Goal: Task Accomplishment & Management: Use online tool/utility

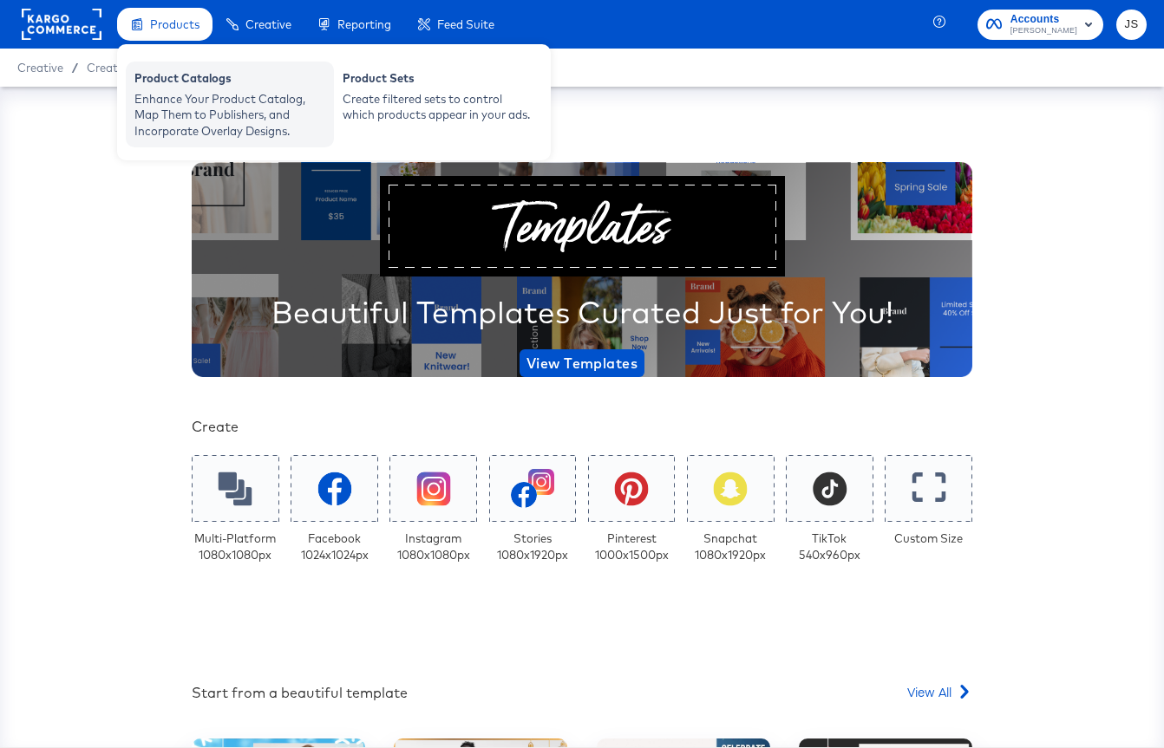
click at [211, 118] on div "Enhance Your Product Catalog, Map Them to Publishers, and Incorporate Overlay D…" at bounding box center [229, 115] width 191 height 49
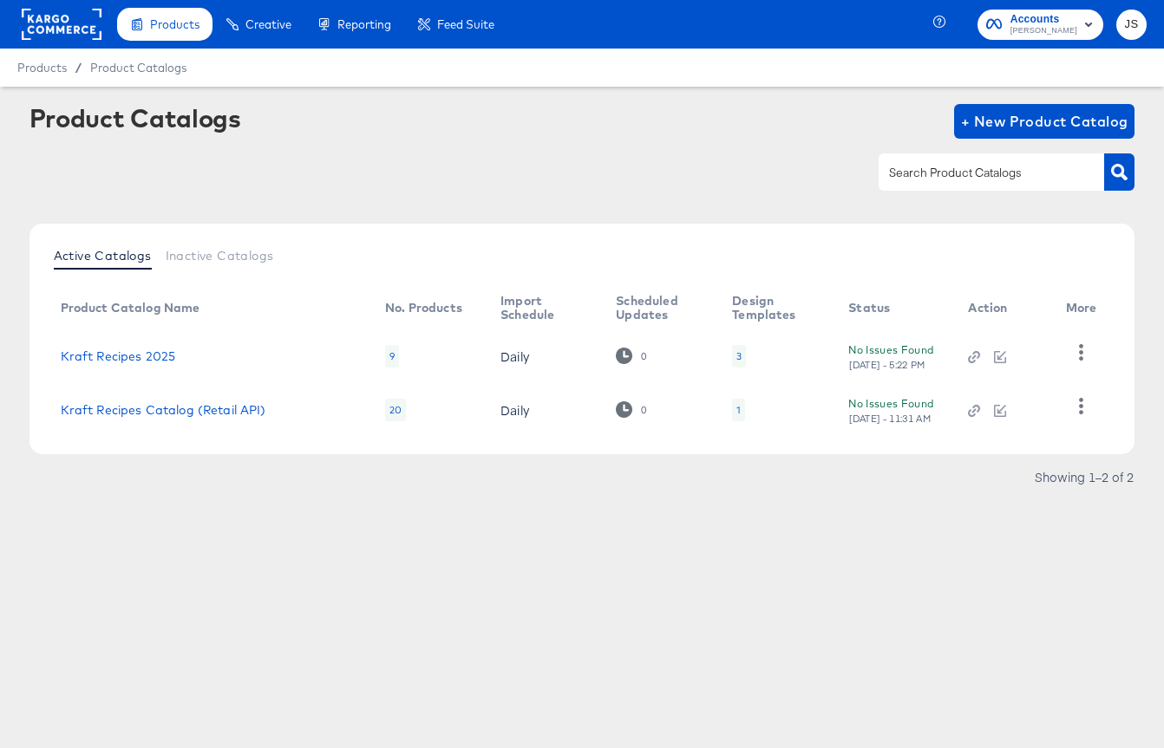
click at [736, 356] on div "3" at bounding box center [738, 356] width 5 height 14
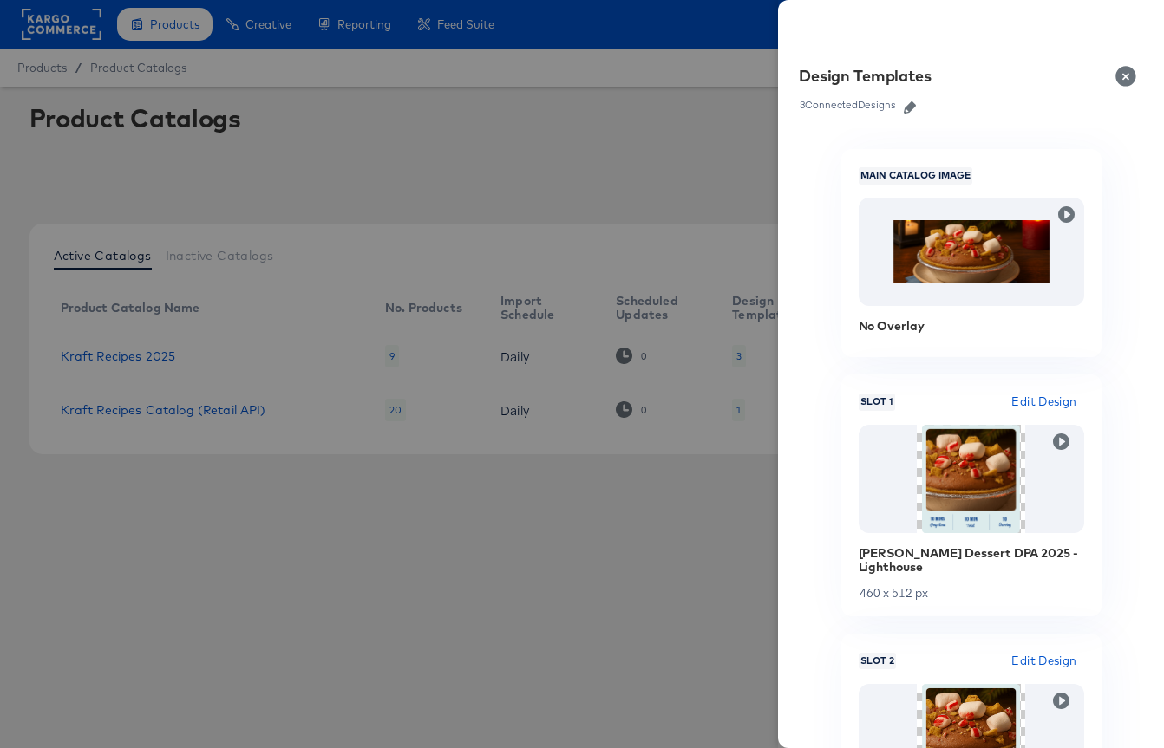
click at [918, 106] on button "button" at bounding box center [910, 107] width 26 height 12
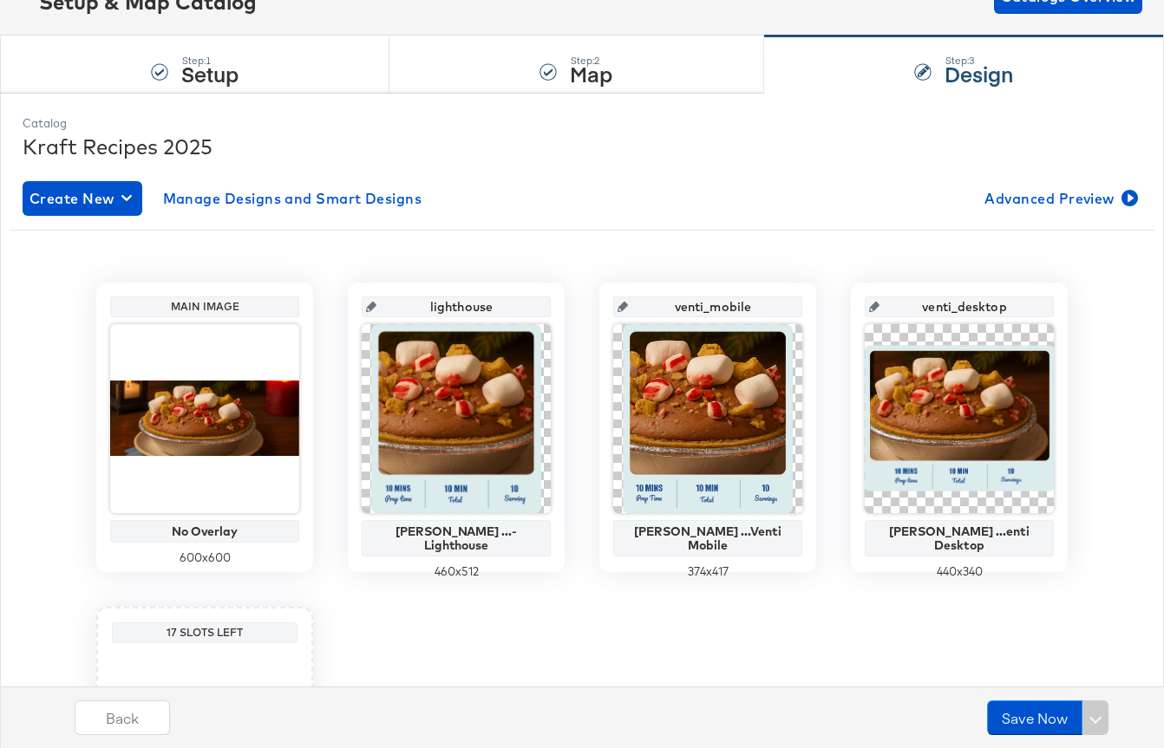
scroll to position [135, 0]
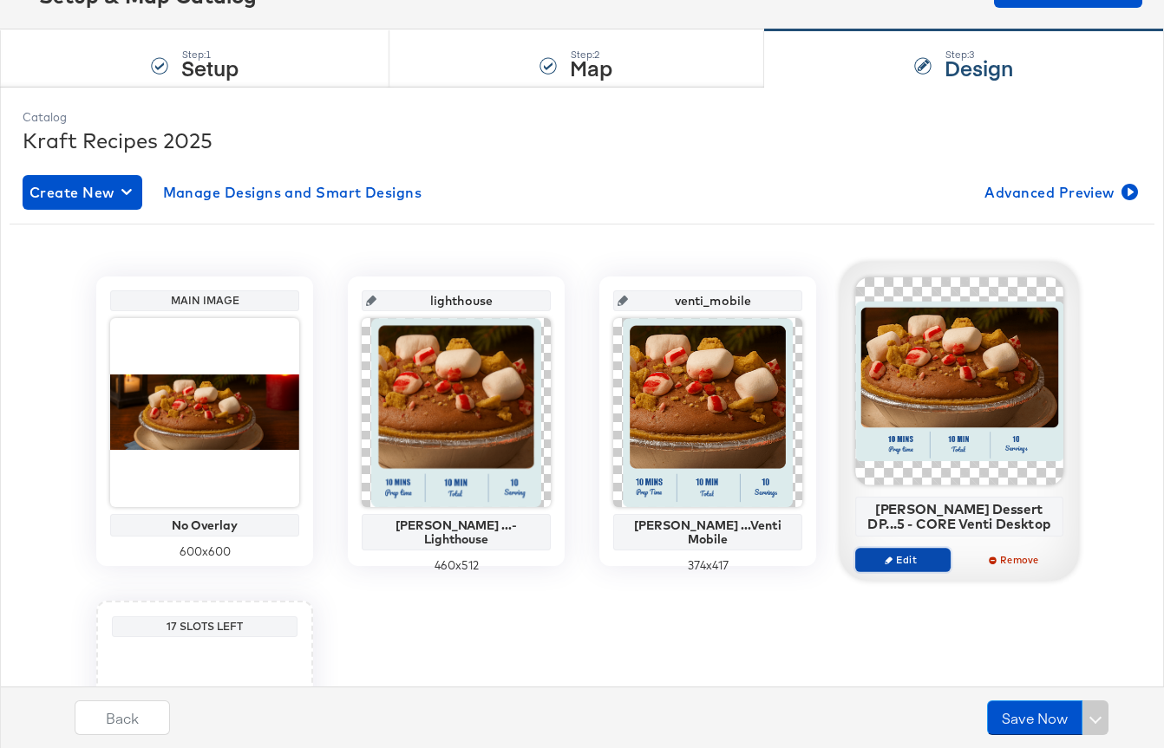
click at [903, 559] on span "Edit" at bounding box center [903, 559] width 80 height 13
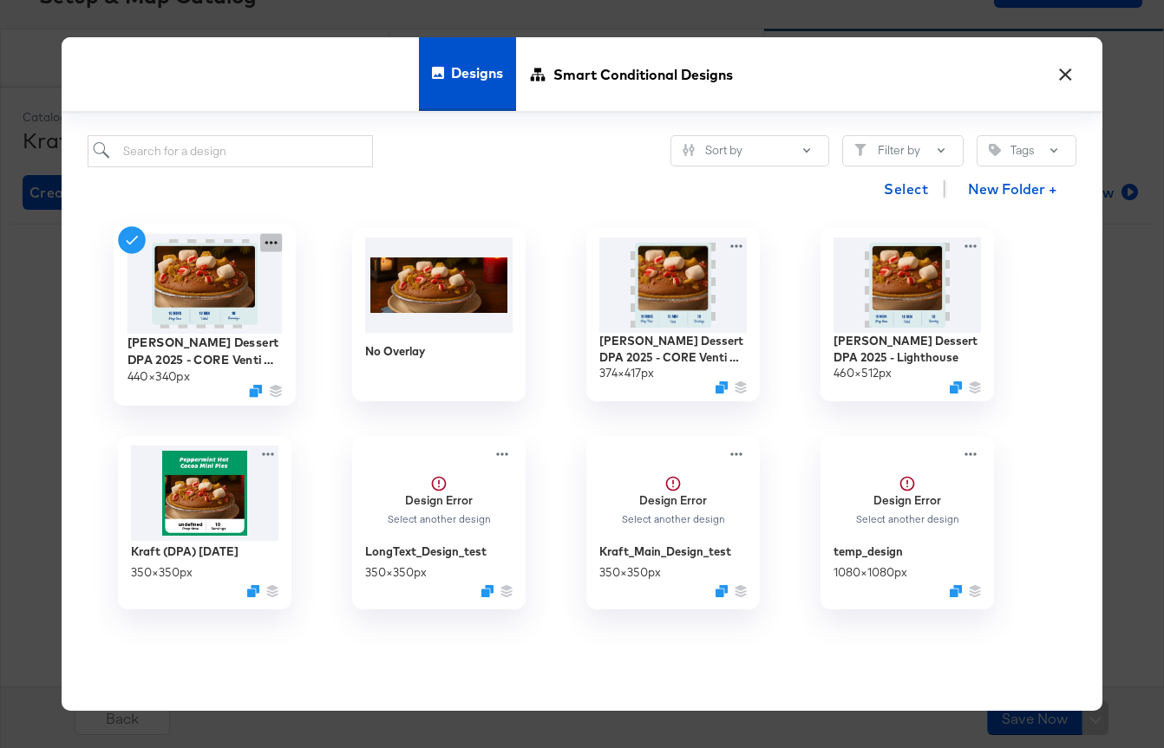
click at [266, 245] on icon at bounding box center [271, 243] width 22 height 18
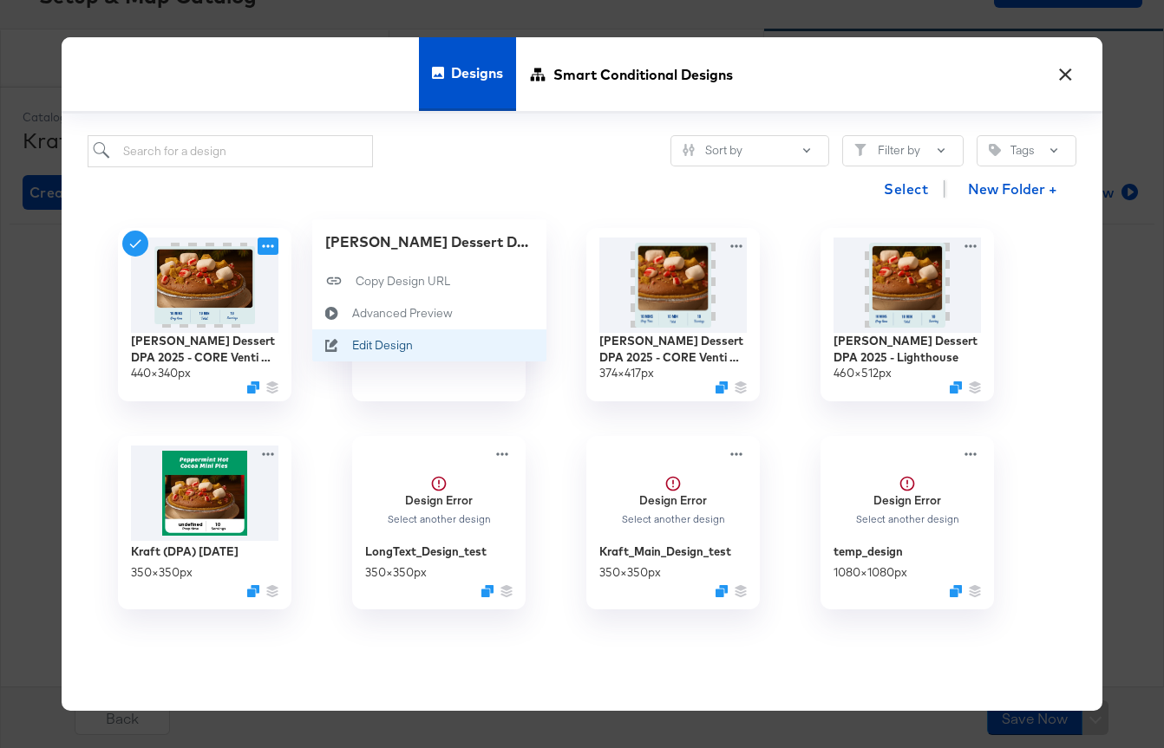
click at [352, 346] on div "Edit Design Edit Design" at bounding box center [352, 346] width 0 height 0
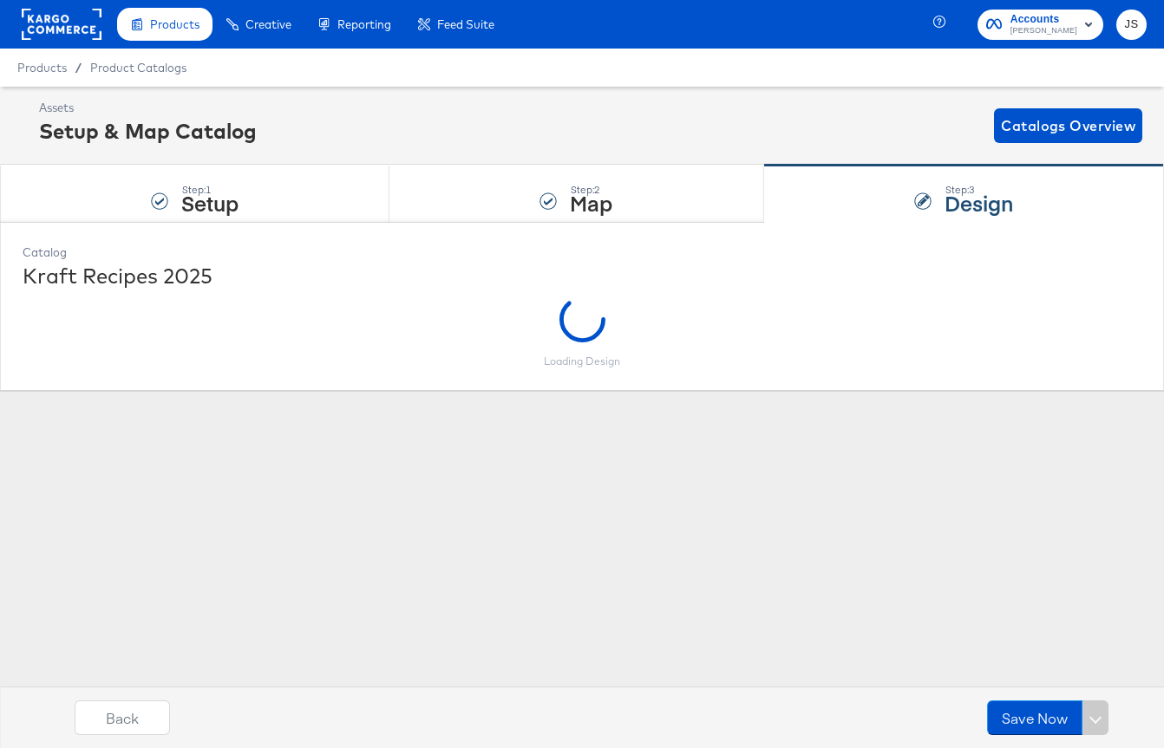
scroll to position [0, 0]
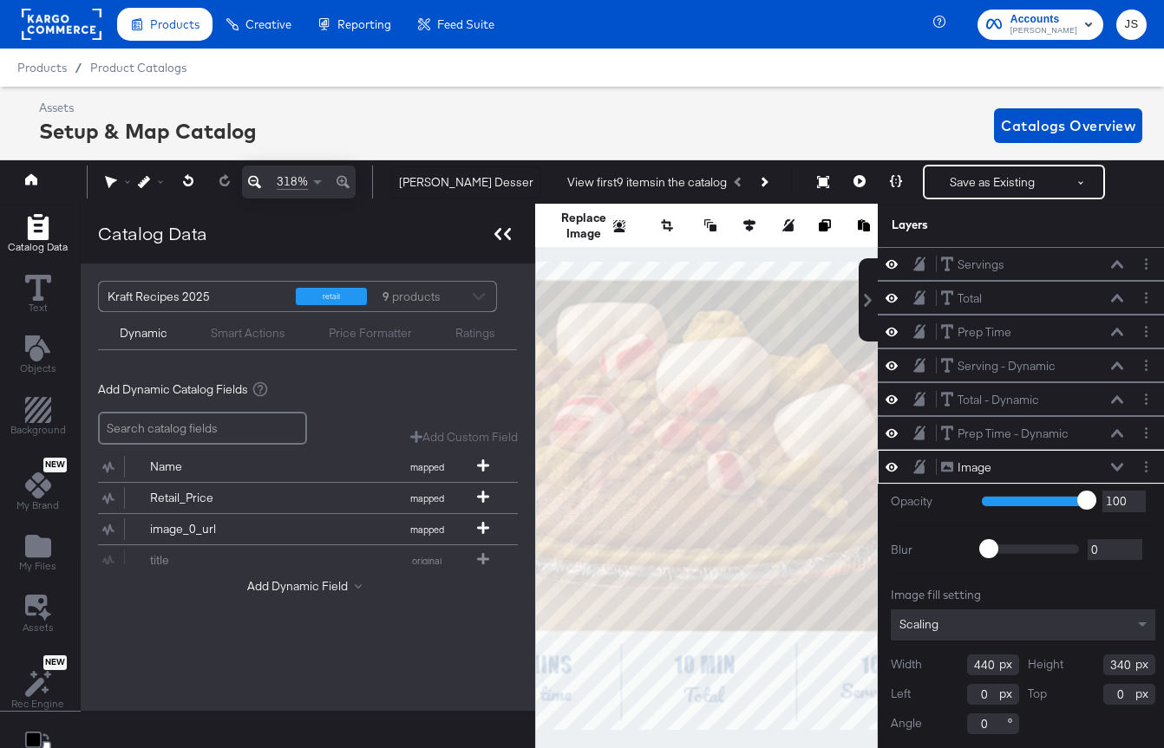
click at [497, 238] on icon at bounding box center [497, 234] width 7 height 12
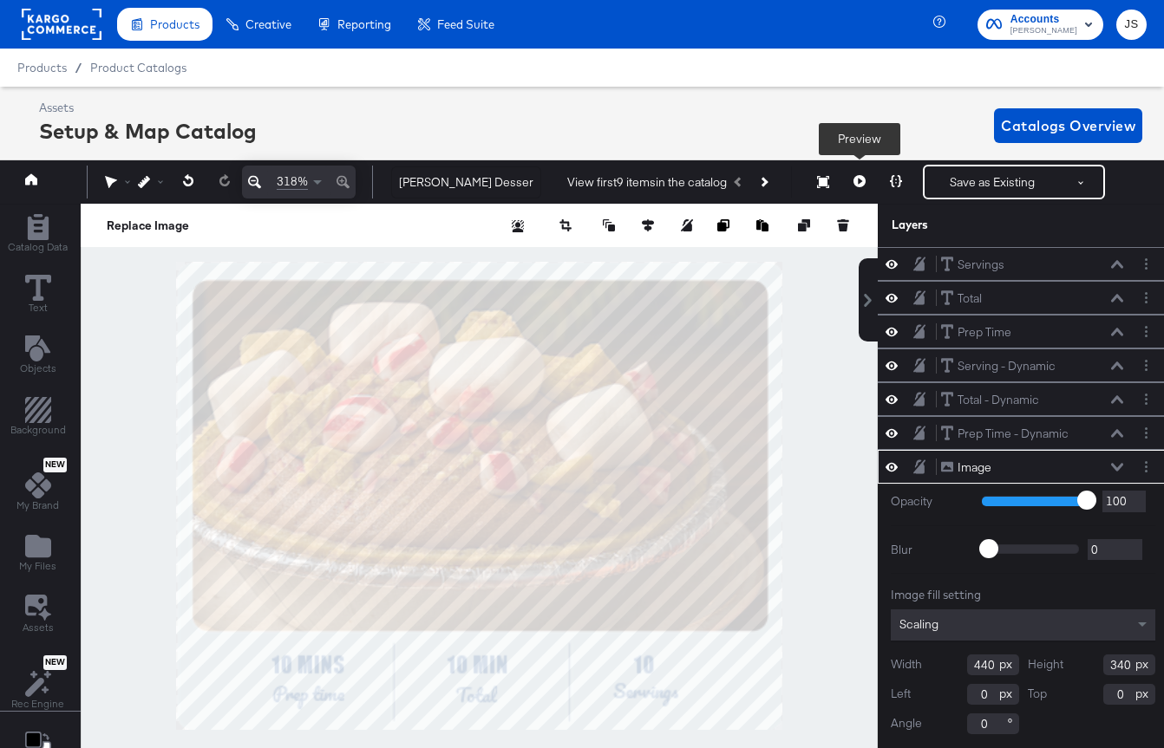
click at [858, 186] on icon at bounding box center [859, 181] width 12 height 12
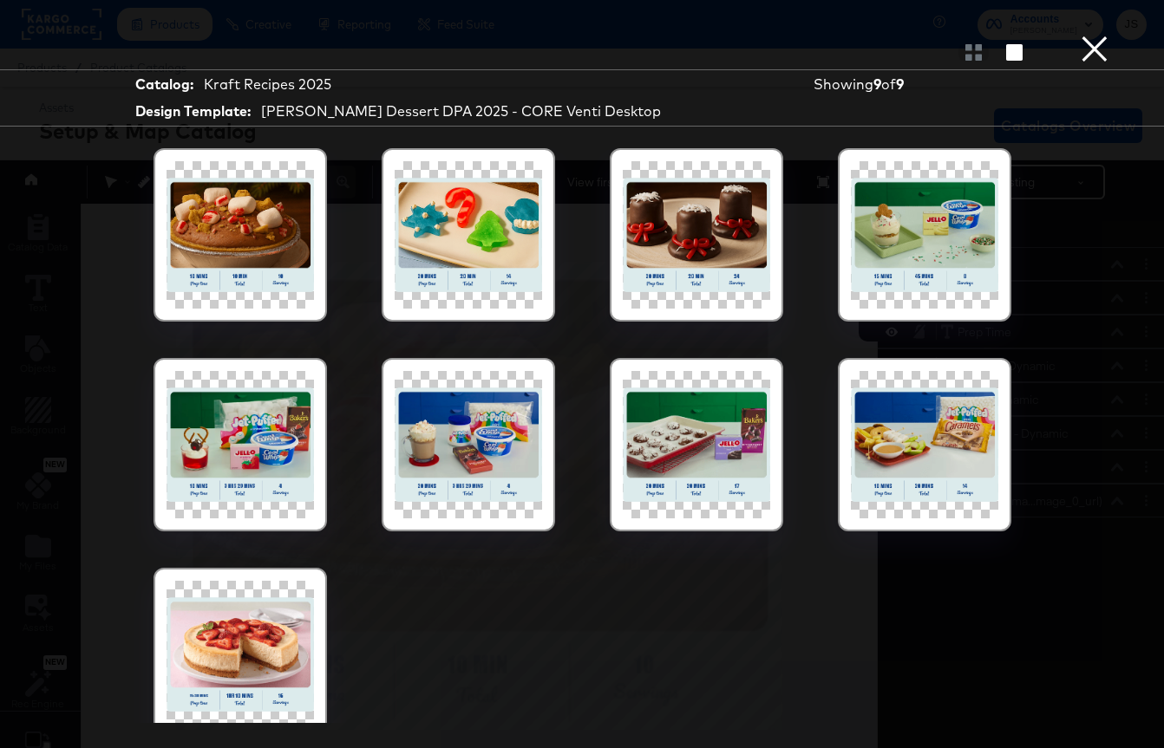
click at [208, 262] on div at bounding box center [239, 234] width 147 height 147
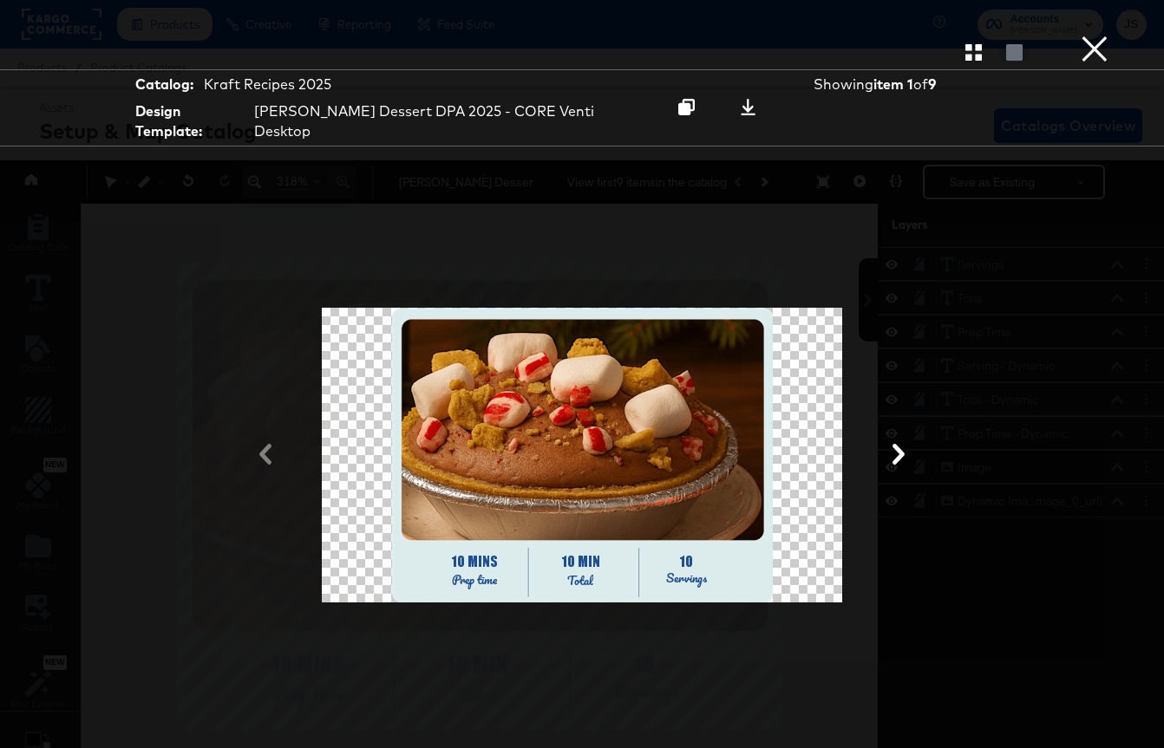
click at [896, 419] on div at bounding box center [582, 455] width 990 height 575
click at [898, 419] on div at bounding box center [582, 455] width 990 height 575
click at [896, 444] on icon at bounding box center [898, 454] width 21 height 21
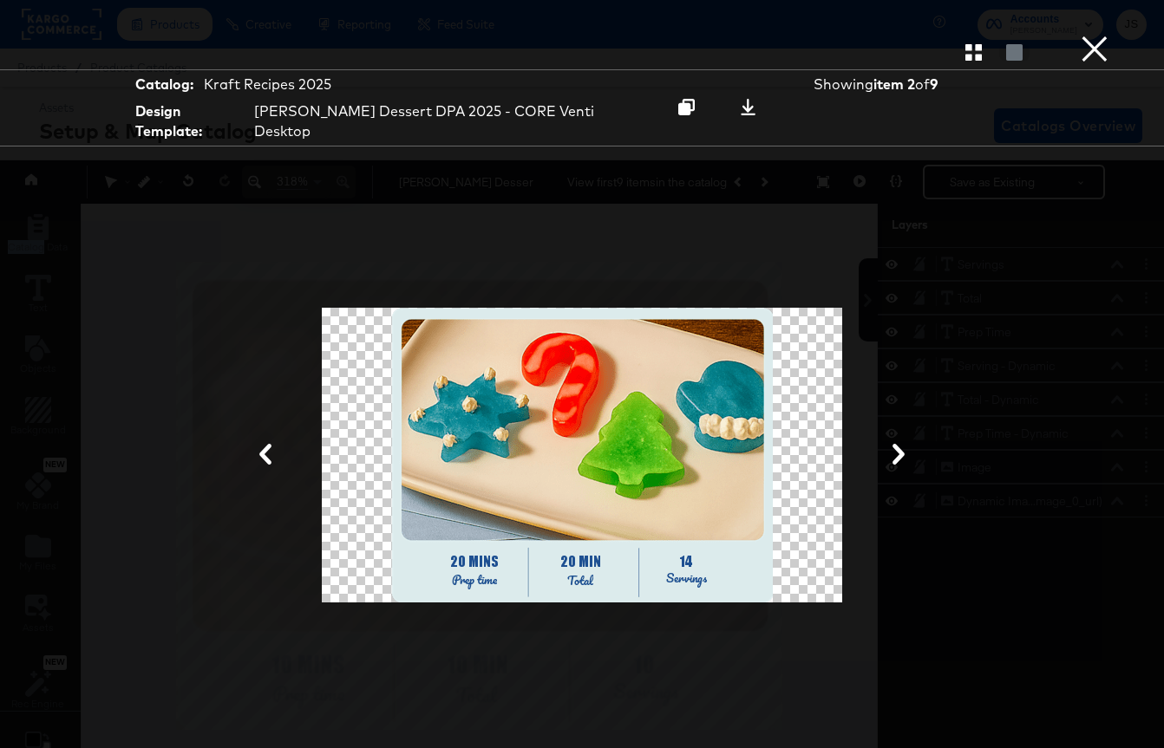
click at [896, 444] on icon at bounding box center [898, 454] width 21 height 21
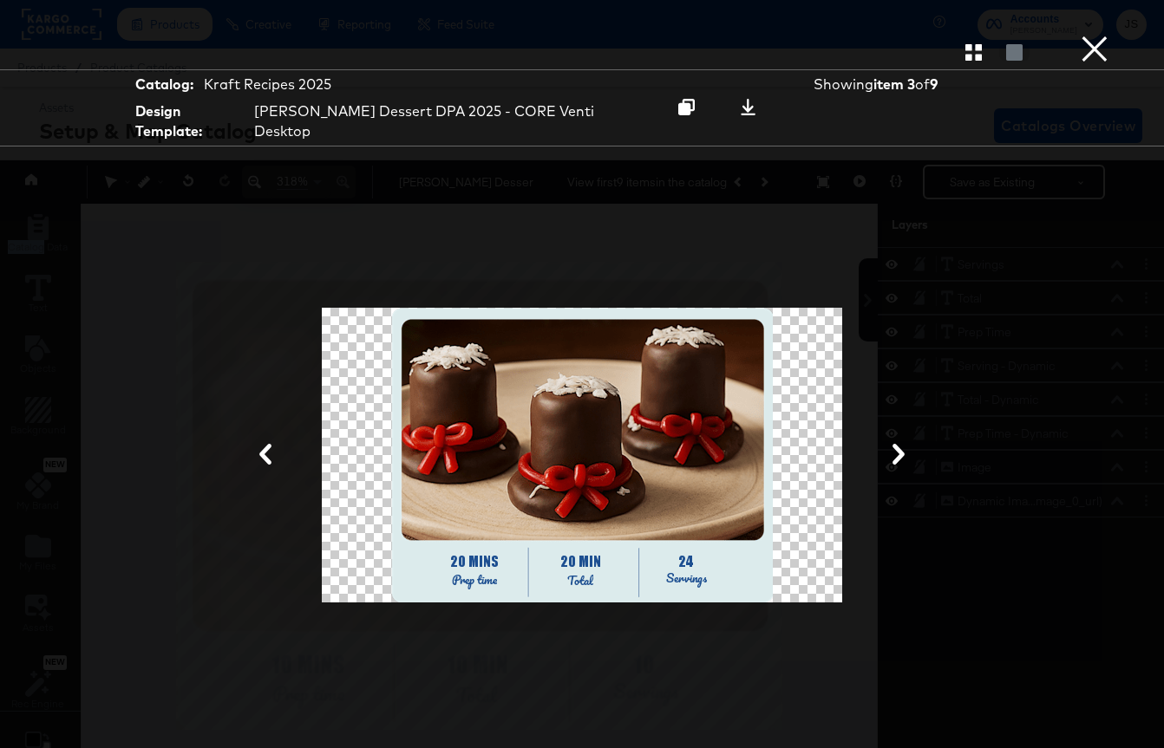
click at [896, 444] on icon at bounding box center [898, 454] width 21 height 21
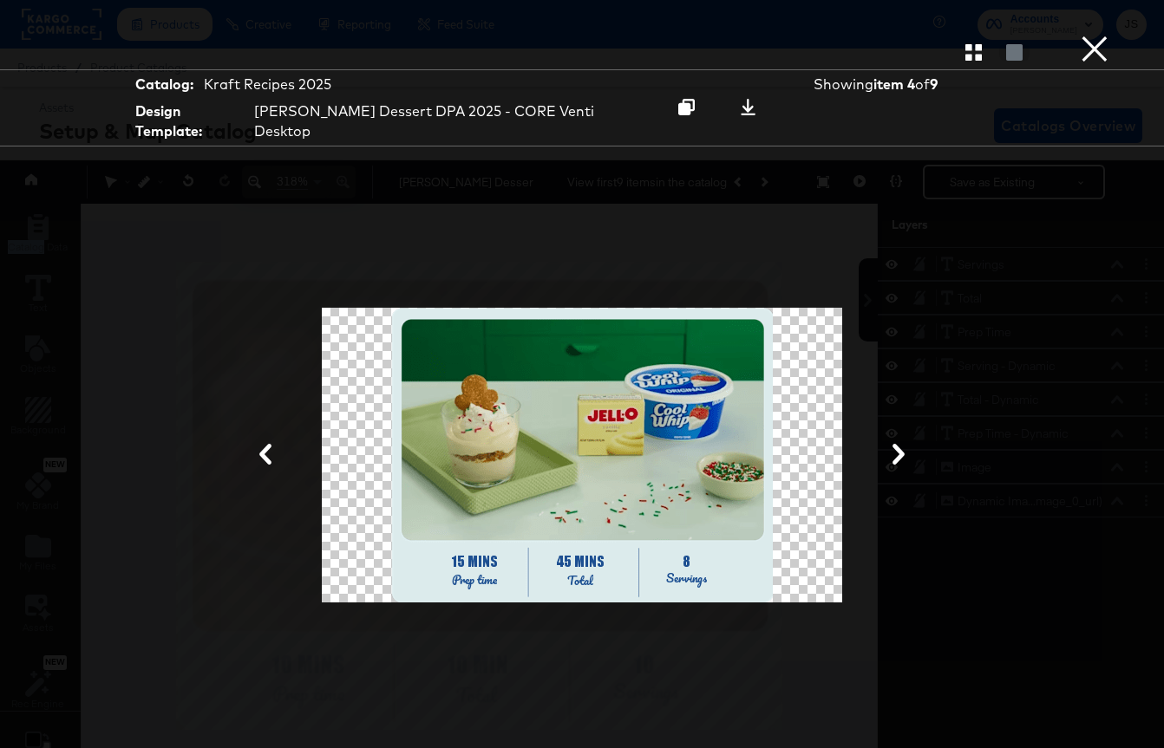
click at [896, 444] on icon at bounding box center [898, 454] width 21 height 21
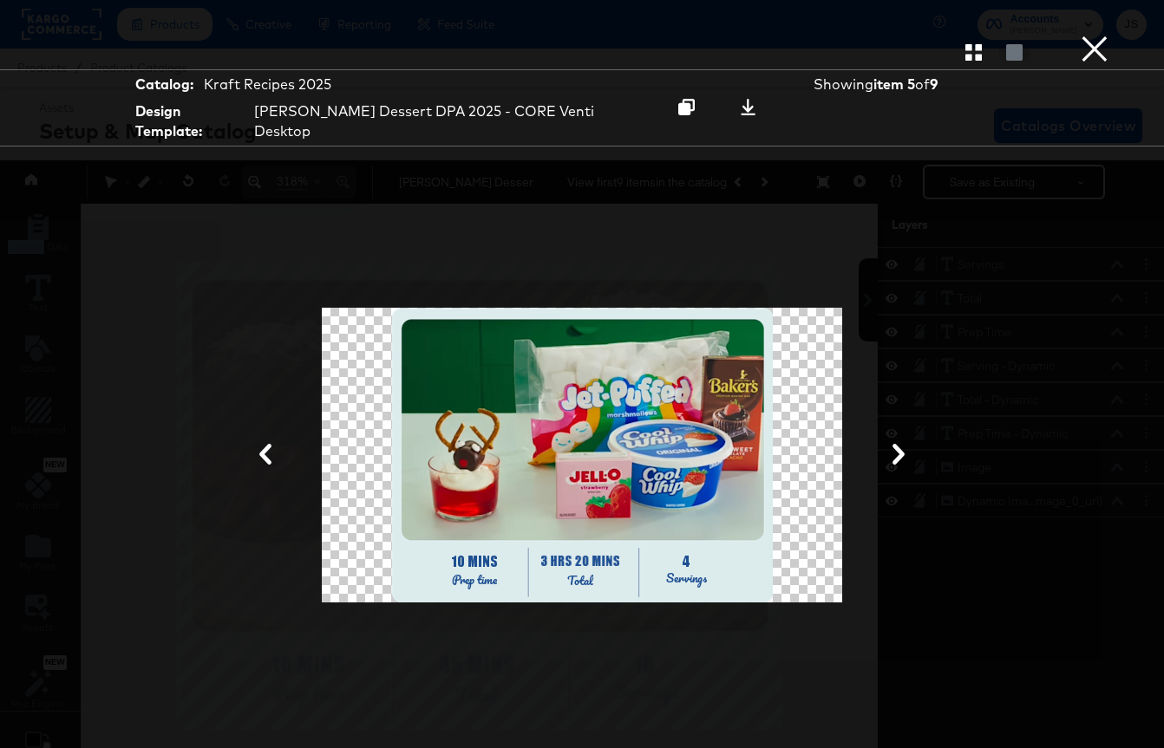
click at [896, 444] on icon at bounding box center [898, 454] width 21 height 21
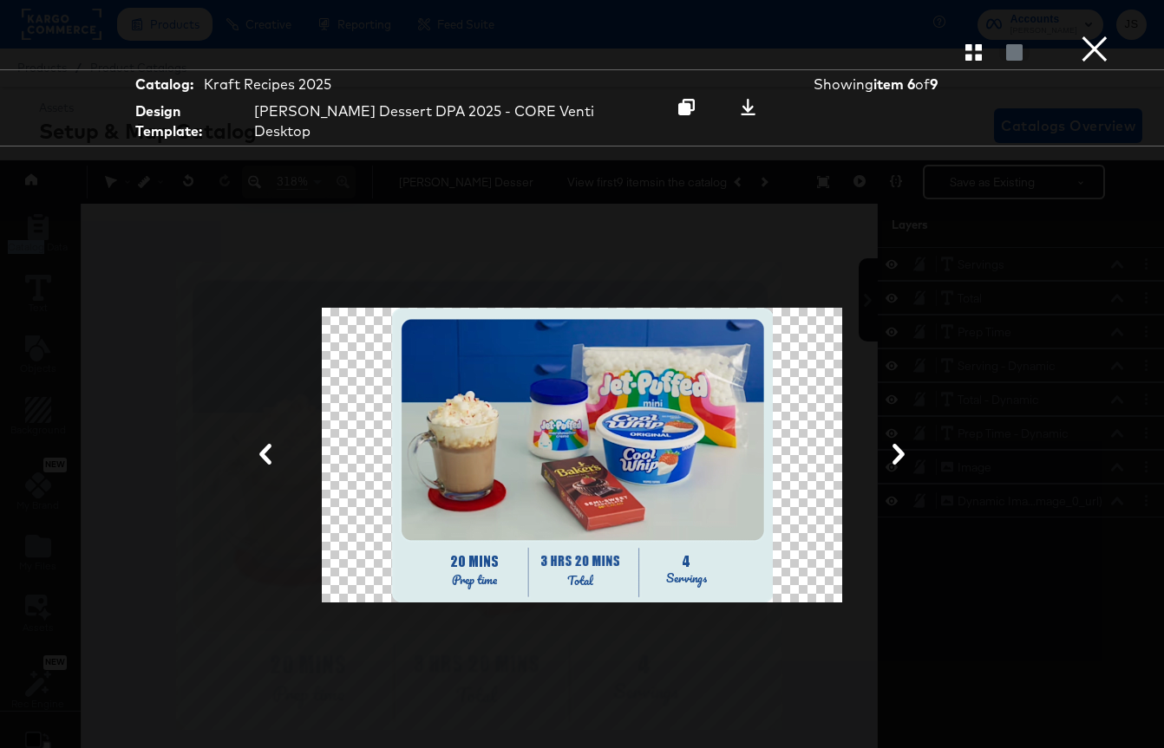
click at [1096, 35] on button "×" at bounding box center [1094, 17] width 35 height 35
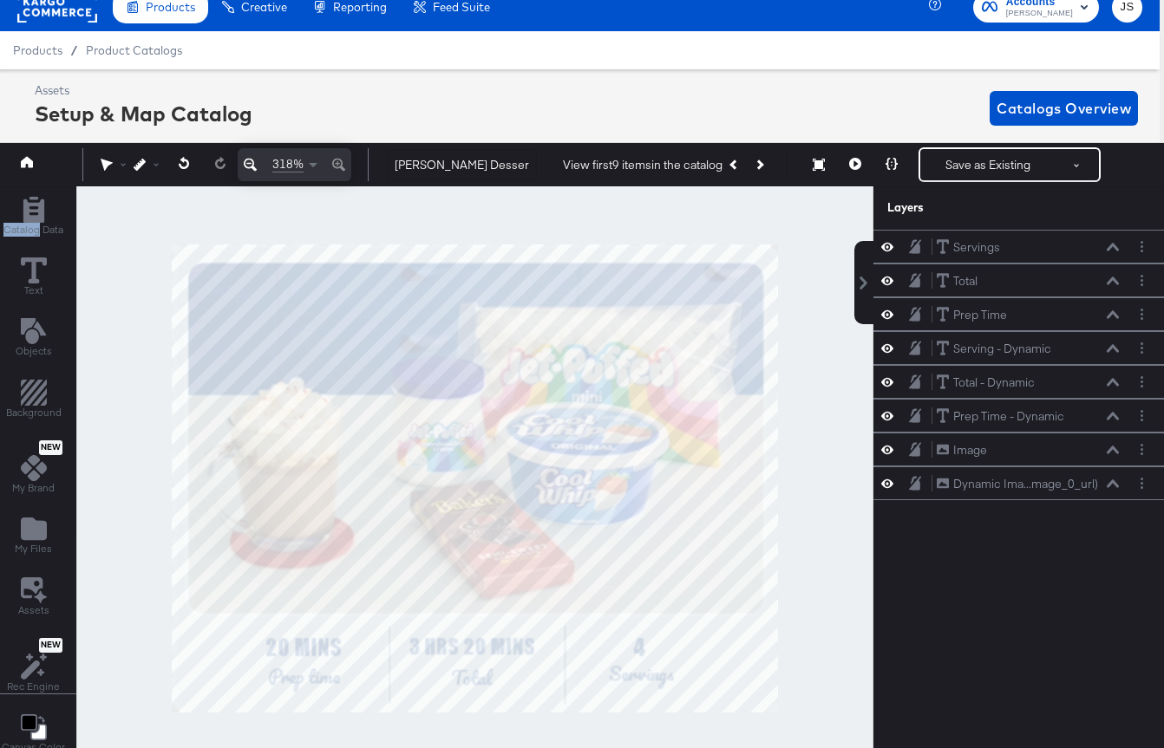
scroll to position [34, 0]
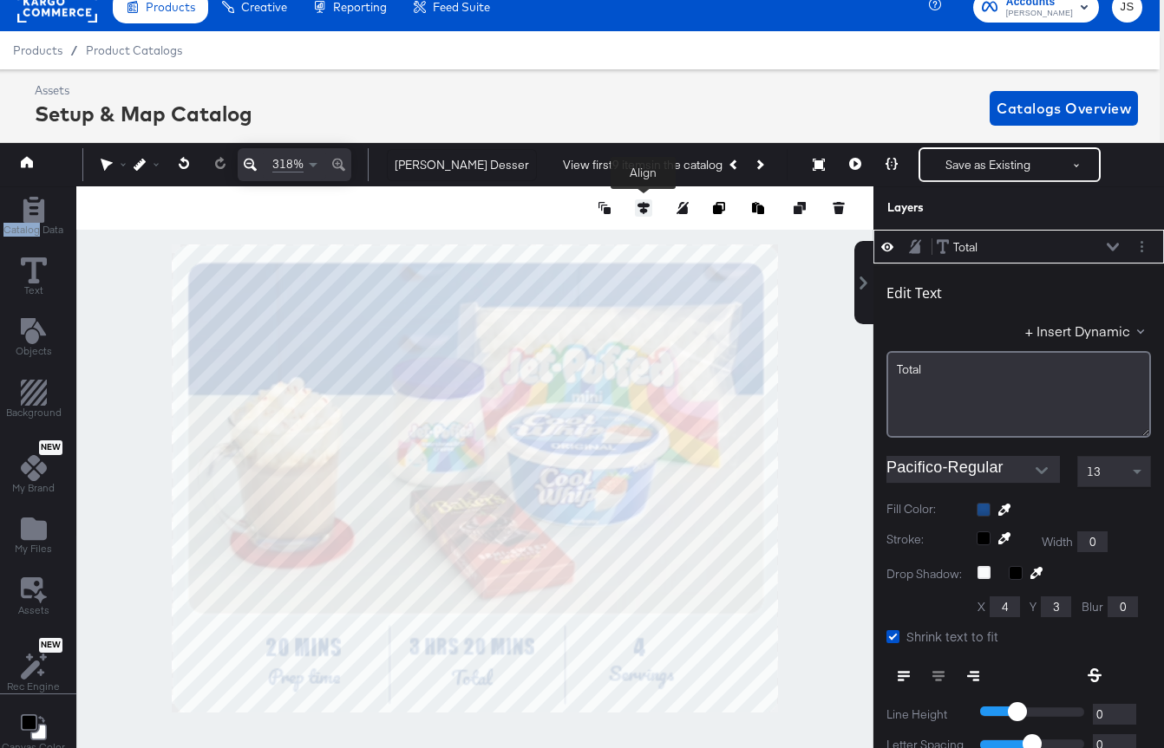
click at [641, 209] on icon at bounding box center [643, 208] width 12 height 12
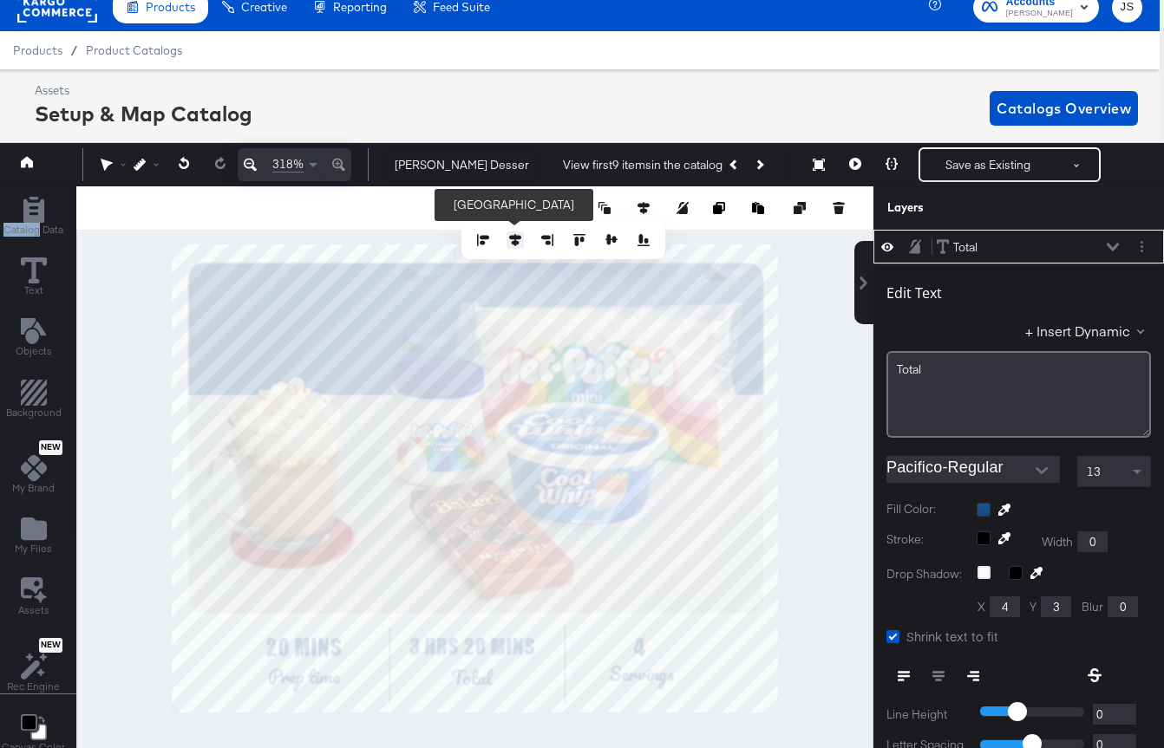
click at [510, 236] on icon at bounding box center [515, 240] width 12 height 12
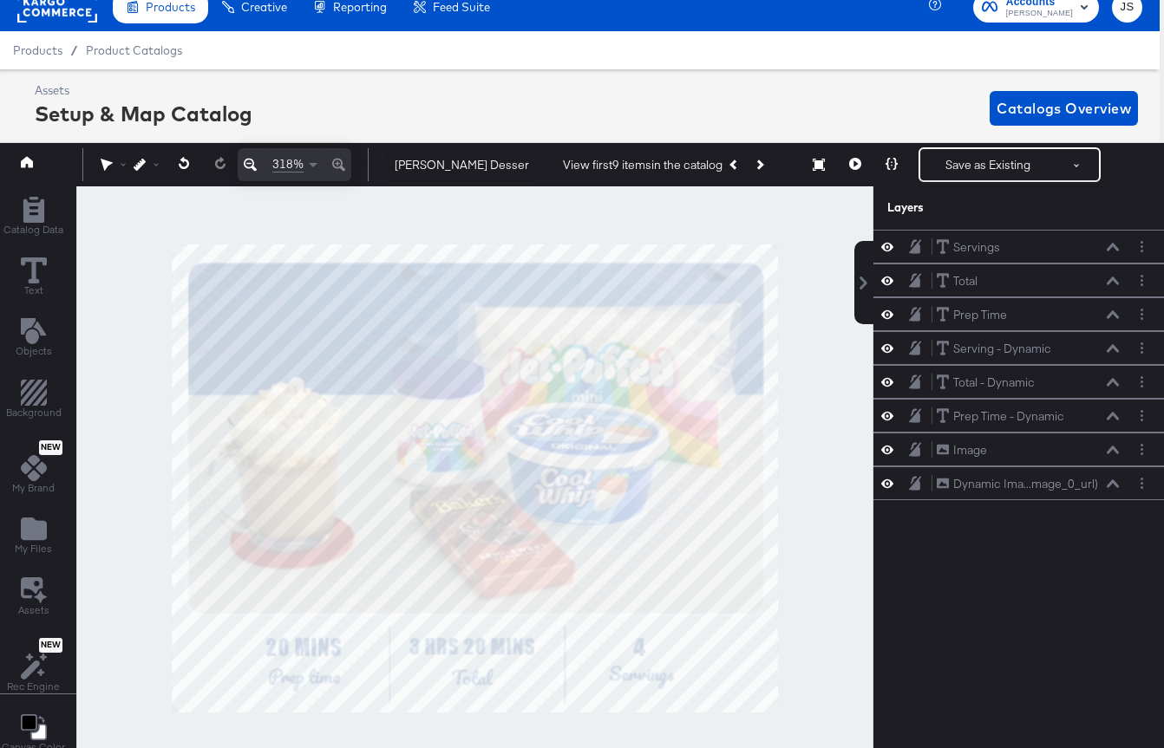
scroll to position [0, 0]
click at [836, 554] on div at bounding box center [474, 478] width 797 height 584
click at [241, 166] on button at bounding box center [250, 164] width 25 height 33
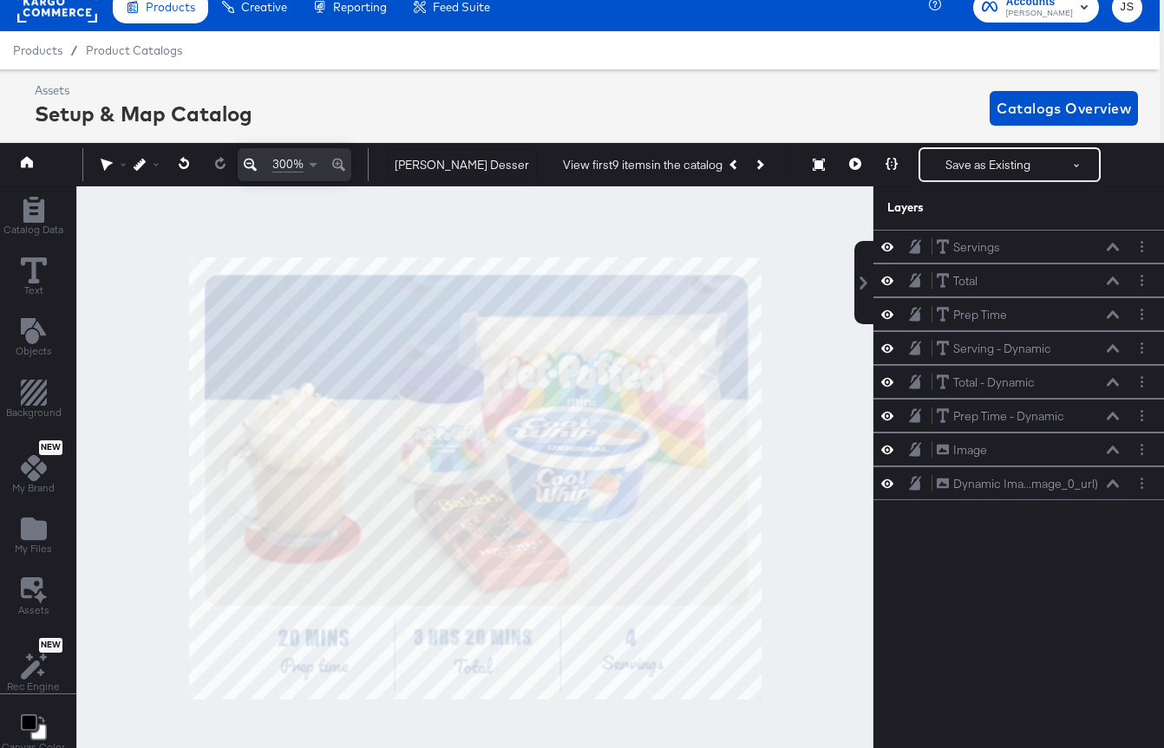
click at [241, 166] on button at bounding box center [250, 164] width 25 height 33
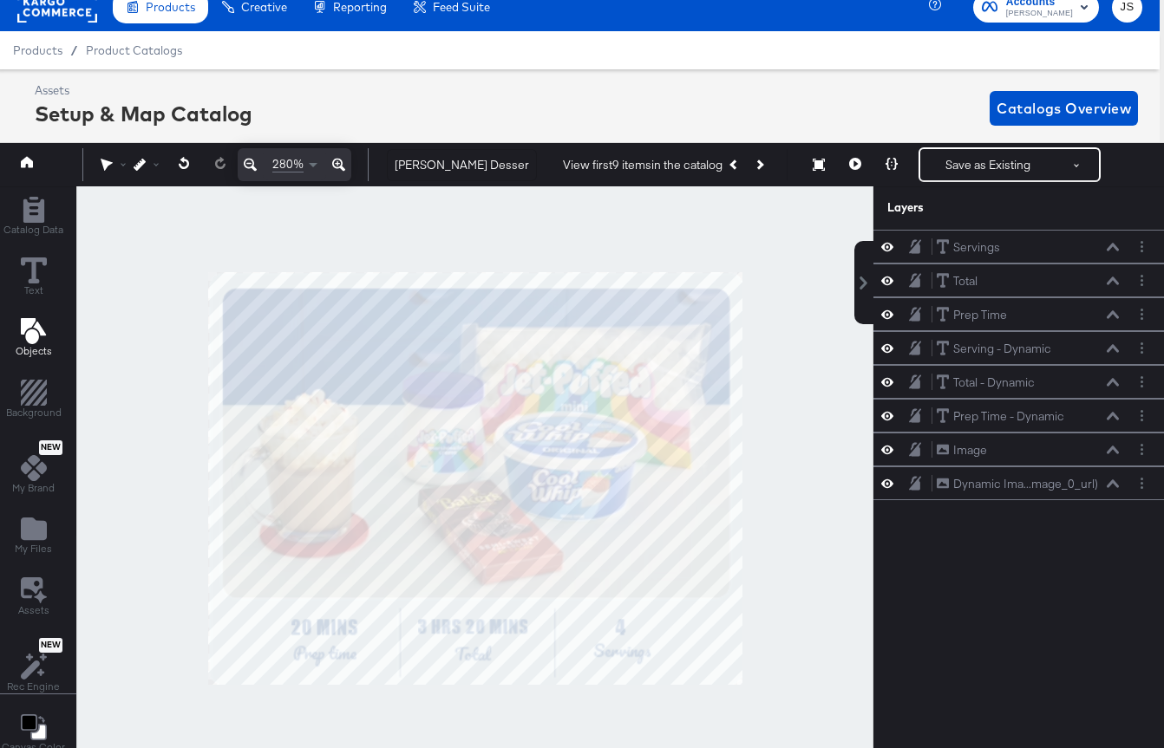
click at [27, 337] on icon "Add Text" at bounding box center [32, 331] width 25 height 26
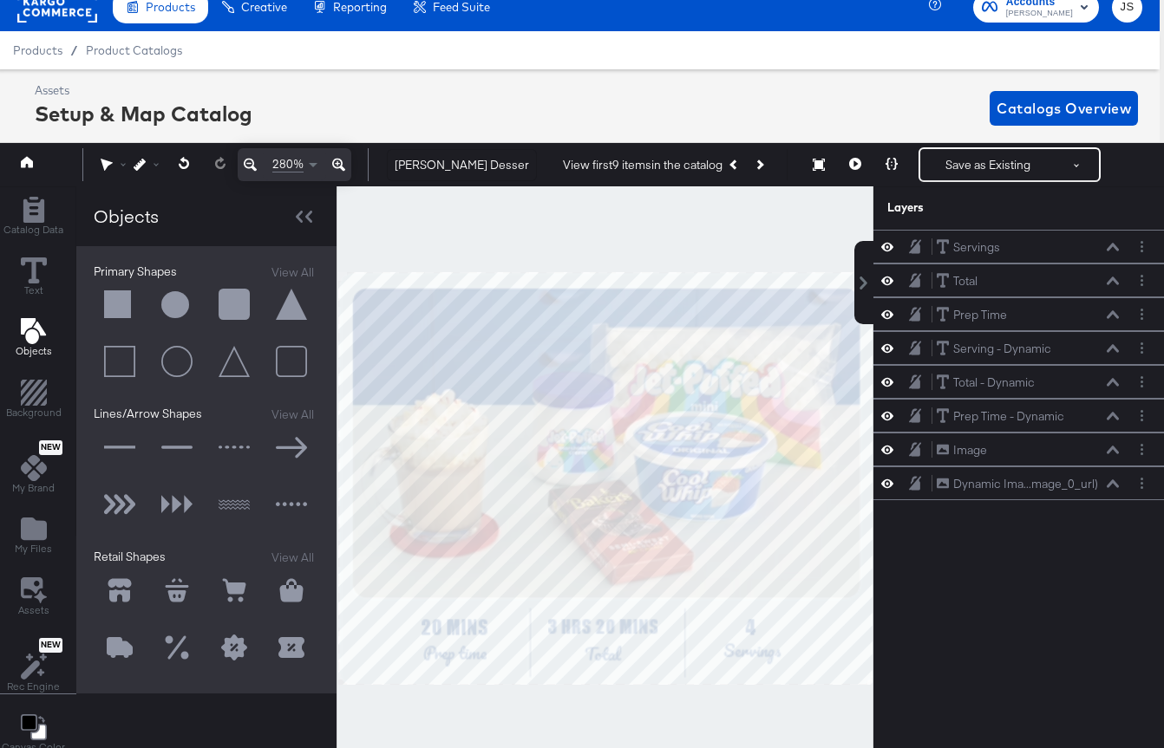
click at [110, 295] on button at bounding box center [120, 305] width 52 height 52
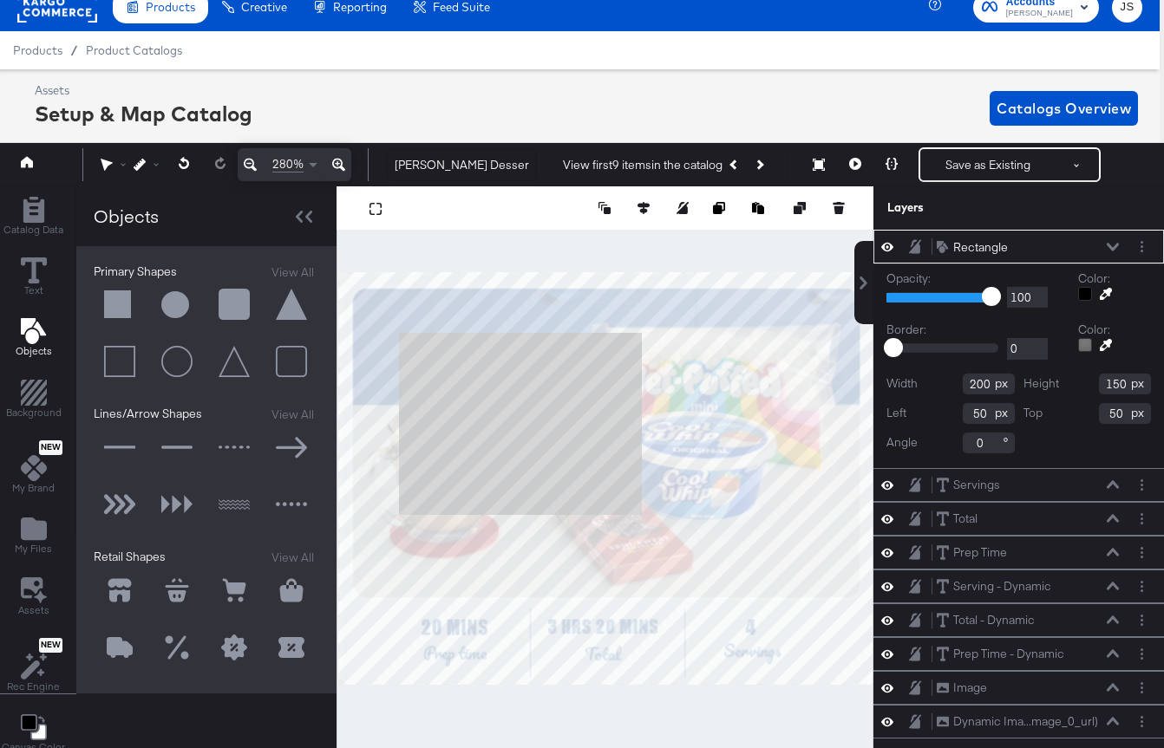
type input "77"
type input "83"
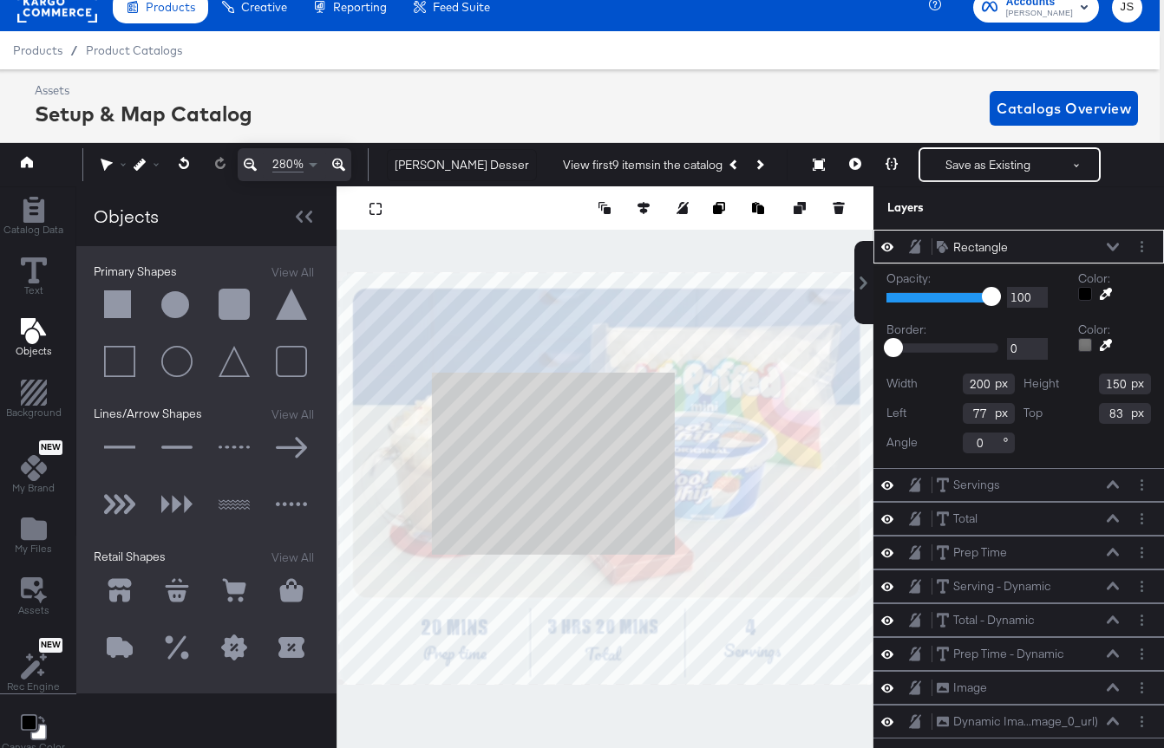
type input "173"
type input "104"
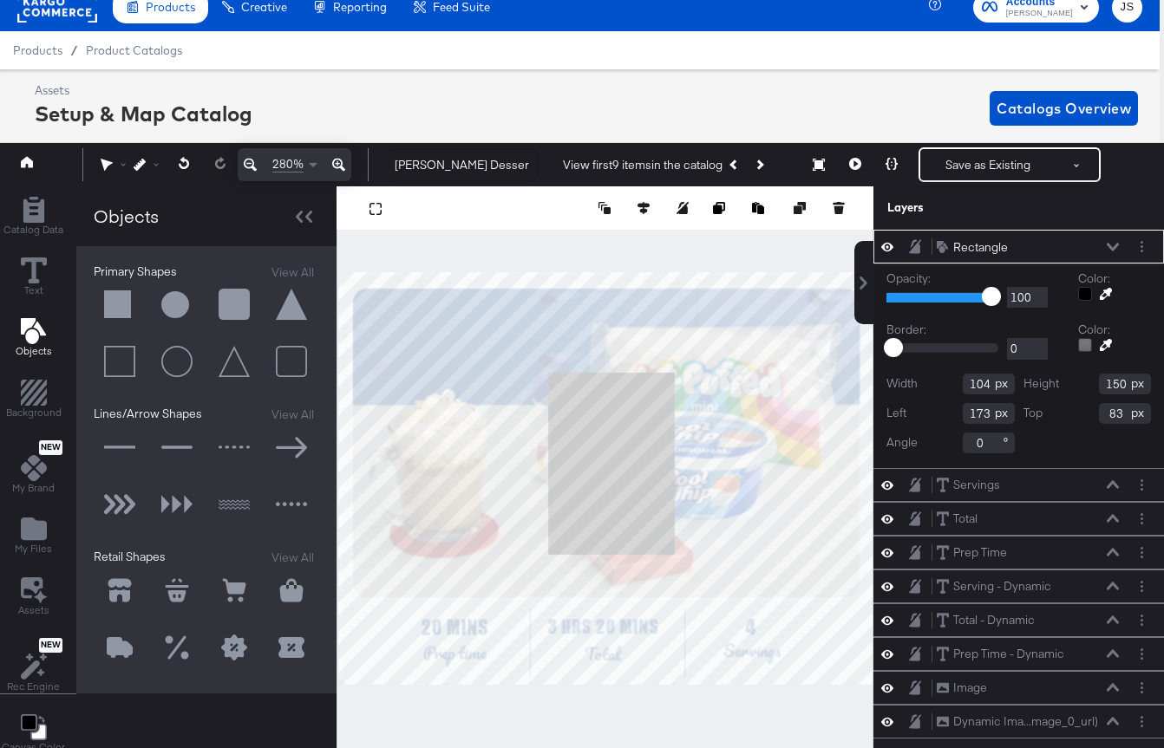
type input "203"
type input "30"
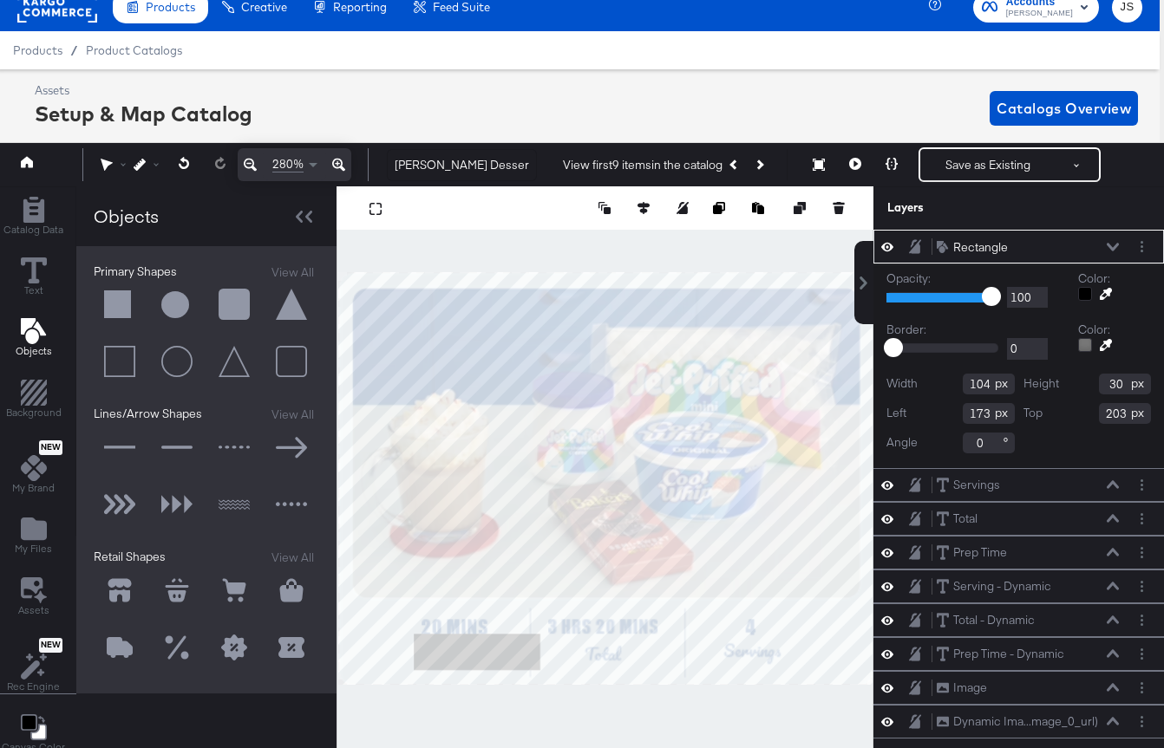
type input "62"
type input "298"
type input "70"
type input "304"
type input "316"
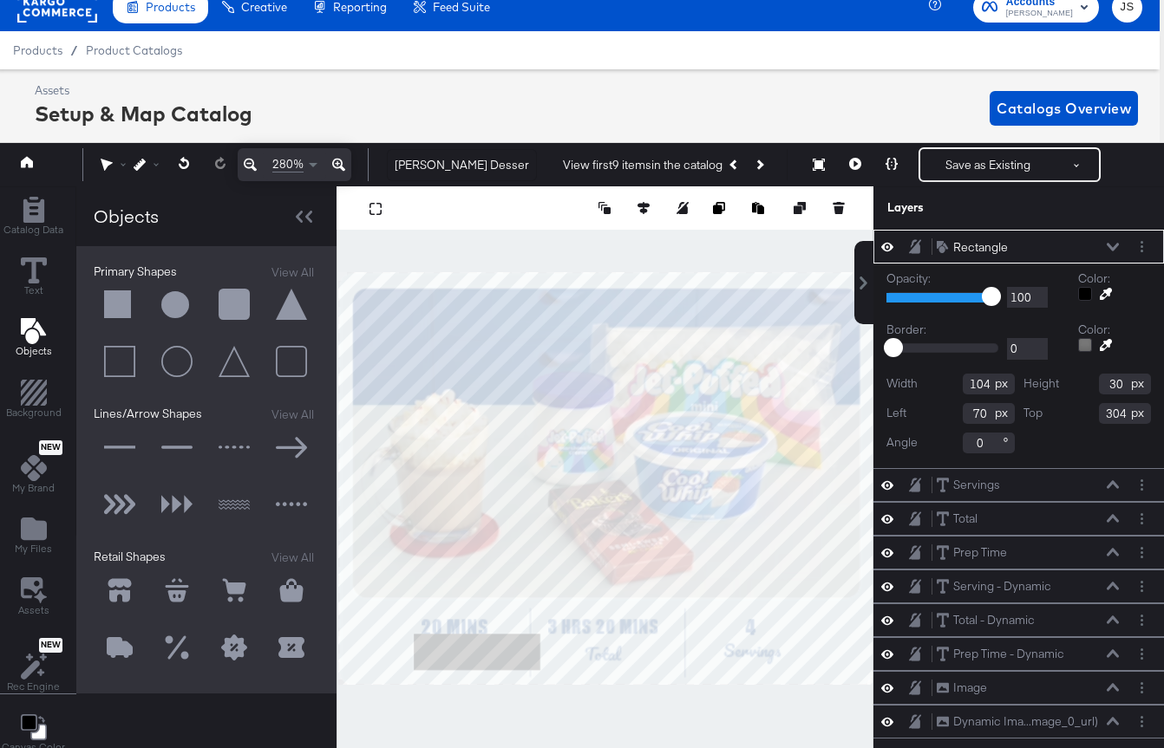
type input "24"
type input "300"
click at [636, 214] on button at bounding box center [643, 207] width 17 height 17
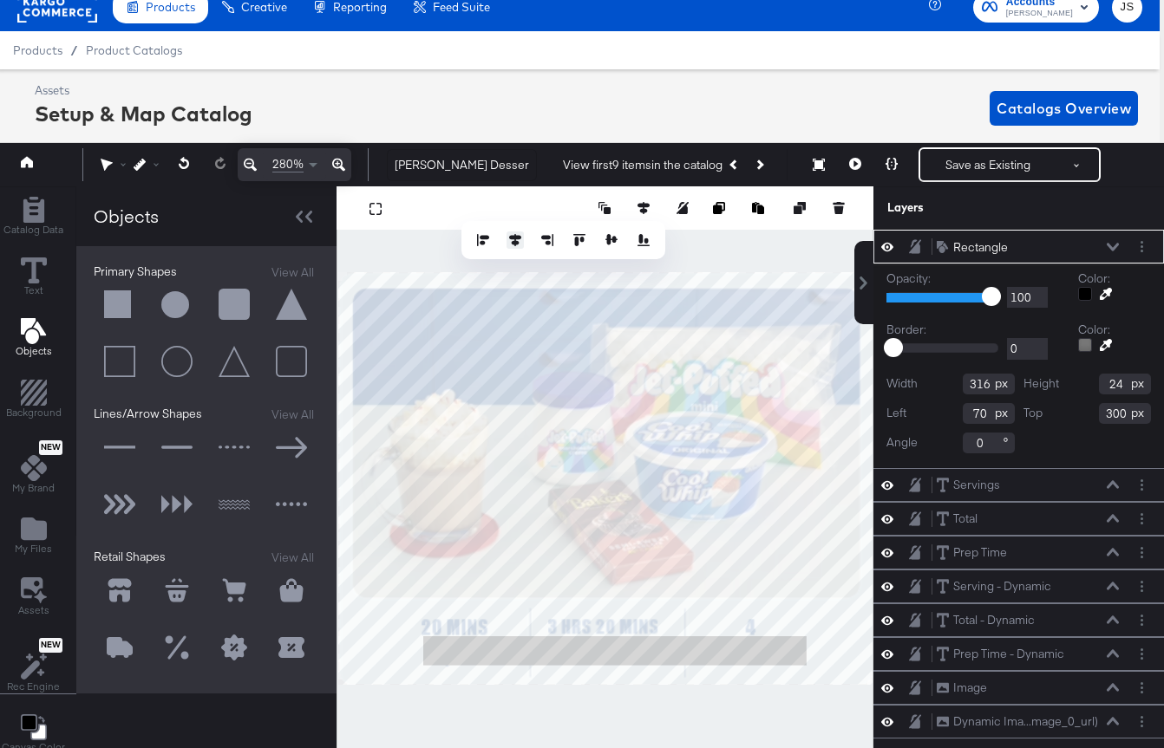
click at [512, 236] on icon at bounding box center [515, 240] width 12 height 12
click at [305, 207] on div at bounding box center [304, 216] width 30 height 25
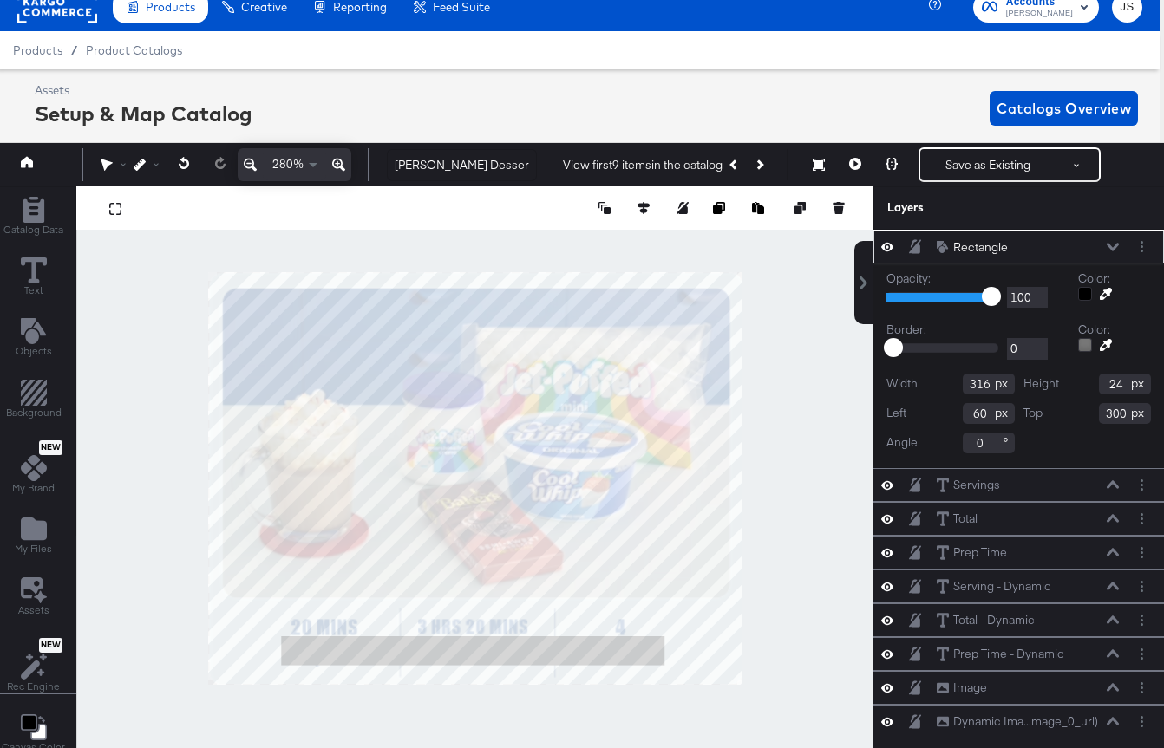
type input "59"
type input "299"
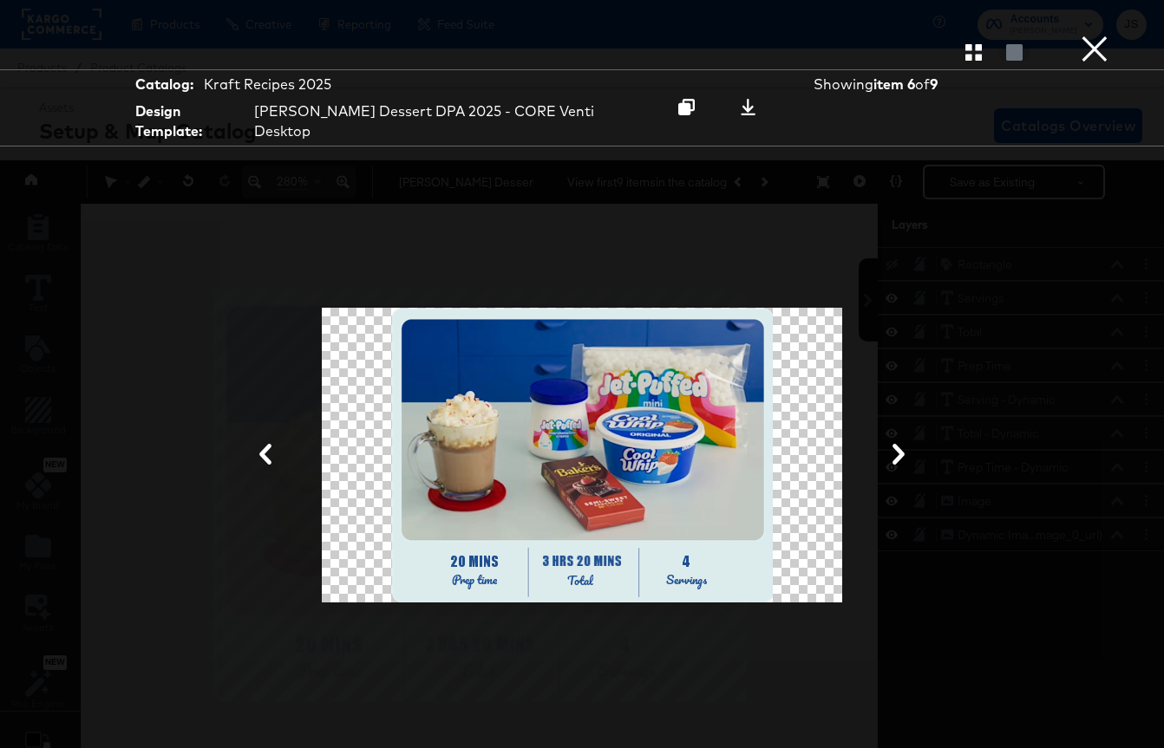
scroll to position [17, 4]
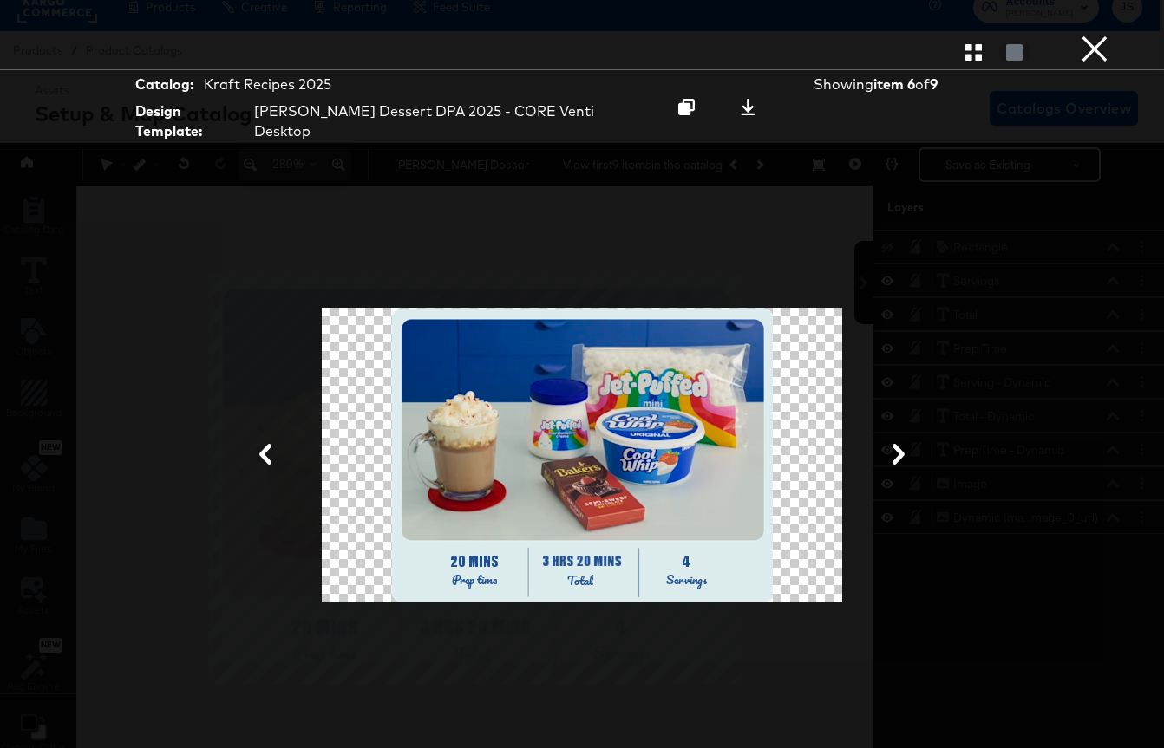
click at [969, 49] on icon "button" at bounding box center [973, 52] width 16 height 16
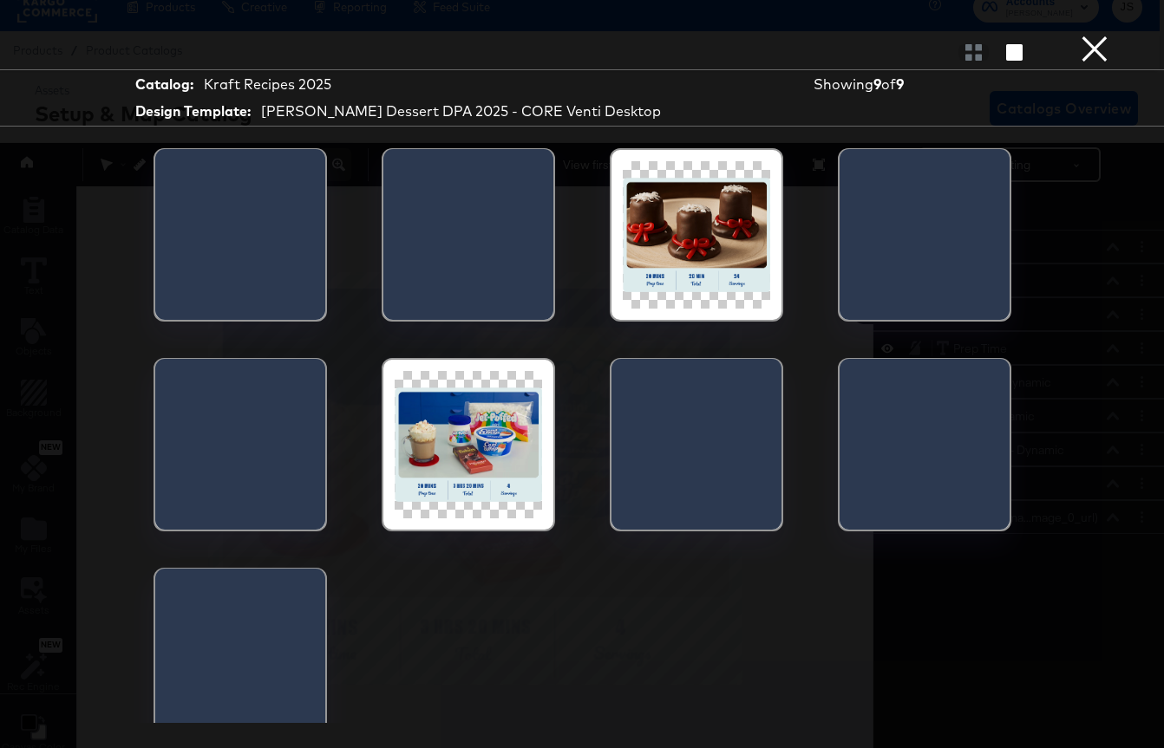
click at [252, 262] on div at bounding box center [240, 240] width 170 height 182
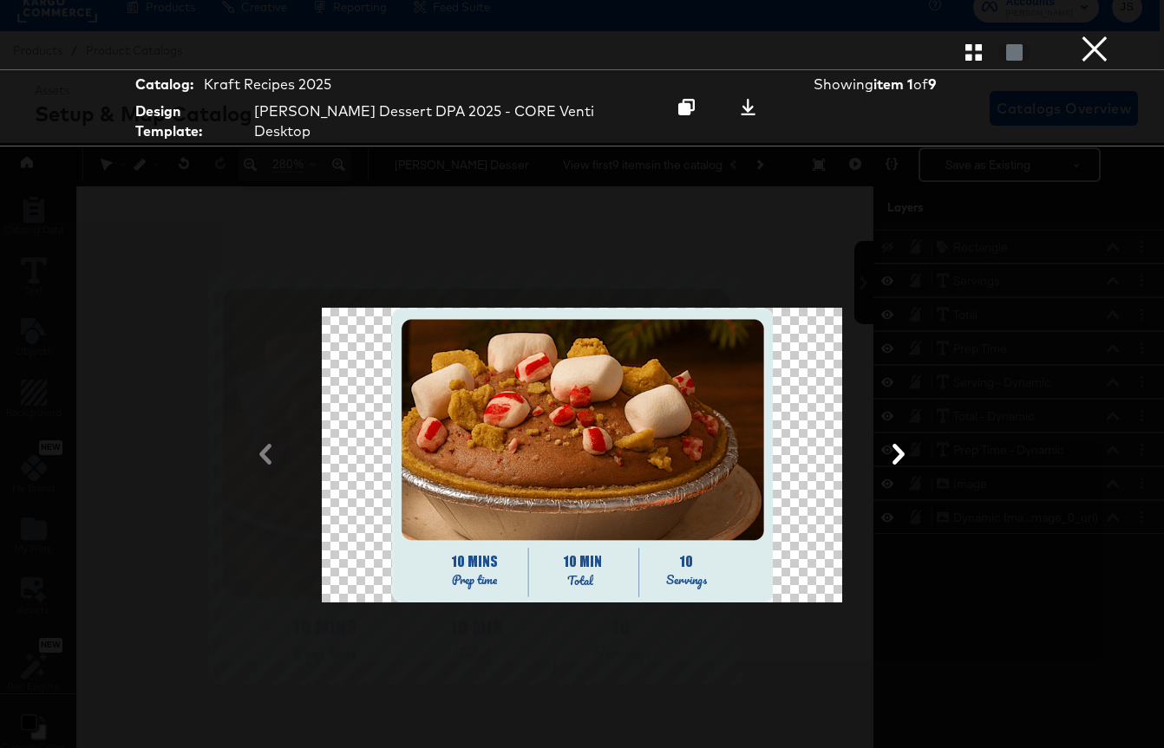
click at [901, 444] on icon at bounding box center [898, 454] width 21 height 21
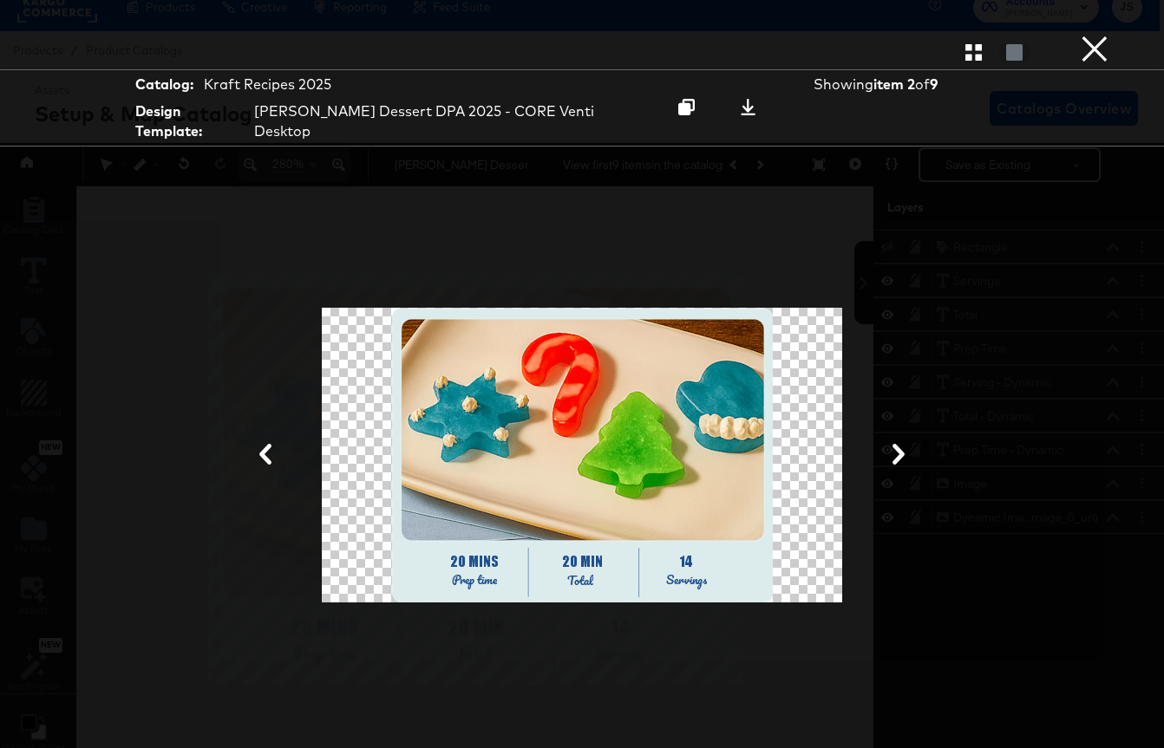
click at [901, 444] on icon at bounding box center [898, 454] width 21 height 21
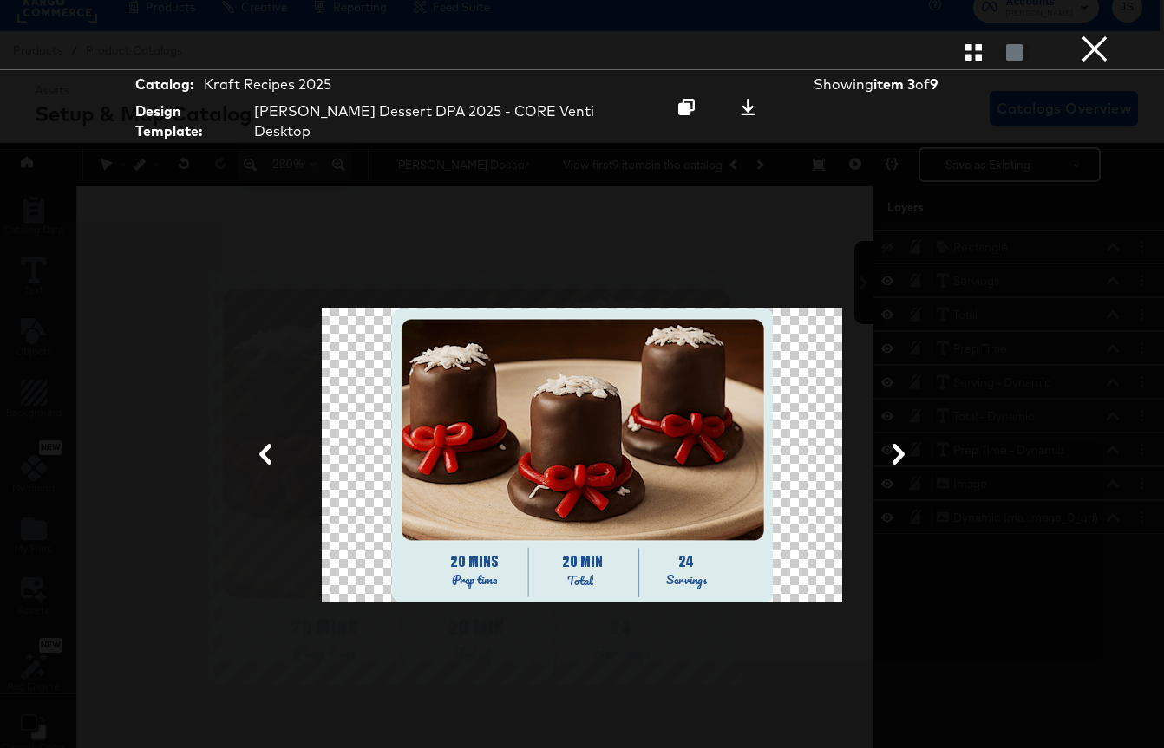
click at [901, 444] on icon at bounding box center [898, 454] width 21 height 21
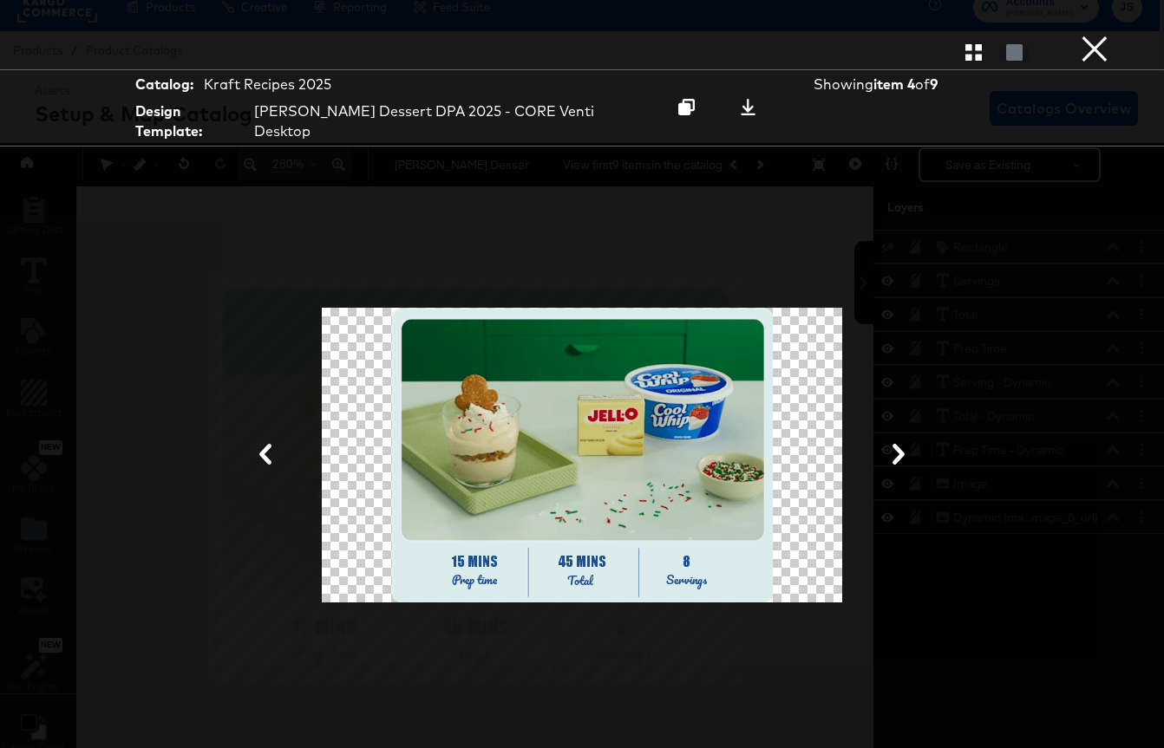
click at [901, 444] on icon at bounding box center [898, 454] width 21 height 21
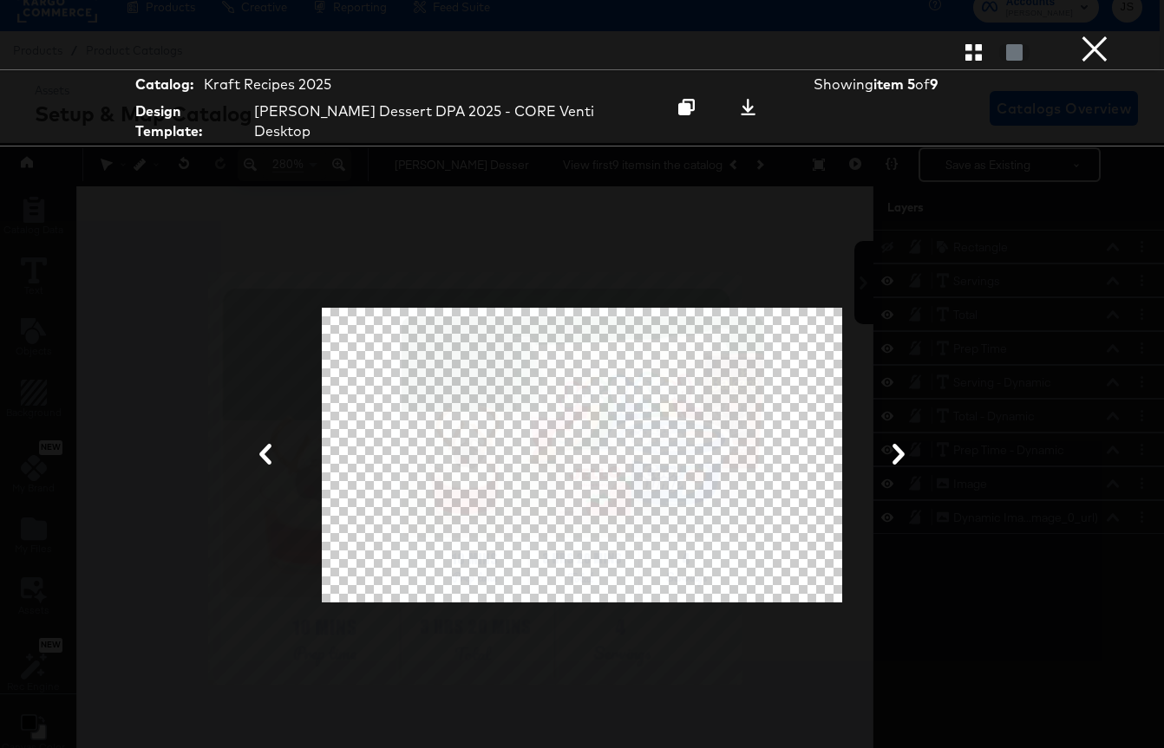
click at [899, 445] on icon at bounding box center [898, 454] width 21 height 21
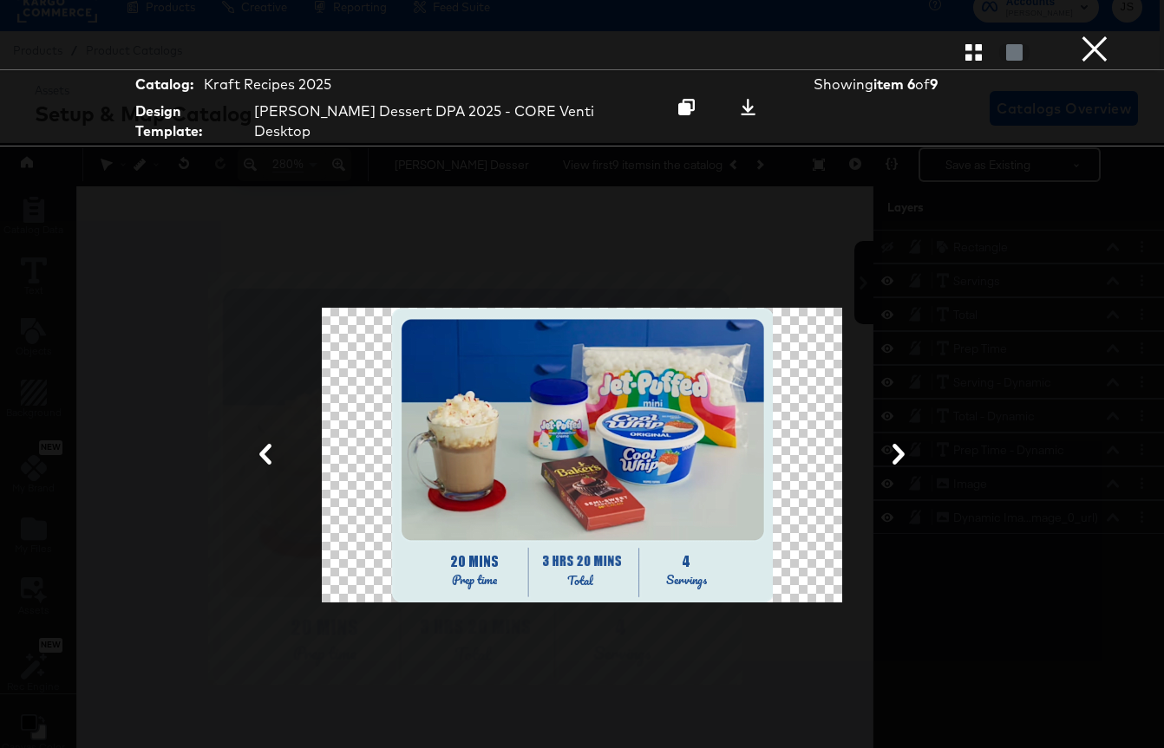
click at [1091, 35] on button "×" at bounding box center [1094, 17] width 35 height 35
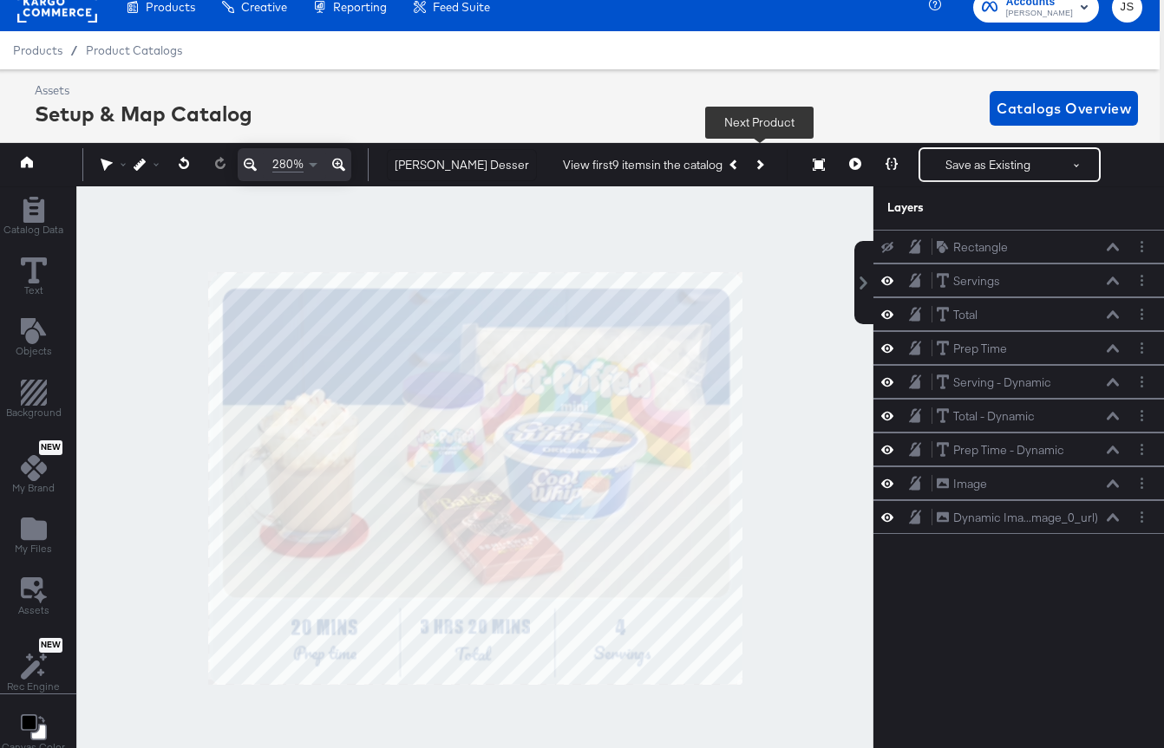
click at [757, 166] on icon "Next Product" at bounding box center [759, 165] width 10 height 10
click at [852, 163] on icon at bounding box center [855, 164] width 12 height 12
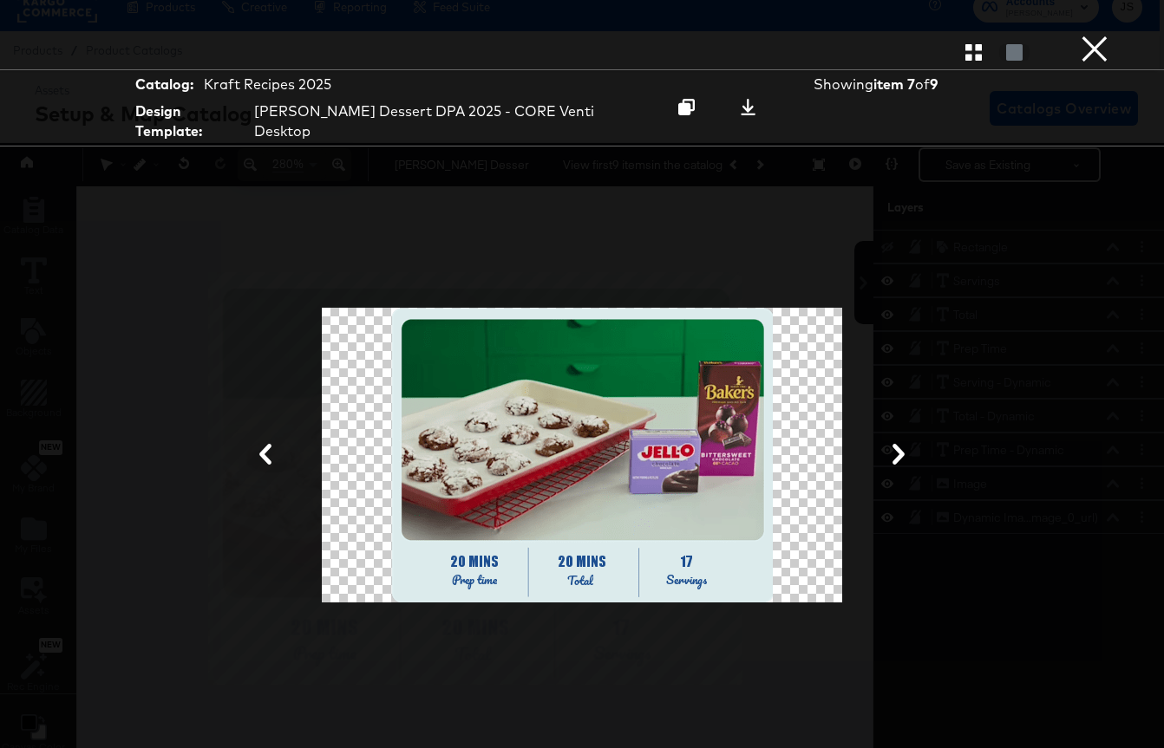
click at [1100, 35] on button "×" at bounding box center [1094, 17] width 35 height 35
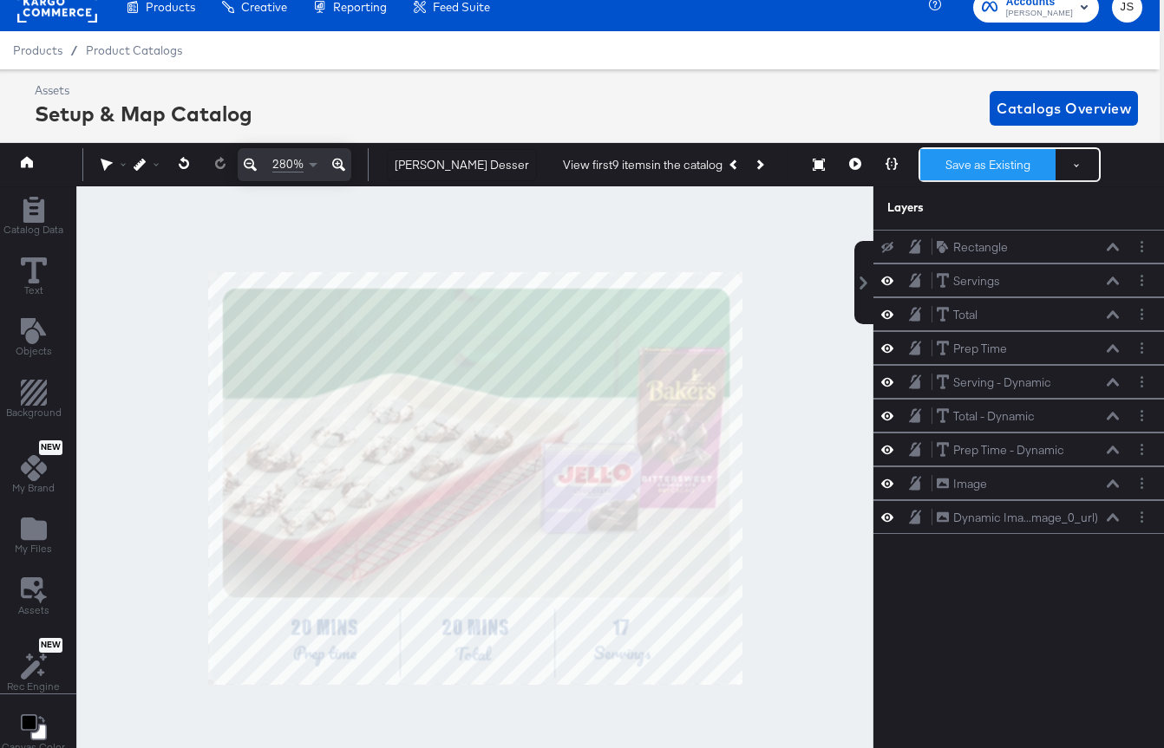
click at [960, 169] on button "Save as Existing" at bounding box center [987, 164] width 135 height 31
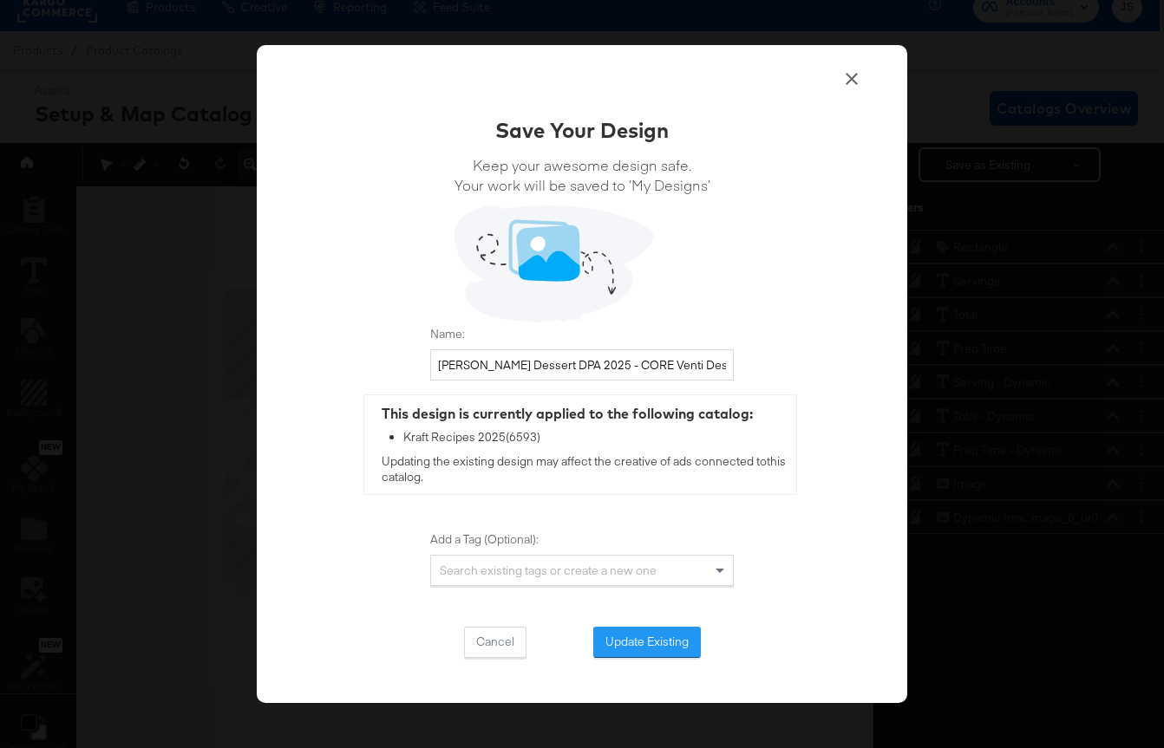
click at [669, 623] on div "Save Your Design Keep your awesome design safe. Your work will be saved to ‘My …" at bounding box center [582, 386] width 304 height 543
click at [667, 630] on button "Update Existing" at bounding box center [647, 642] width 108 height 31
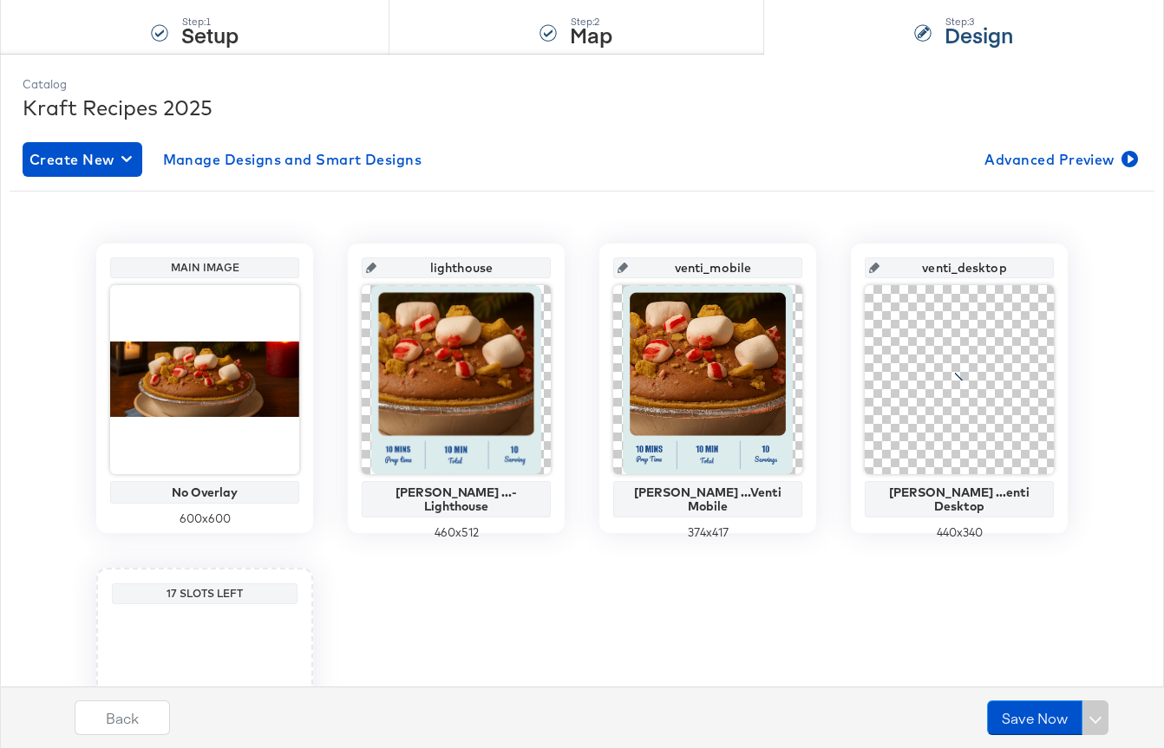
scroll to position [170, 0]
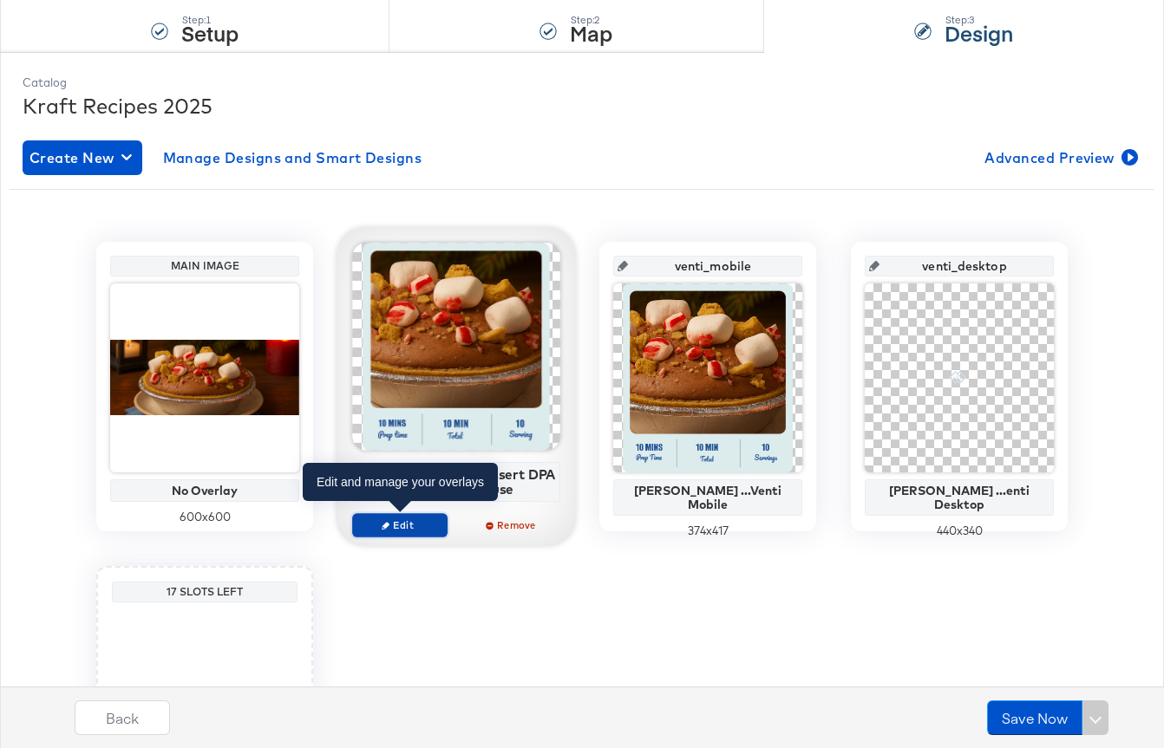
click at [425, 520] on span "Edit" at bounding box center [400, 525] width 80 height 13
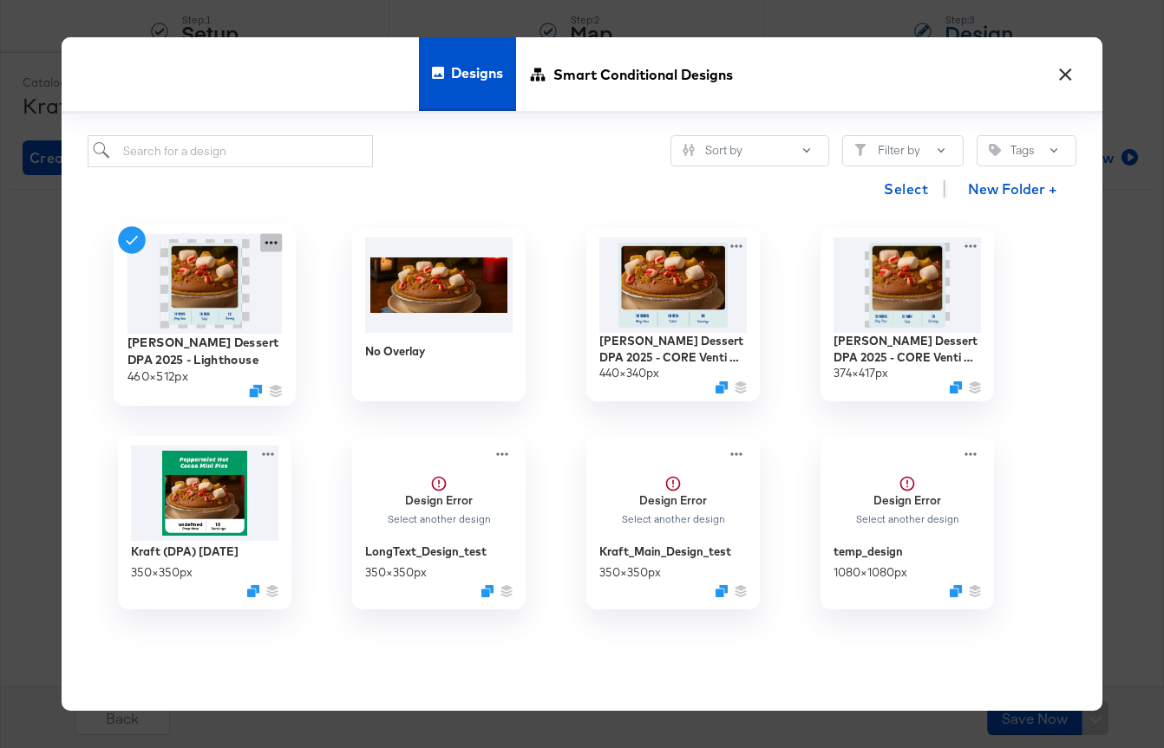
click at [274, 241] on icon at bounding box center [271, 243] width 22 height 18
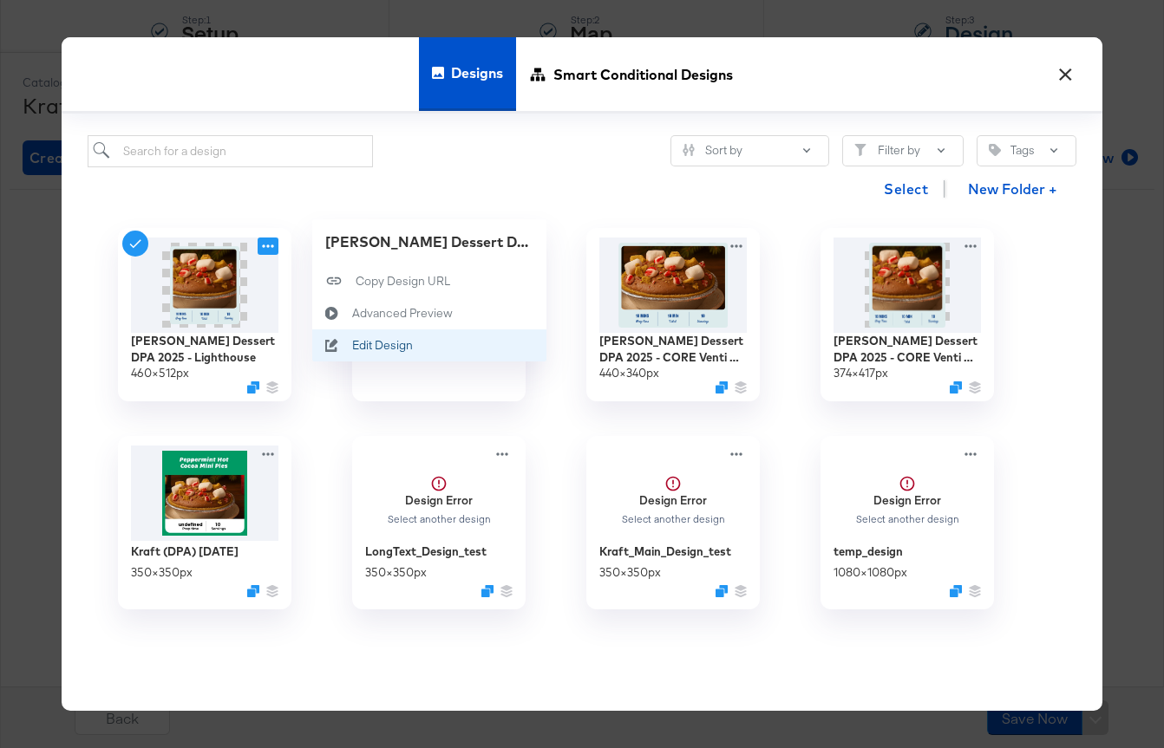
click at [352, 346] on div "Edit Design Edit Design" at bounding box center [352, 346] width 0 height 0
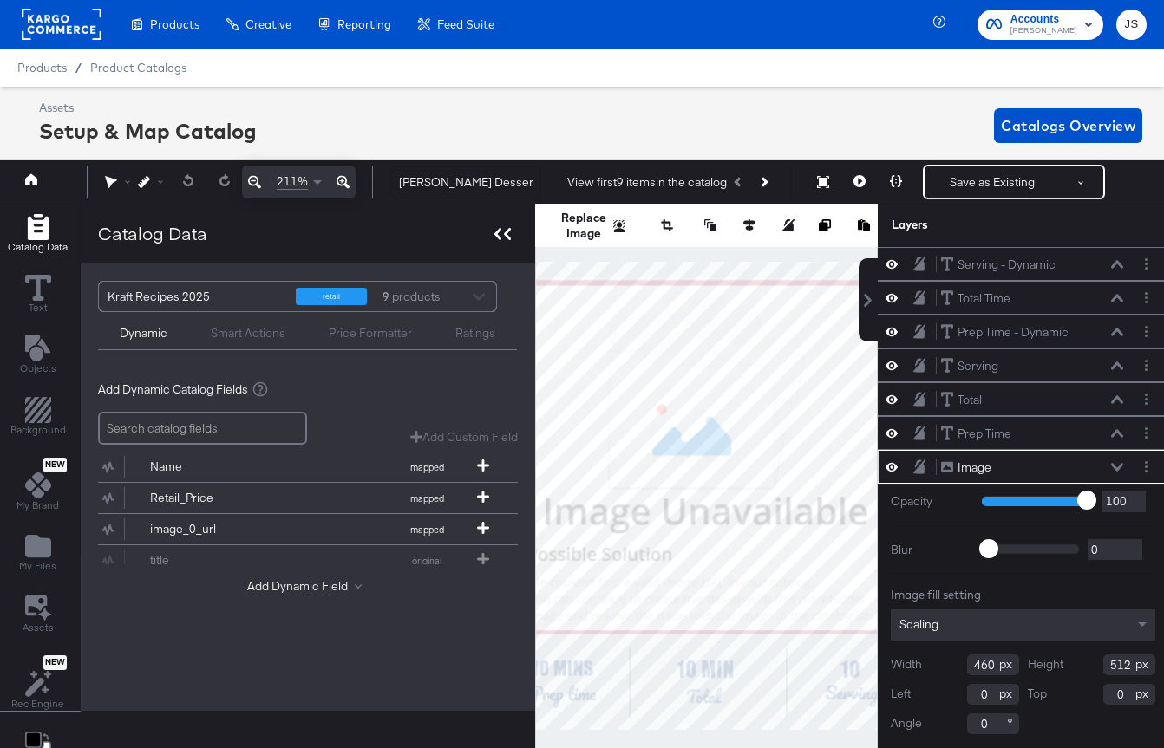
click at [490, 235] on div at bounding box center [502, 233] width 30 height 25
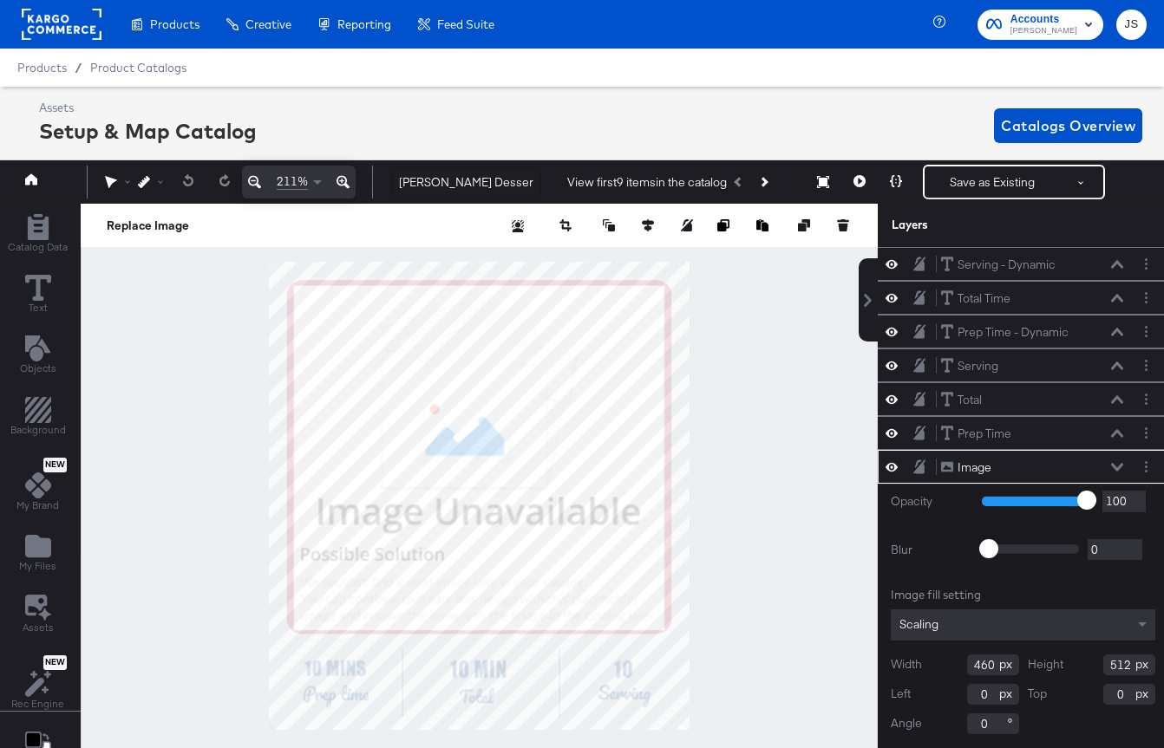
click at [770, 183] on button "Next Product" at bounding box center [763, 181] width 24 height 31
click at [851, 178] on button at bounding box center [859, 182] width 36 height 35
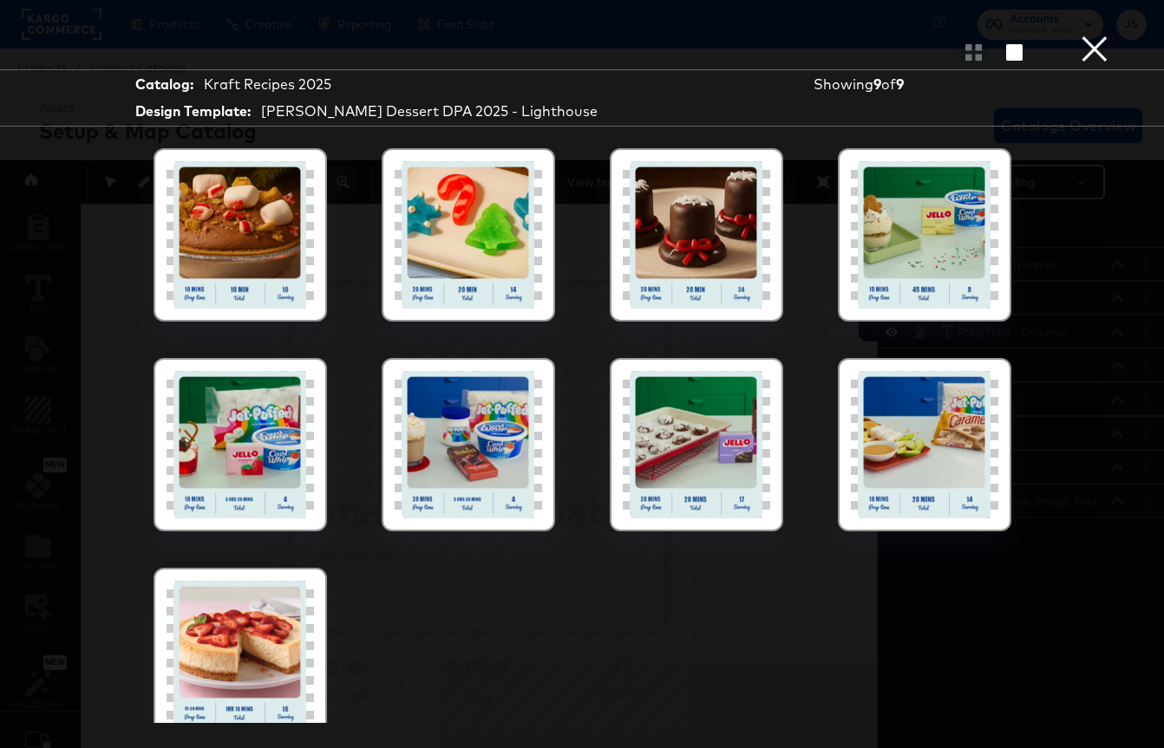
click at [195, 277] on div at bounding box center [239, 234] width 147 height 147
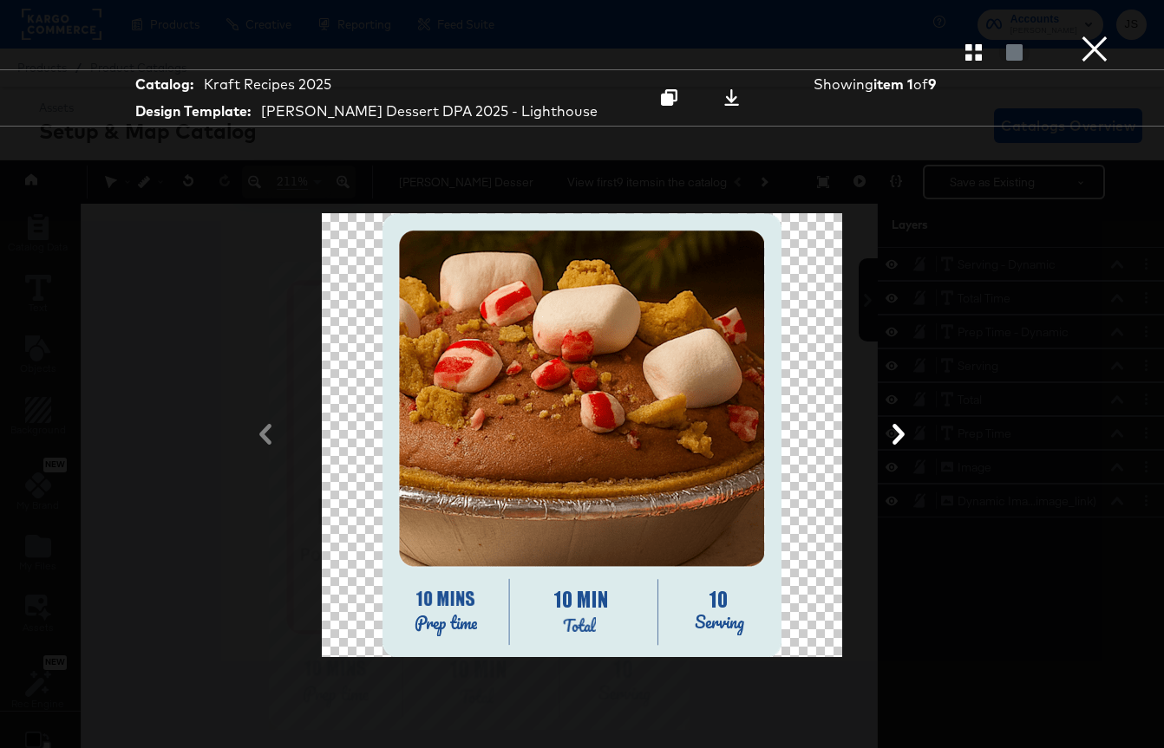
click at [1074, 53] on div at bounding box center [582, 52] width 1164 height 35
click at [1095, 35] on button "×" at bounding box center [1094, 17] width 35 height 35
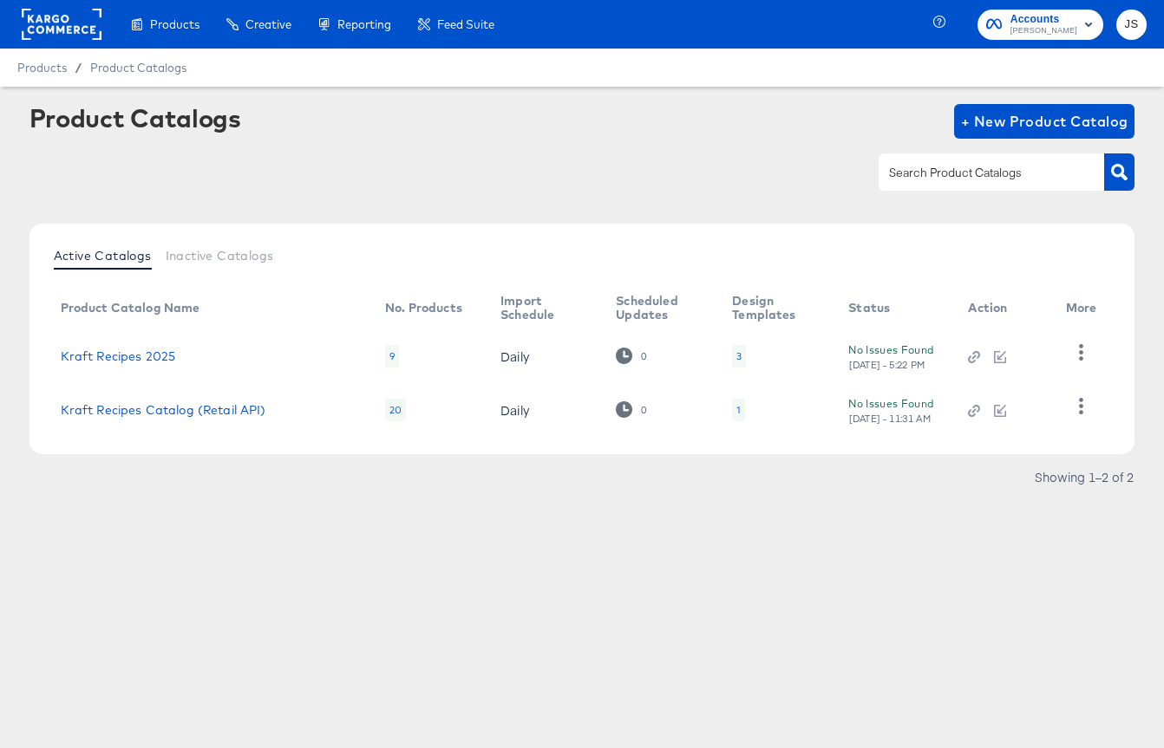
click at [732, 363] on div "3" at bounding box center [739, 356] width 14 height 23
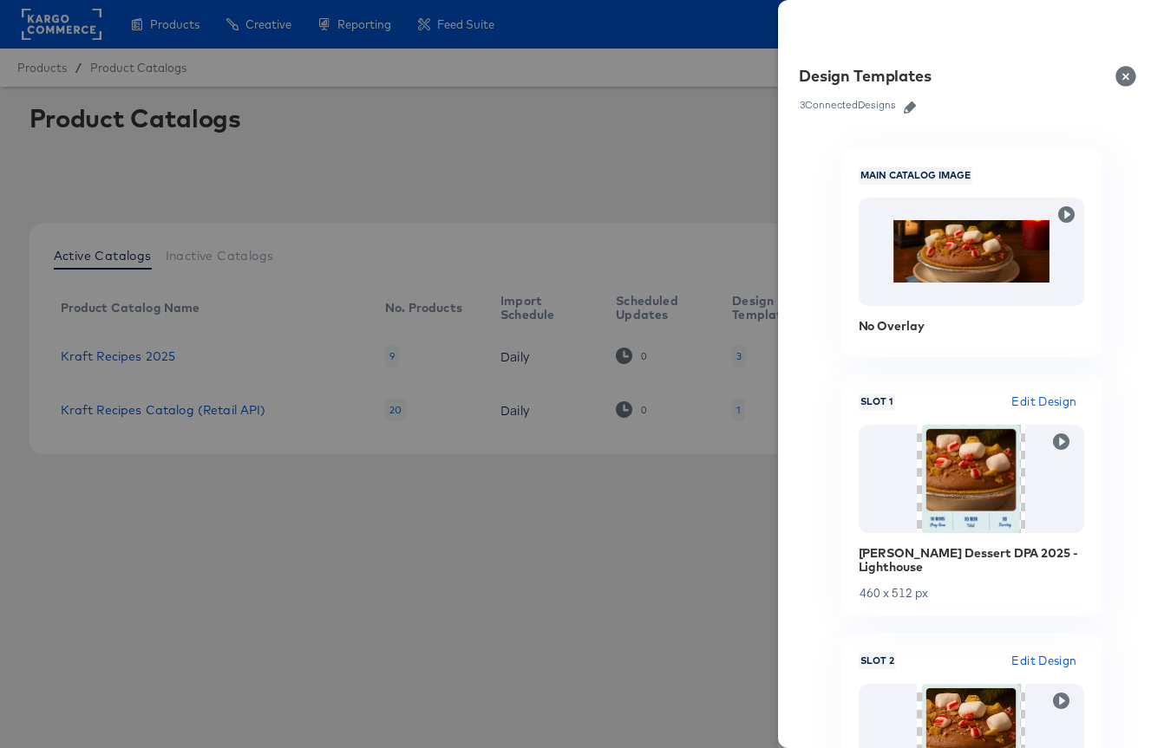
click at [906, 106] on icon "button" at bounding box center [910, 107] width 12 height 12
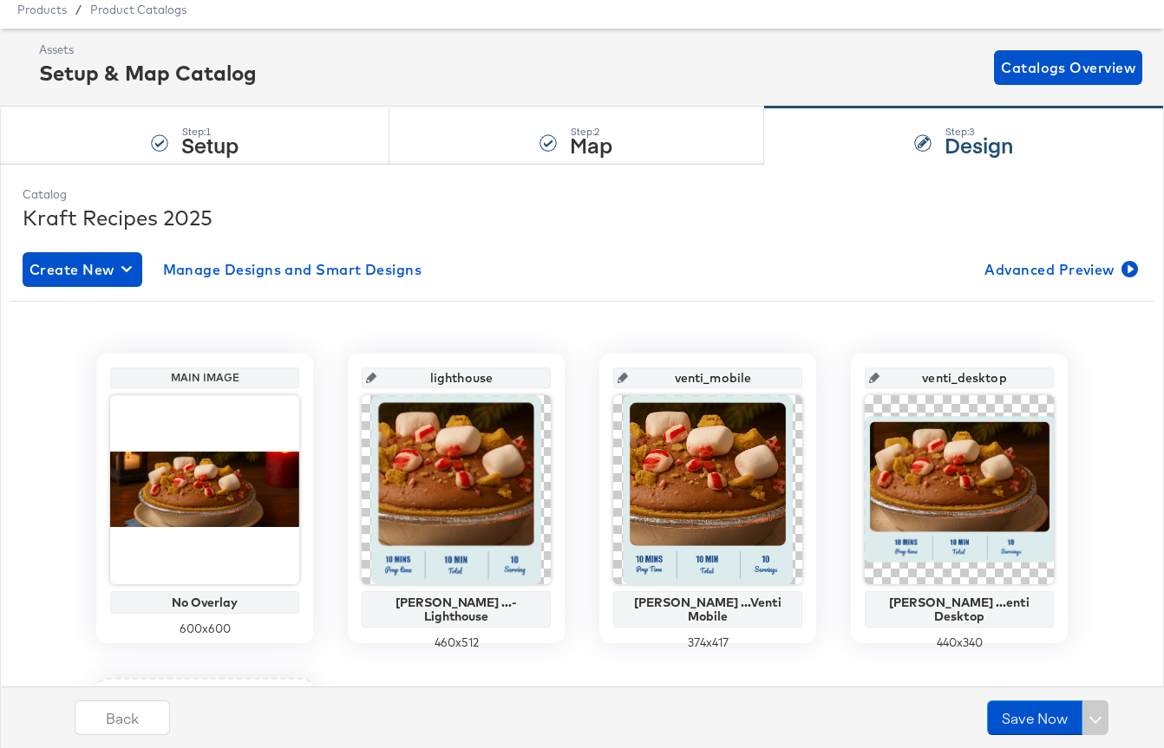
scroll to position [83, 0]
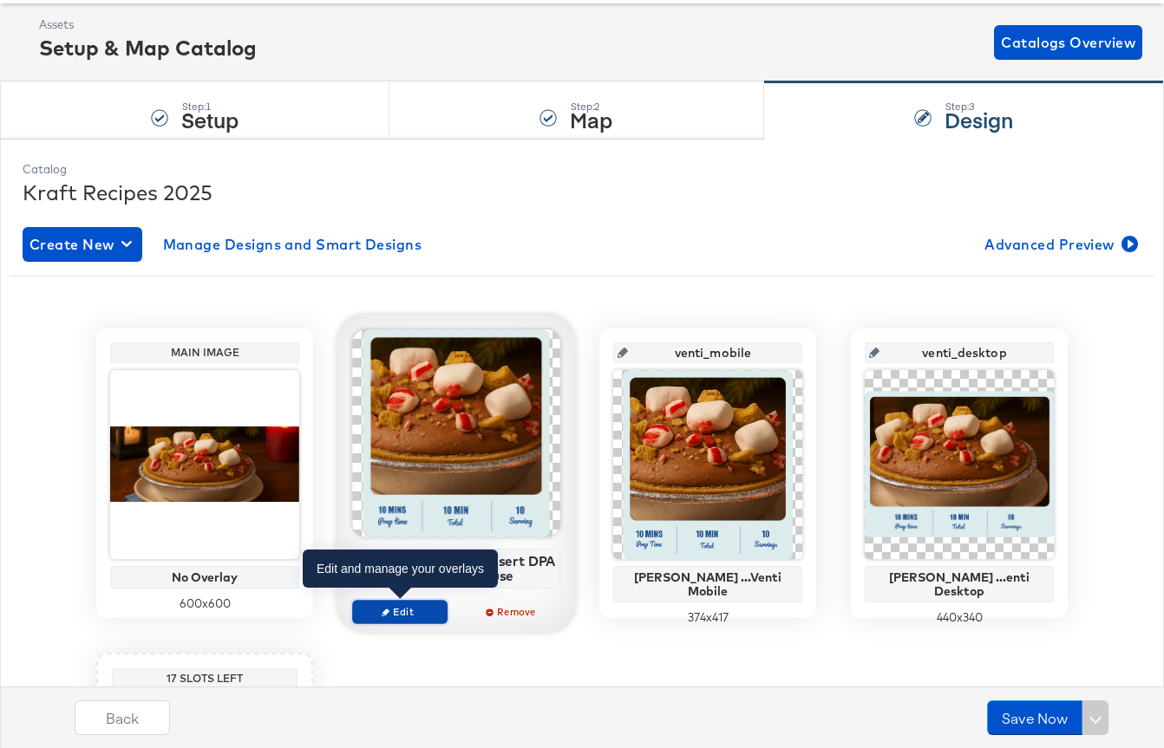
click at [411, 612] on span "Edit" at bounding box center [400, 611] width 80 height 13
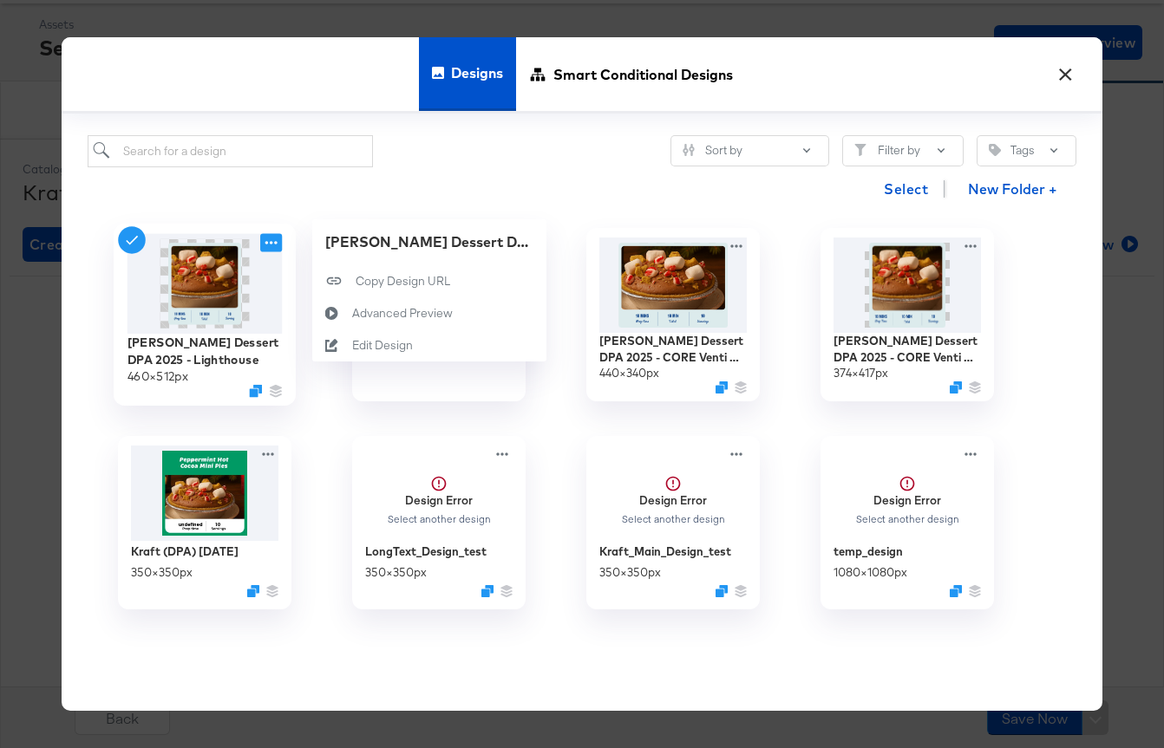
click at [265, 246] on icon at bounding box center [271, 243] width 22 height 18
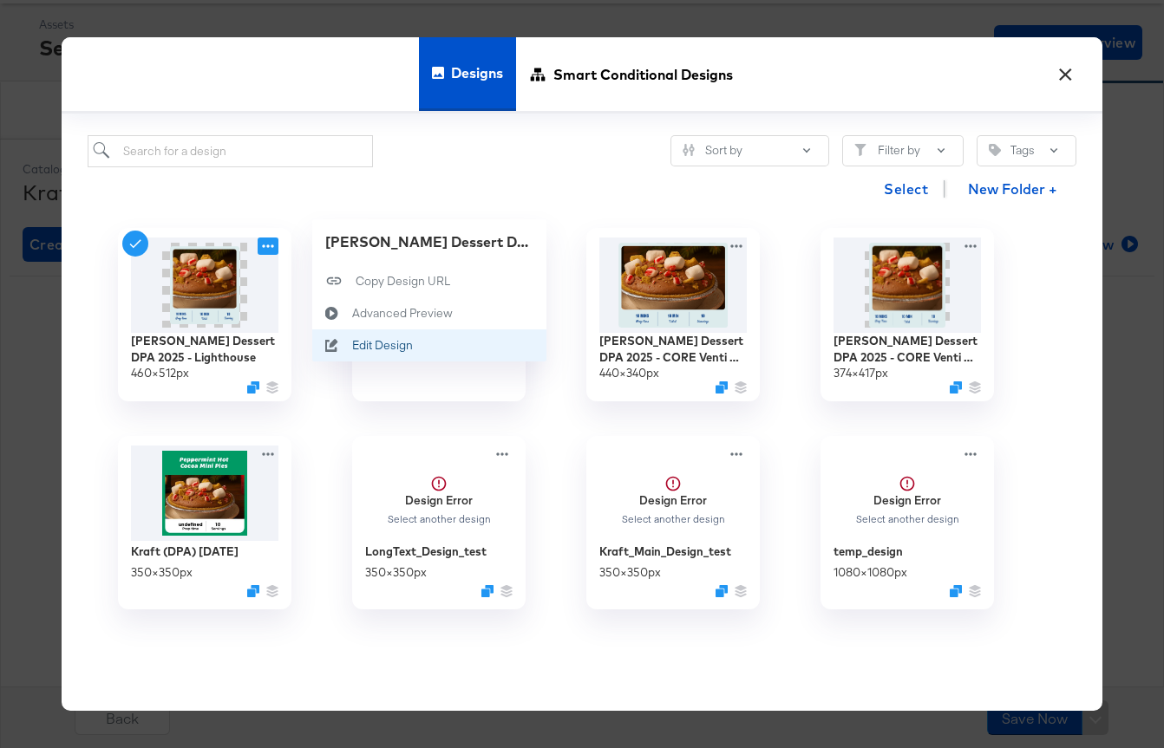
click at [348, 349] on icon at bounding box center [332, 346] width 40 height 14
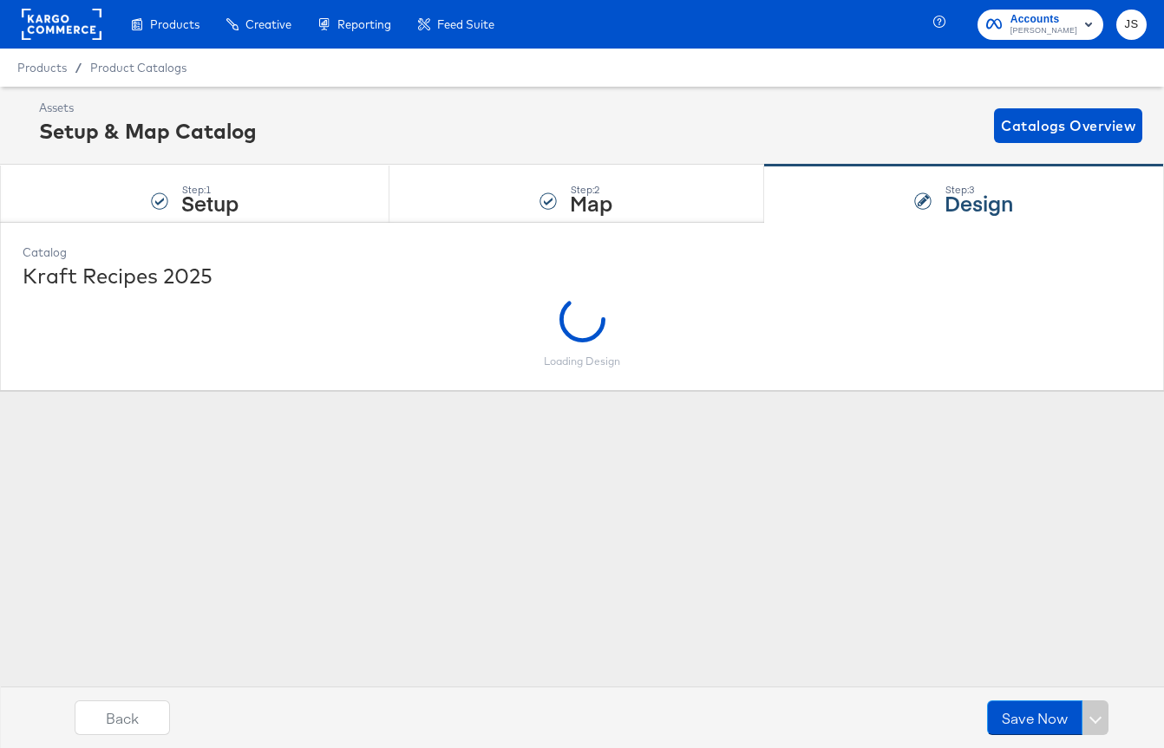
scroll to position [0, 0]
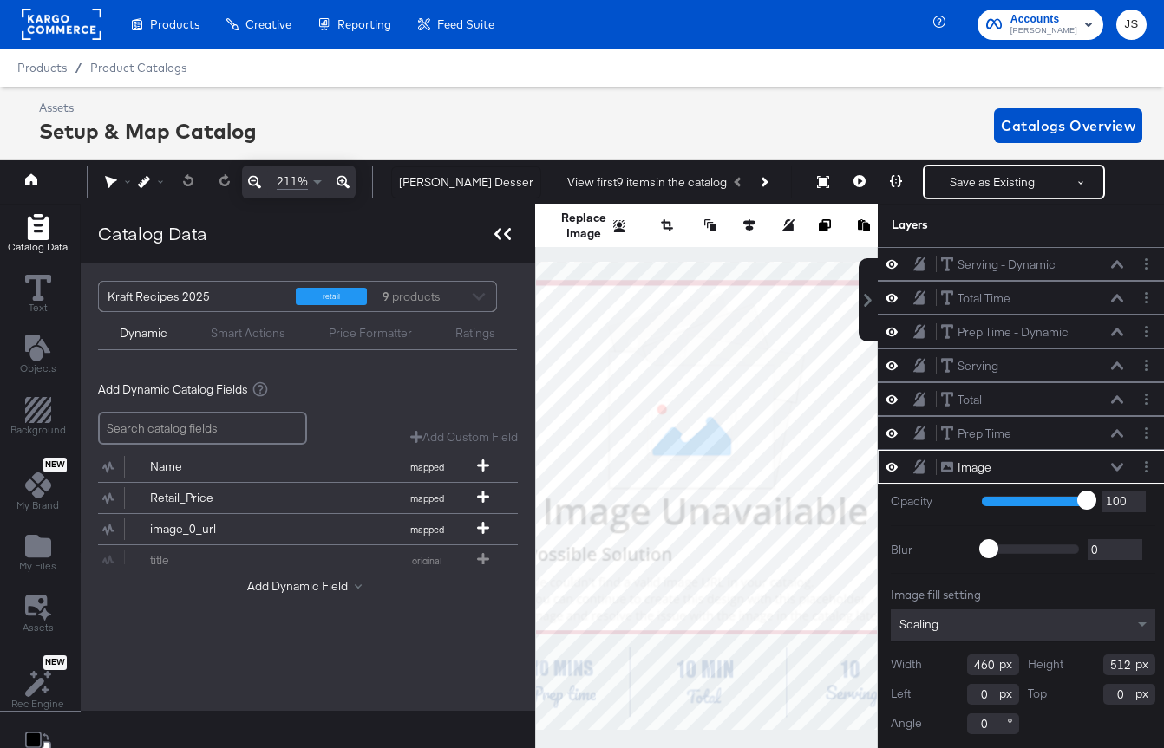
click at [508, 234] on div at bounding box center [502, 233] width 30 height 25
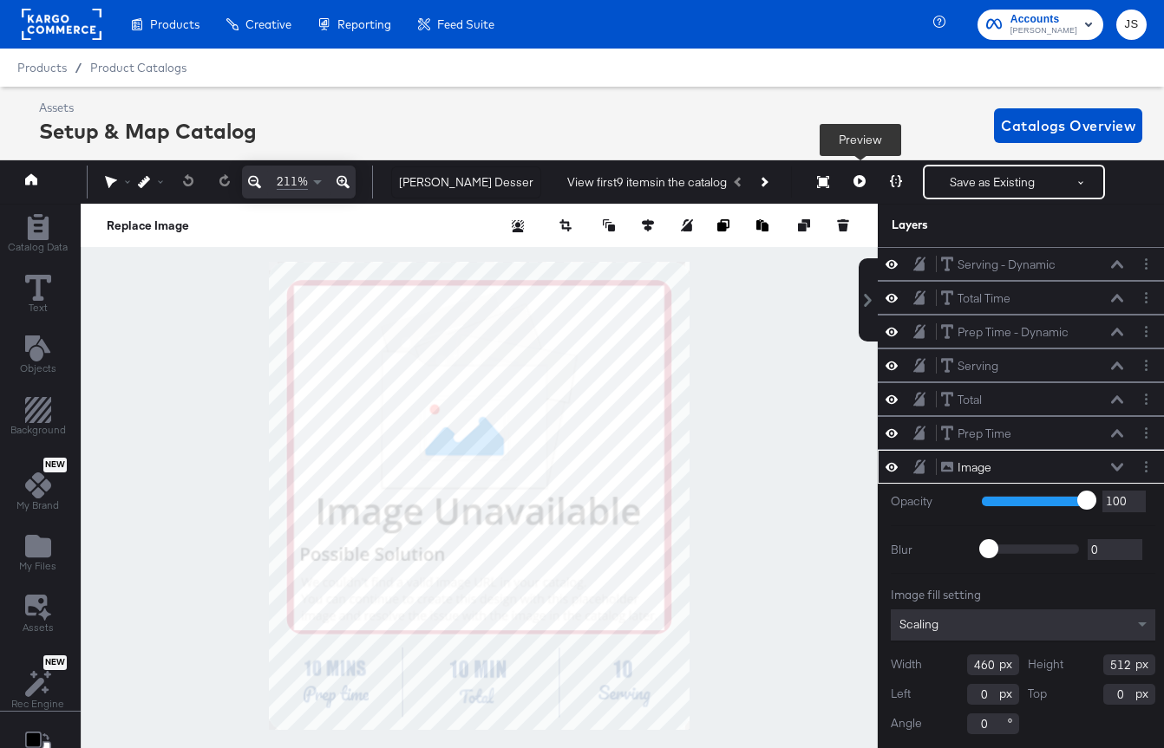
click at [846, 179] on button at bounding box center [859, 182] width 36 height 35
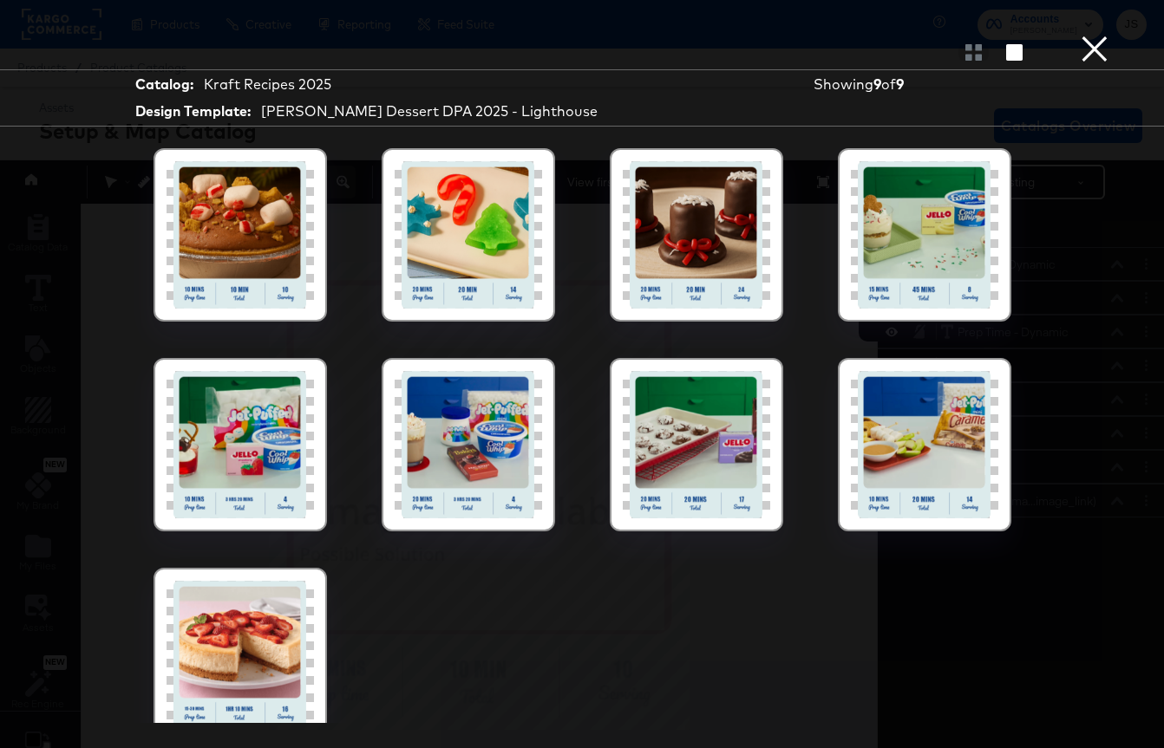
click at [265, 296] on div at bounding box center [239, 234] width 147 height 147
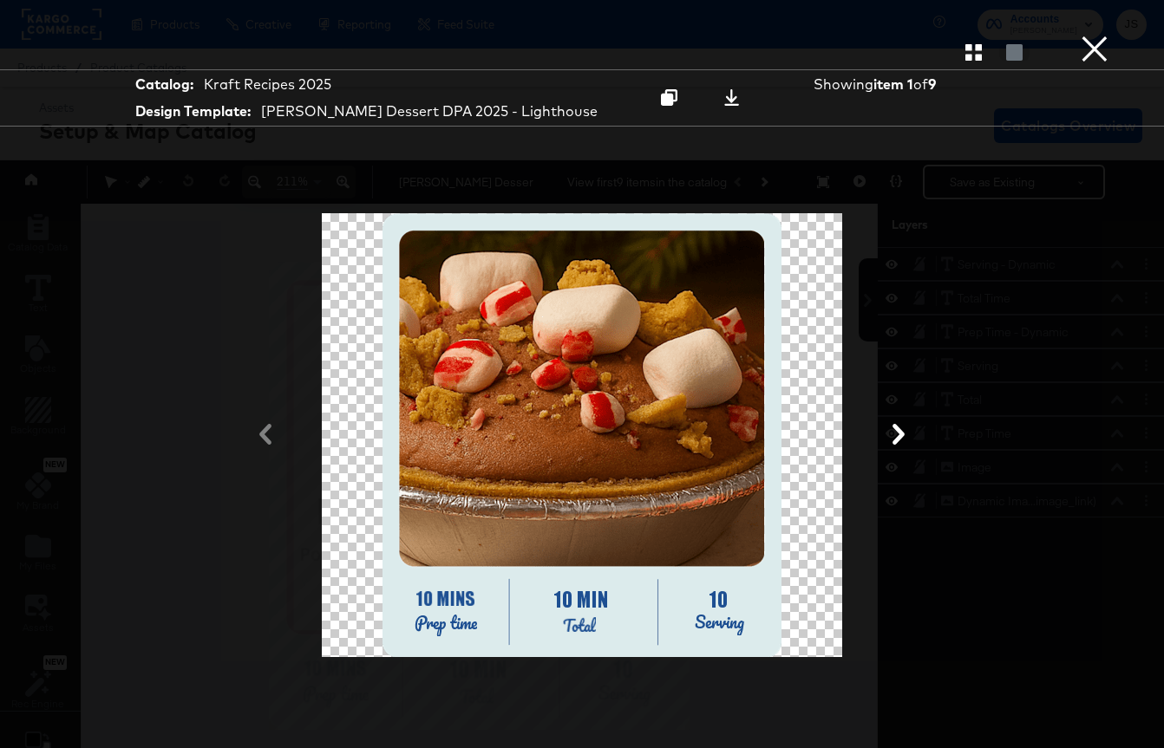
click at [1087, 35] on button "×" at bounding box center [1094, 17] width 35 height 35
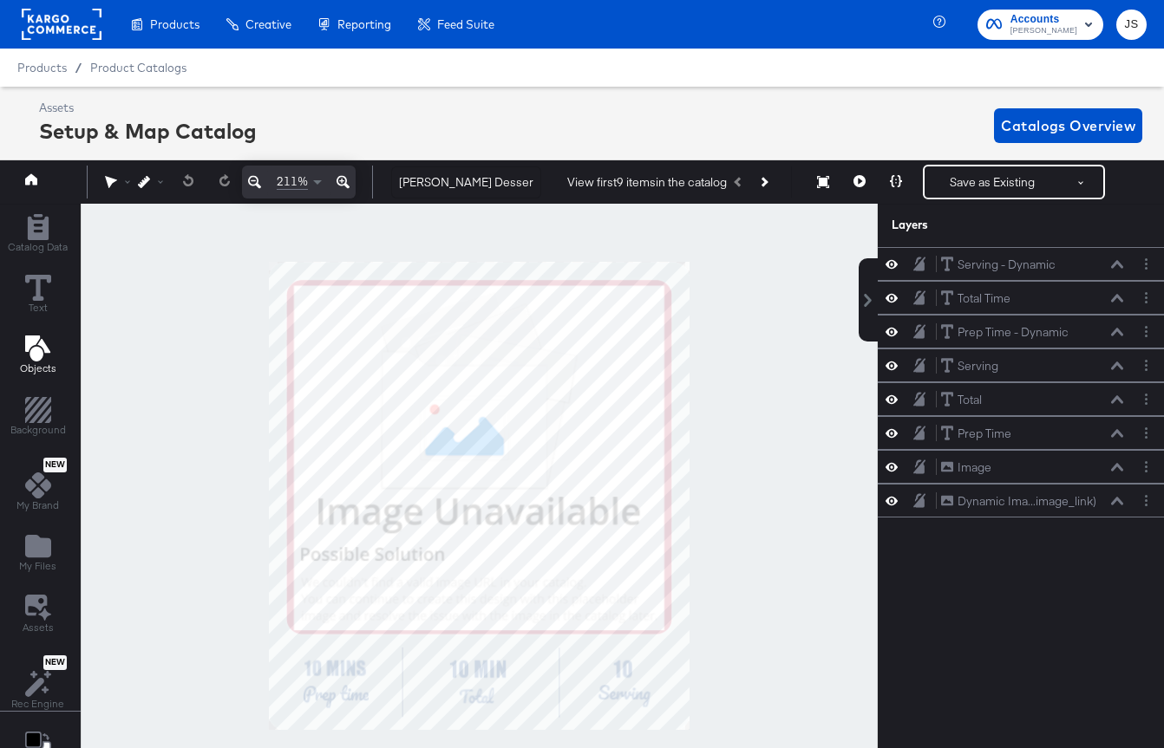
click at [42, 348] on icon "Add Text" at bounding box center [36, 349] width 25 height 26
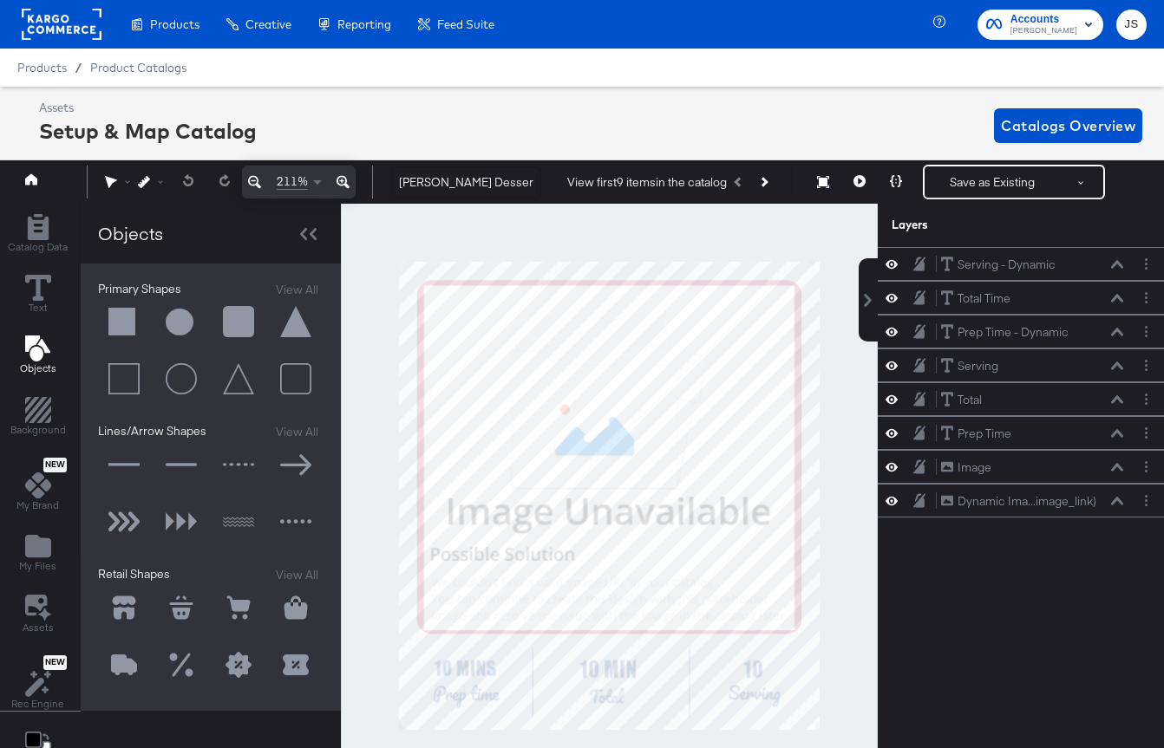
click at [120, 315] on button at bounding box center [124, 323] width 52 height 52
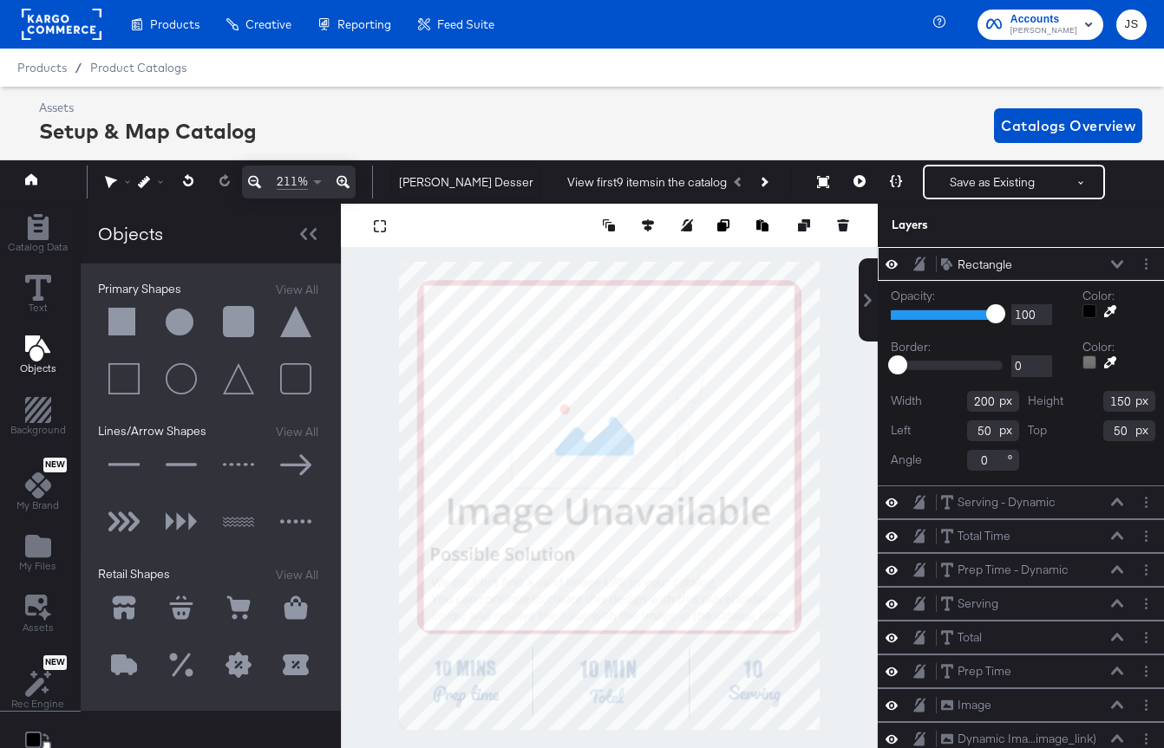
scroll to position [0, 4]
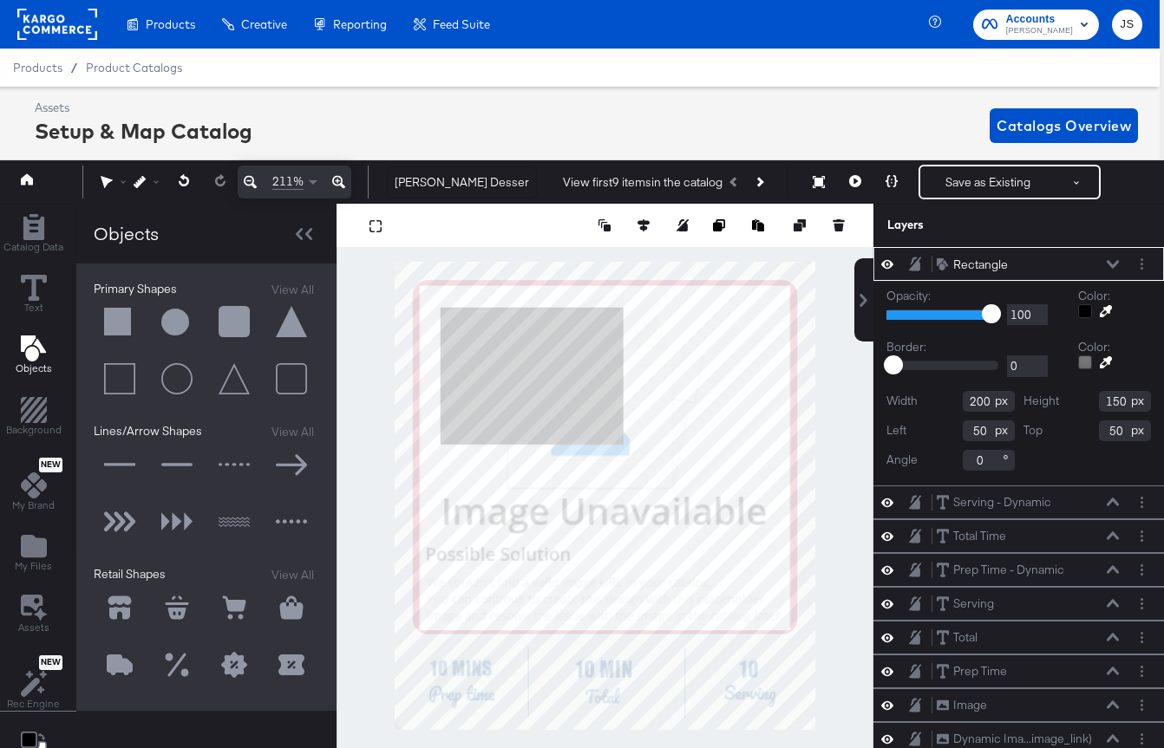
click at [244, 190] on icon at bounding box center [250, 182] width 13 height 21
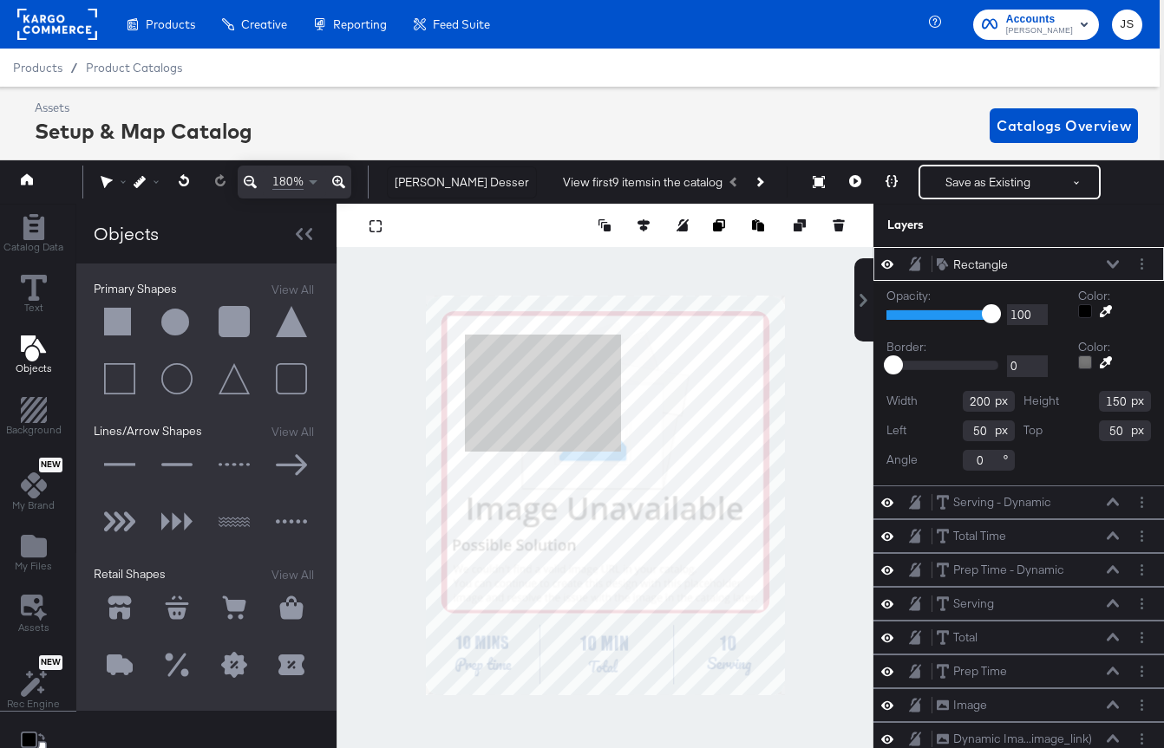
type input "64"
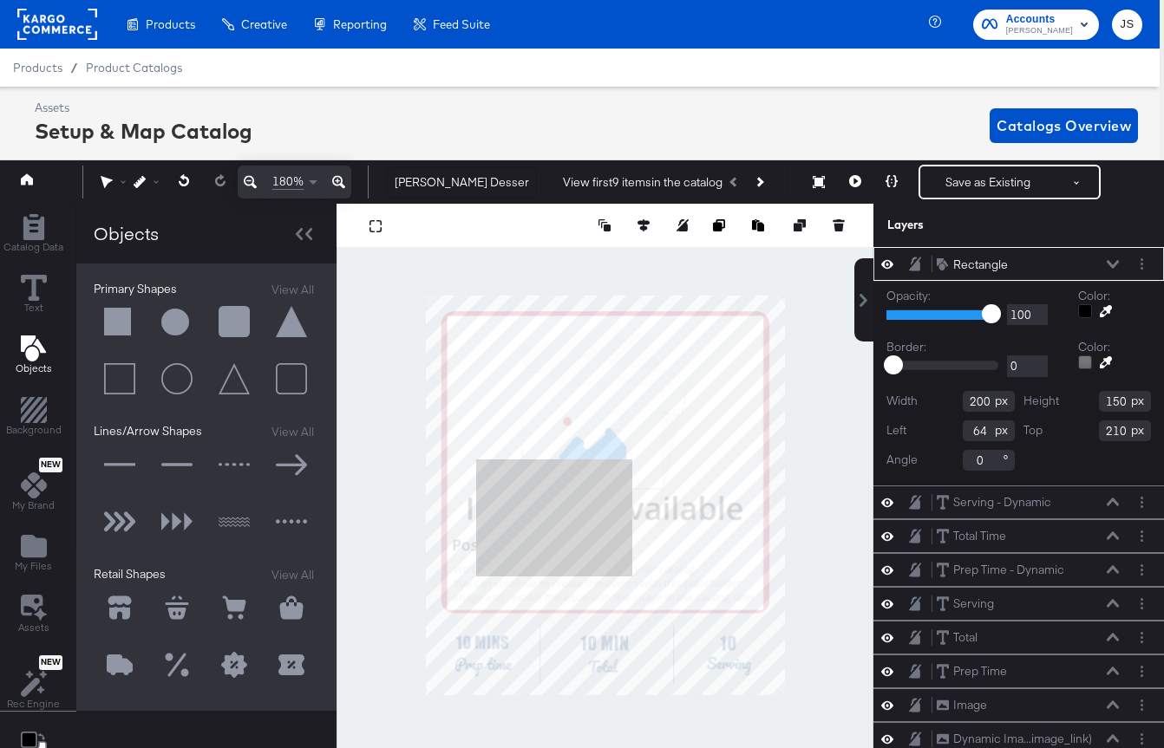
type input "317"
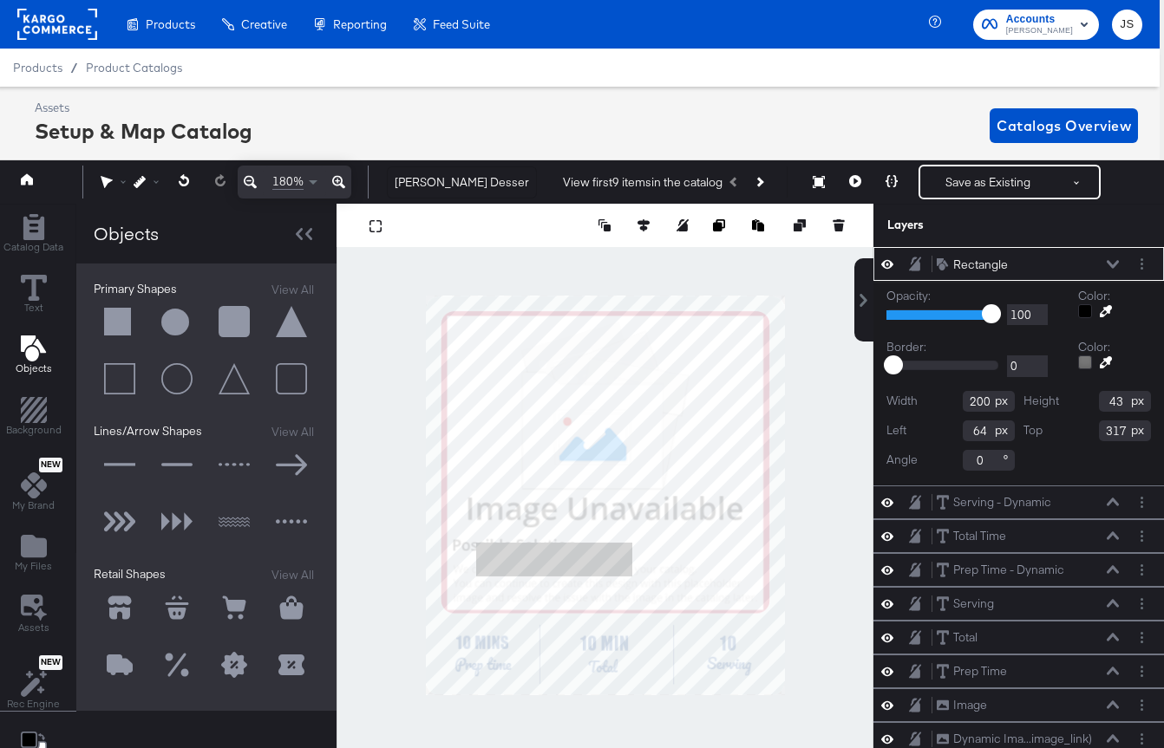
type input "48"
type input "0"
type input "481"
type input "39"
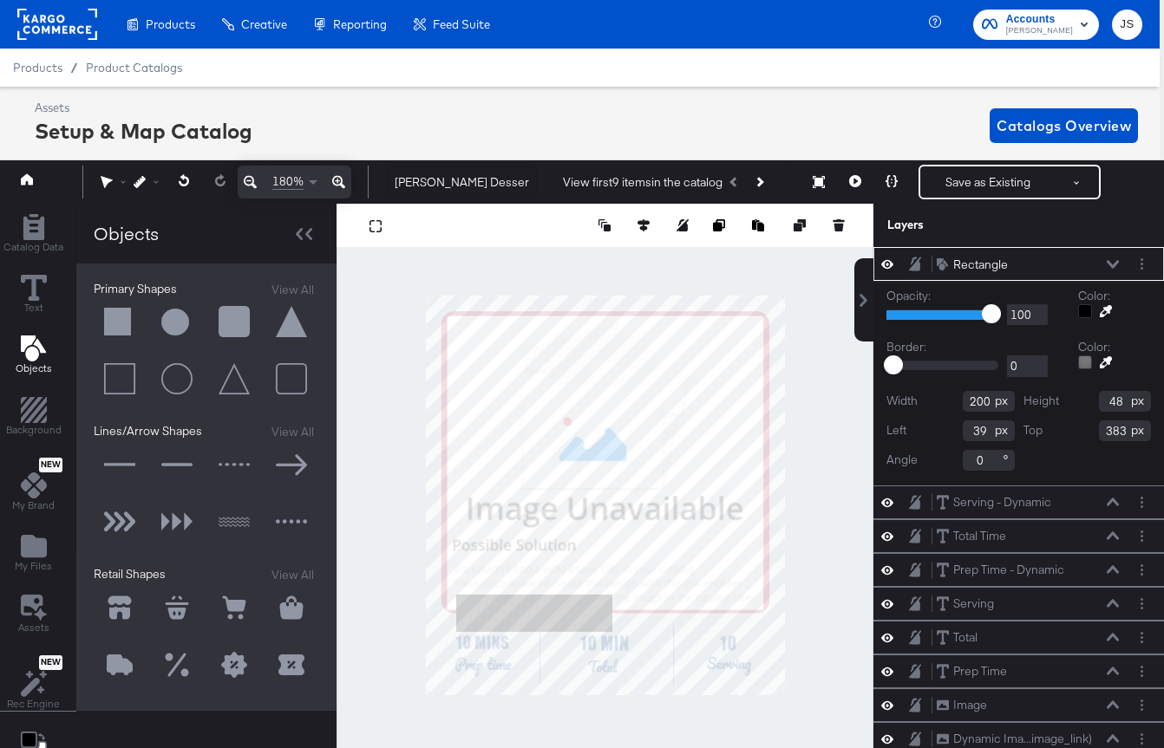
type input "394"
type input "37"
click at [788, 615] on div at bounding box center [604, 496] width 537 height 584
type input "421"
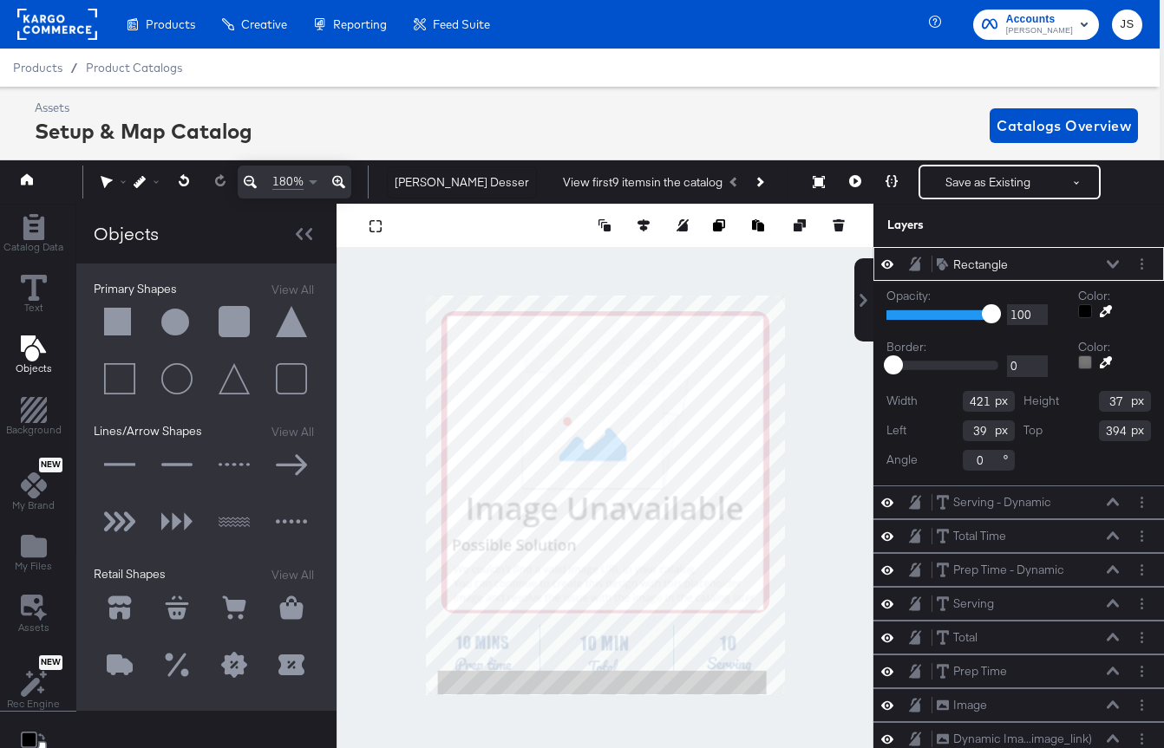
type input "15"
type input "481"
click at [1116, 262] on icon at bounding box center [1112, 264] width 12 height 8
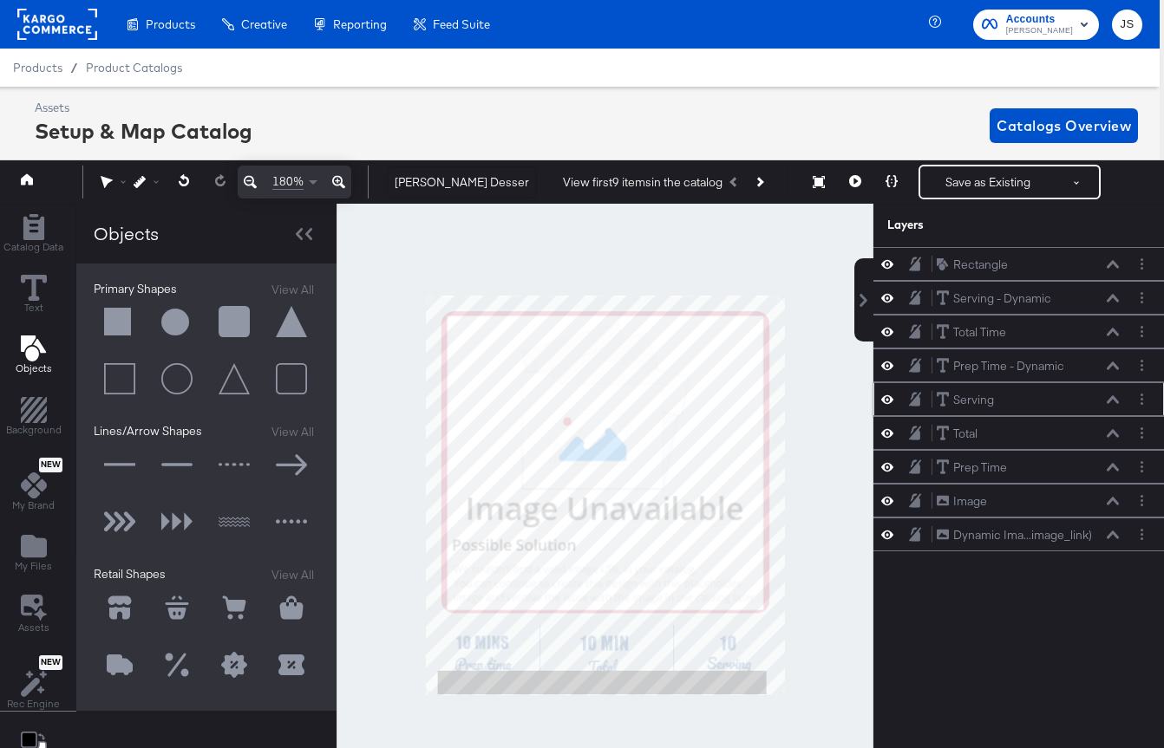
click at [1113, 401] on icon at bounding box center [1112, 399] width 12 height 9
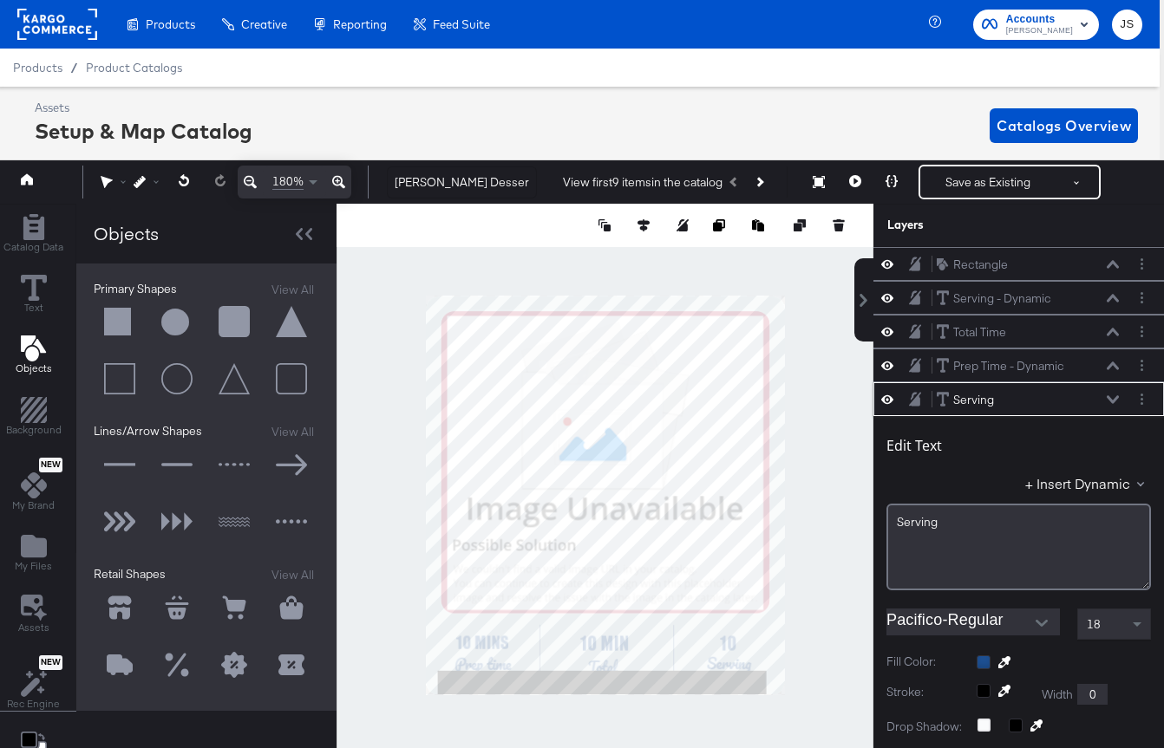
scroll to position [135, 0]
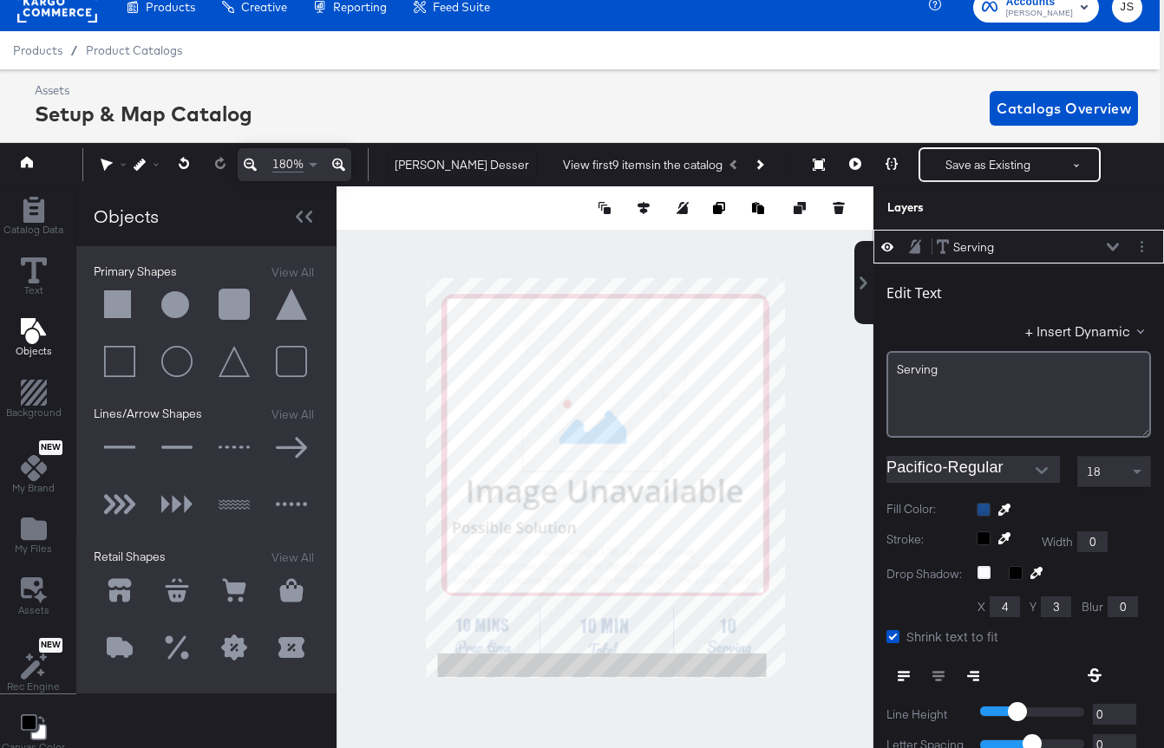
type input "463"
click at [804, 619] on div at bounding box center [604, 478] width 537 height 584
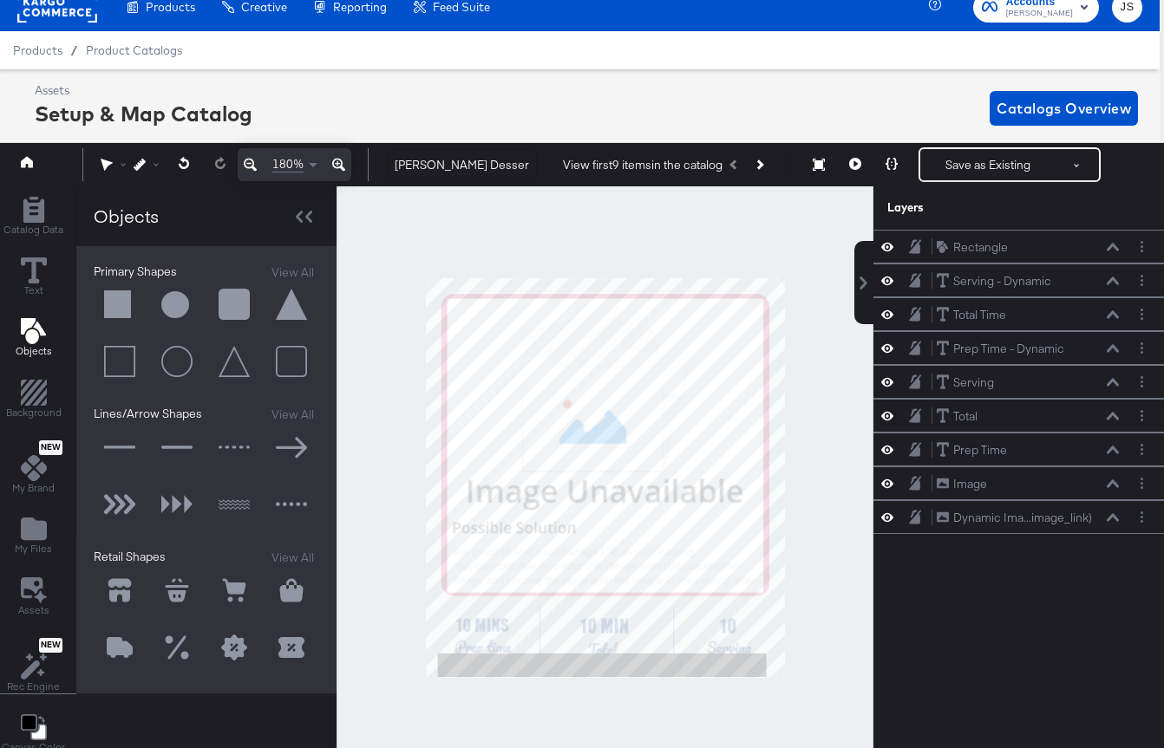
scroll to position [0, 0]
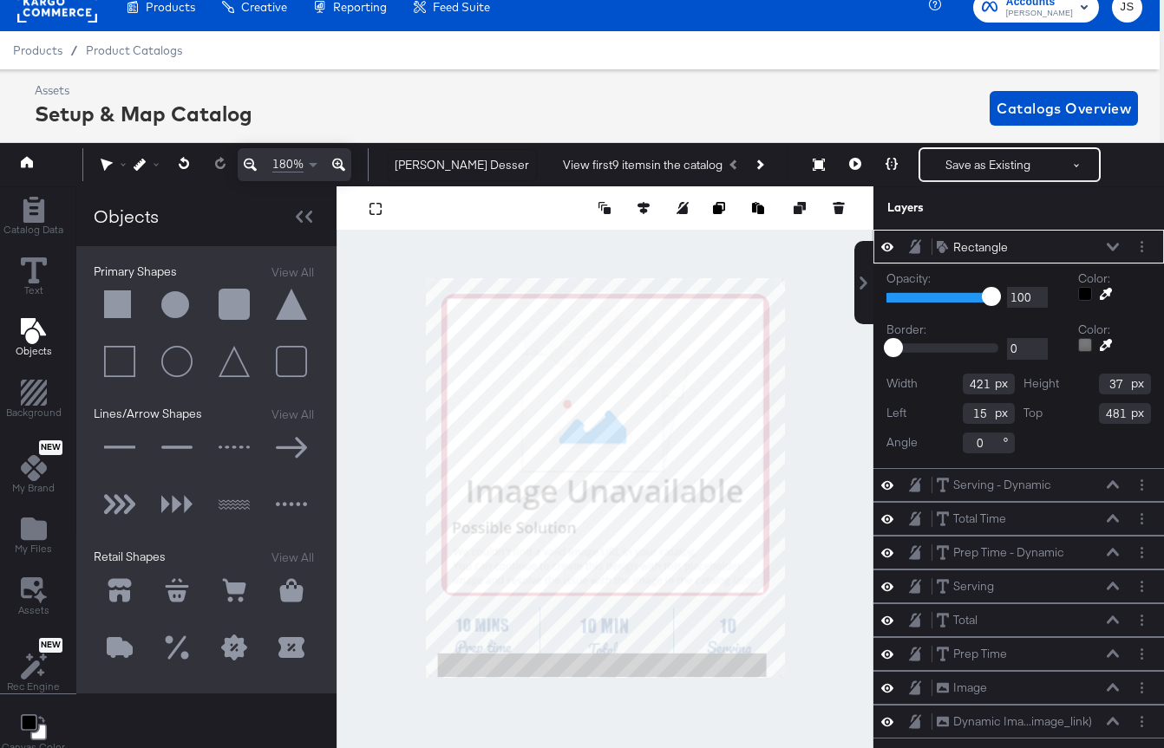
click at [887, 245] on icon at bounding box center [887, 246] width 12 height 15
click at [809, 482] on div at bounding box center [604, 478] width 537 height 584
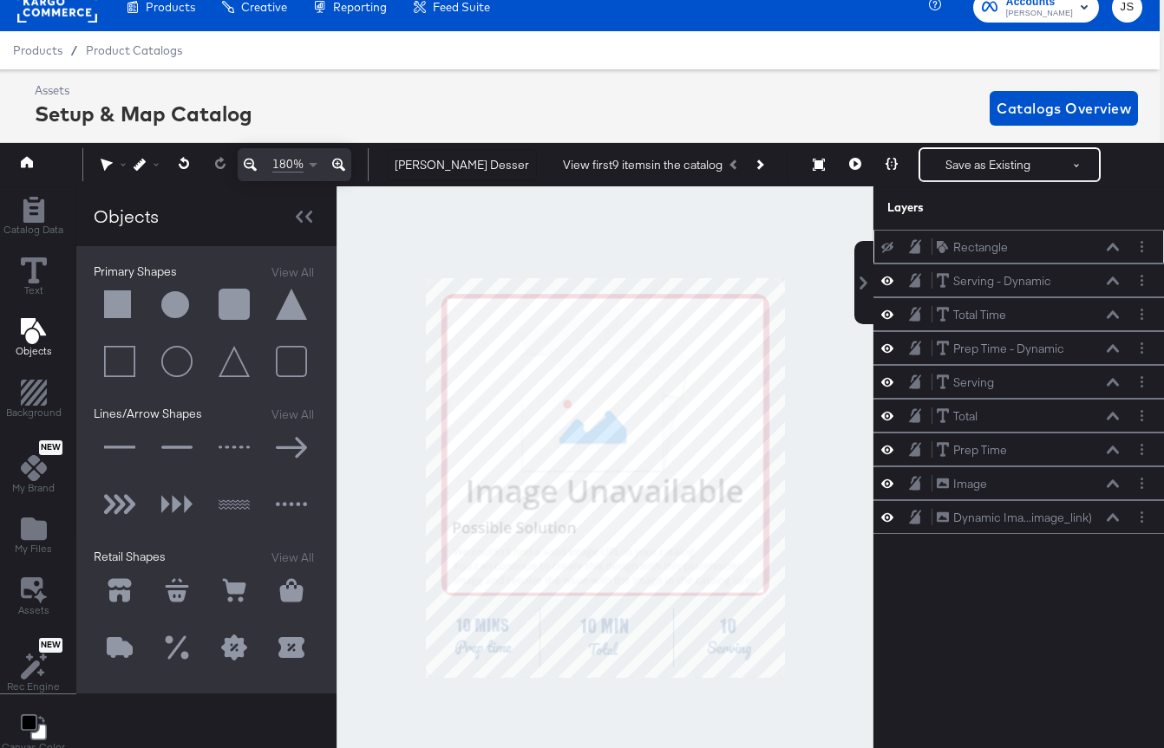
click at [886, 256] on div "Rectangle Rectangle" at bounding box center [1018, 247] width 290 height 34
click at [884, 248] on icon at bounding box center [887, 247] width 12 height 11
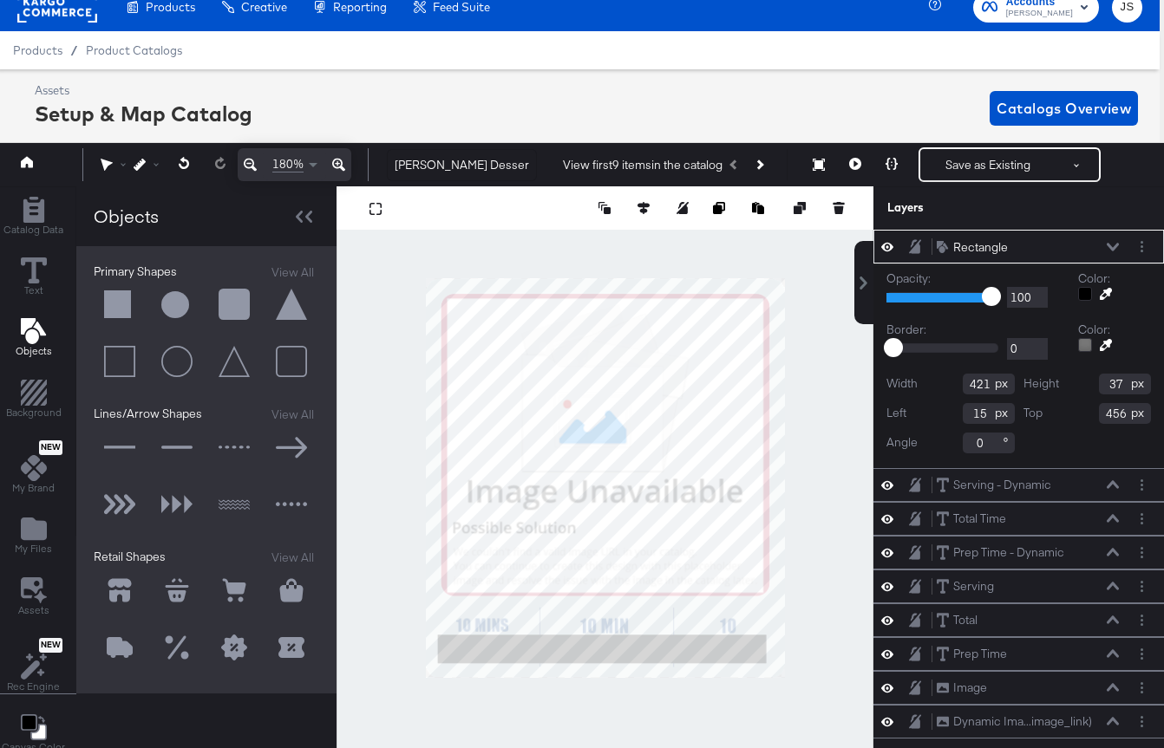
type input "455"
click at [1118, 245] on icon at bounding box center [1112, 247] width 12 height 9
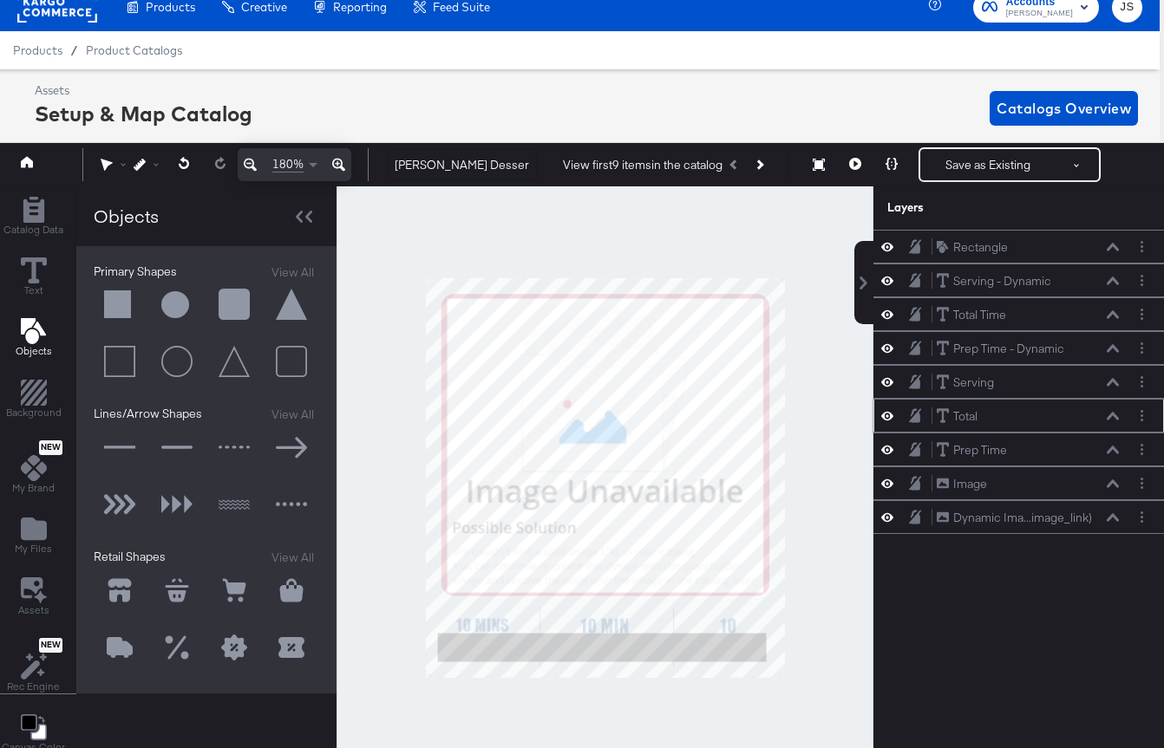
click at [1109, 416] on icon at bounding box center [1112, 416] width 12 height 9
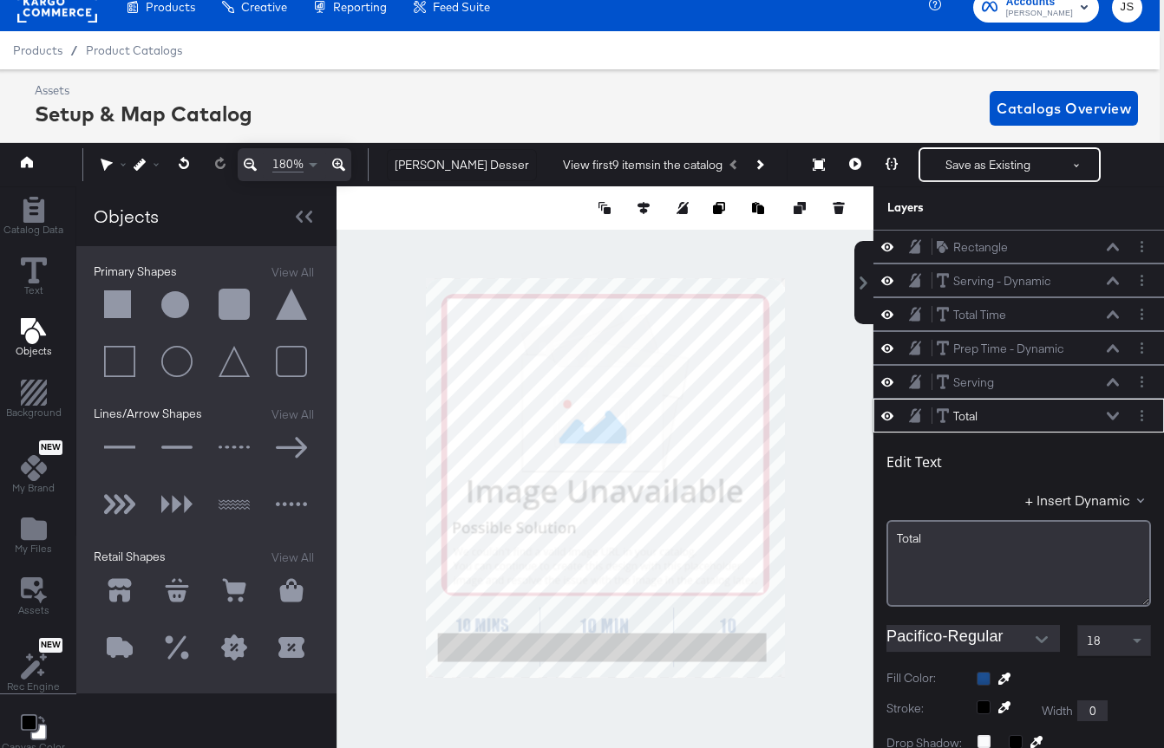
scroll to position [169, 0]
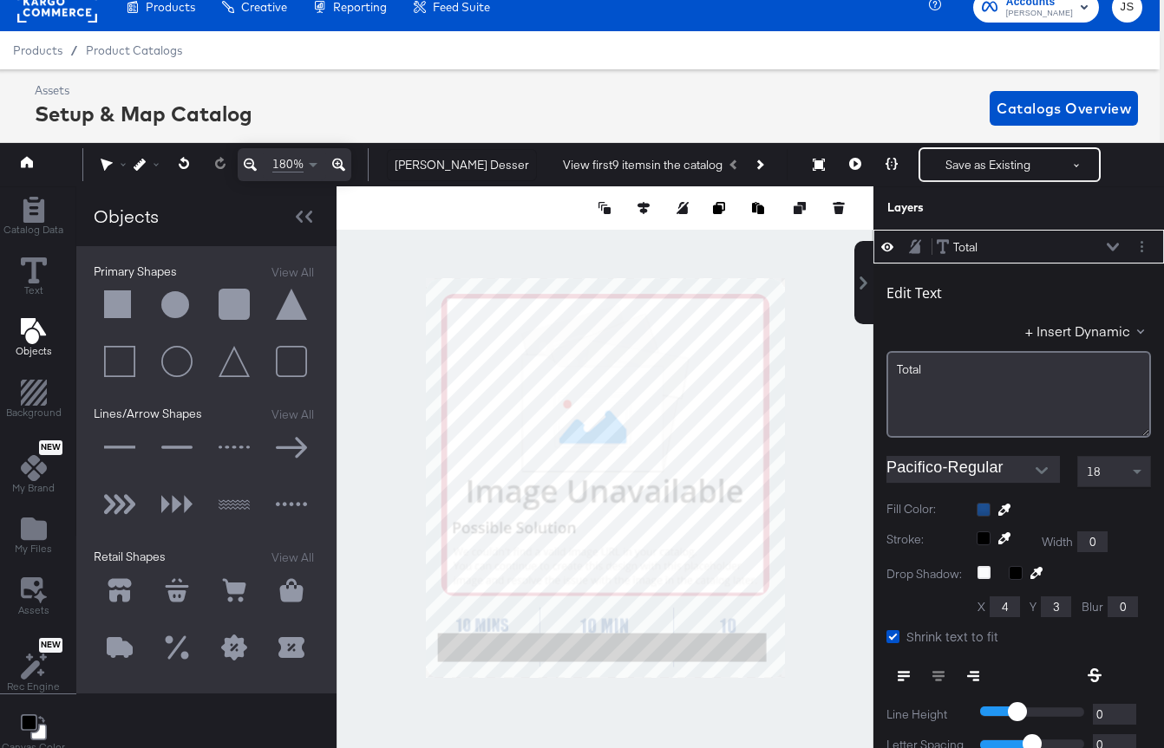
click at [1116, 249] on icon at bounding box center [1112, 247] width 12 height 9
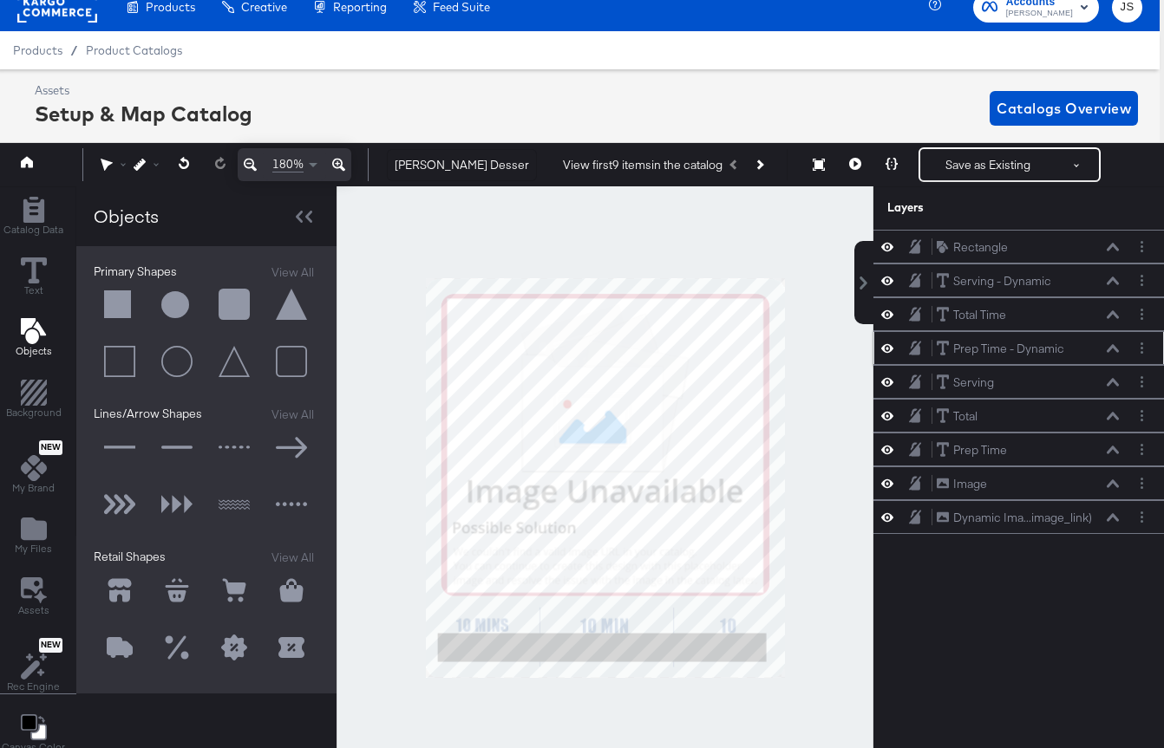
click at [1109, 348] on icon at bounding box center [1112, 348] width 12 height 9
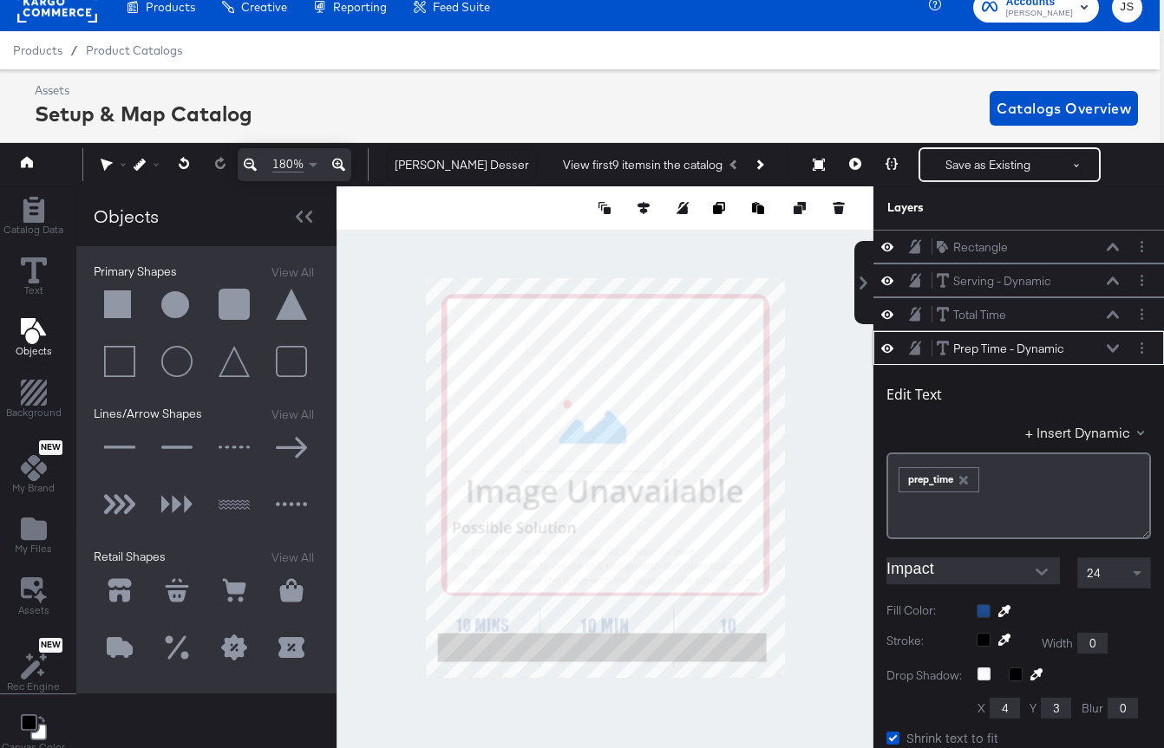
scroll to position [101, 0]
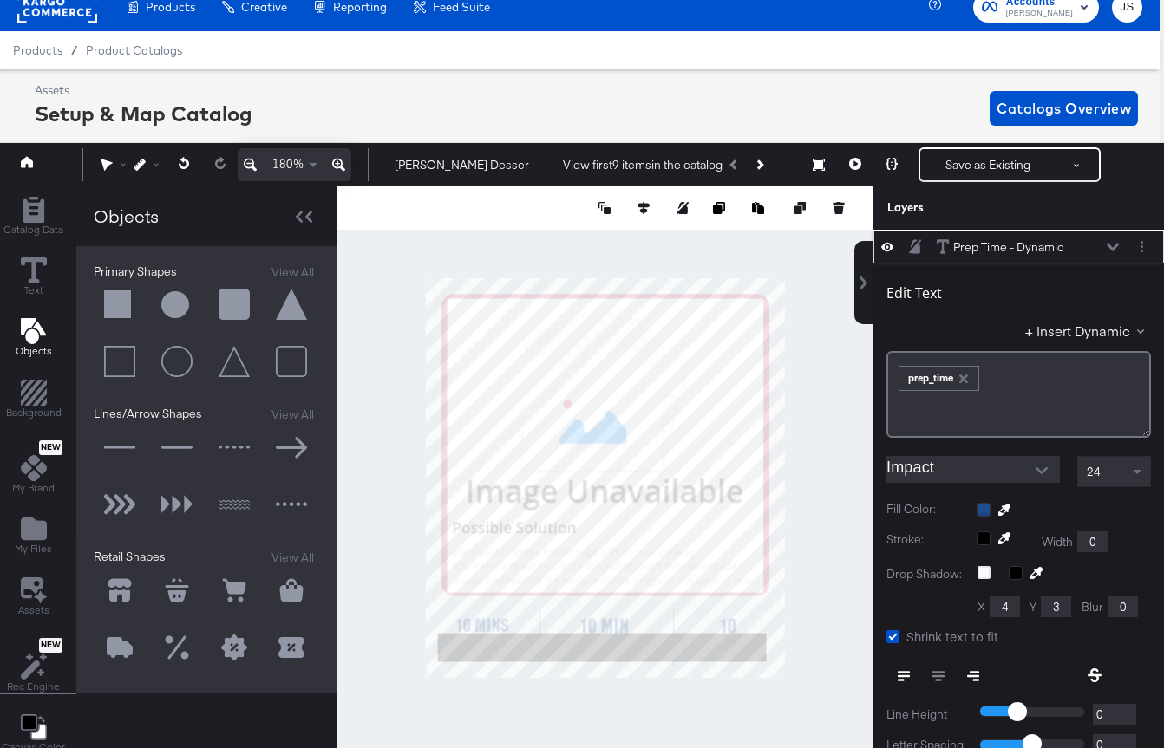
type input "432"
click at [851, 230] on div "Catalog Data Text Objects Background New My Brand My Files Assets New Rec Engin…" at bounding box center [577, 207] width 1172 height 43
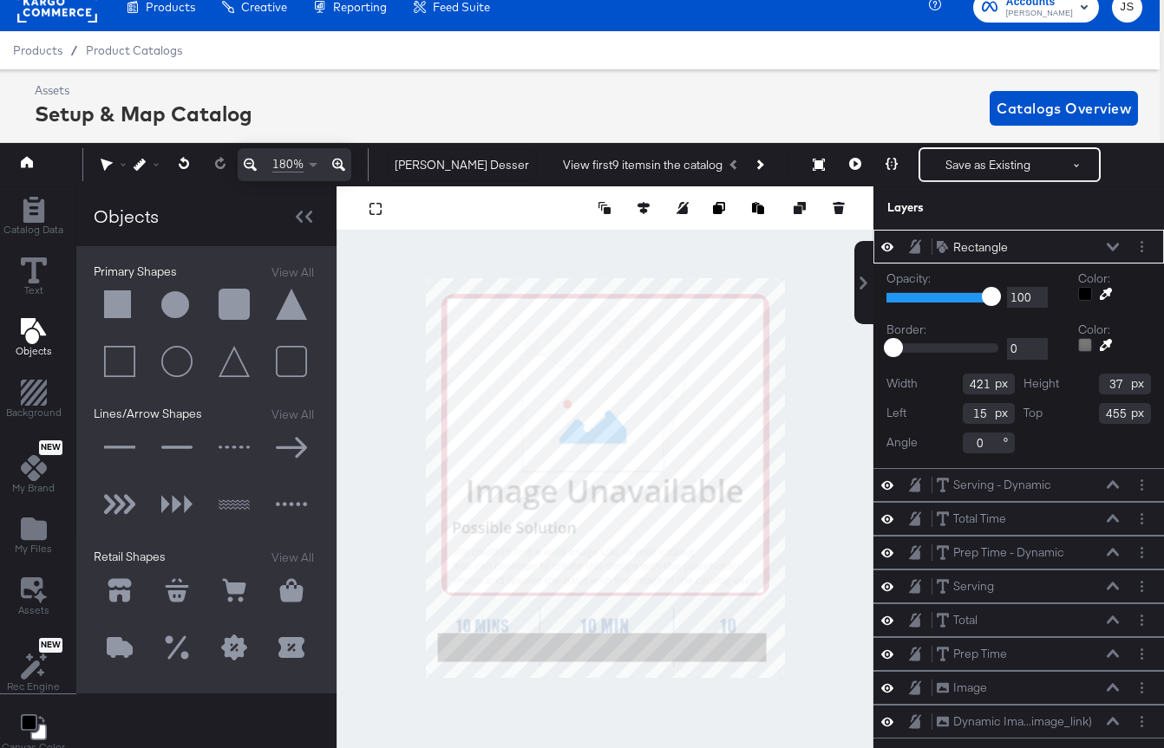
scroll to position [0, 0]
click at [889, 245] on icon at bounding box center [887, 246] width 12 height 15
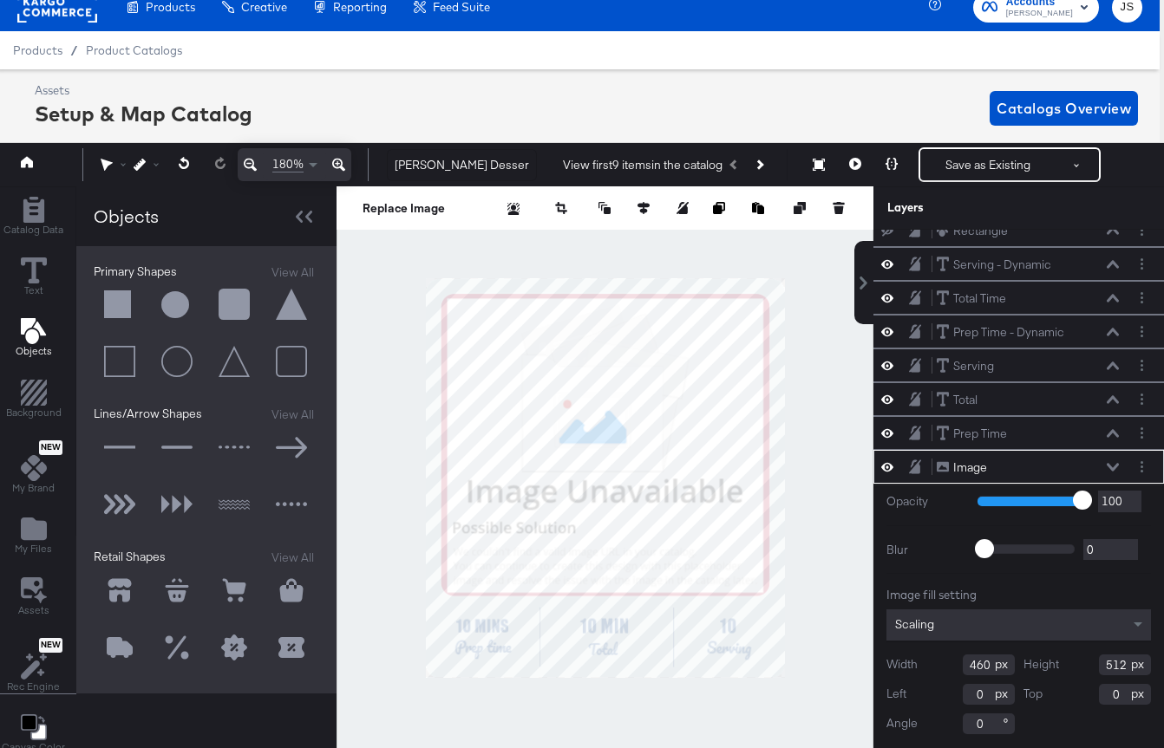
click at [819, 525] on div at bounding box center [604, 478] width 537 height 584
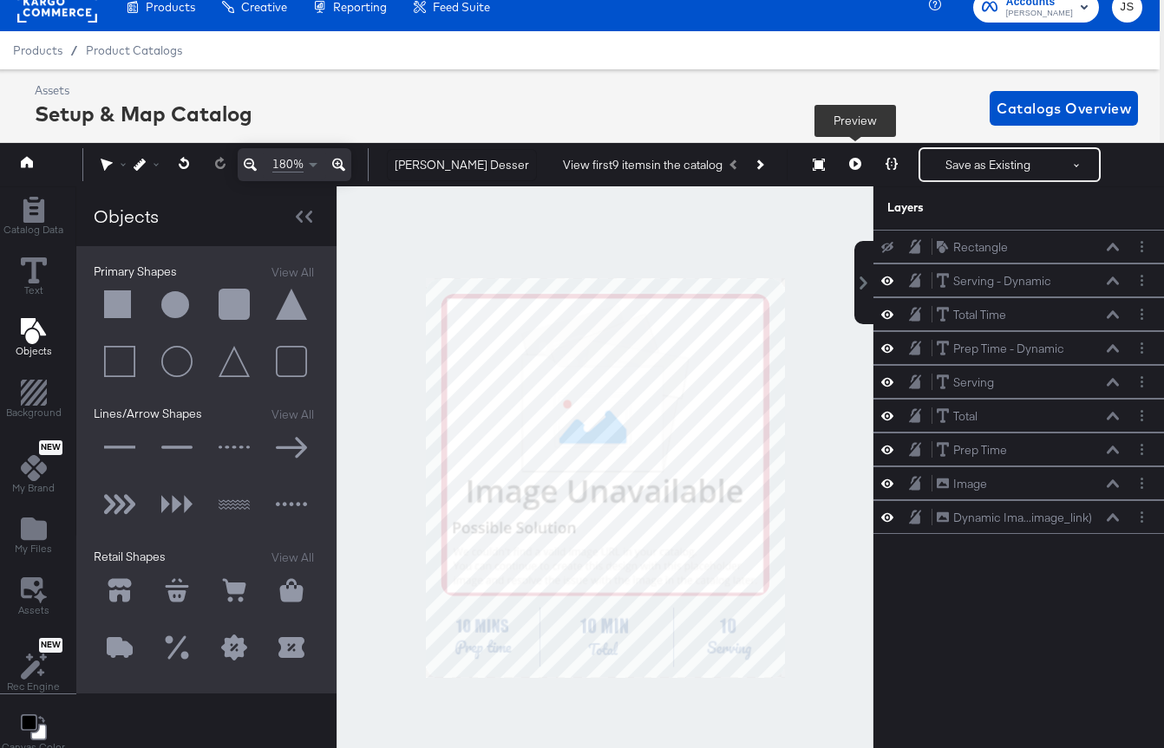
click at [849, 170] on button at bounding box center [855, 164] width 36 height 35
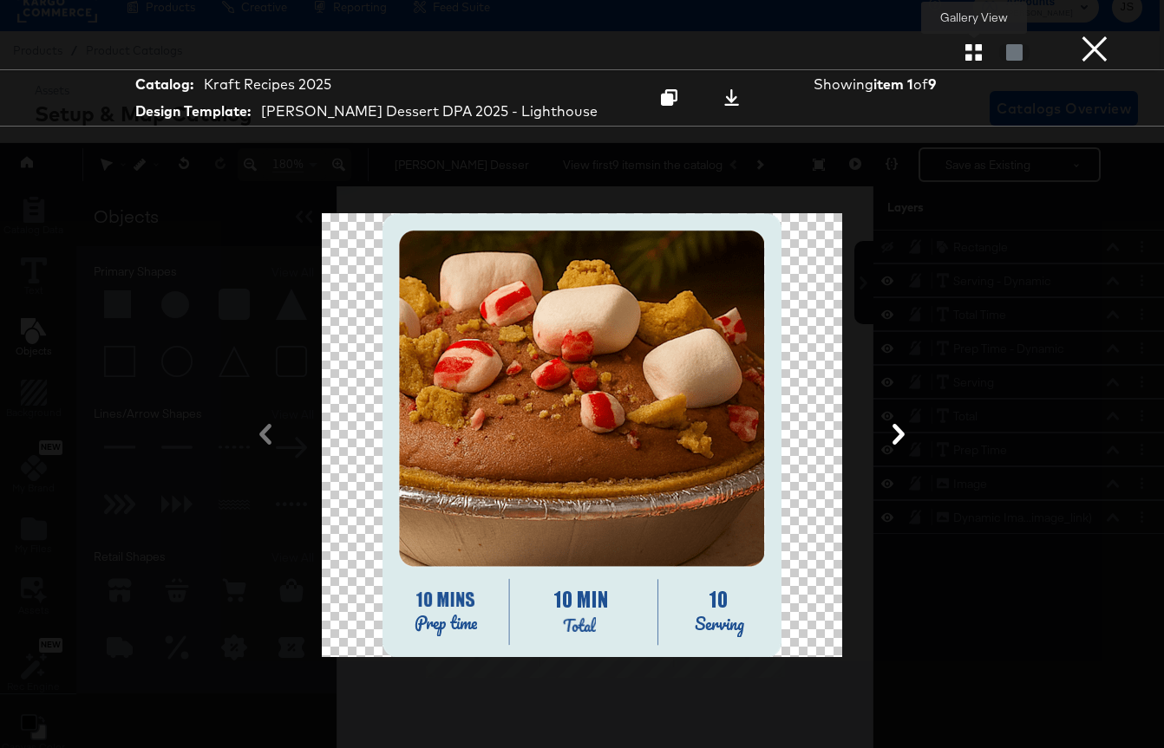
click at [970, 48] on icon "button" at bounding box center [973, 52] width 16 height 16
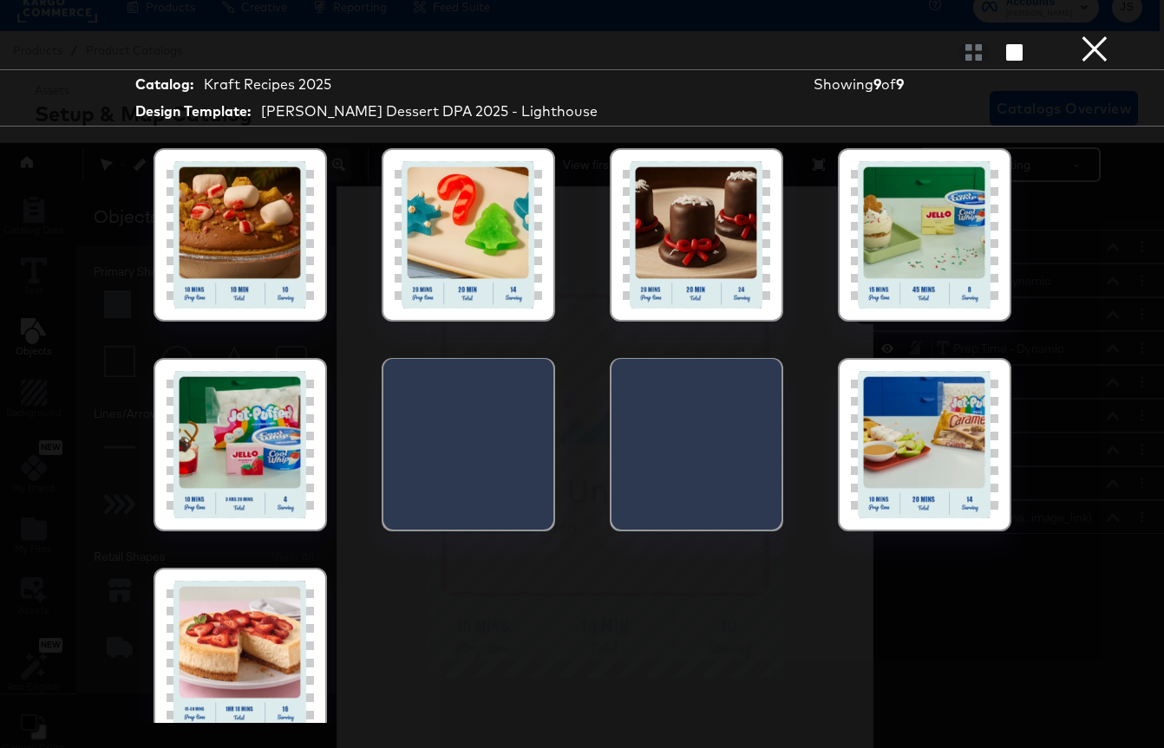
click at [277, 435] on div at bounding box center [239, 444] width 147 height 147
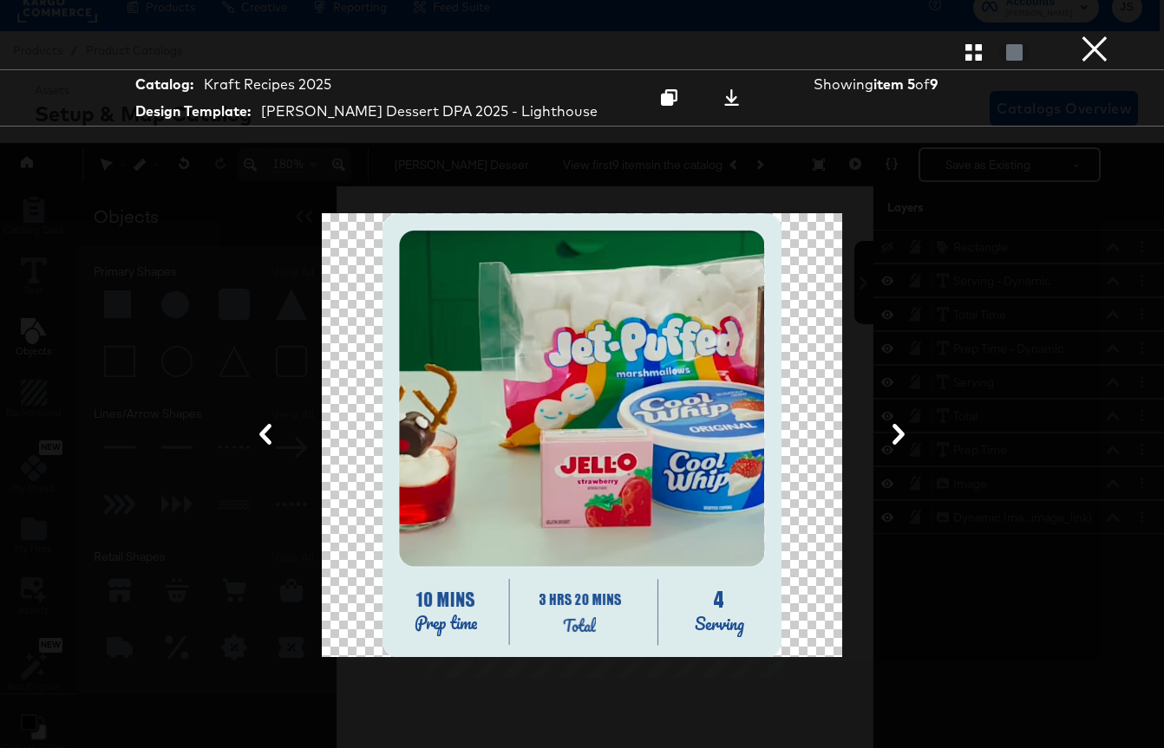
click at [1109, 35] on button "×" at bounding box center [1094, 17] width 35 height 35
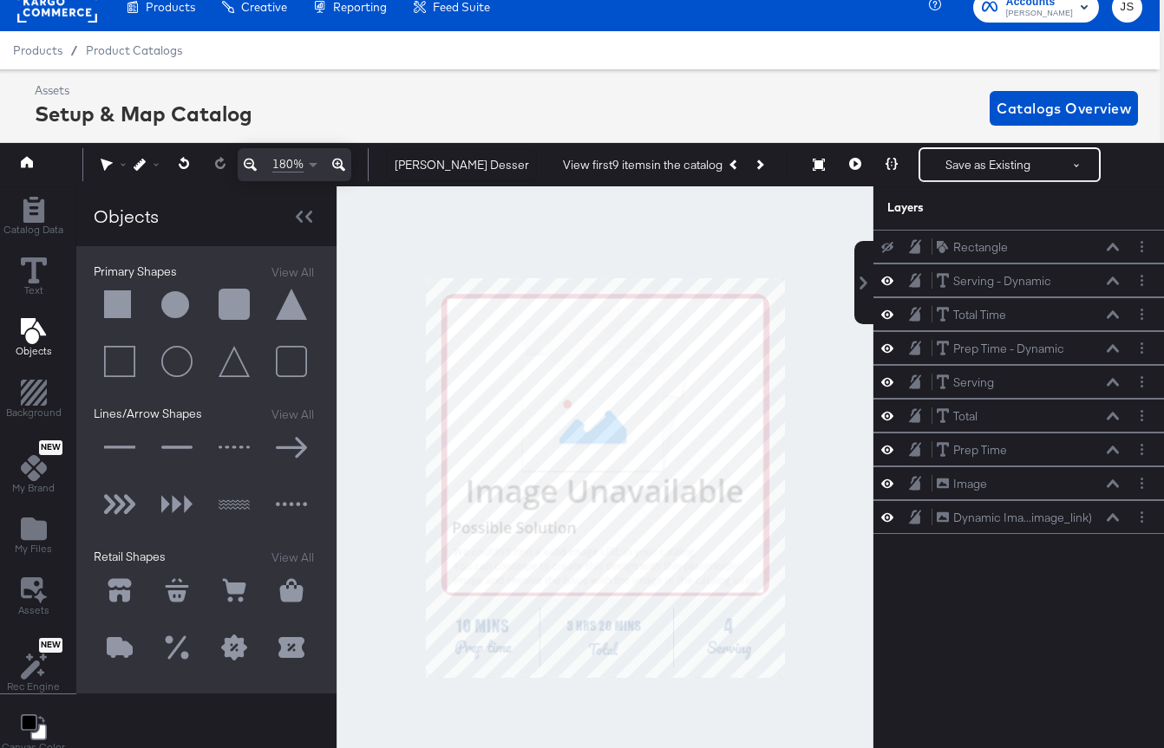
click at [884, 250] on icon at bounding box center [887, 247] width 12 height 11
click at [1113, 281] on icon at bounding box center [1112, 281] width 12 height 9
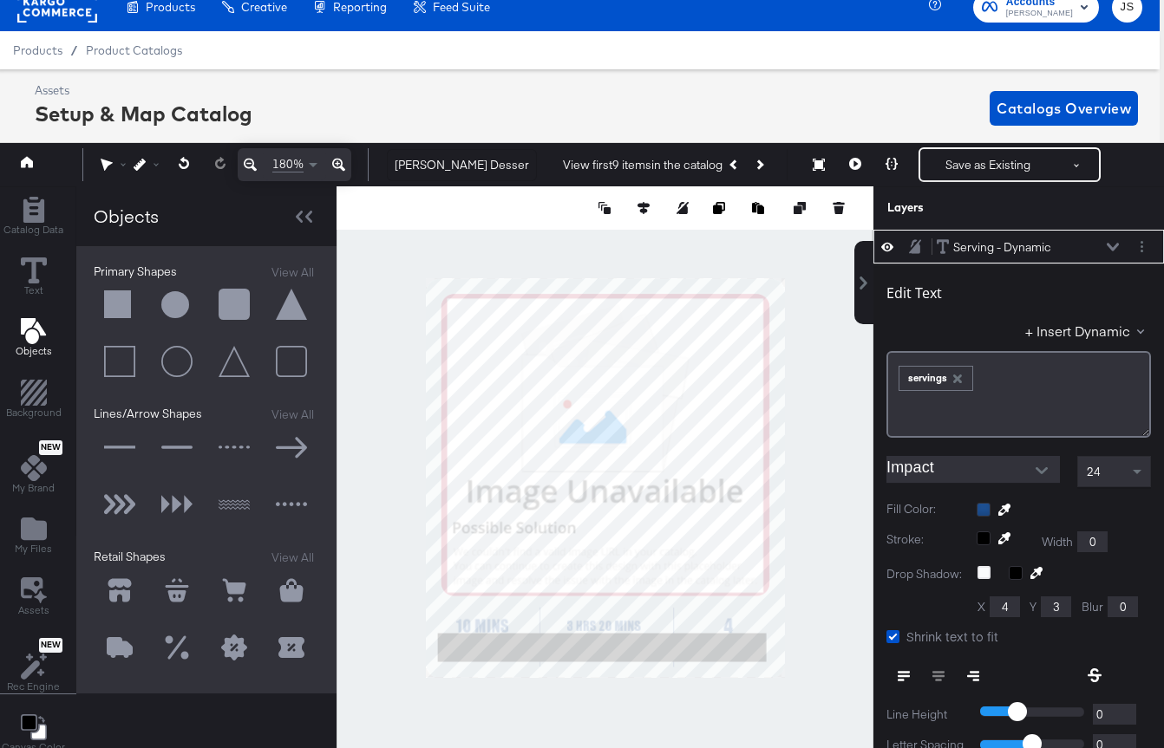
click at [1113, 245] on icon at bounding box center [1112, 247] width 12 height 9
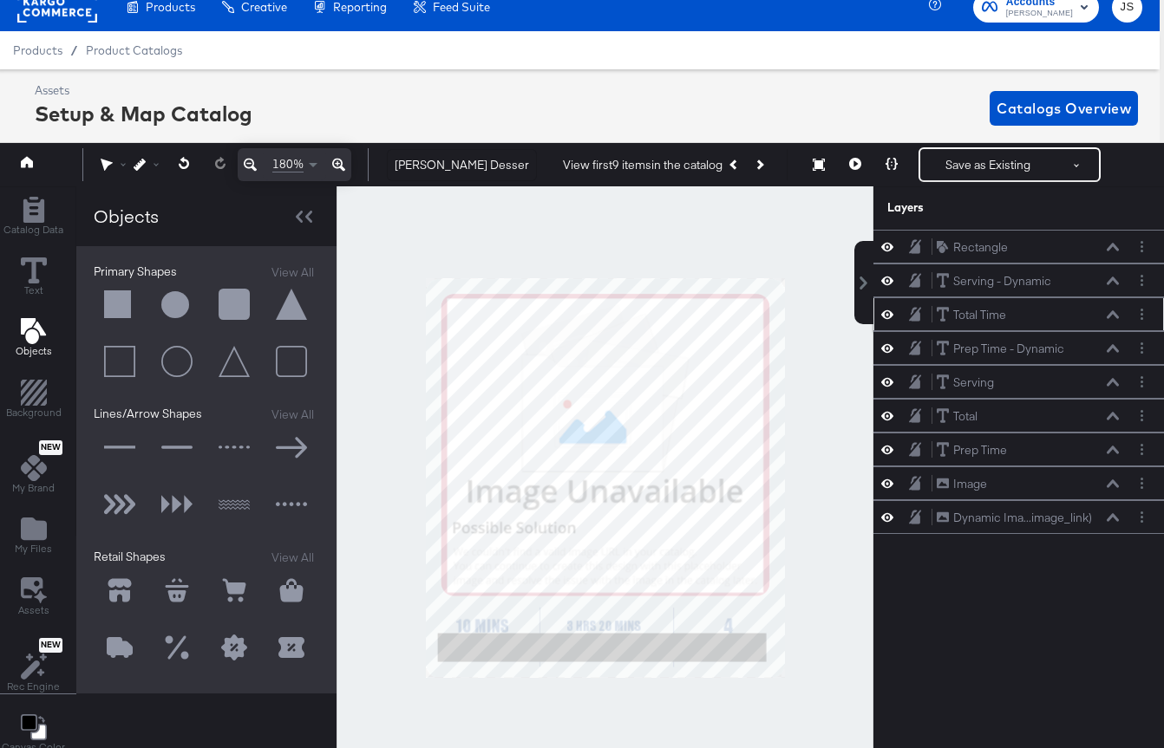
click at [1112, 315] on icon at bounding box center [1112, 314] width 12 height 9
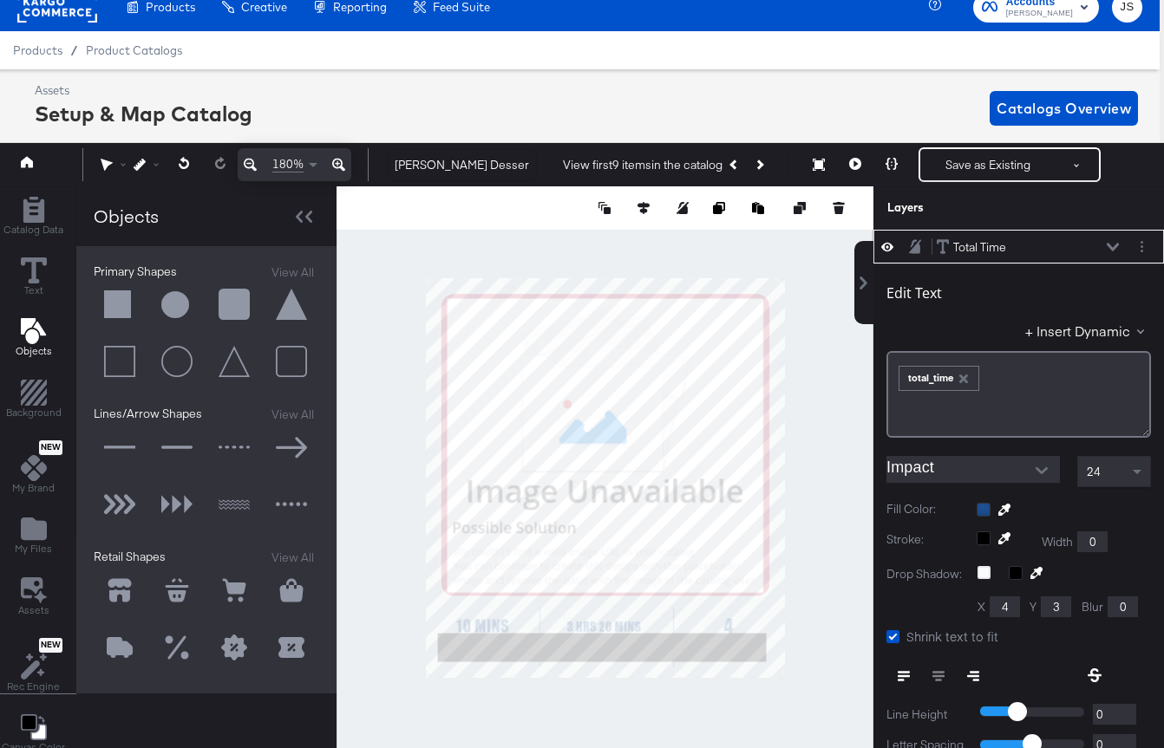
type input "434"
click at [1107, 249] on icon at bounding box center [1112, 247] width 12 height 9
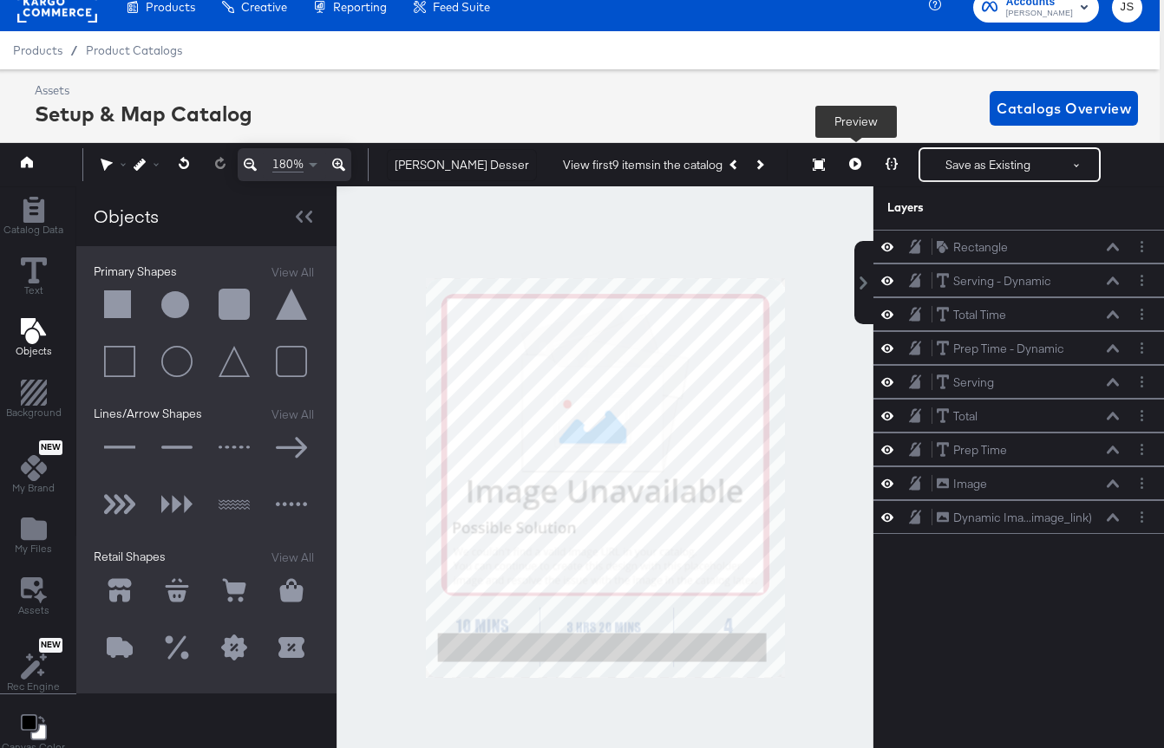
click at [854, 161] on icon at bounding box center [855, 164] width 12 height 12
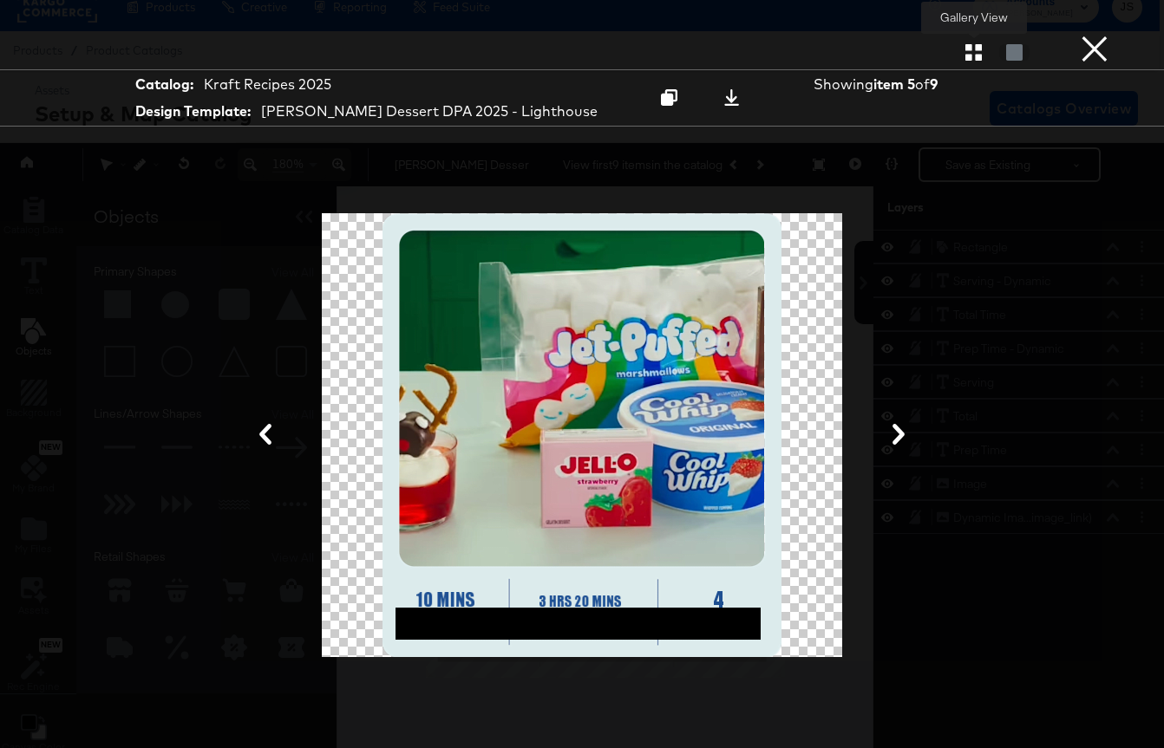
click at [973, 50] on icon "button" at bounding box center [973, 52] width 16 height 16
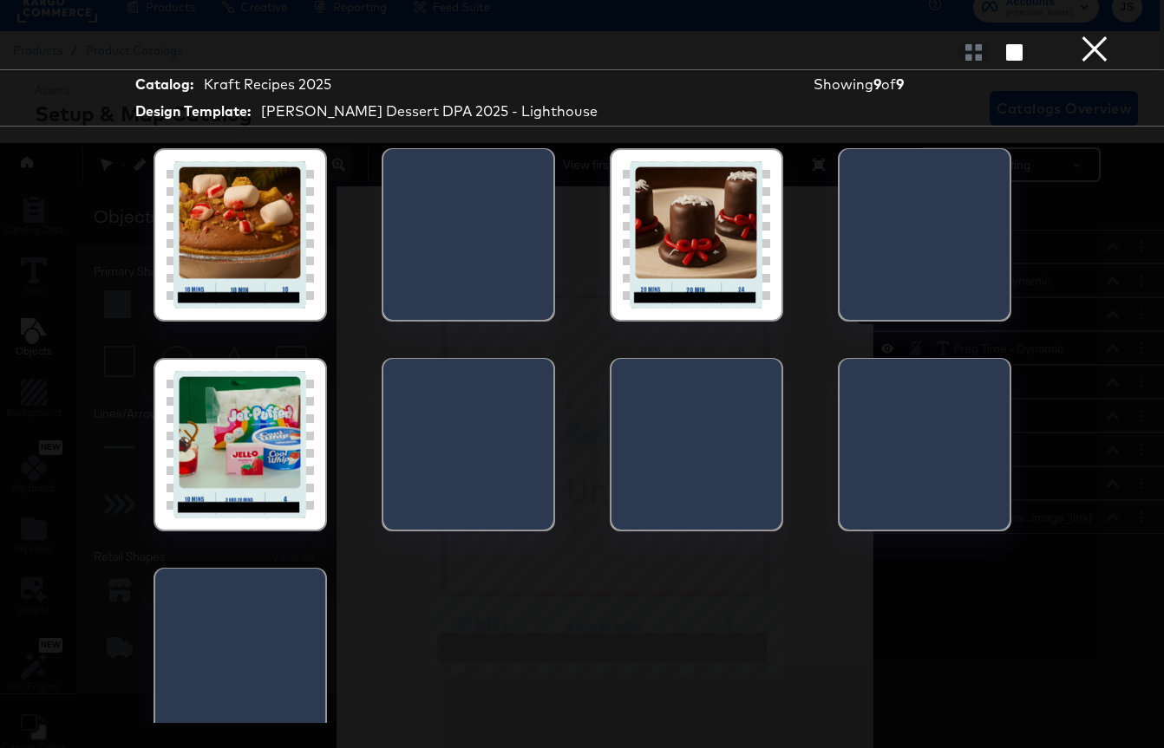
click at [240, 243] on div at bounding box center [239, 234] width 147 height 147
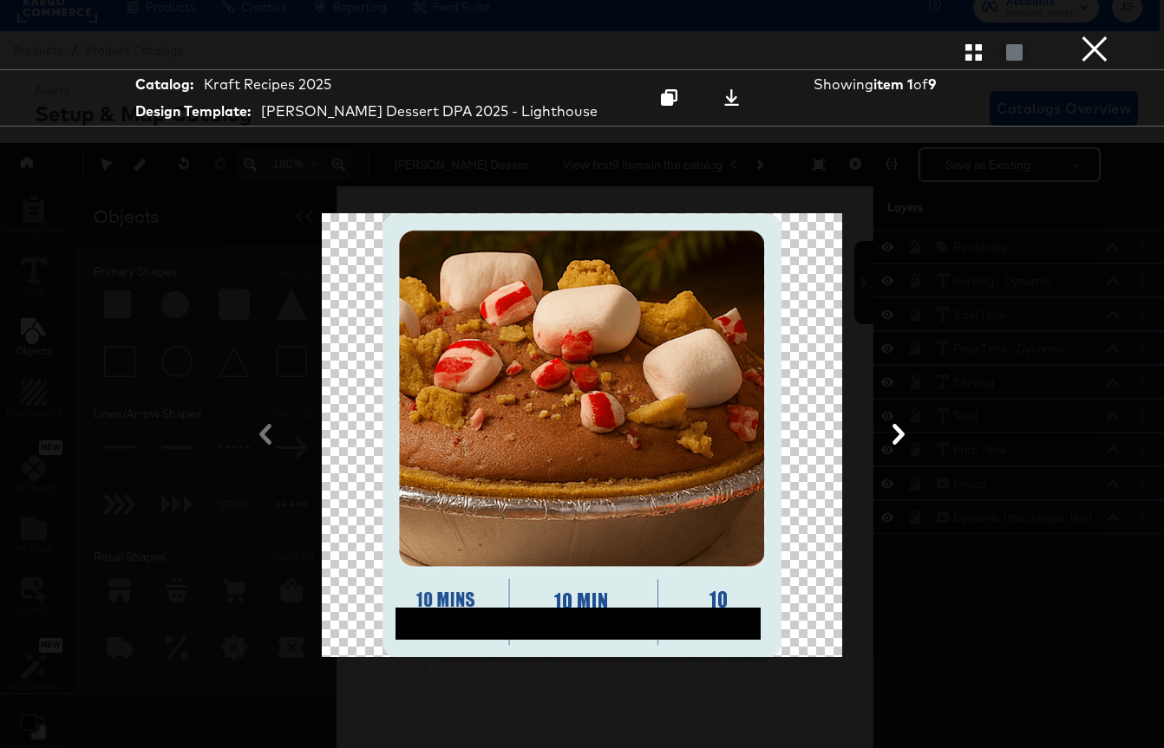
click at [1082, 35] on button "×" at bounding box center [1094, 17] width 35 height 35
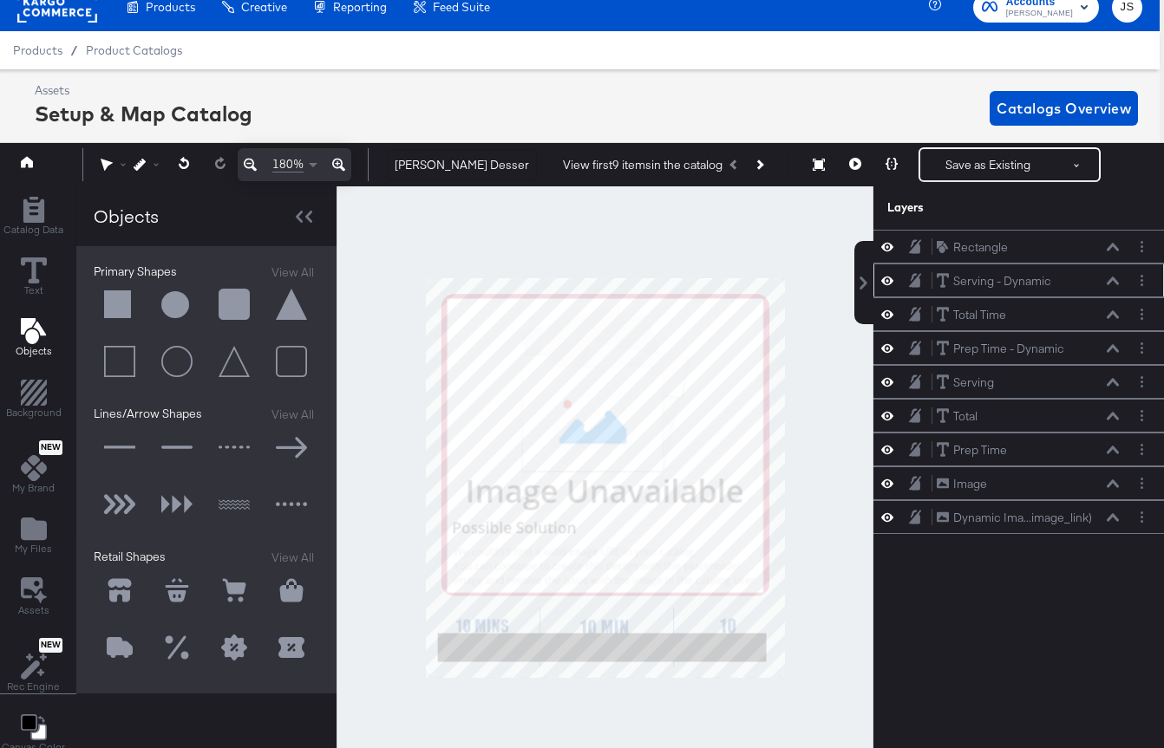
click at [1109, 278] on icon at bounding box center [1112, 281] width 12 height 9
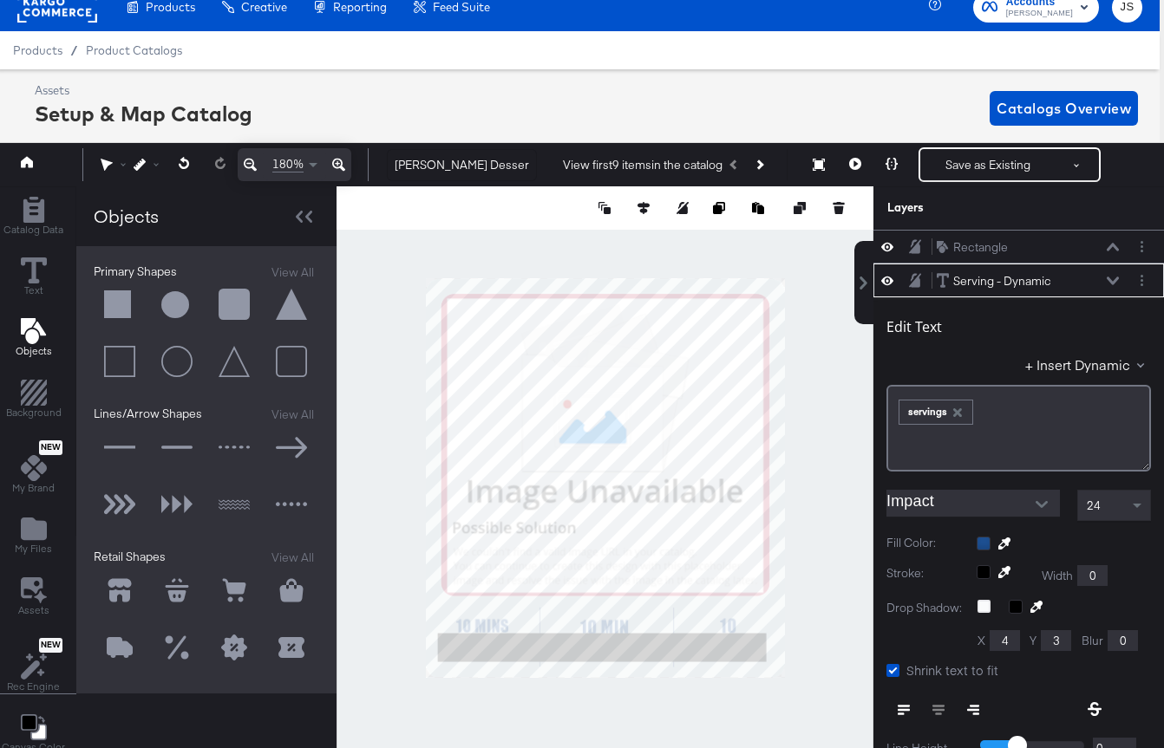
scroll to position [34, 0]
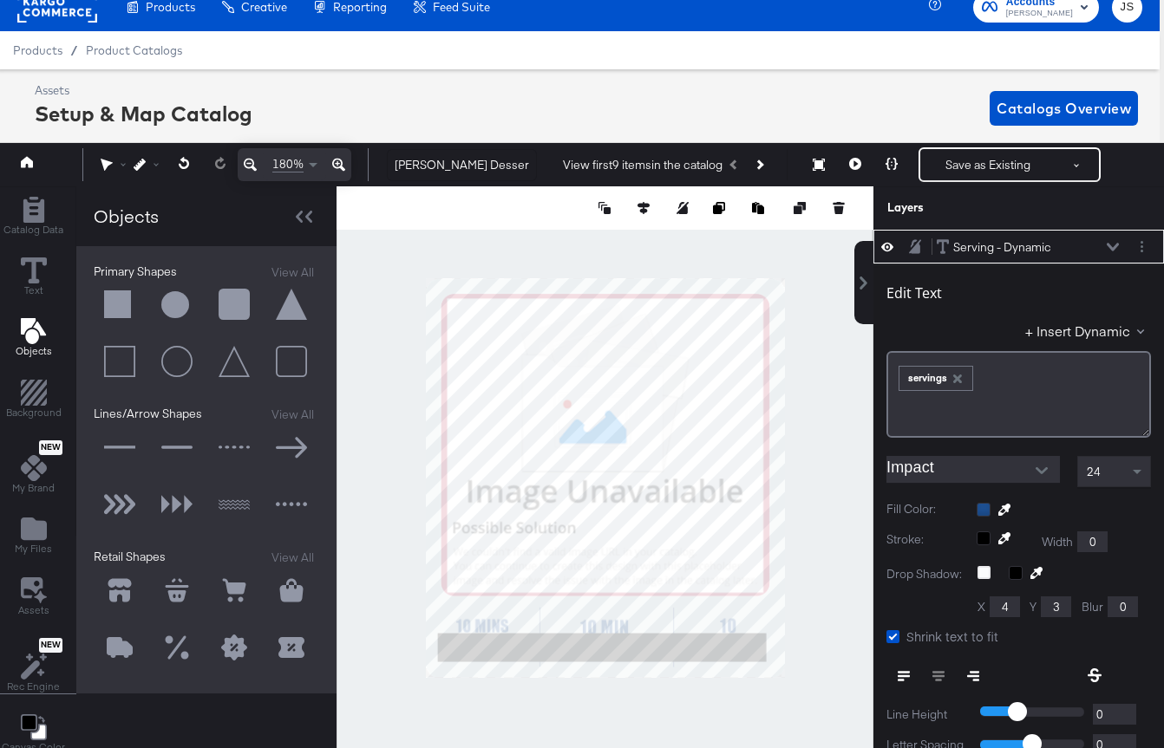
click at [1116, 243] on icon at bounding box center [1112, 247] width 12 height 9
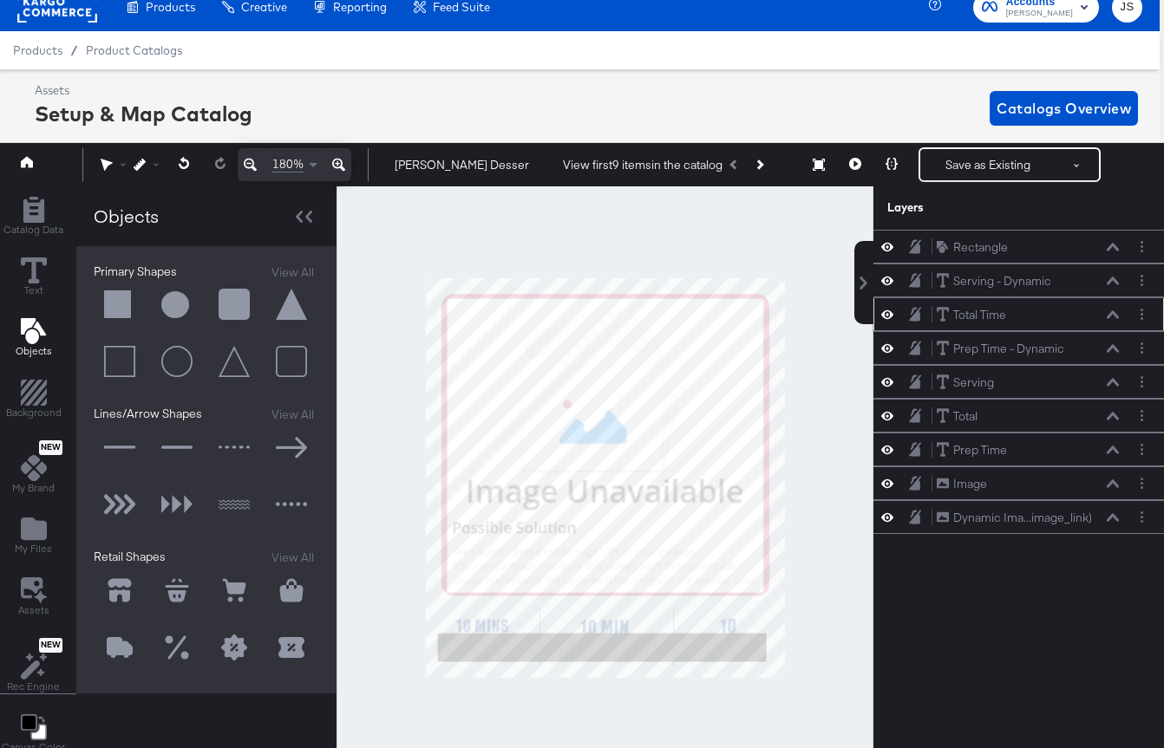
click at [1107, 309] on div "Total Time Total Time" at bounding box center [1028, 315] width 184 height 18
click at [1115, 280] on icon at bounding box center [1112, 281] width 12 height 8
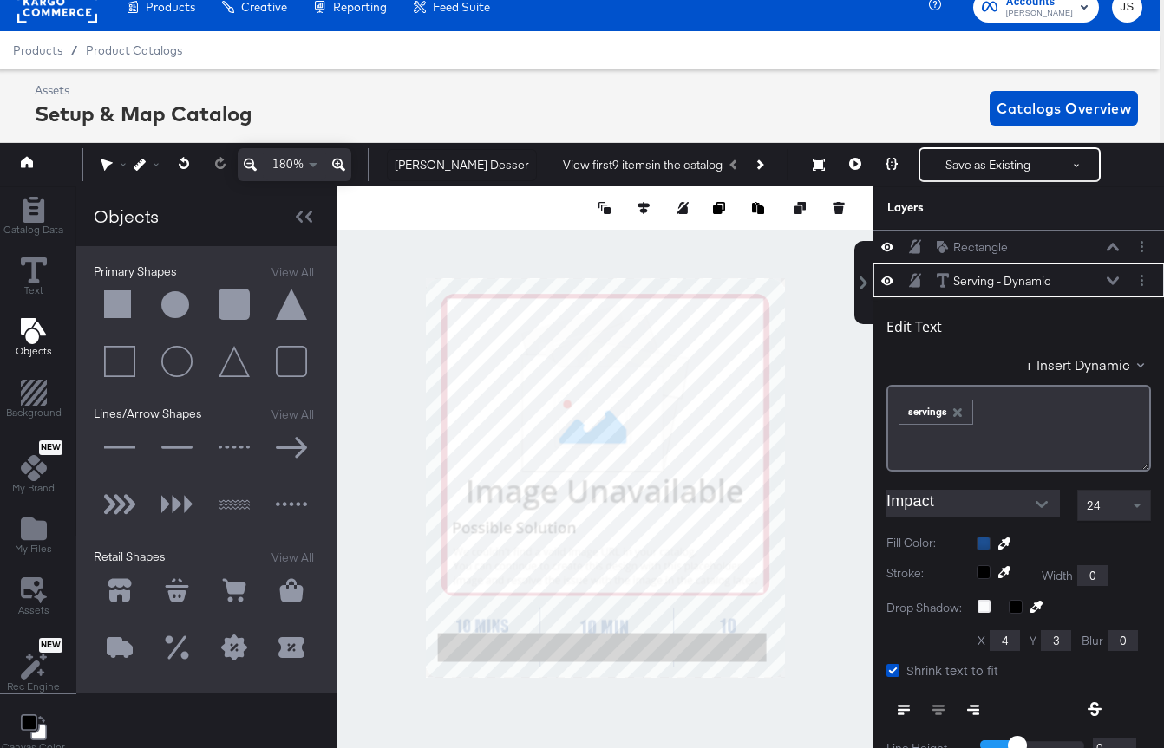
scroll to position [34, 0]
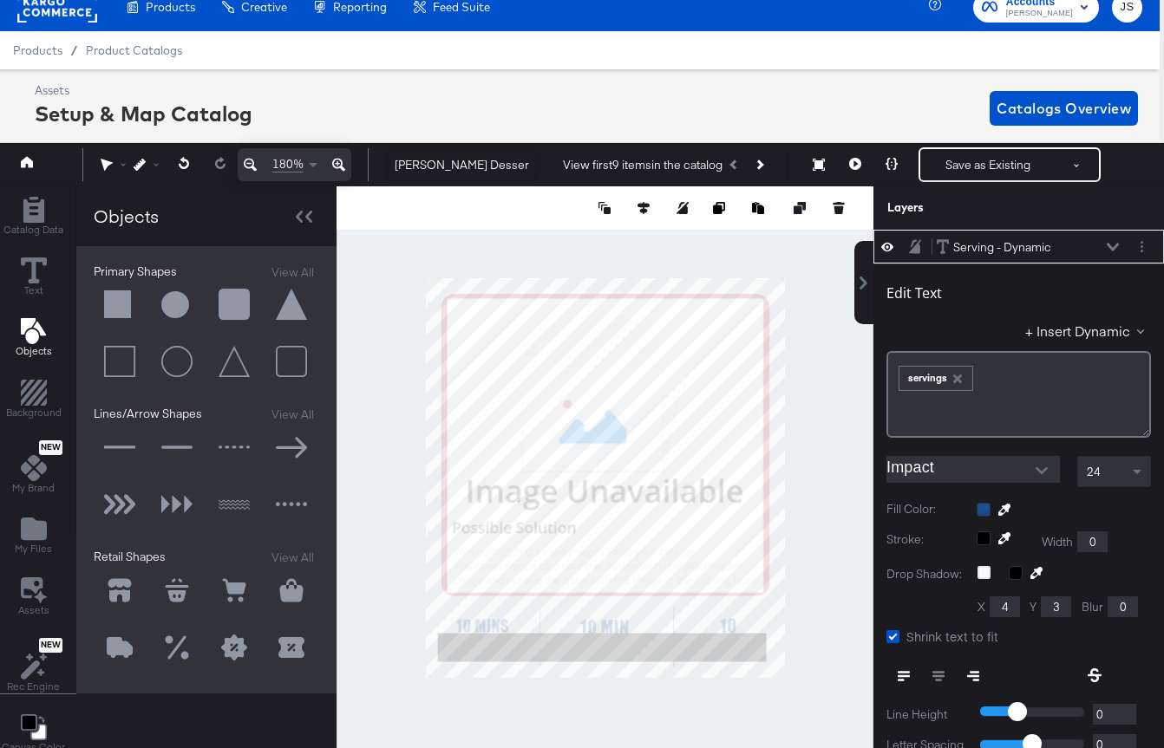
click at [1110, 252] on div "Serving - Dynamic Serving - Dynamic" at bounding box center [1028, 247] width 184 height 18
click at [1110, 251] on button at bounding box center [1113, 247] width 14 height 10
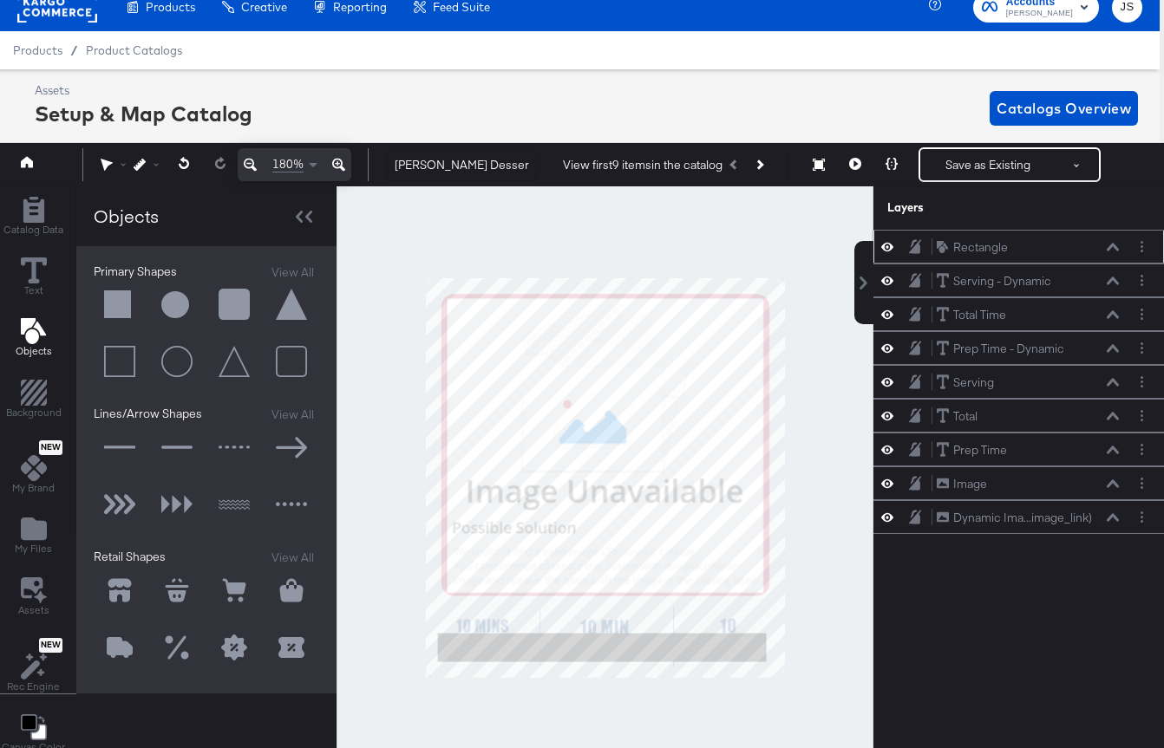
scroll to position [0, 0]
click at [1111, 306] on div "Total Time Total Time" at bounding box center [1028, 315] width 184 height 18
click at [1104, 311] on div "Total Time Total Time" at bounding box center [1028, 315] width 184 height 18
click at [1106, 311] on div "Total Time Total Time" at bounding box center [1028, 315] width 184 height 18
click at [1106, 310] on div "Total Time Total Time" at bounding box center [1028, 315] width 184 height 18
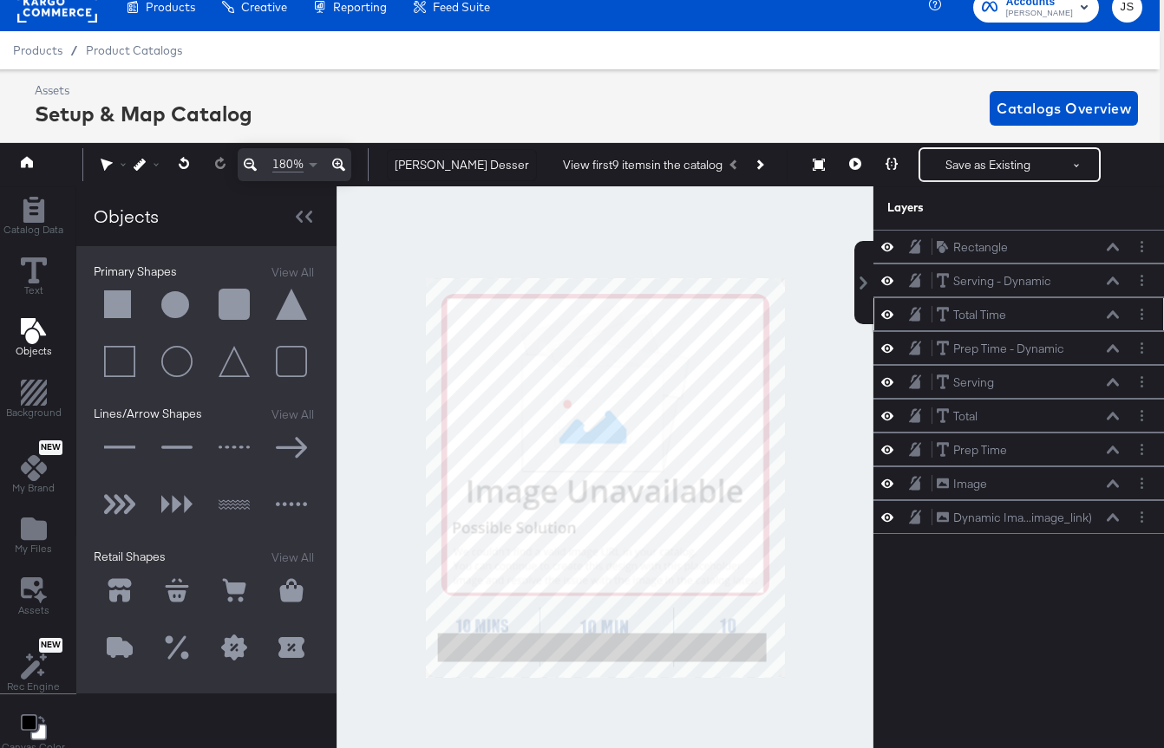
click at [1106, 310] on div "Total Time Total Time" at bounding box center [1028, 315] width 184 height 18
click at [1107, 310] on icon at bounding box center [1112, 314] width 12 height 9
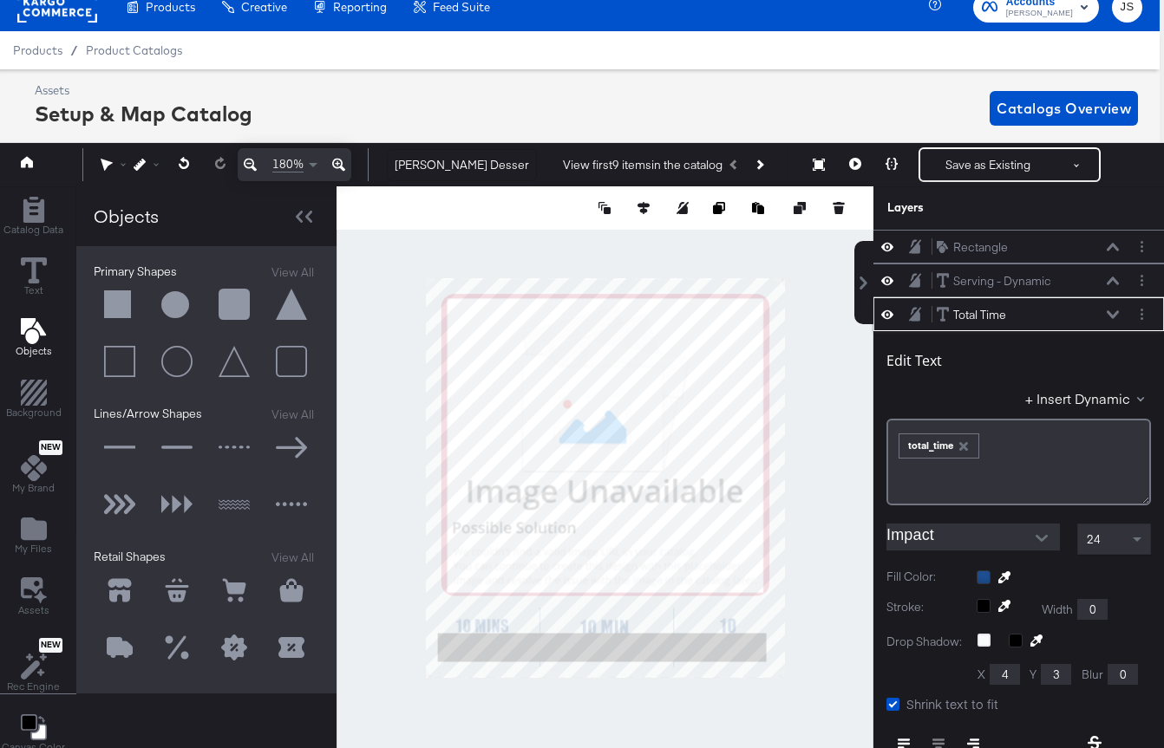
scroll to position [68, 0]
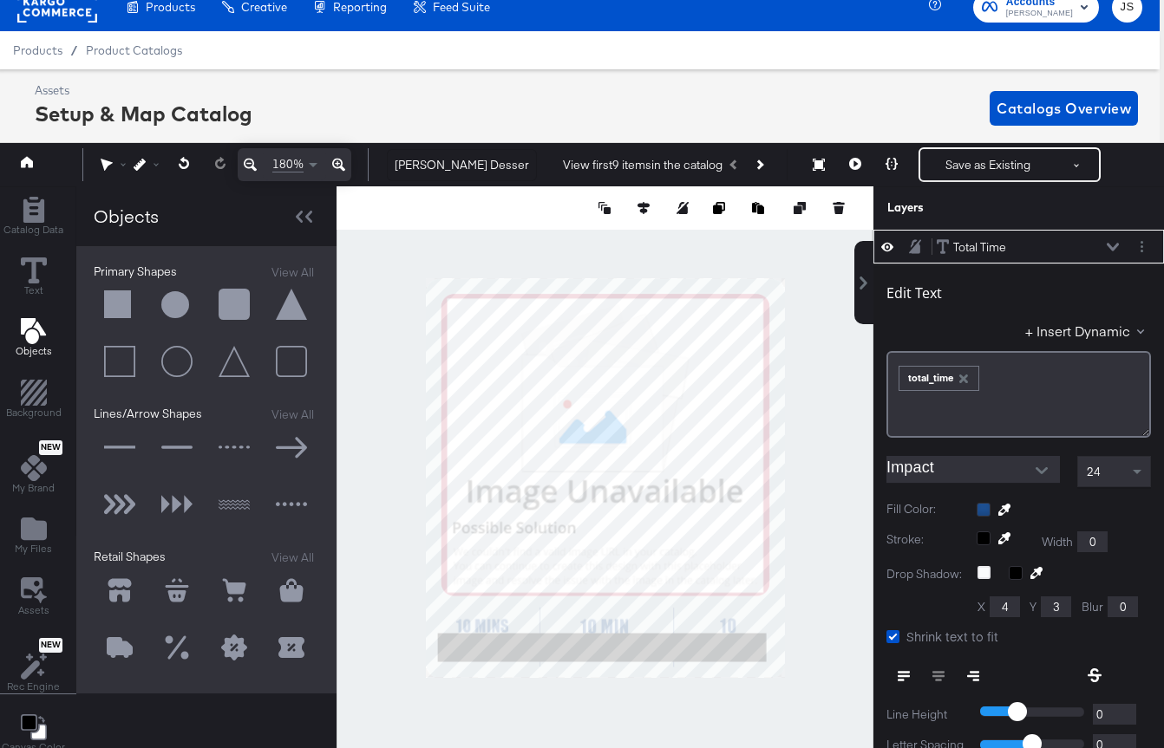
type input "432"
click at [797, 580] on div at bounding box center [604, 478] width 537 height 584
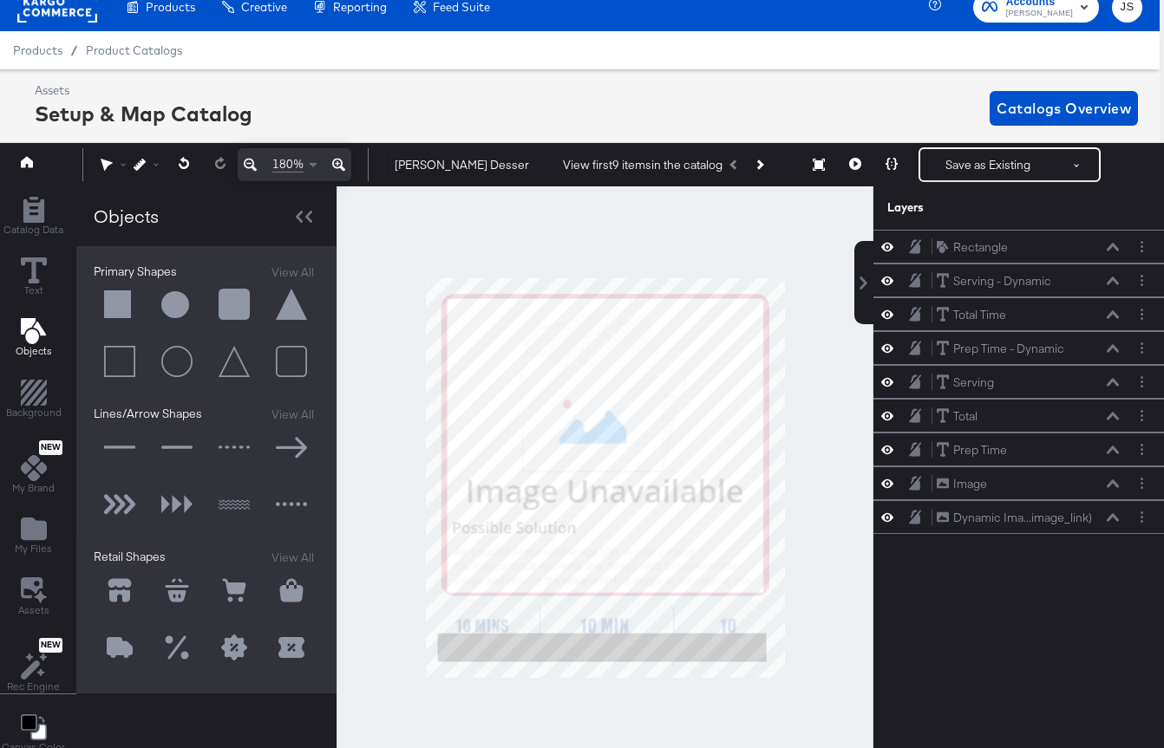
scroll to position [0, 0]
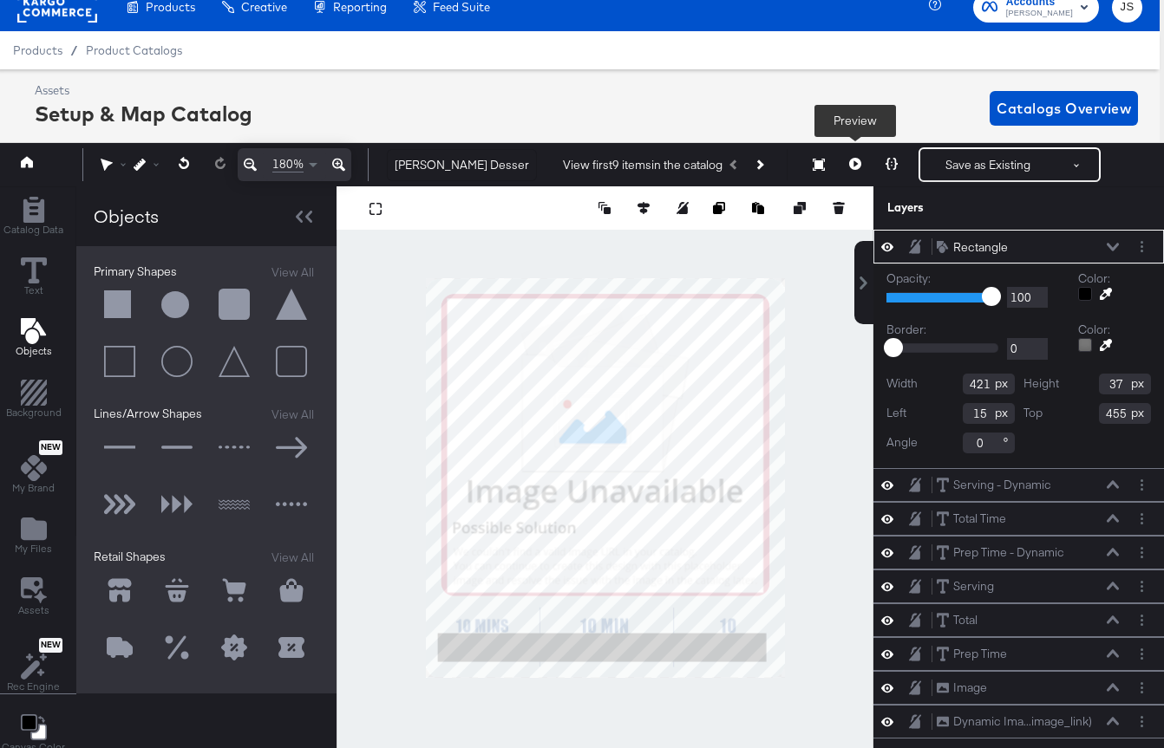
click at [861, 161] on button at bounding box center [855, 164] width 36 height 35
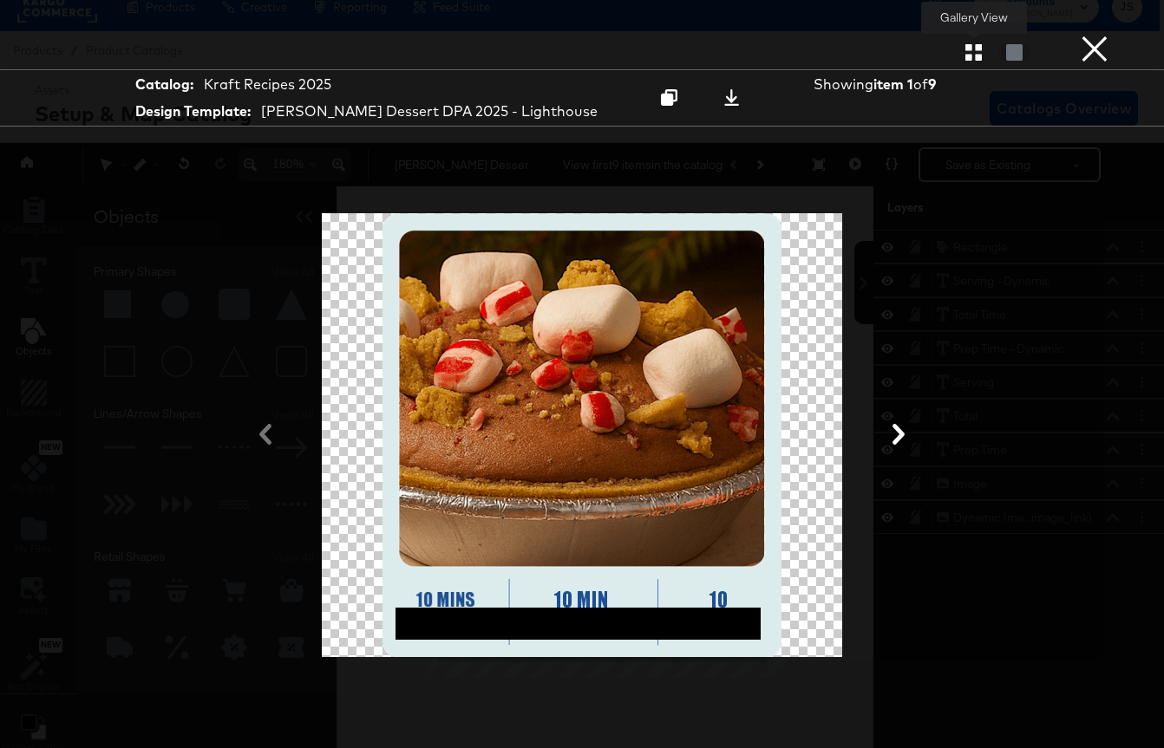
click at [961, 60] on button "button" at bounding box center [973, 52] width 30 height 16
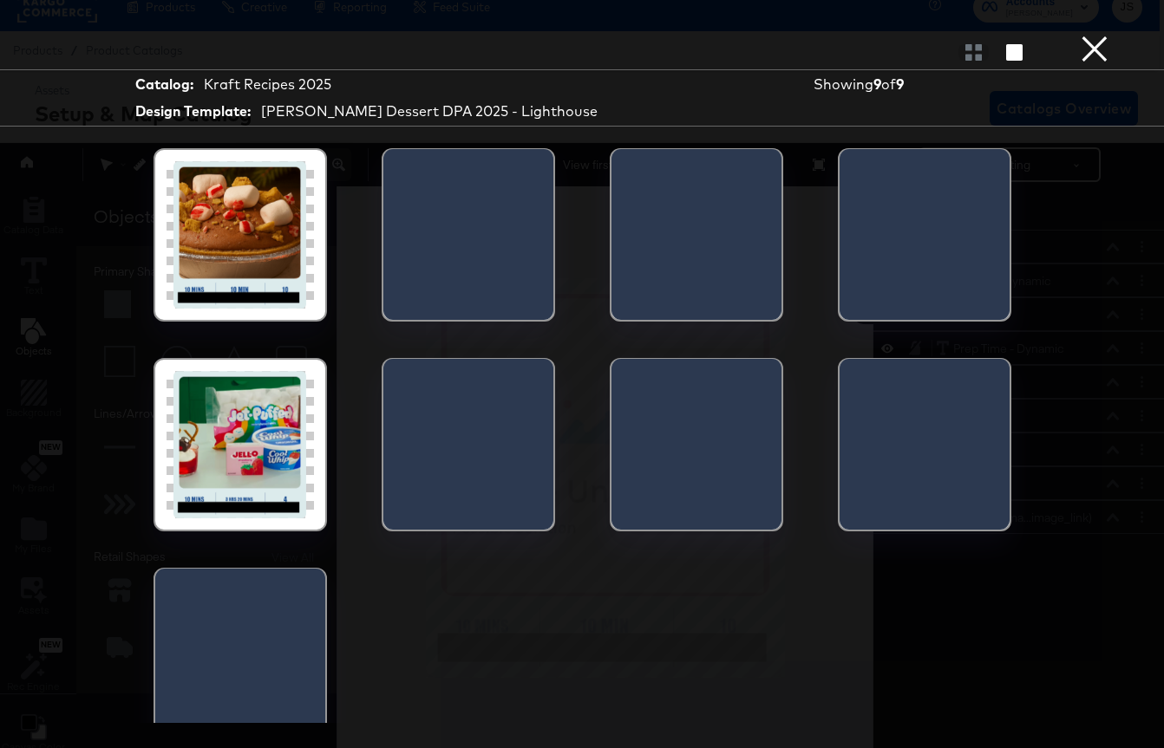
click at [186, 492] on div at bounding box center [239, 444] width 147 height 147
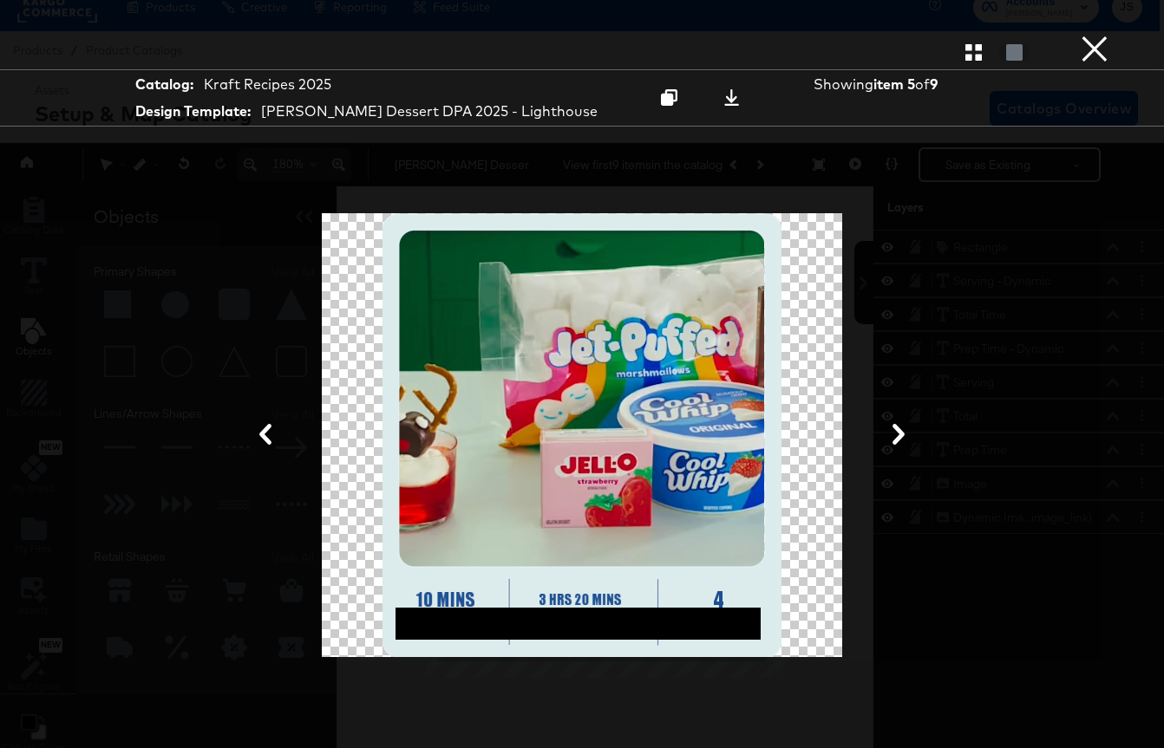
click at [1087, 35] on button "×" at bounding box center [1094, 17] width 35 height 35
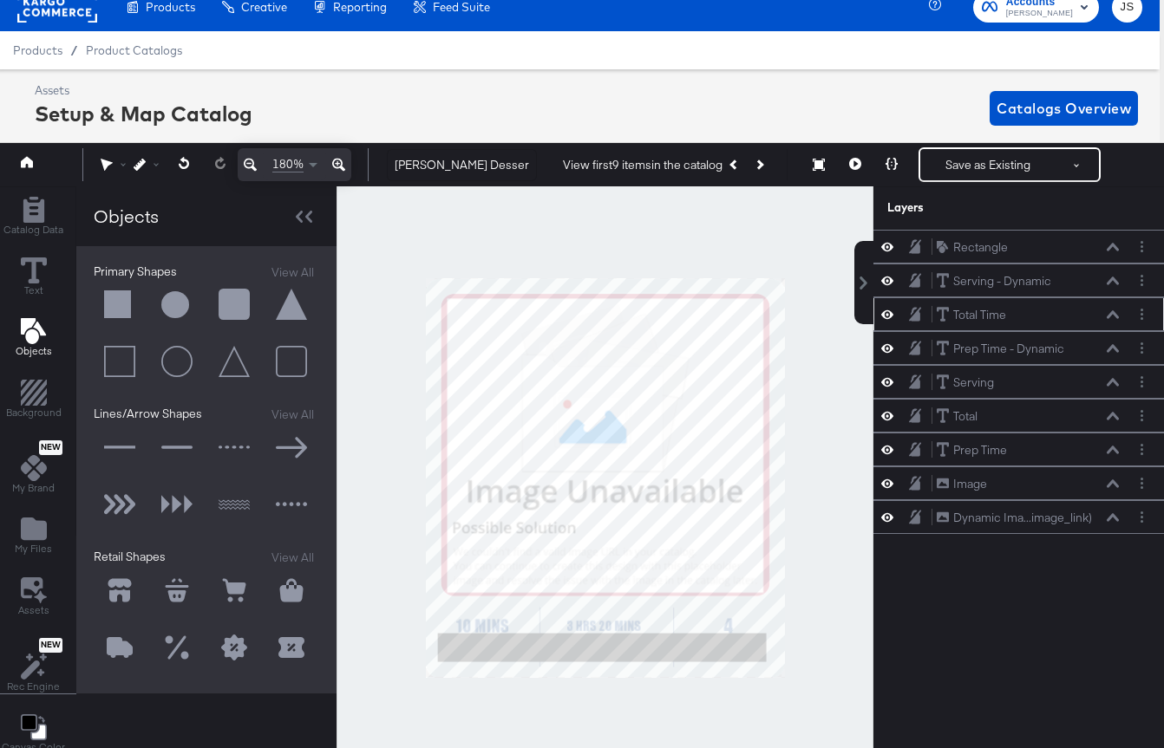
click at [1111, 310] on button at bounding box center [1113, 315] width 14 height 10
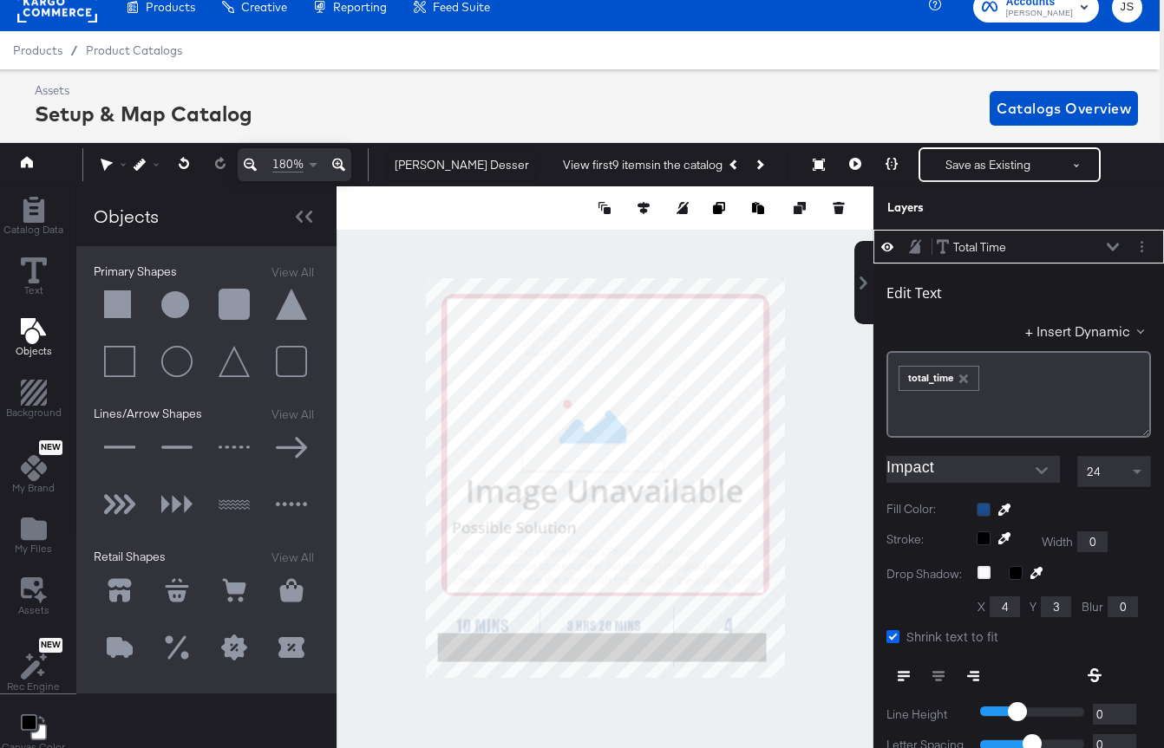
click at [898, 636] on icon at bounding box center [892, 636] width 13 height 13
click at [0, 0] on input "Shrink text to fit" at bounding box center [0, 0] width 0 height 0
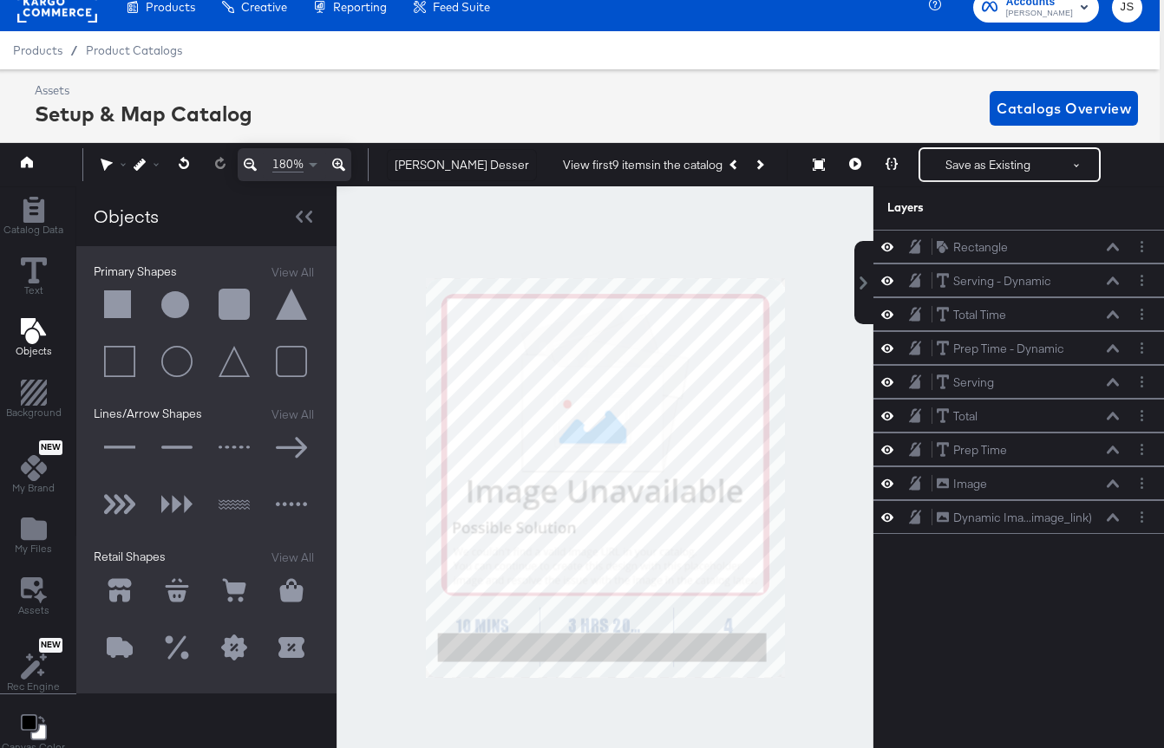
click at [819, 563] on div at bounding box center [604, 478] width 537 height 584
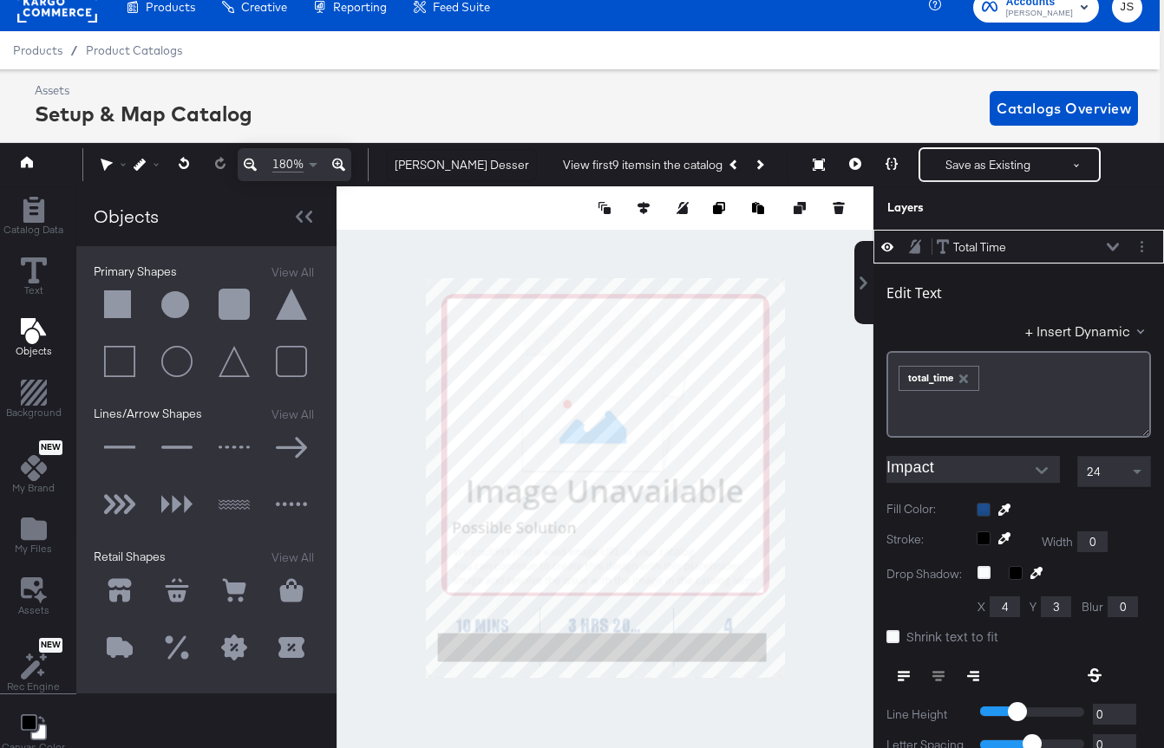
type input "114"
type input "24"
type input "431"
type input "138"
click at [631, 206] on div at bounding box center [721, 207] width 251 height 17
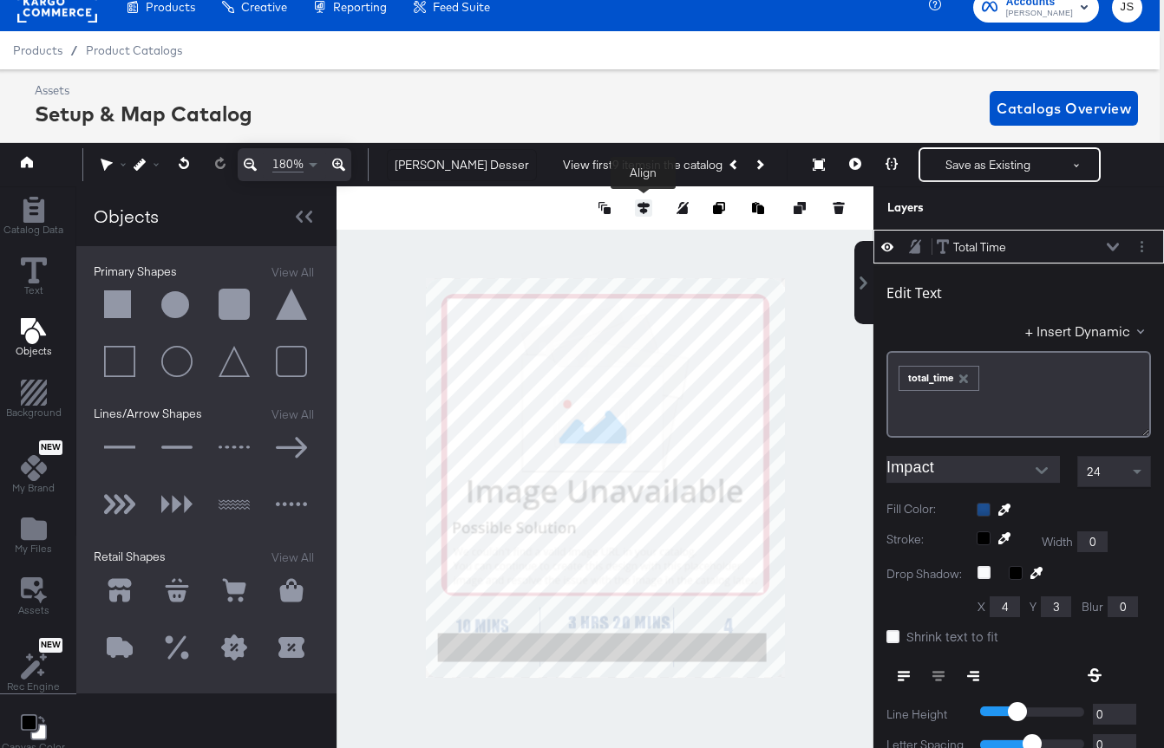
click at [640, 212] on icon at bounding box center [643, 208] width 12 height 12
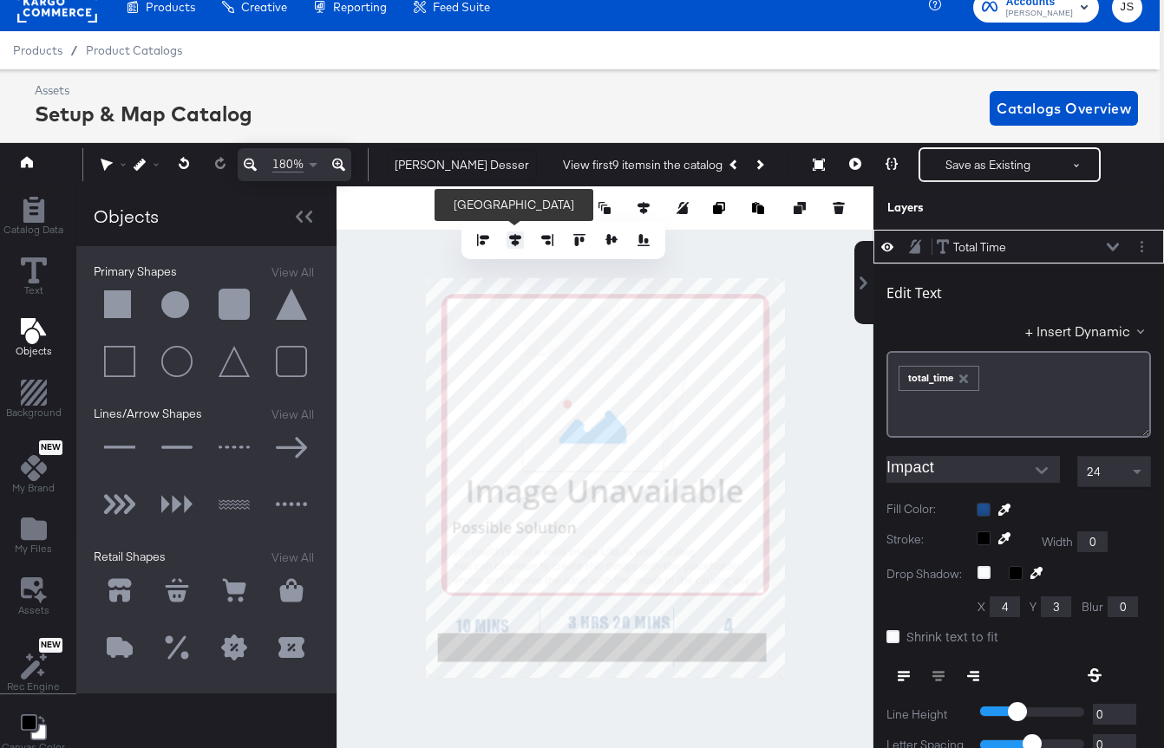
click at [512, 245] on icon at bounding box center [515, 240] width 12 height 12
type input "161"
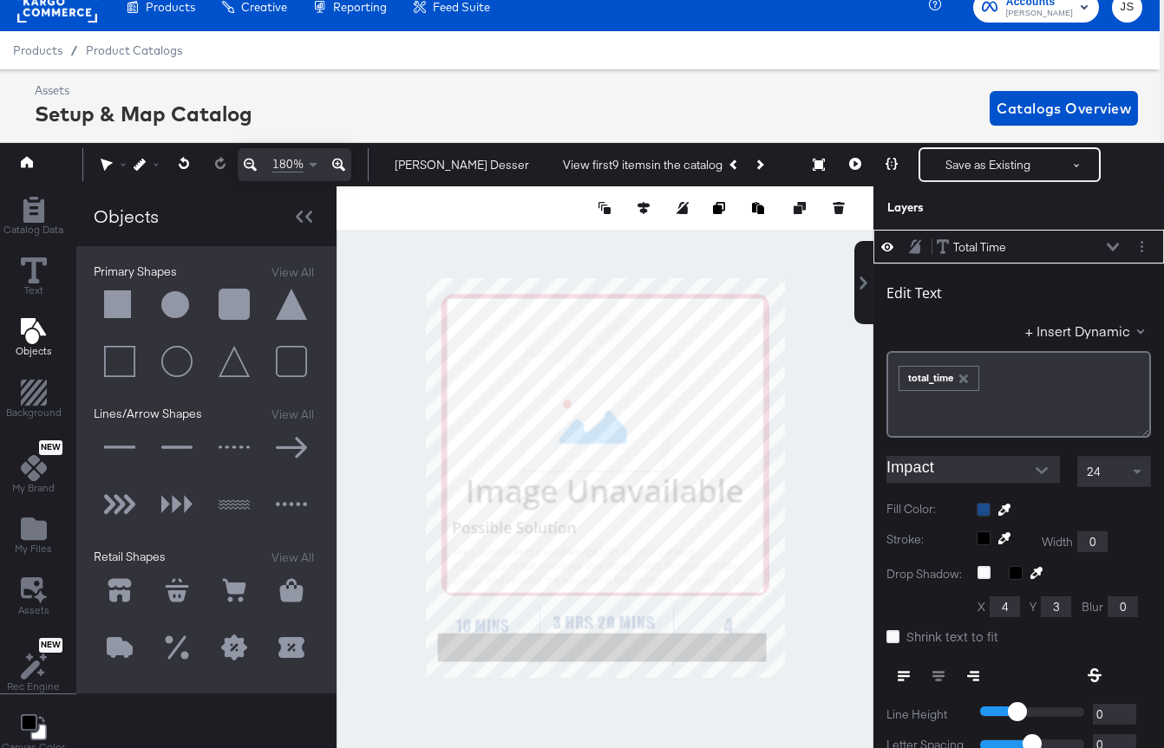
type input "61"
type input "417"
click at [803, 582] on div at bounding box center [604, 478] width 537 height 584
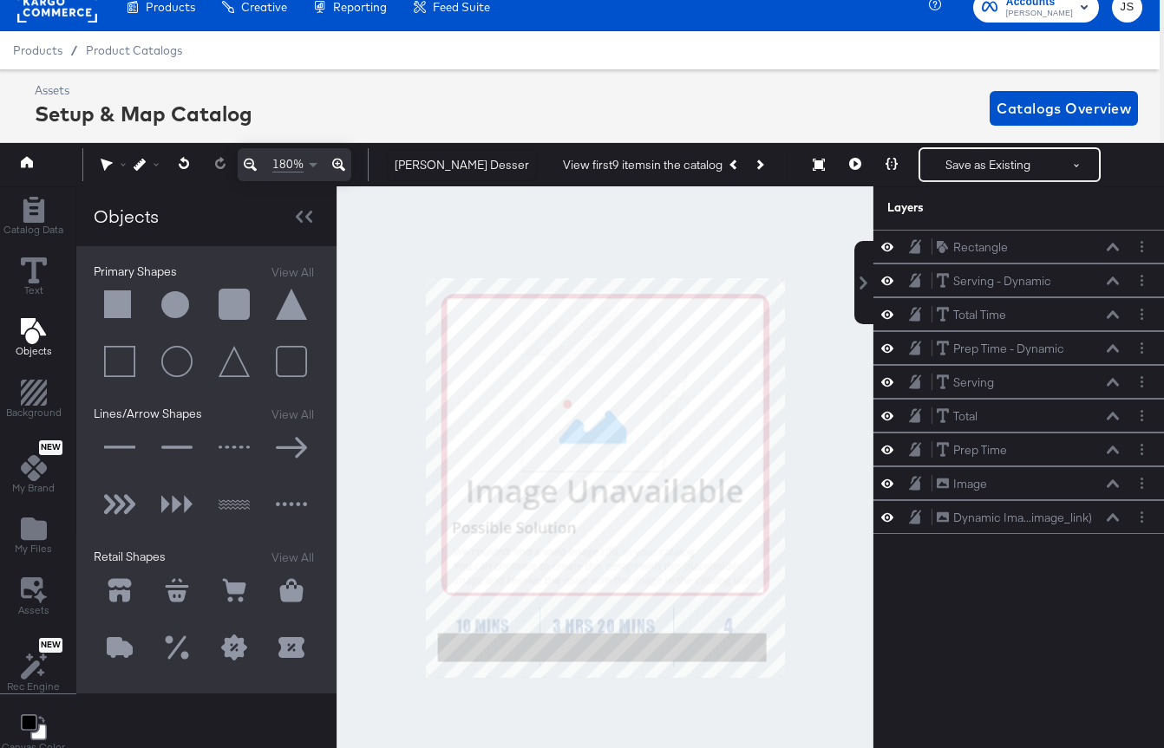
scroll to position [0, 0]
click at [884, 245] on icon at bounding box center [887, 247] width 12 height 9
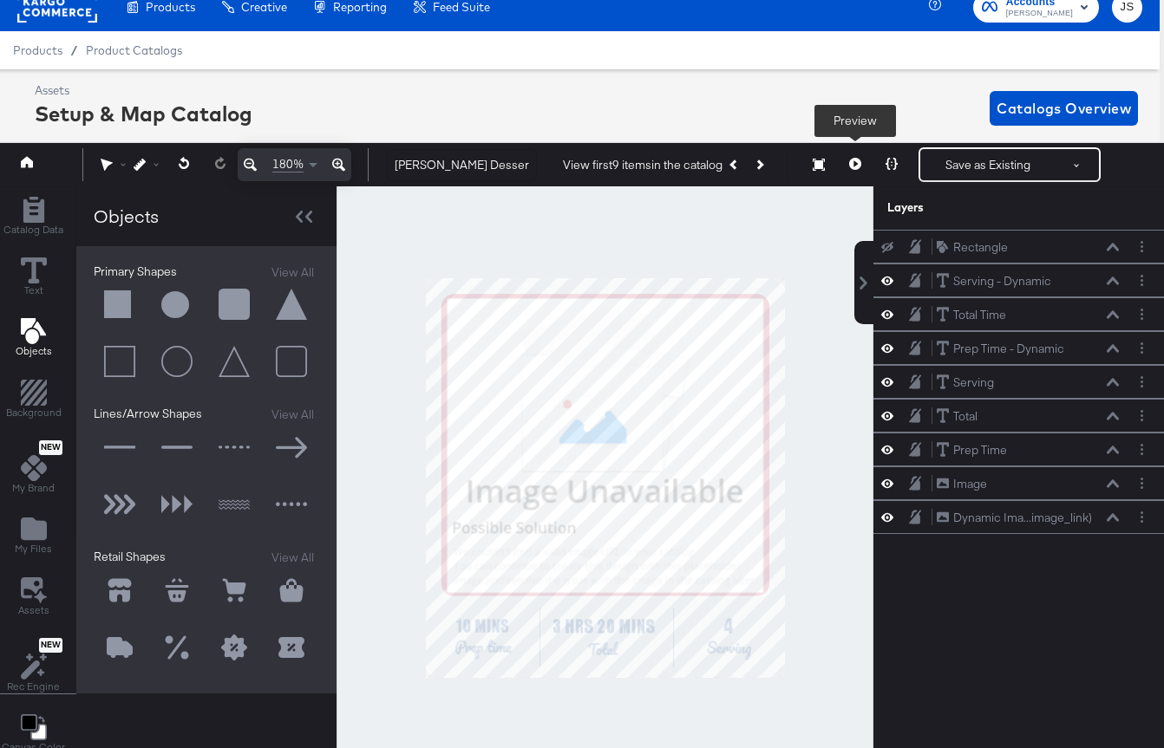
click at [847, 163] on button at bounding box center [855, 164] width 36 height 35
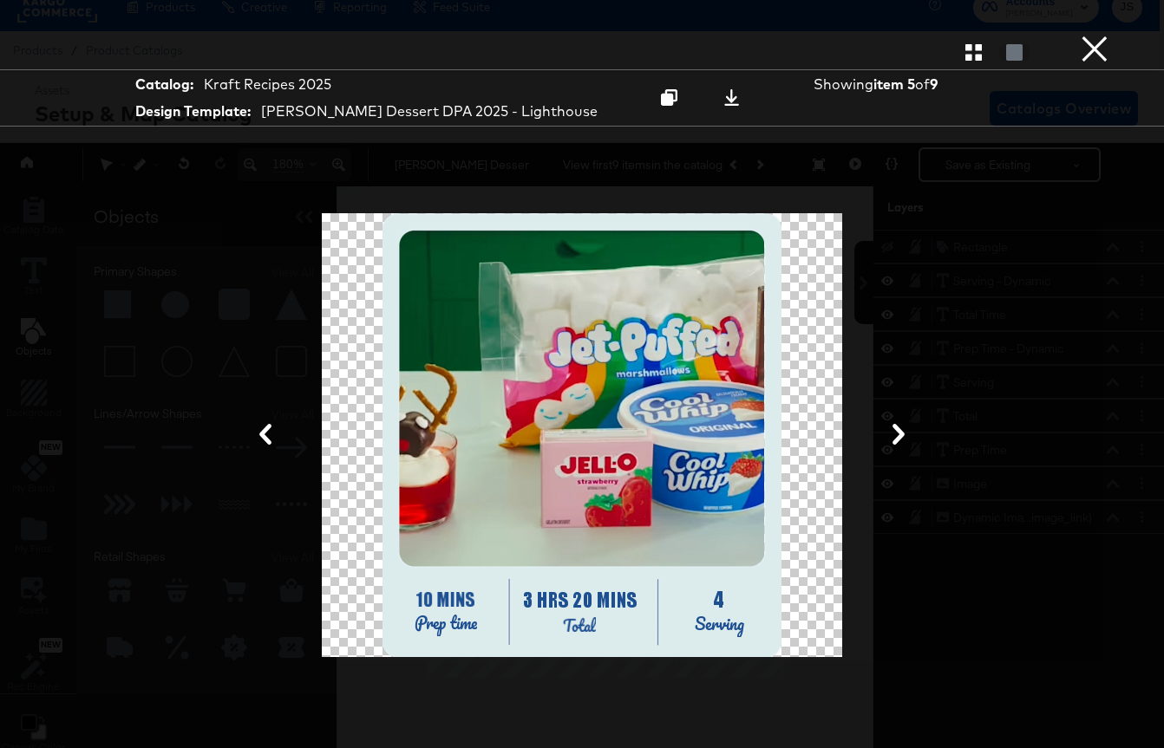
click at [966, 61] on icon "button" at bounding box center [973, 52] width 16 height 16
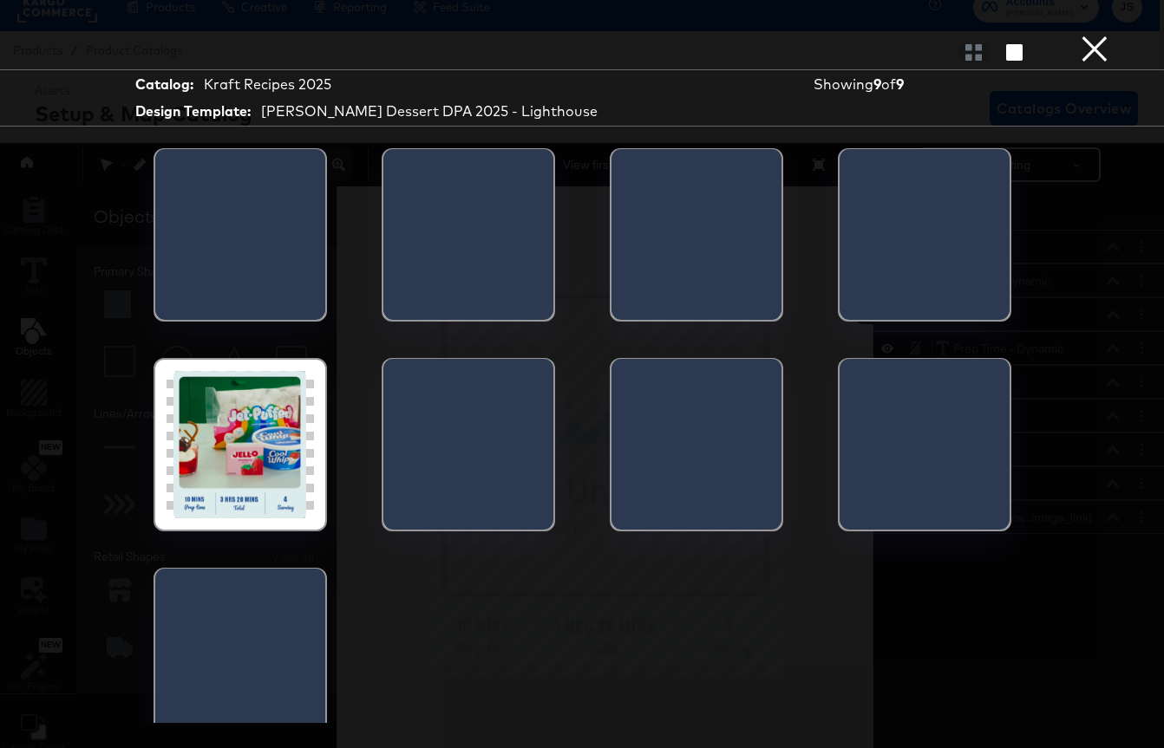
click at [174, 303] on div at bounding box center [164, 240] width 19 height 182
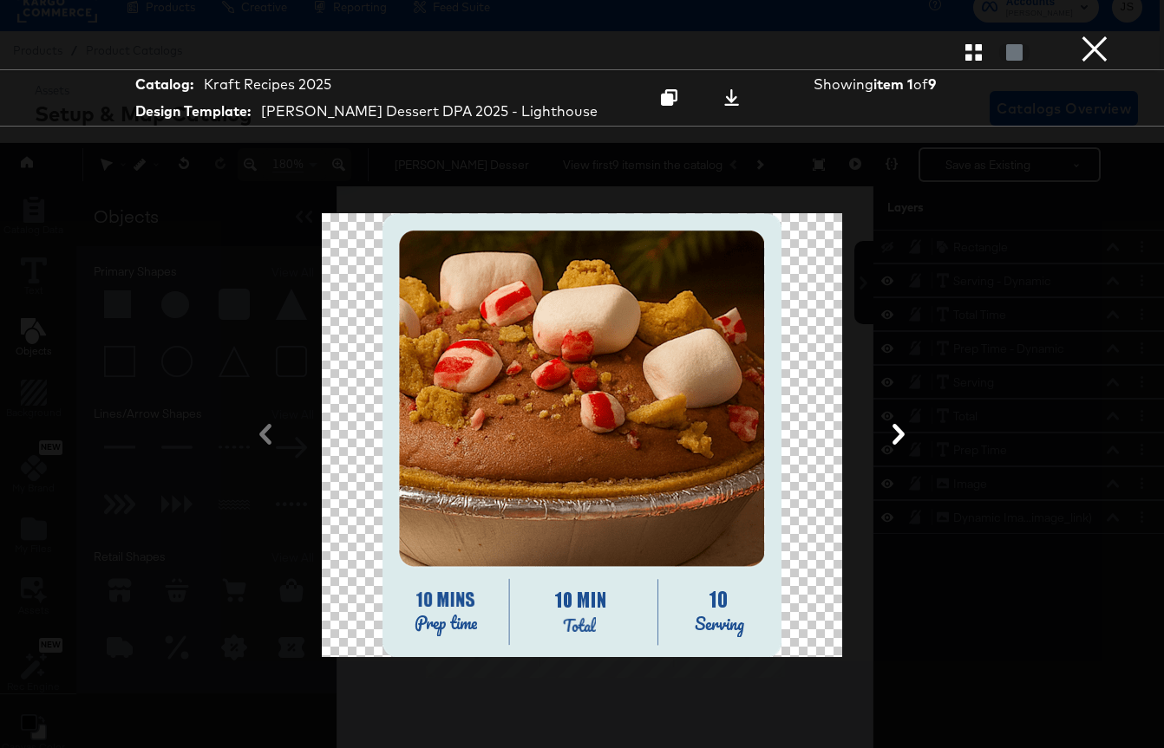
click at [903, 432] on icon at bounding box center [898, 434] width 21 height 21
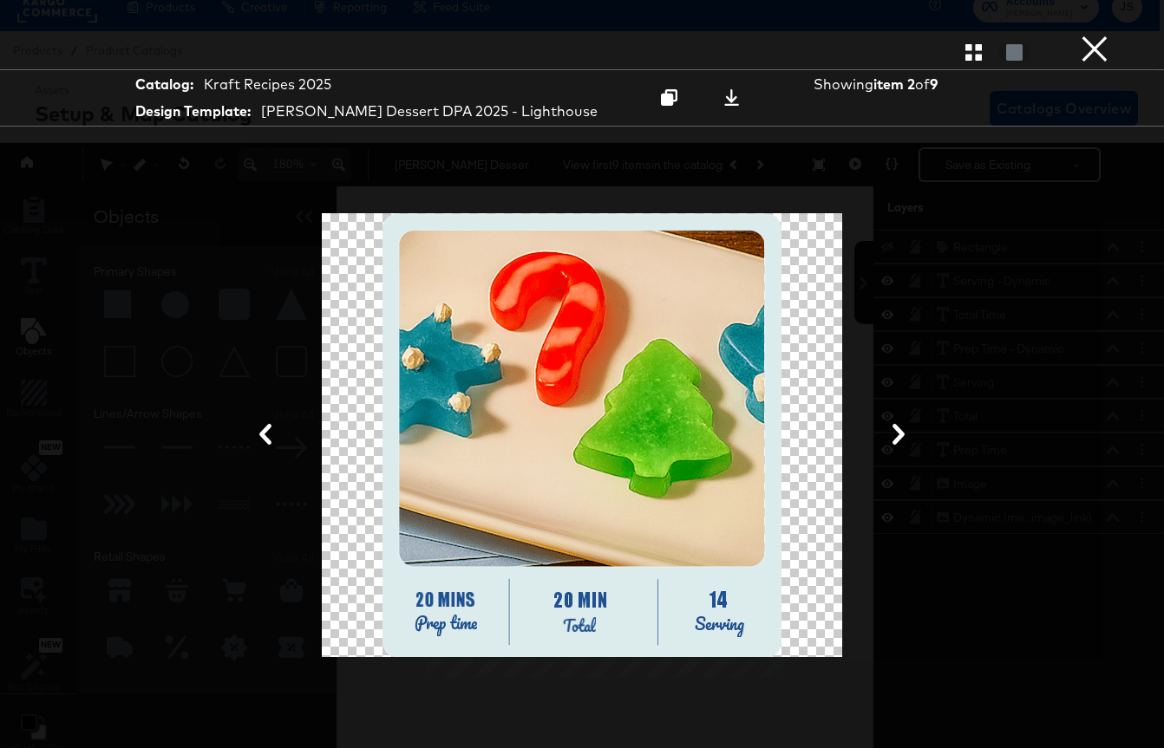
click at [903, 432] on icon at bounding box center [898, 434] width 21 height 21
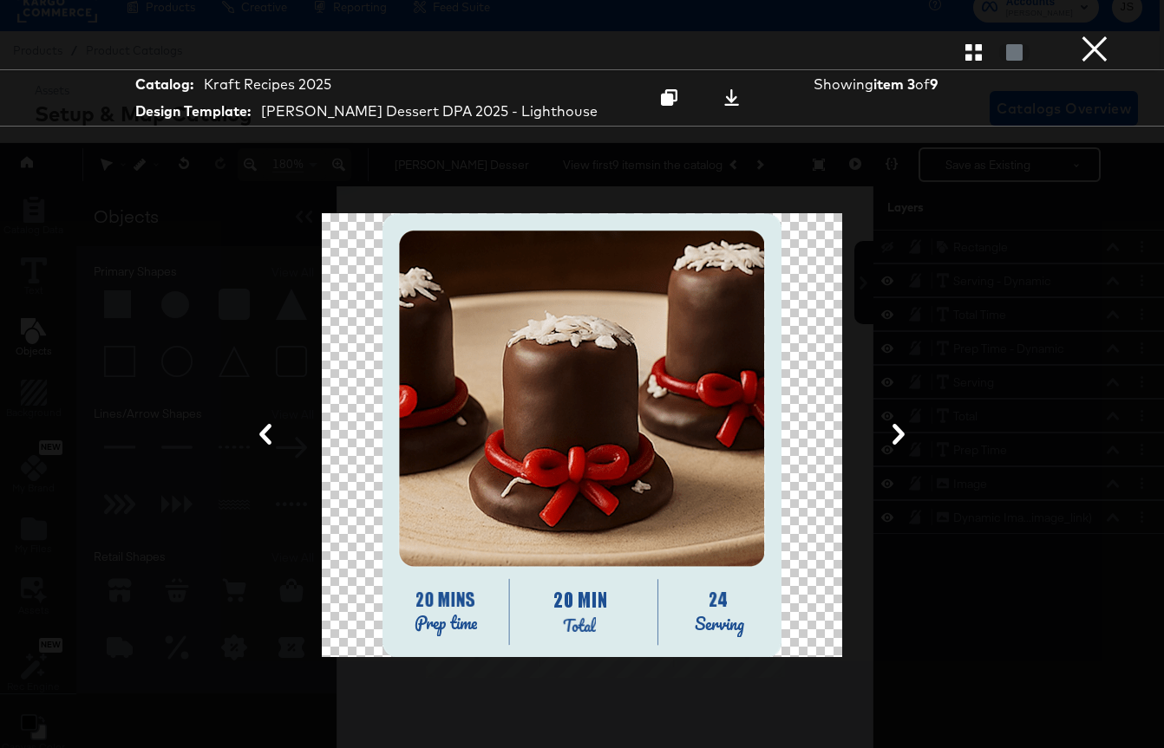
click at [903, 432] on icon at bounding box center [898, 434] width 21 height 21
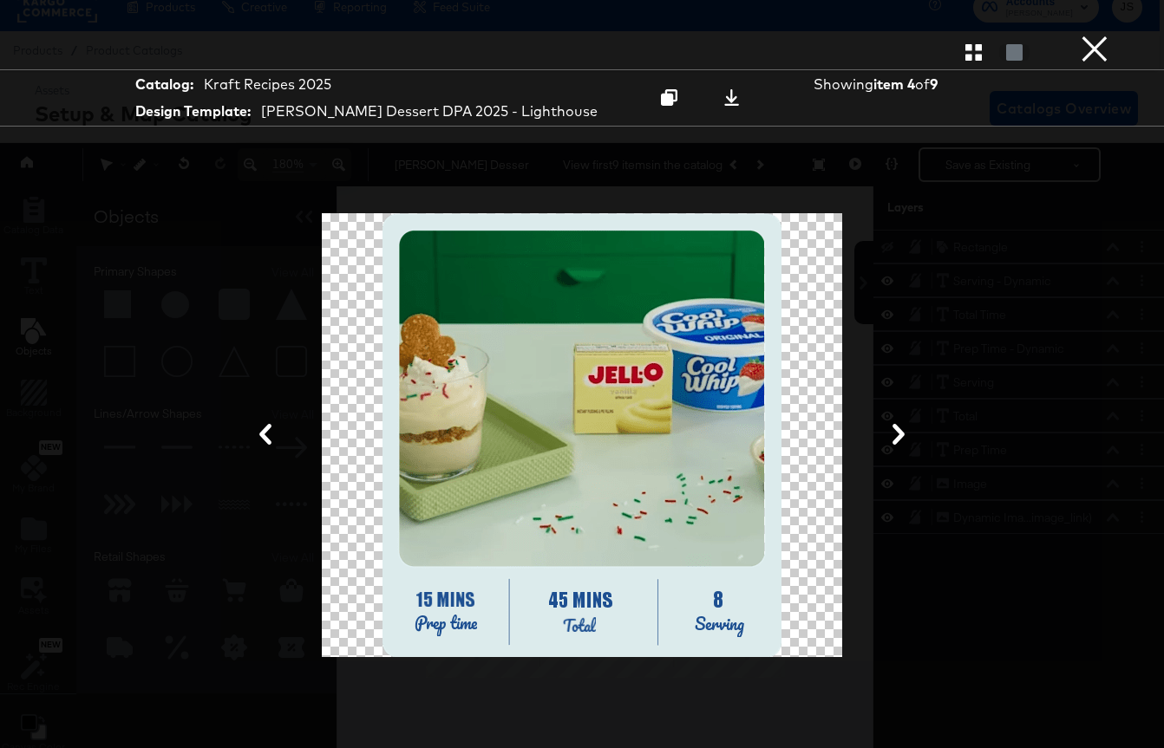
click at [903, 432] on icon at bounding box center [898, 434] width 21 height 21
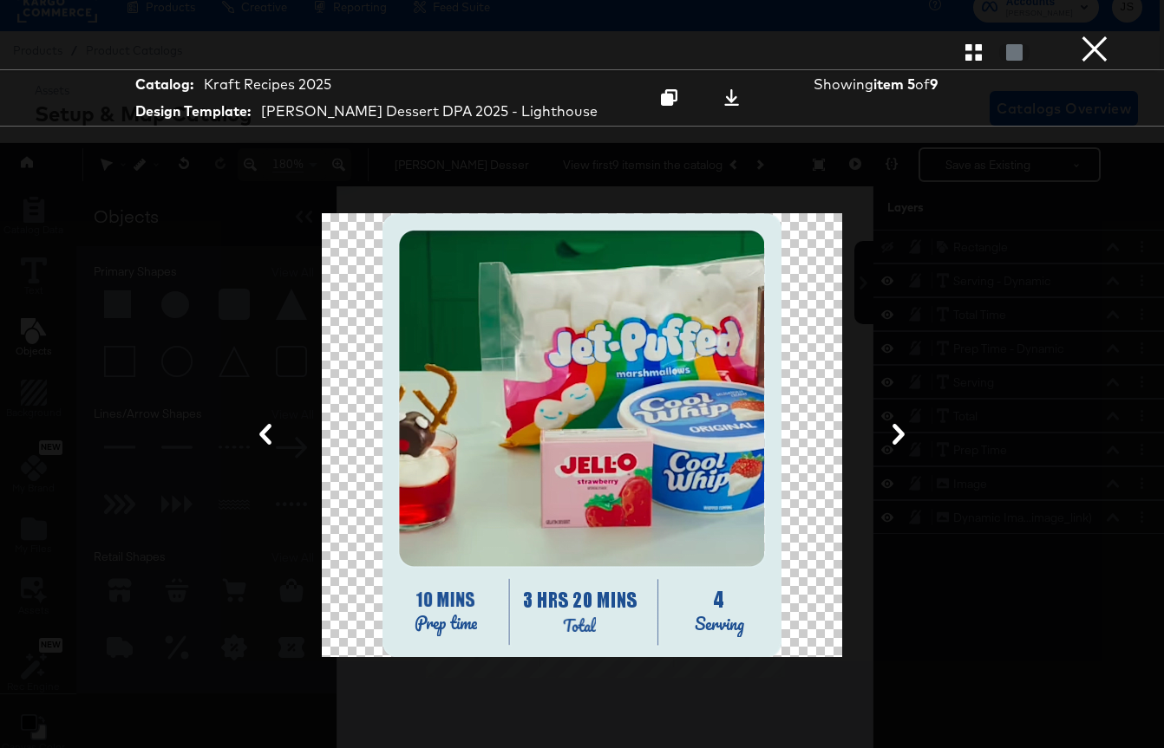
click at [1080, 35] on button "×" at bounding box center [1094, 17] width 35 height 35
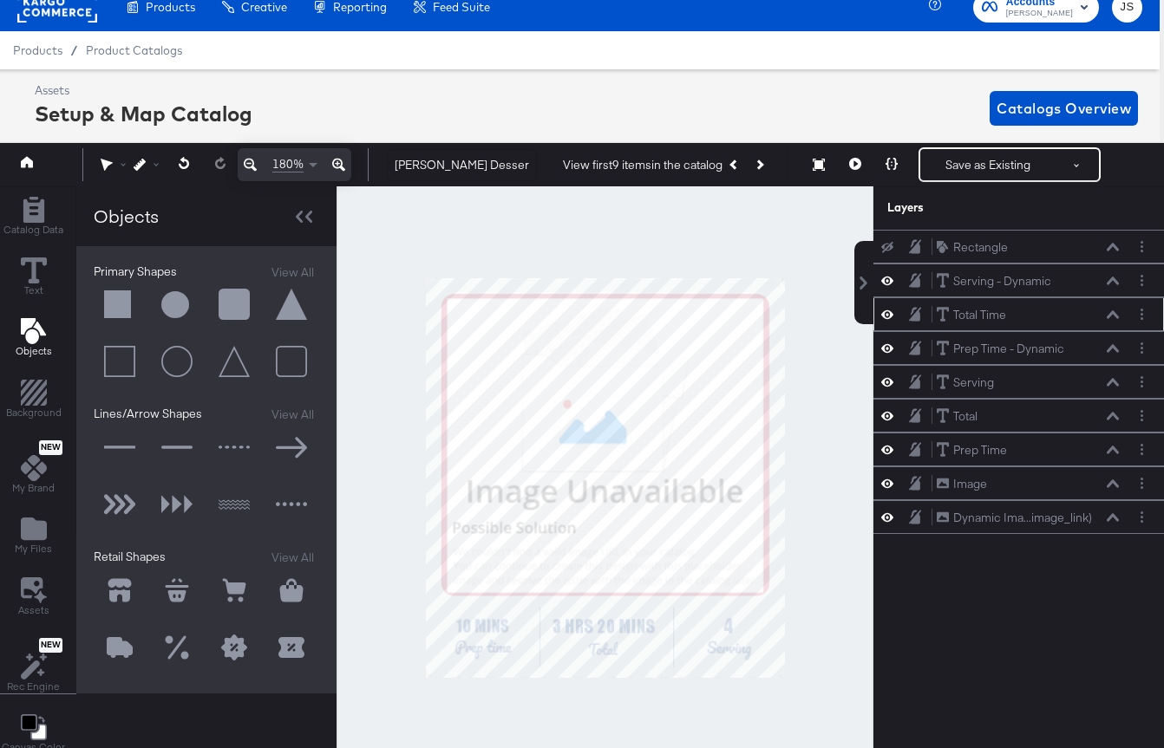
click at [1113, 310] on button at bounding box center [1113, 315] width 14 height 10
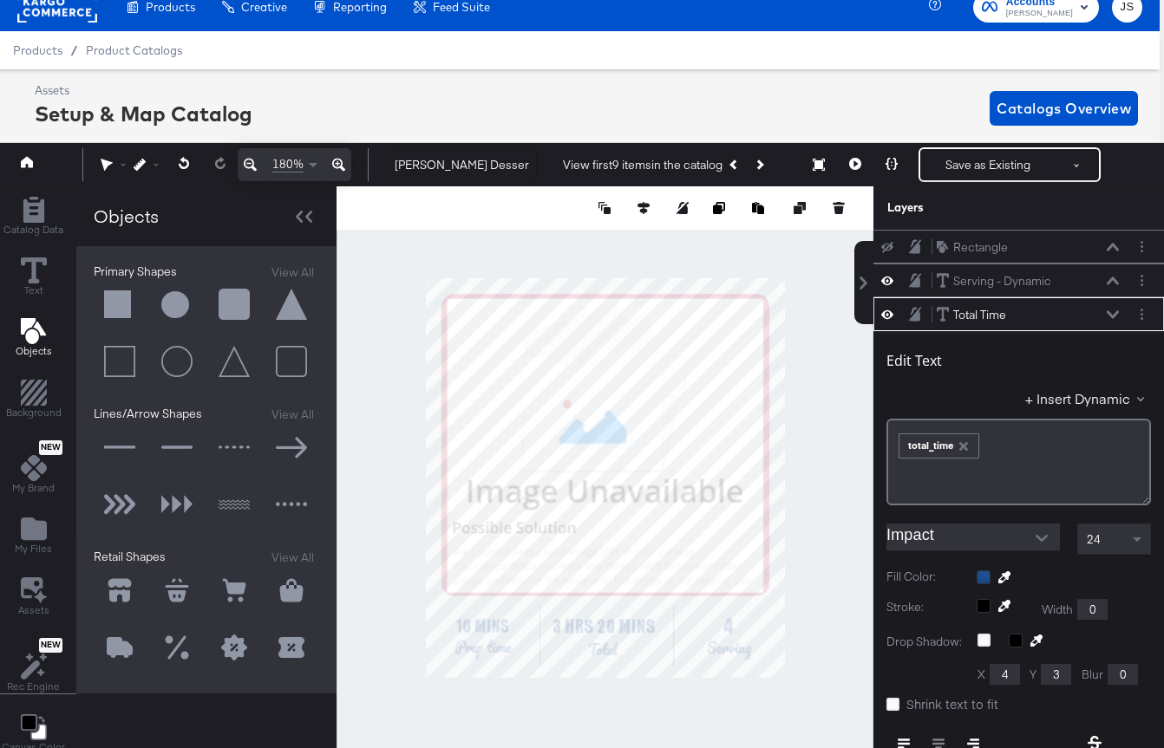
scroll to position [68, 0]
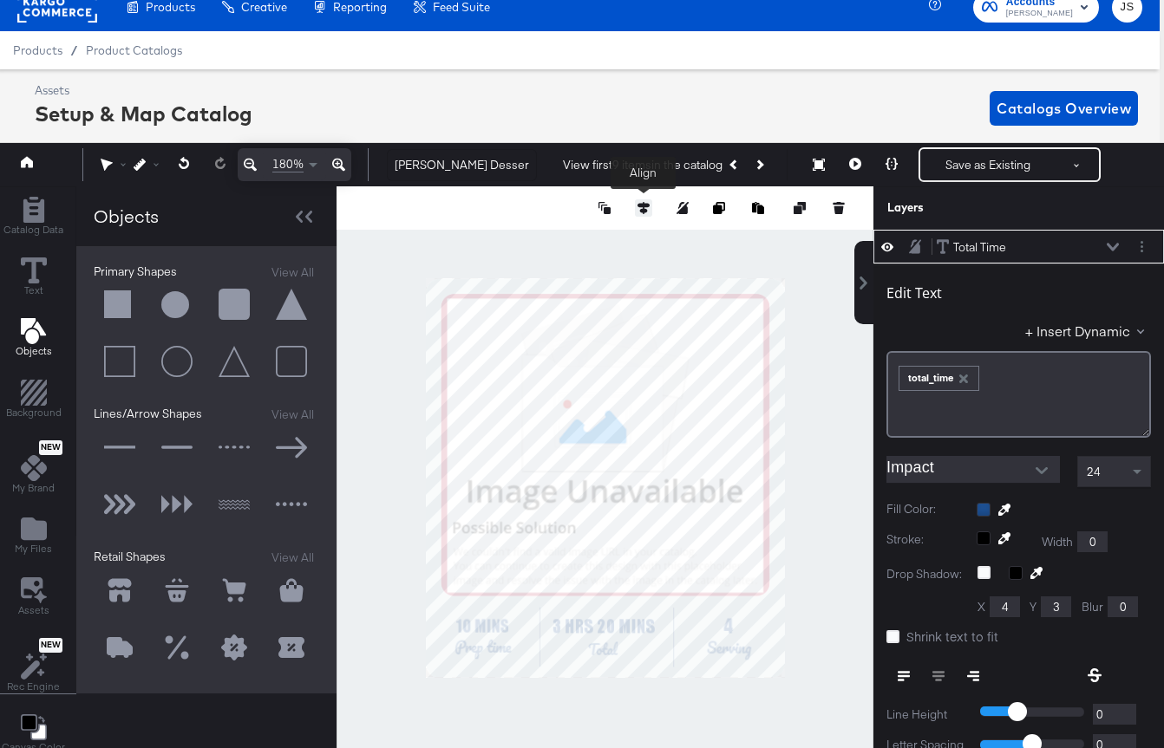
click at [642, 206] on icon at bounding box center [643, 208] width 12 height 12
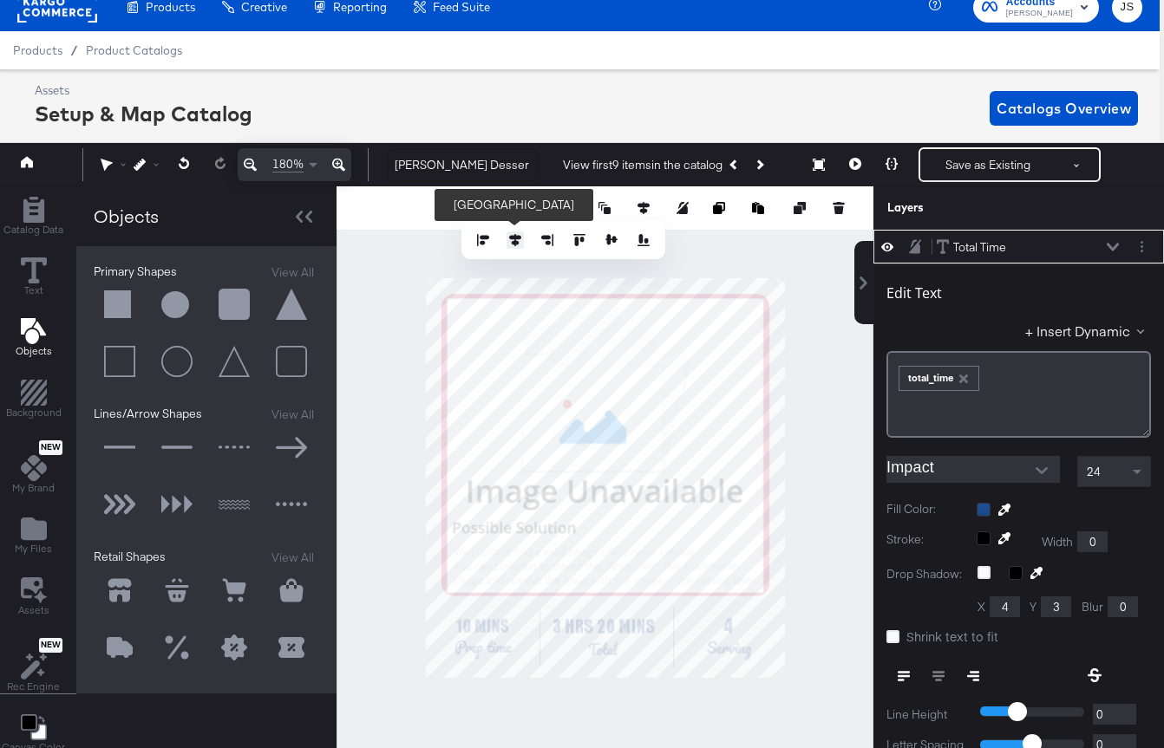
click at [511, 244] on icon at bounding box center [515, 240] width 12 height 12
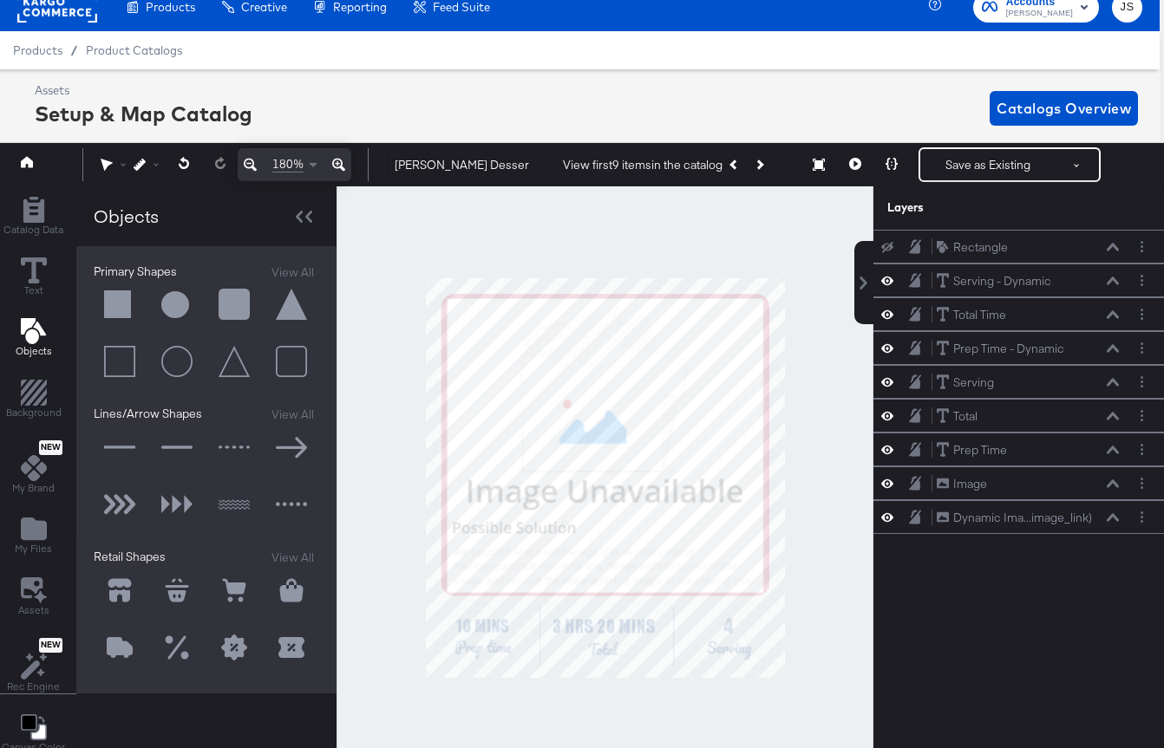
click at [807, 457] on div at bounding box center [604, 478] width 537 height 584
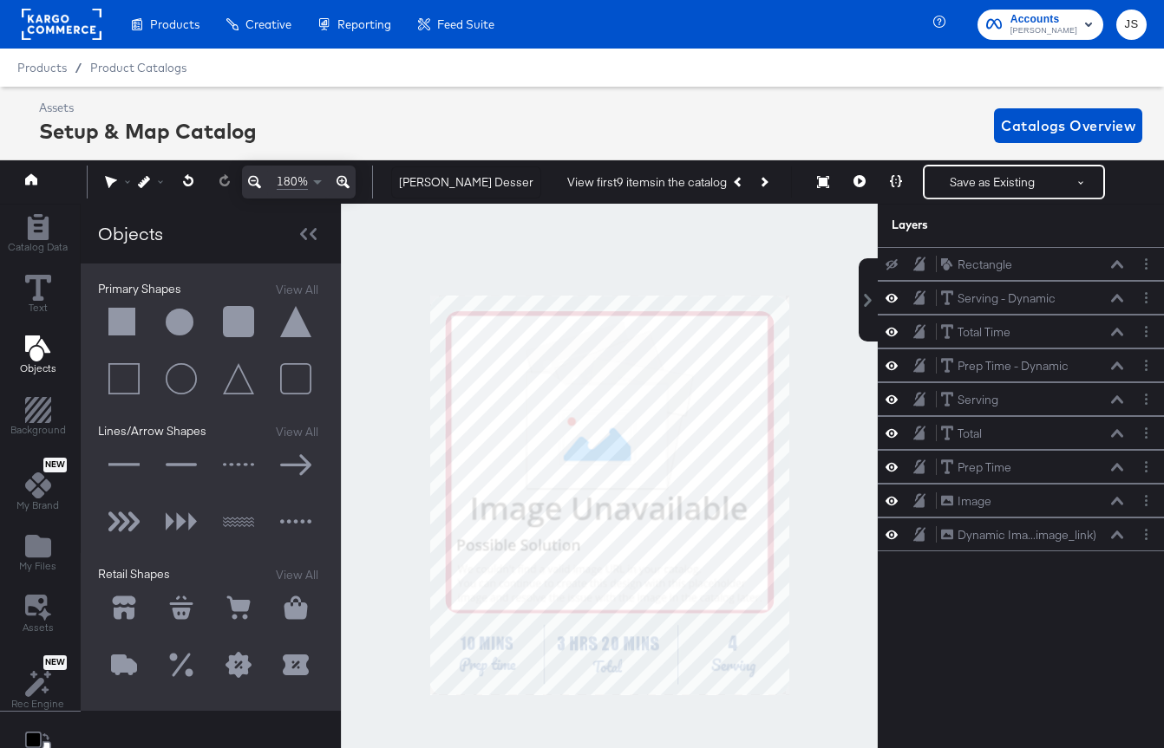
scroll to position [17, 4]
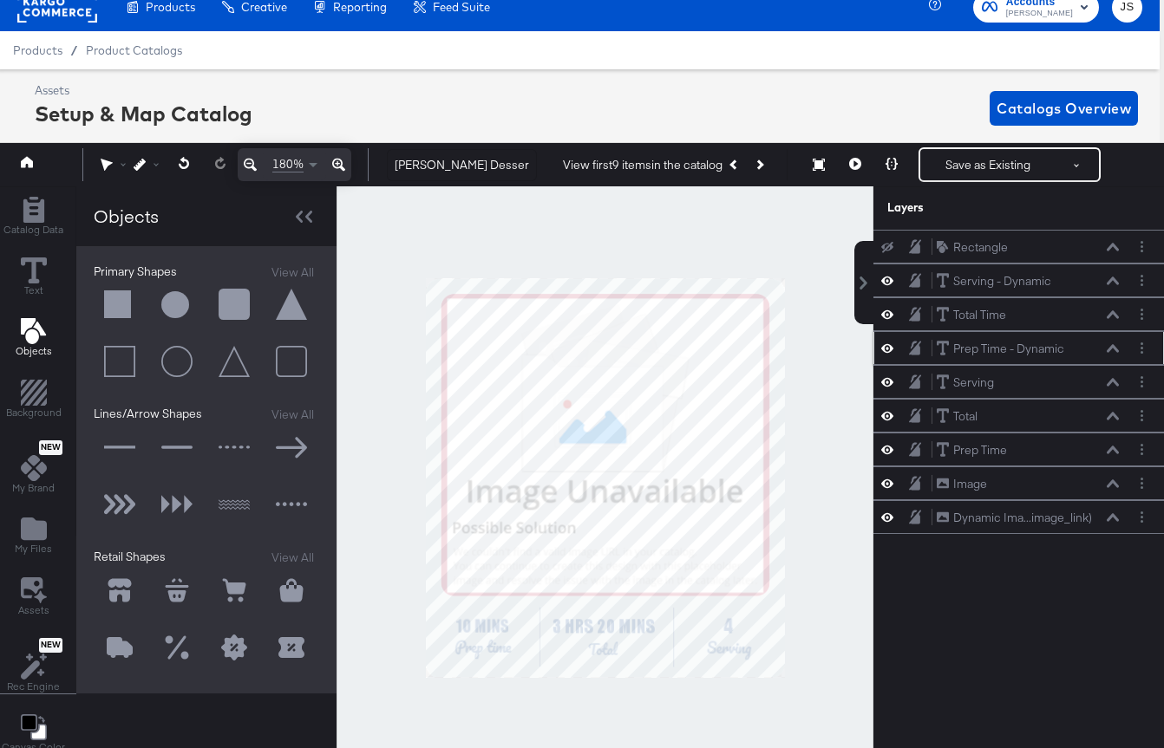
click at [1113, 343] on div "Prep Time - Dynamic Prep Time - Dynamic" at bounding box center [1028, 349] width 184 height 18
click at [1115, 316] on icon at bounding box center [1112, 314] width 12 height 8
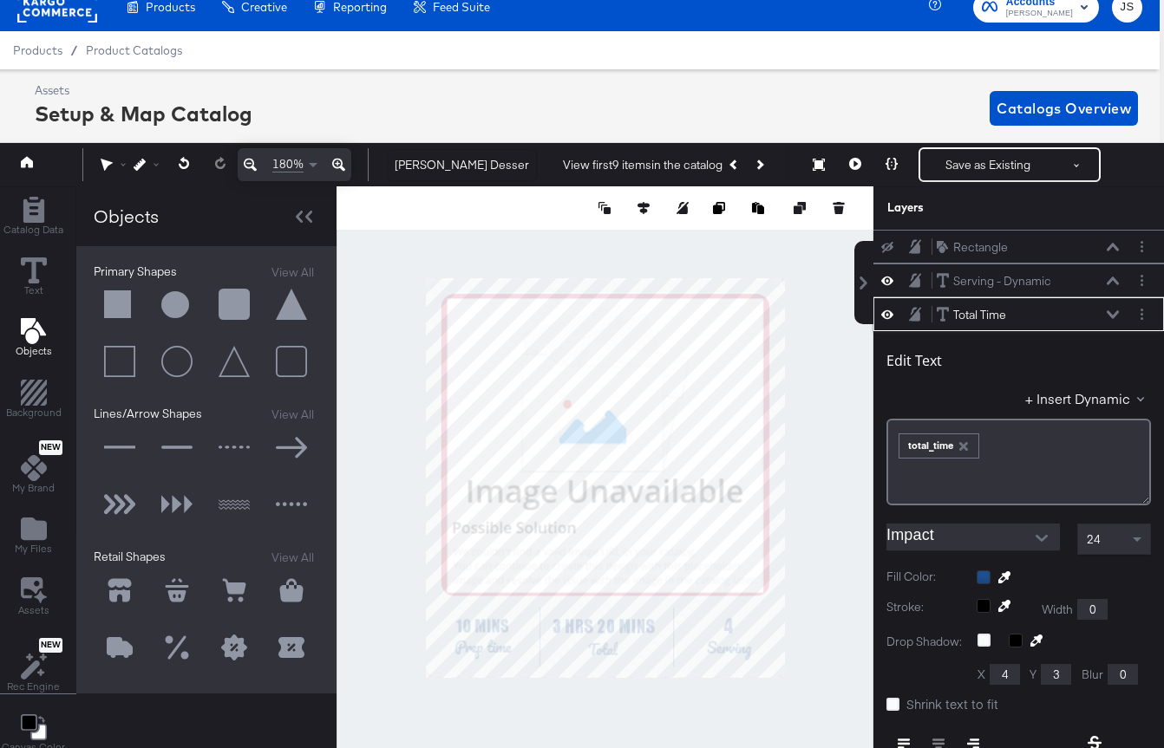
scroll to position [68, 0]
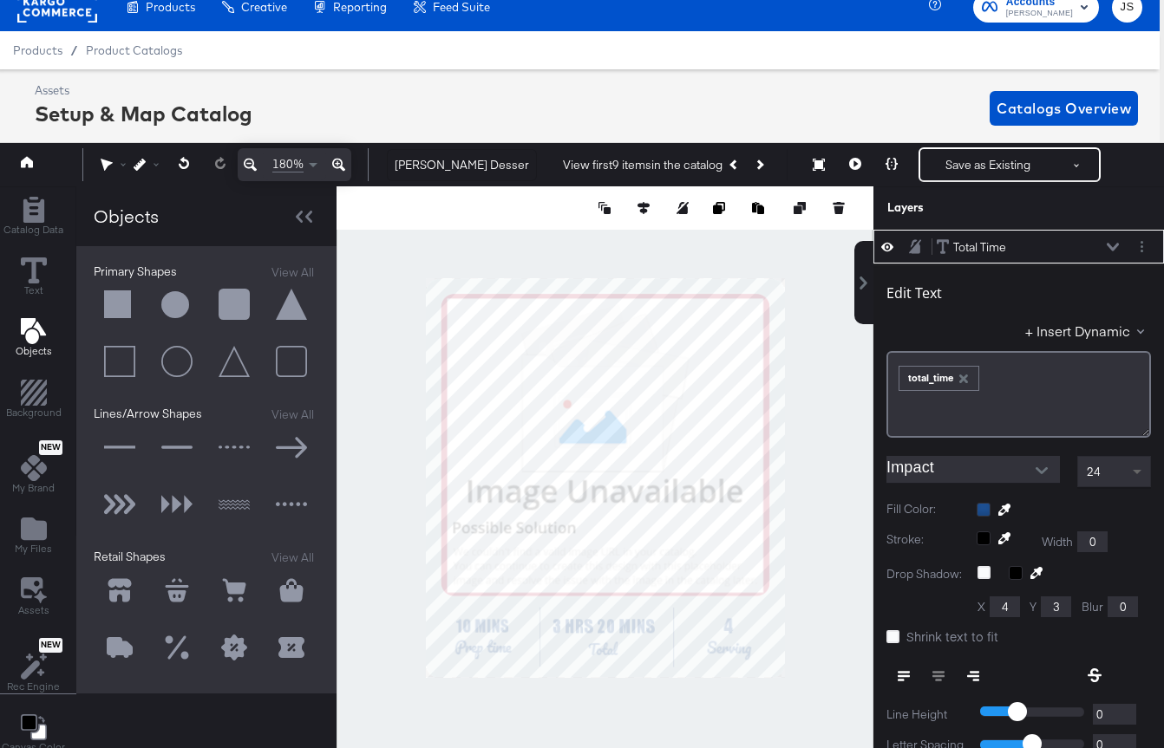
click at [1139, 476] on span at bounding box center [1139, 471] width 22 height 29
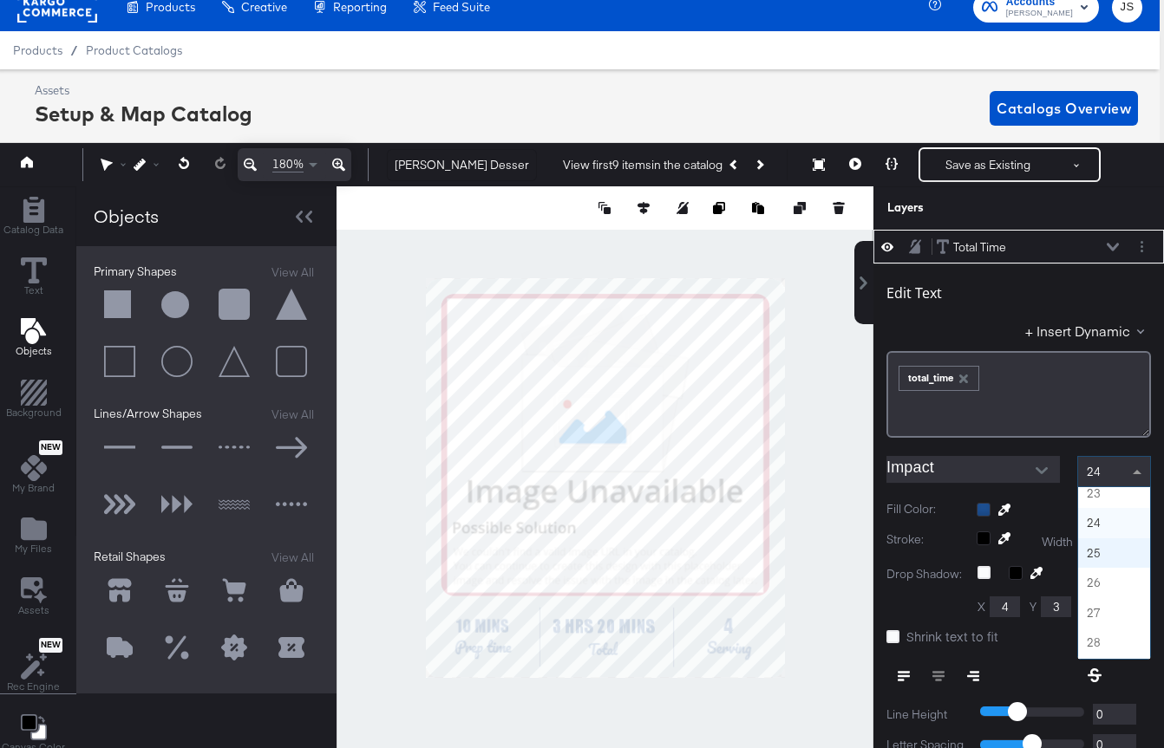
scroll to position [663, 0]
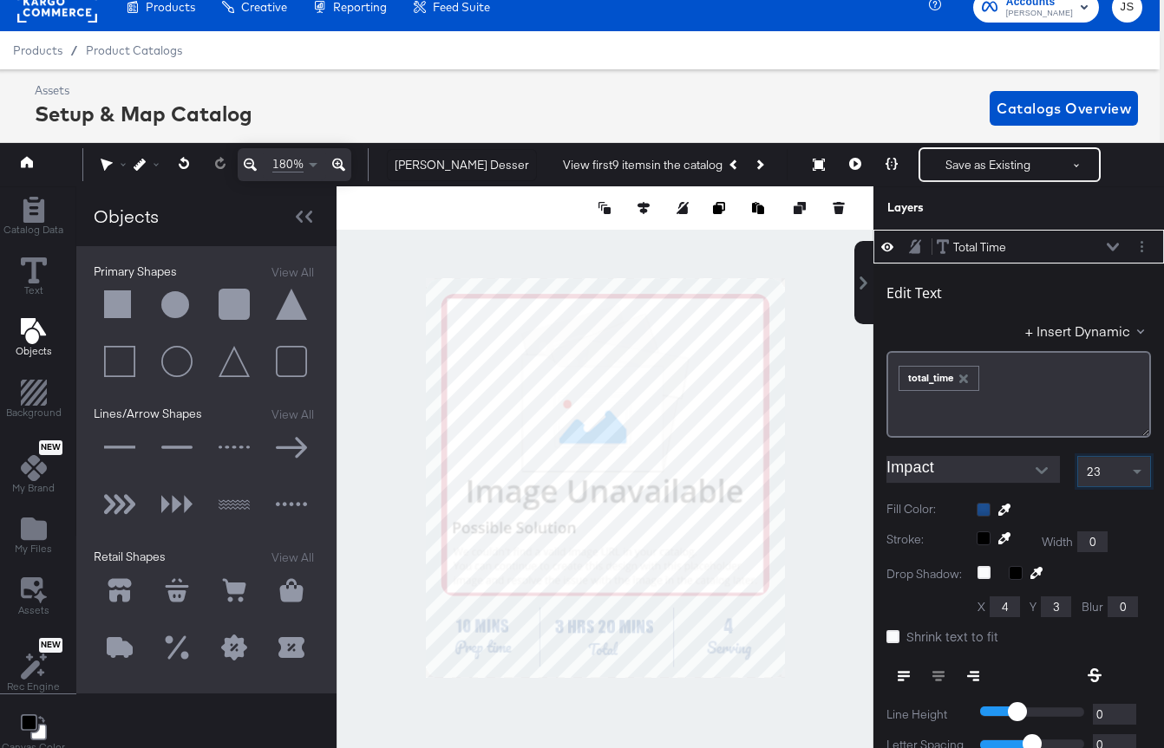
click at [1102, 304] on div "Edit Text" at bounding box center [1018, 295] width 264 height 23
click at [818, 503] on div at bounding box center [604, 478] width 537 height 584
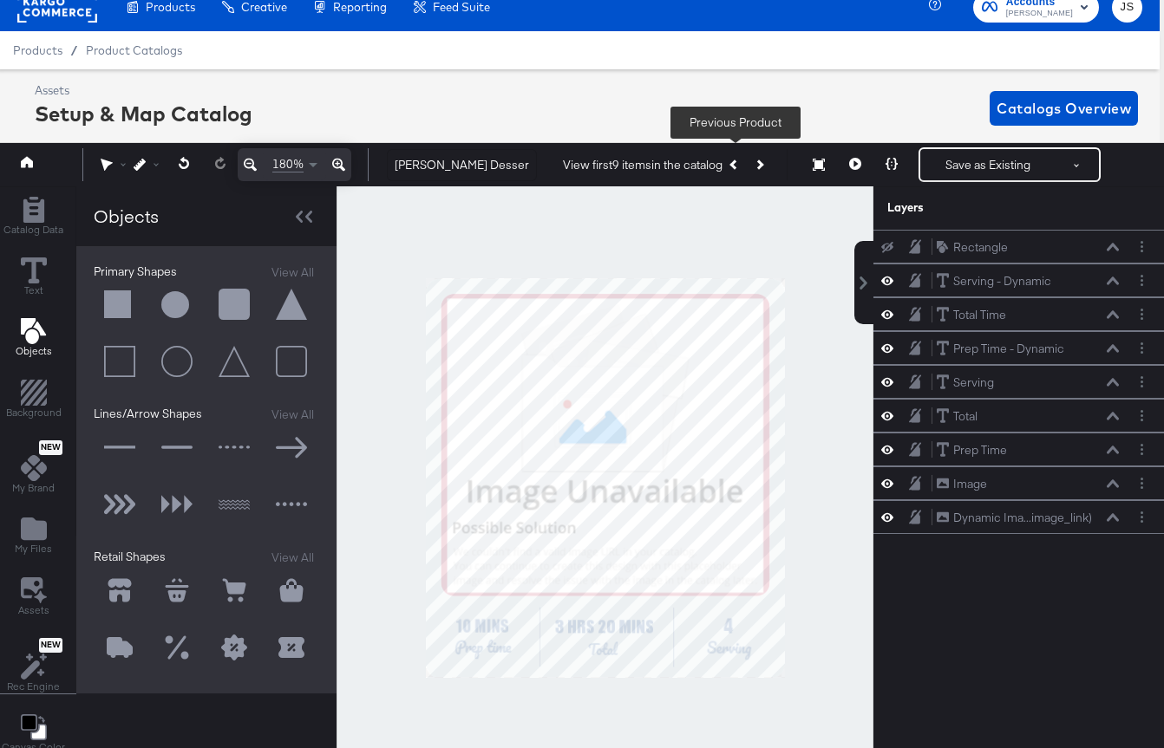
click at [754, 174] on button "Next Product" at bounding box center [759, 164] width 24 height 31
click at [891, 249] on icon at bounding box center [887, 247] width 12 height 11
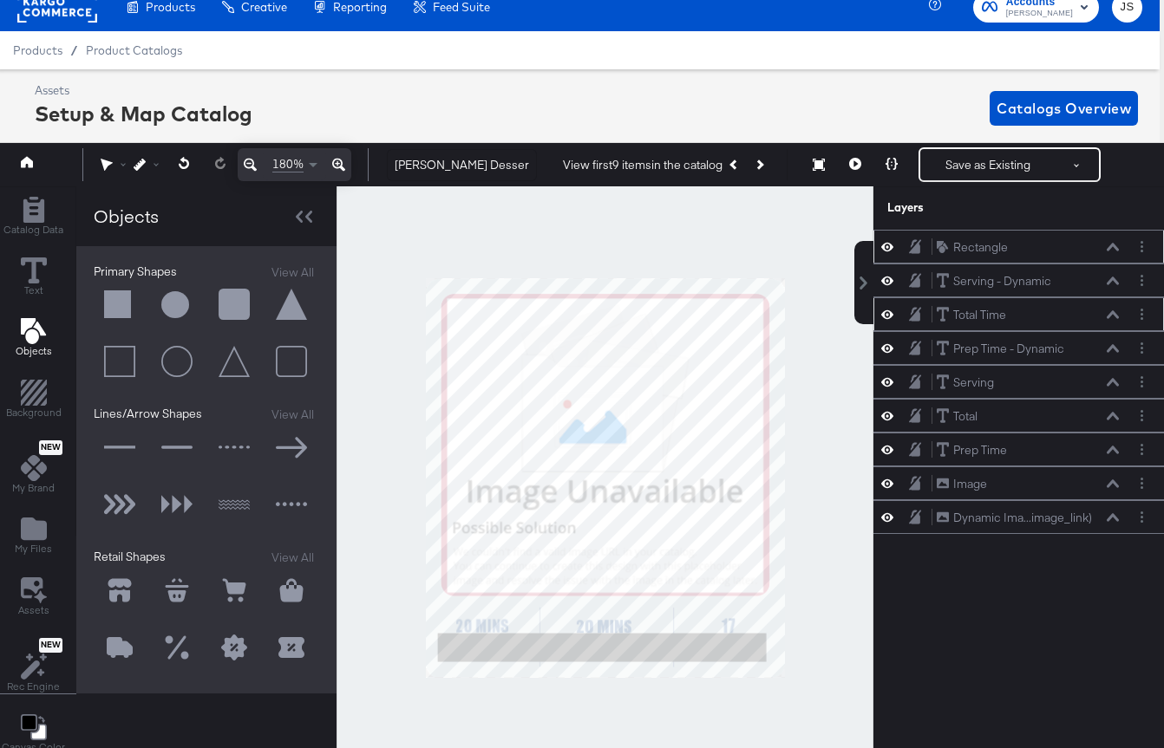
click at [1112, 315] on icon at bounding box center [1112, 314] width 12 height 9
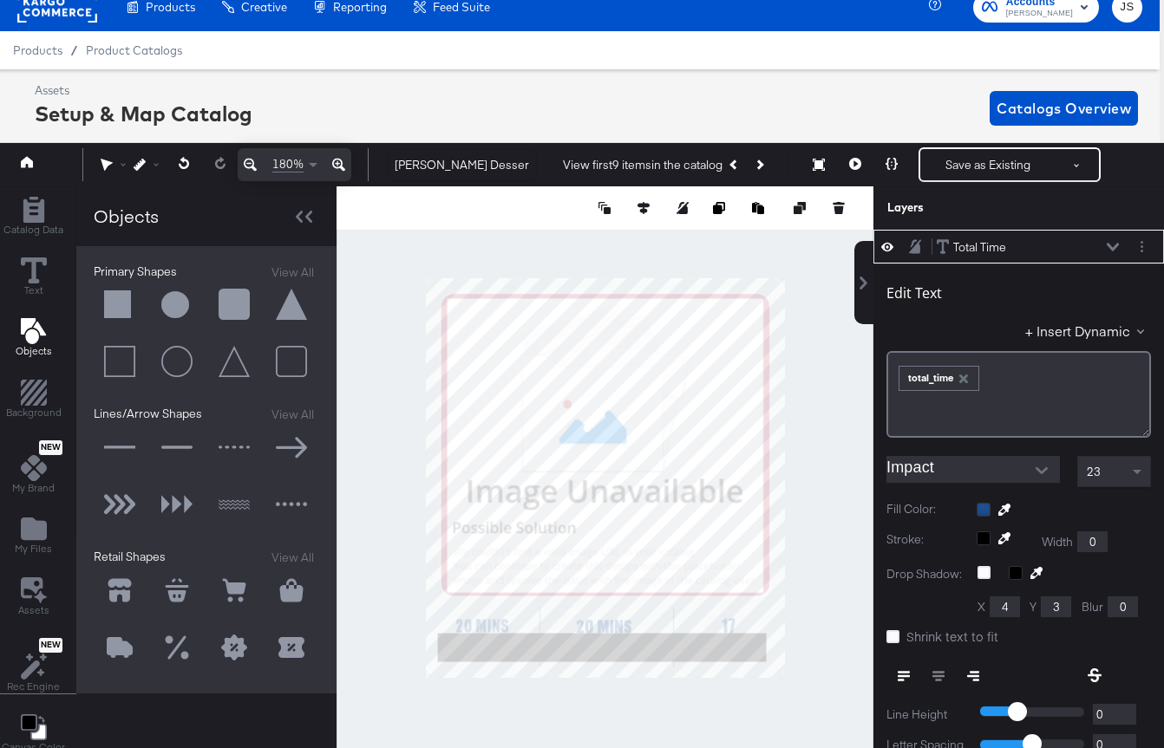
type input "416"
click at [1116, 242] on button at bounding box center [1113, 247] width 14 height 10
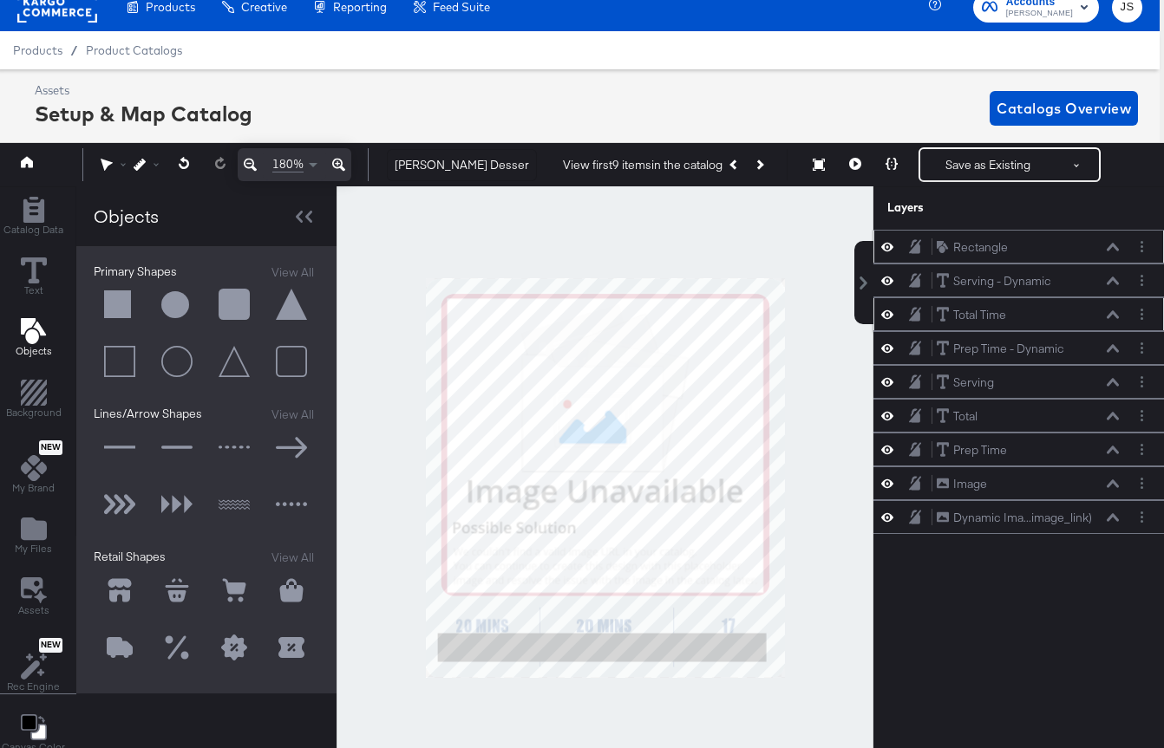
scroll to position [0, 0]
click at [1113, 270] on div "Serving - Dynamic Serving - Dynamic" at bounding box center [1018, 281] width 290 height 34
click at [1109, 282] on icon at bounding box center [1112, 281] width 12 height 8
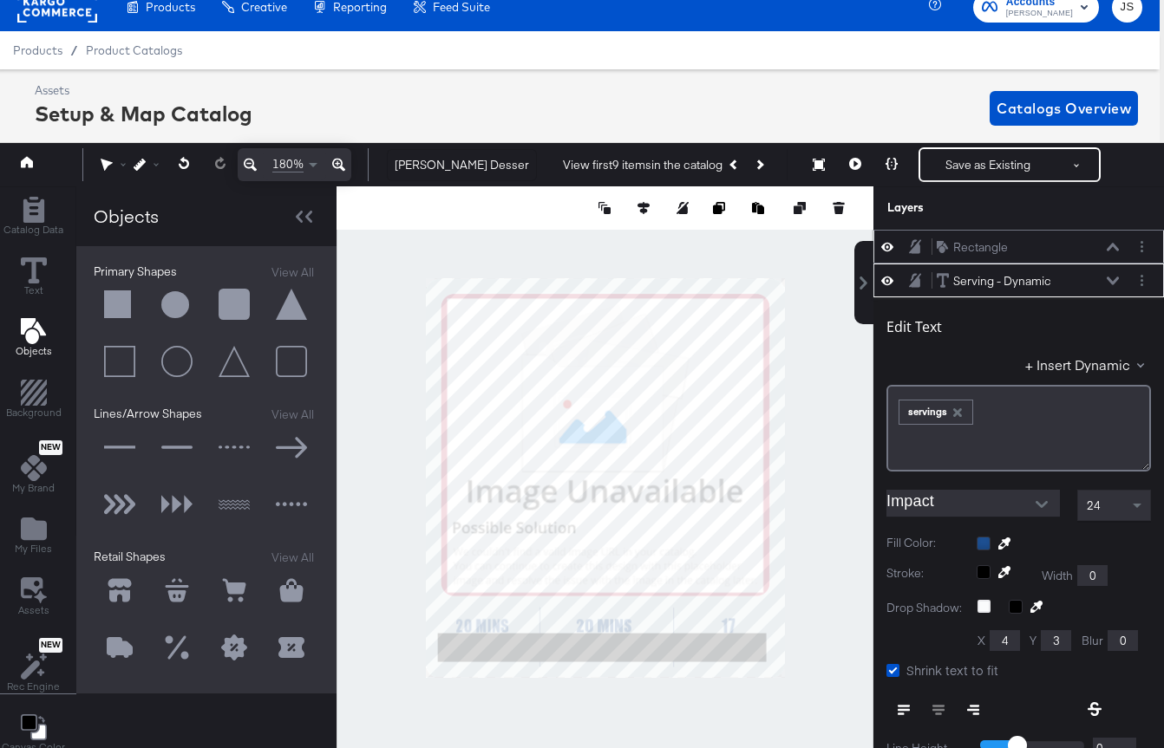
scroll to position [34, 0]
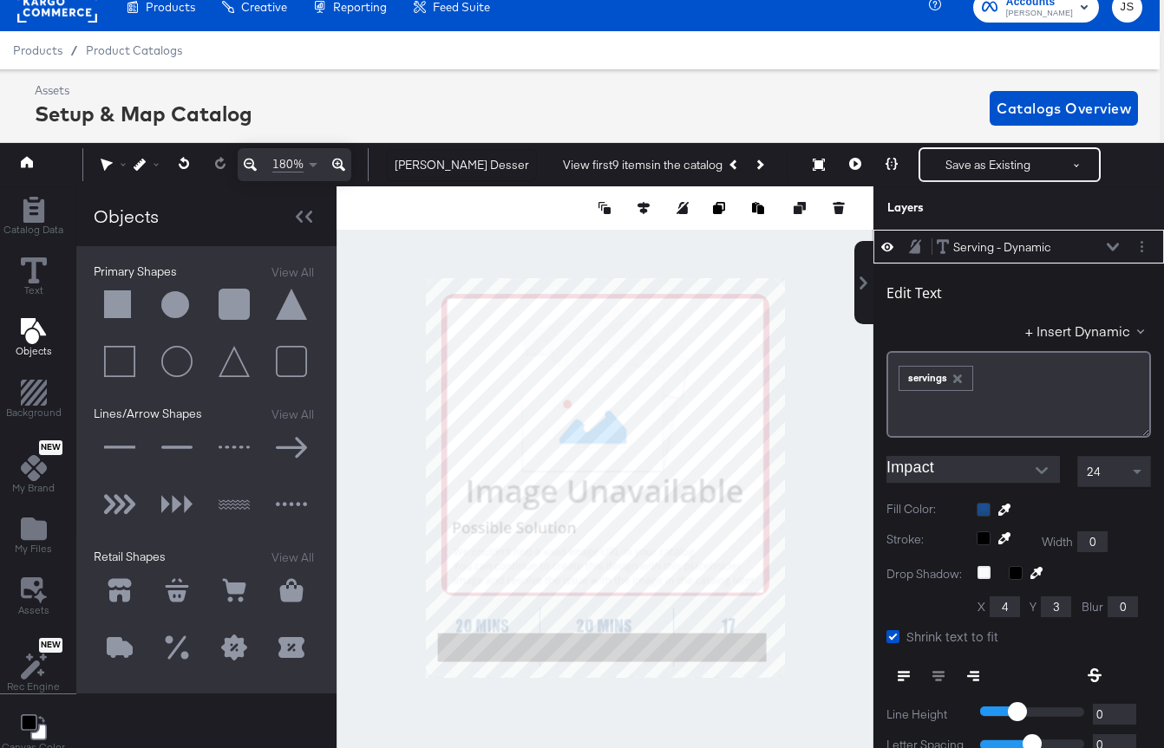
type input "430"
click at [1113, 244] on icon at bounding box center [1112, 247] width 12 height 9
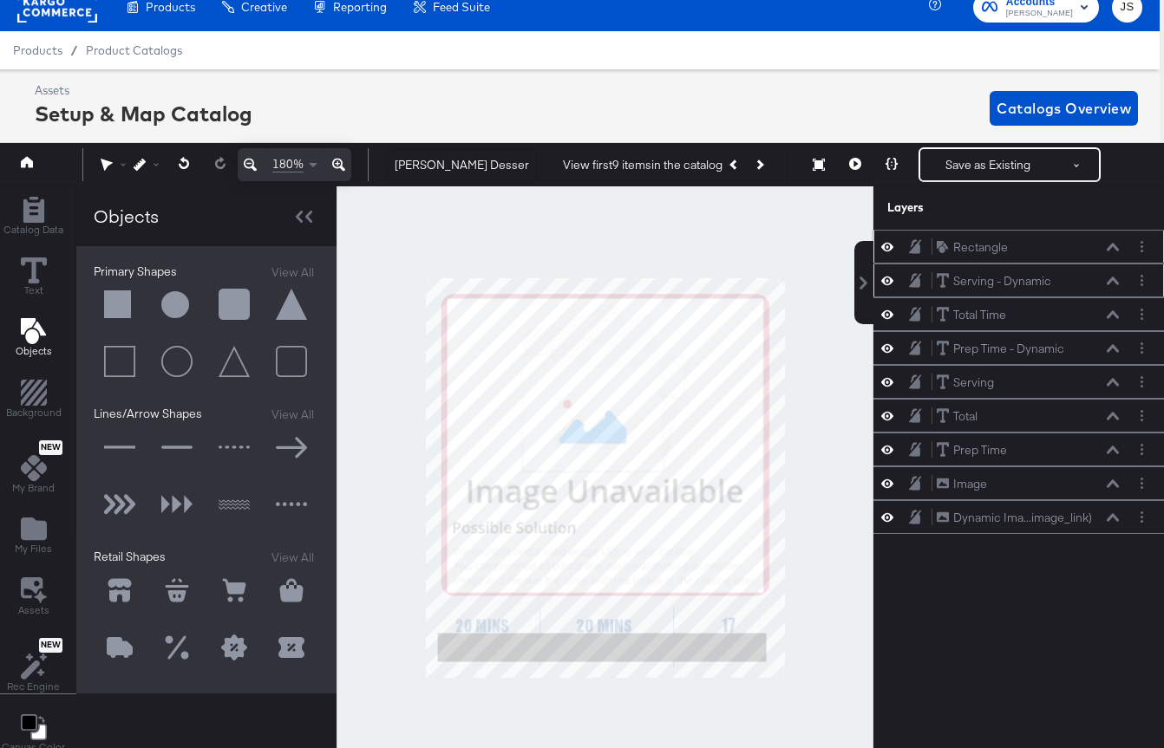
scroll to position [0, 0]
click at [1109, 349] on icon at bounding box center [1112, 348] width 12 height 8
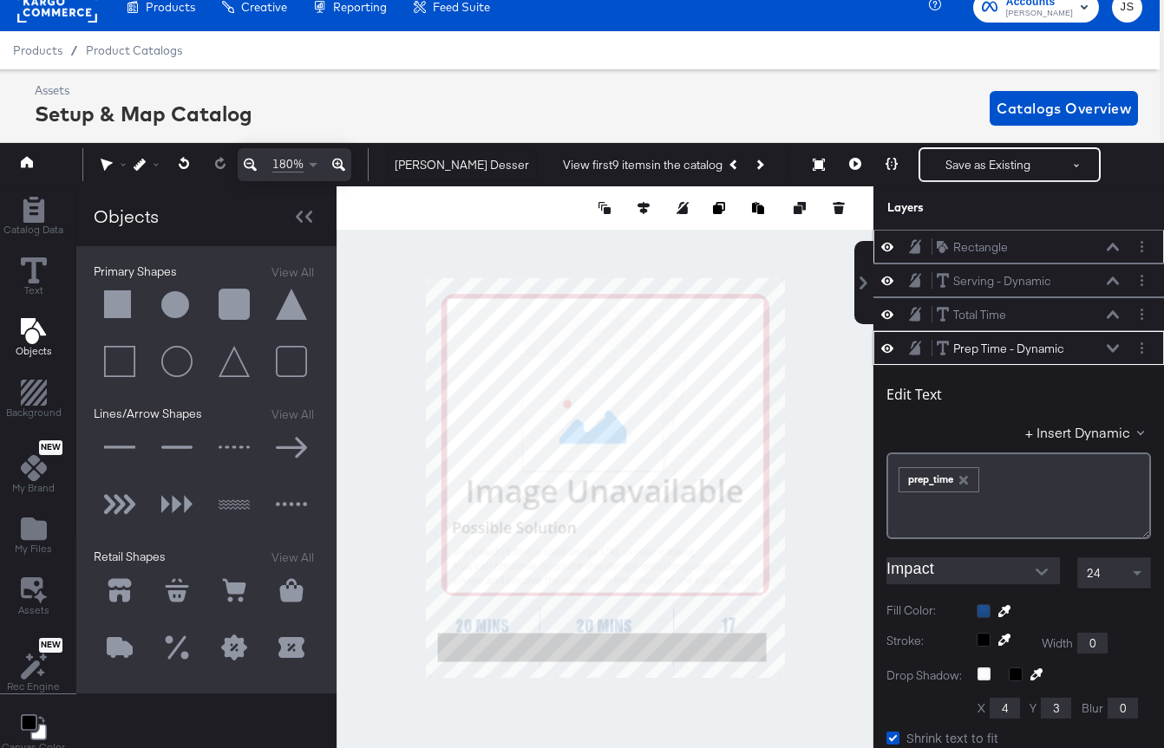
scroll to position [101, 0]
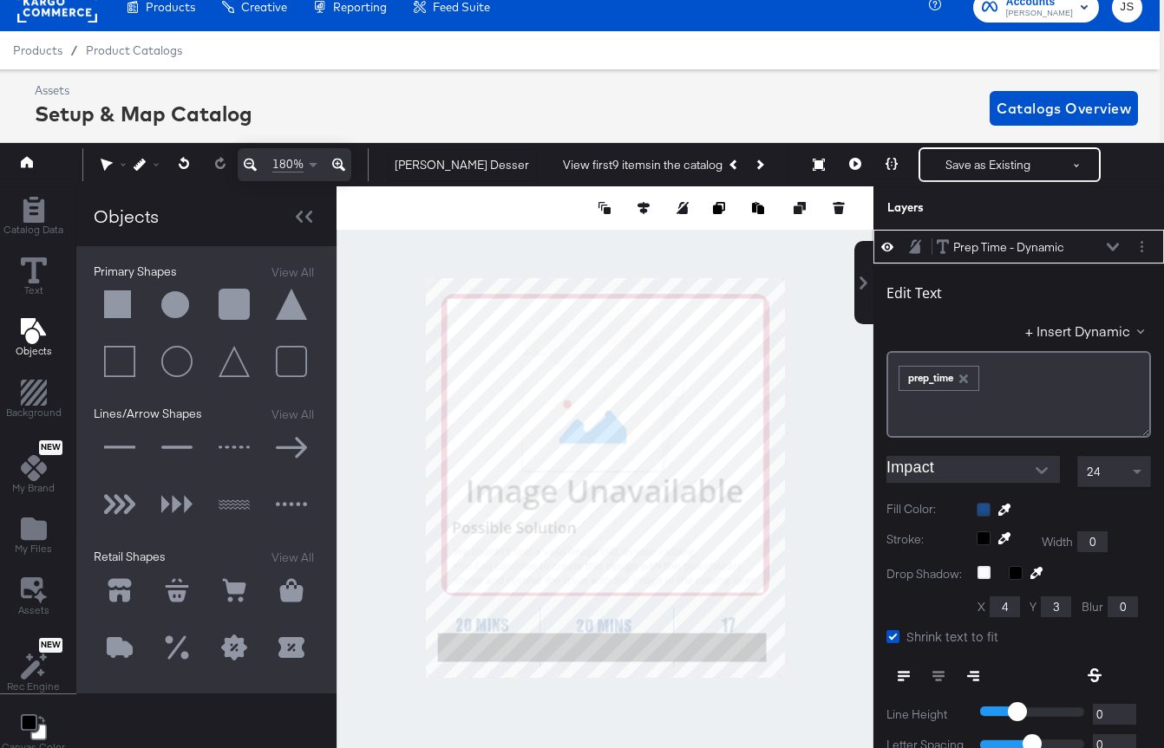
type input "432"
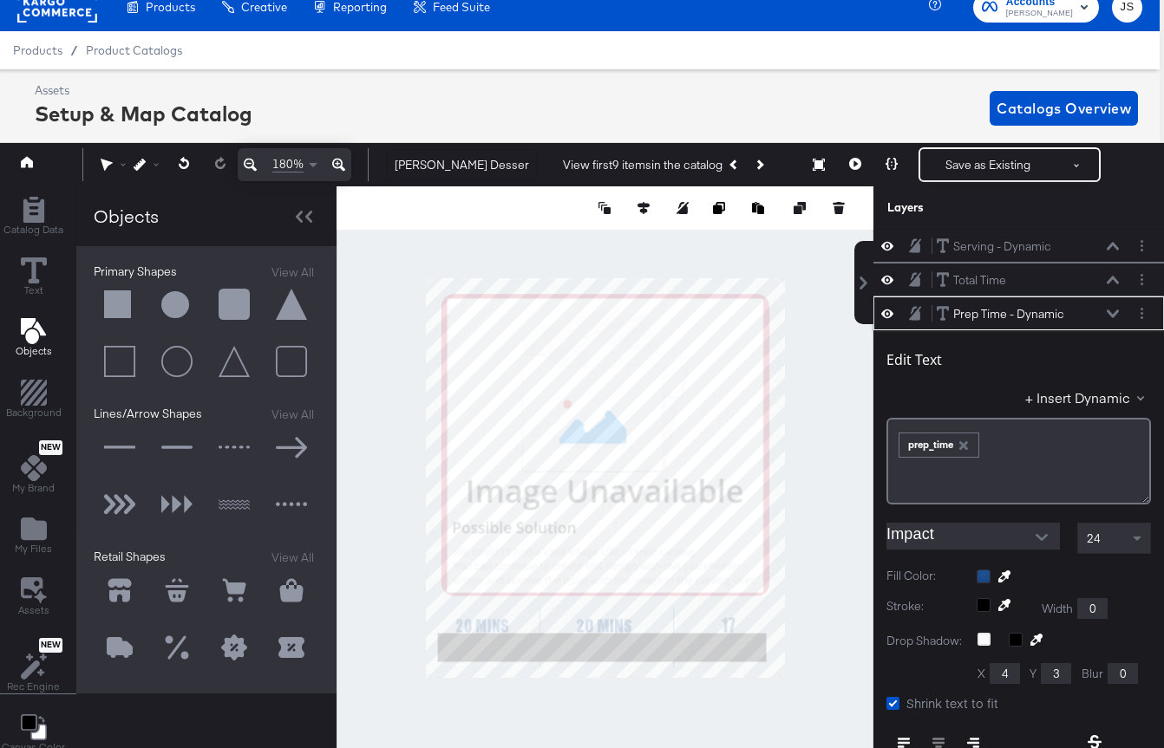
scroll to position [0, 0]
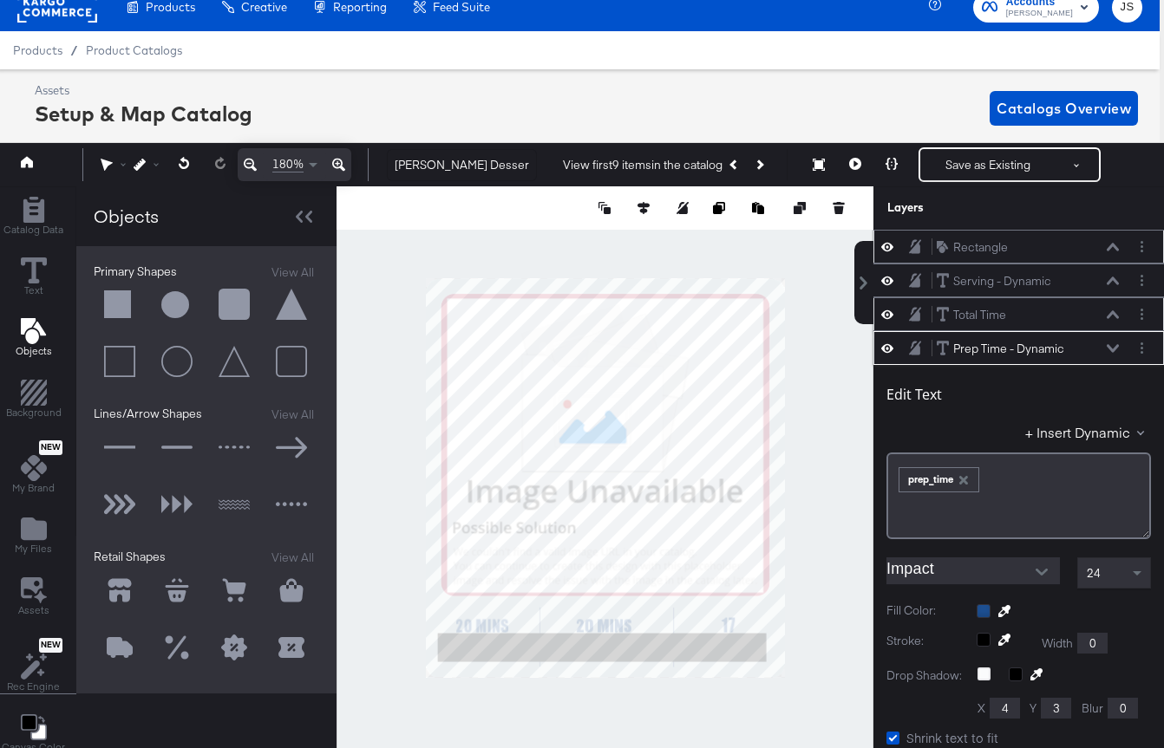
click at [1106, 311] on button at bounding box center [1113, 315] width 14 height 10
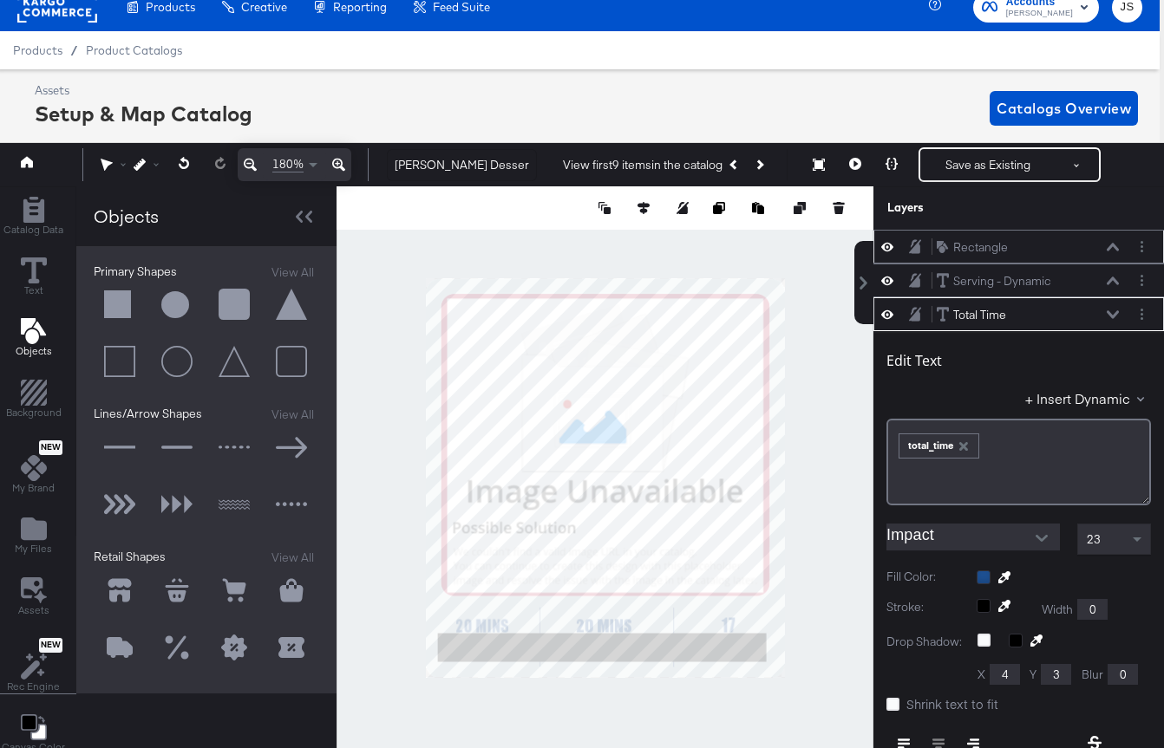
click at [807, 662] on div at bounding box center [604, 478] width 537 height 584
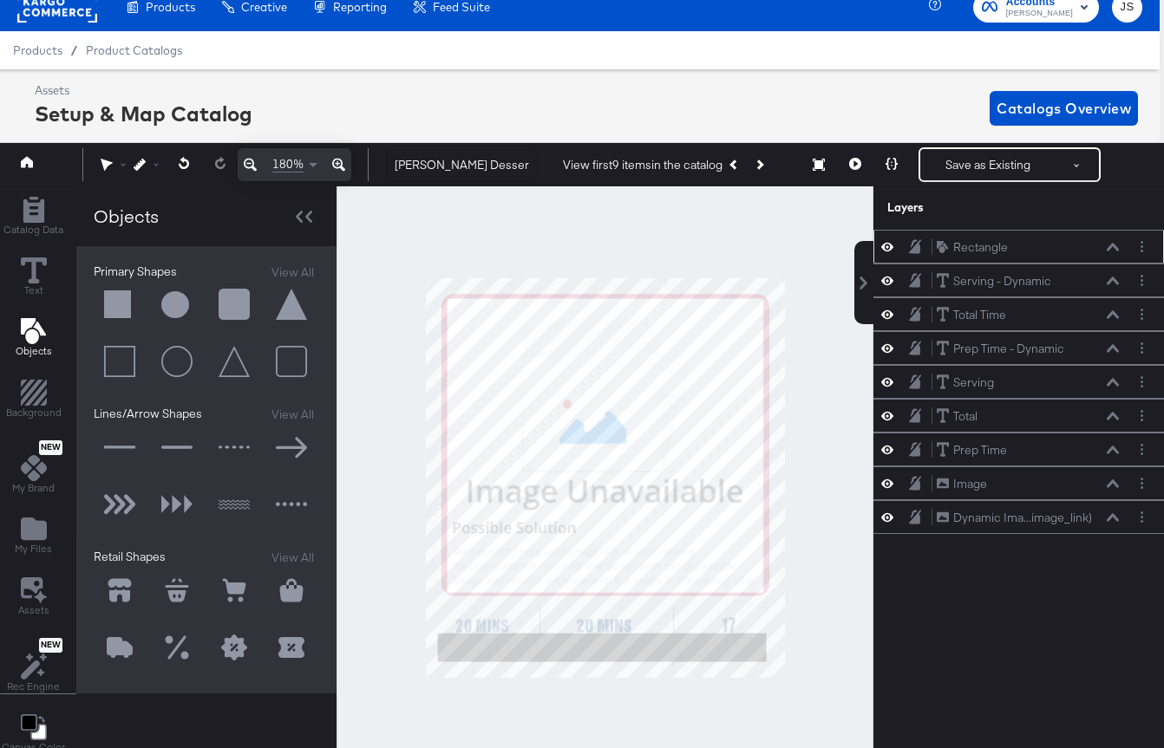
click at [885, 245] on icon at bounding box center [887, 246] width 12 height 15
click at [815, 609] on div at bounding box center [604, 478] width 537 height 584
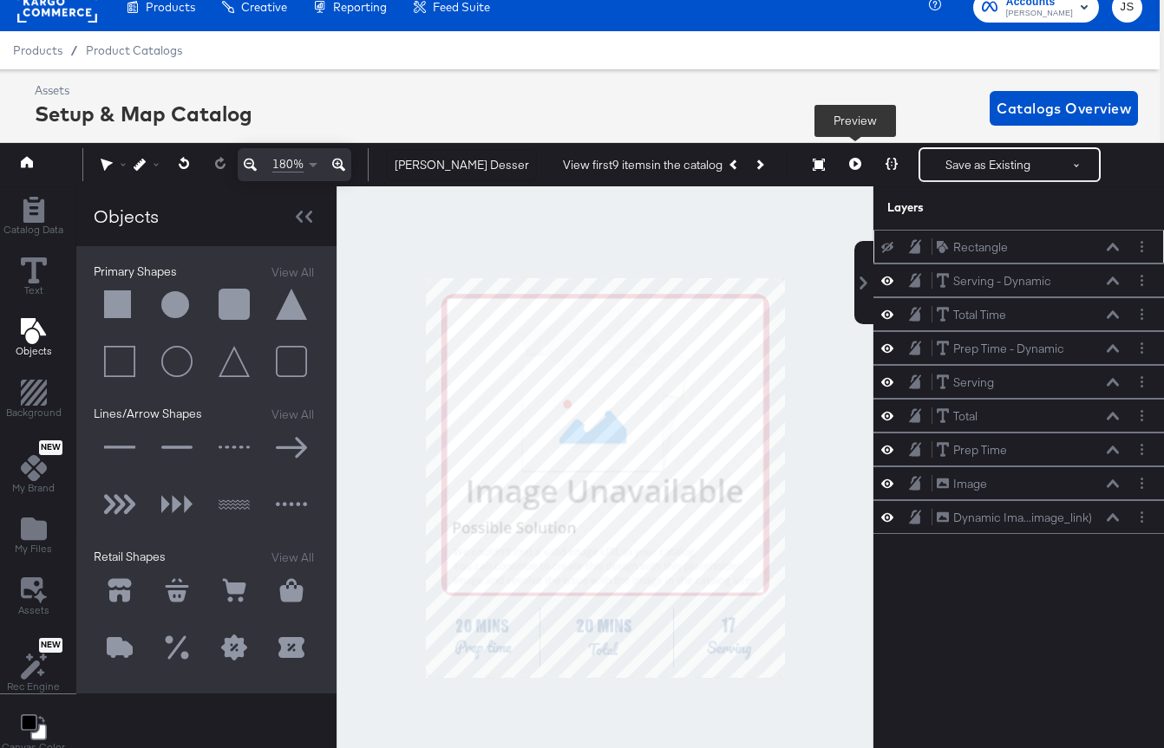
click at [850, 163] on icon at bounding box center [855, 164] width 12 height 12
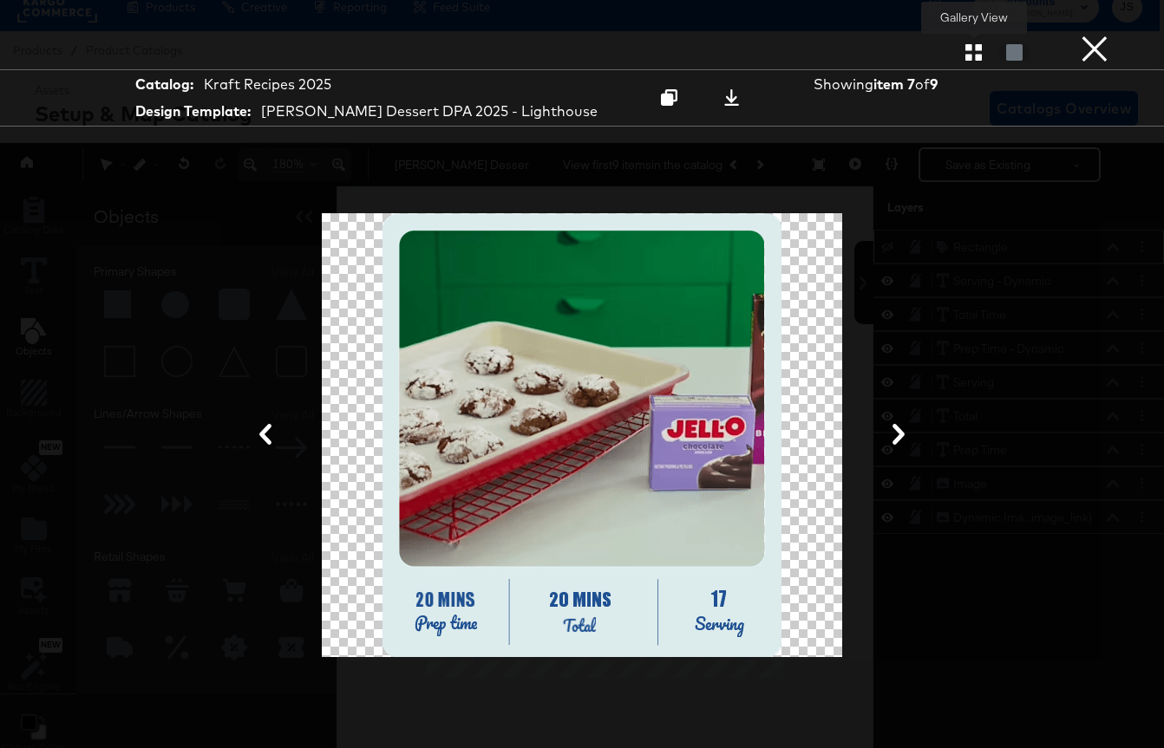
click at [975, 61] on icon "button" at bounding box center [973, 52] width 16 height 16
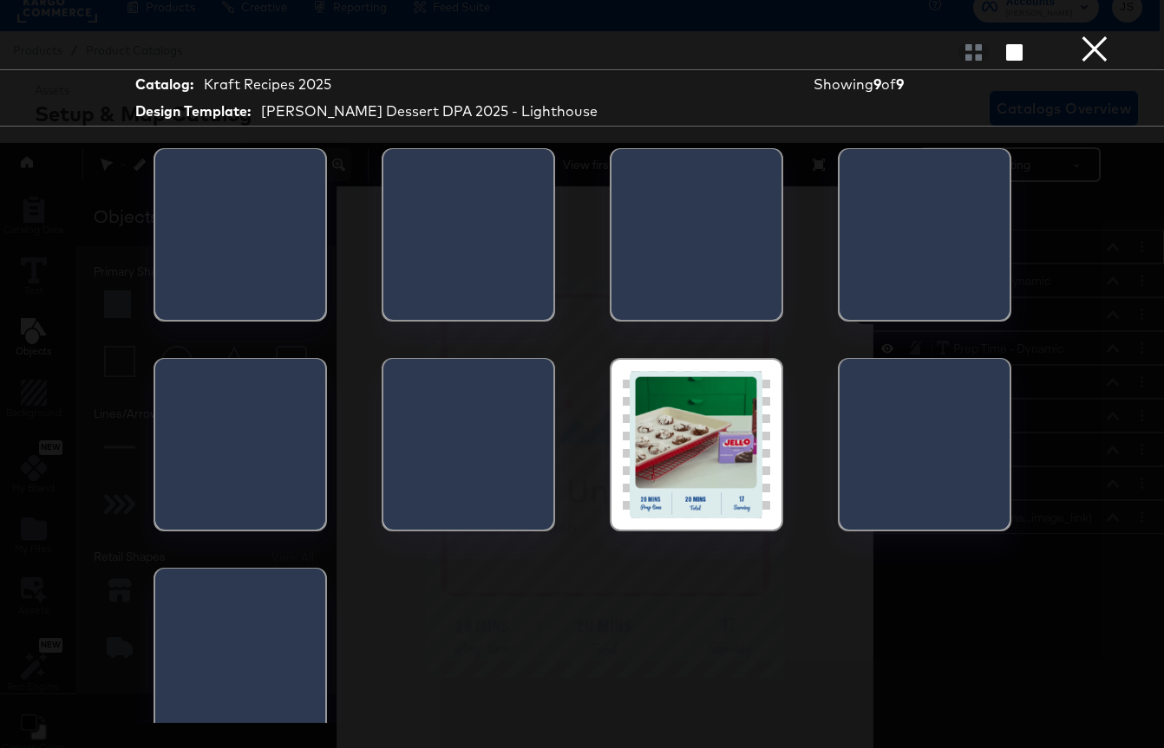
click at [166, 266] on div at bounding box center [160, 240] width 11 height 182
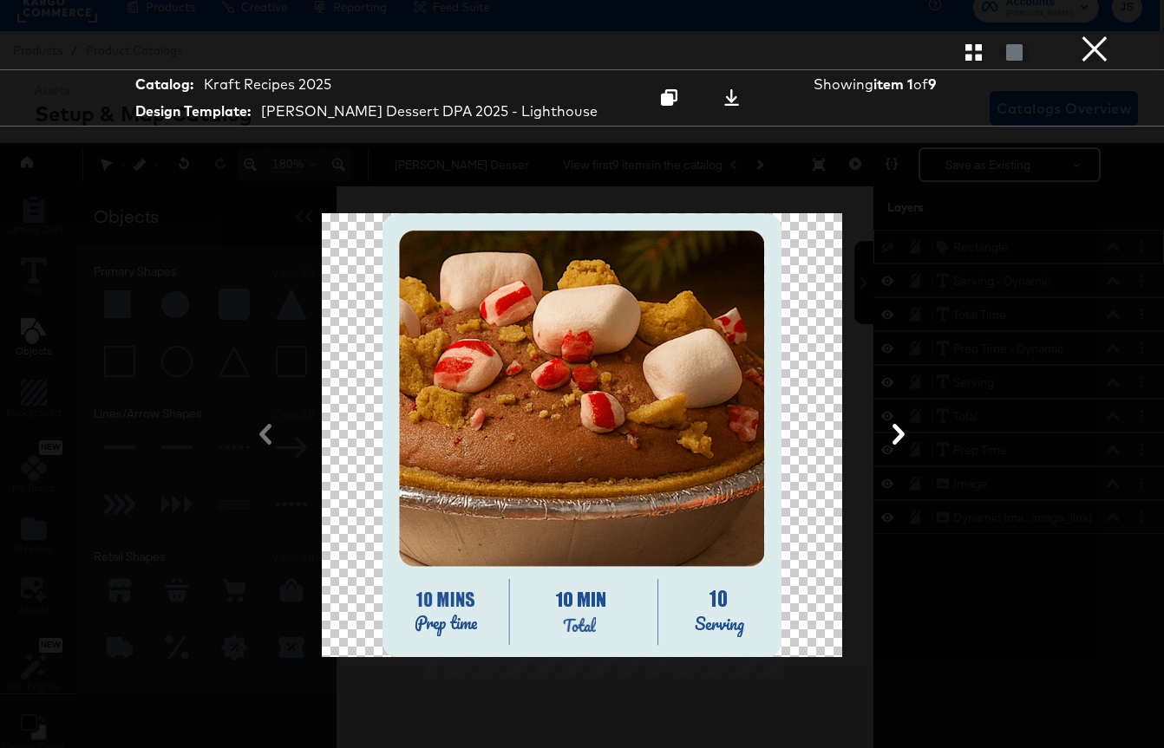
click at [895, 441] on icon at bounding box center [898, 434] width 21 height 21
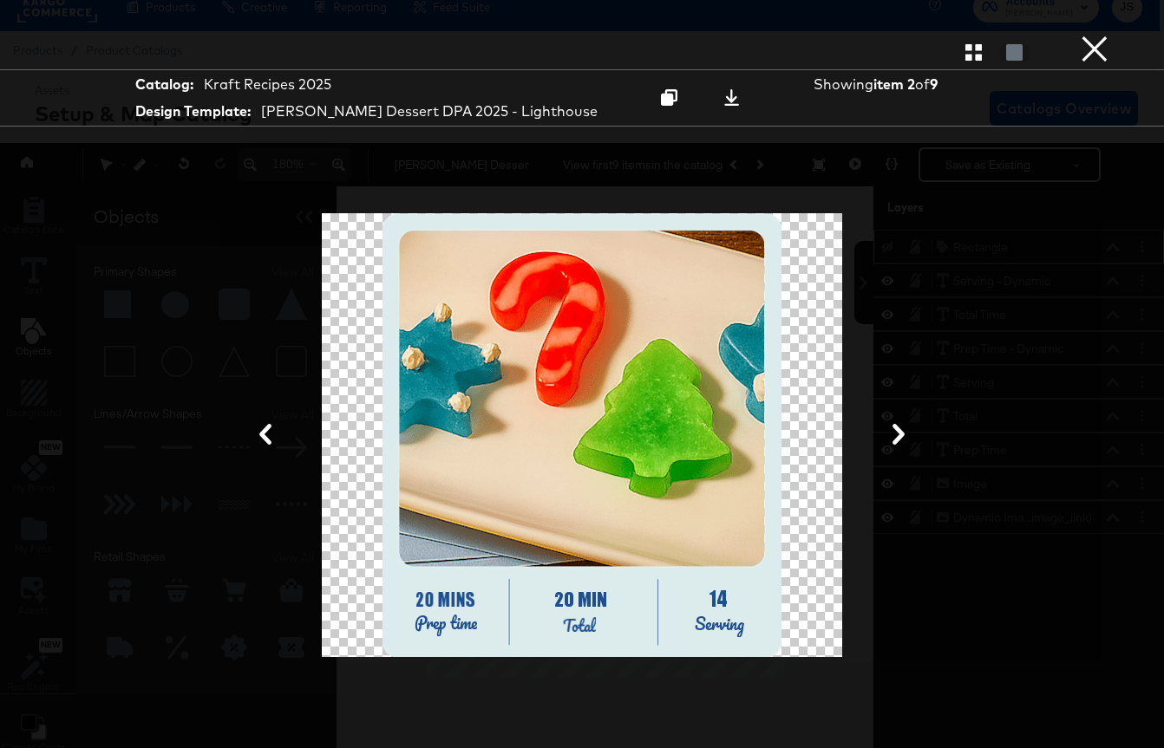
click at [895, 441] on icon at bounding box center [898, 434] width 12 height 21
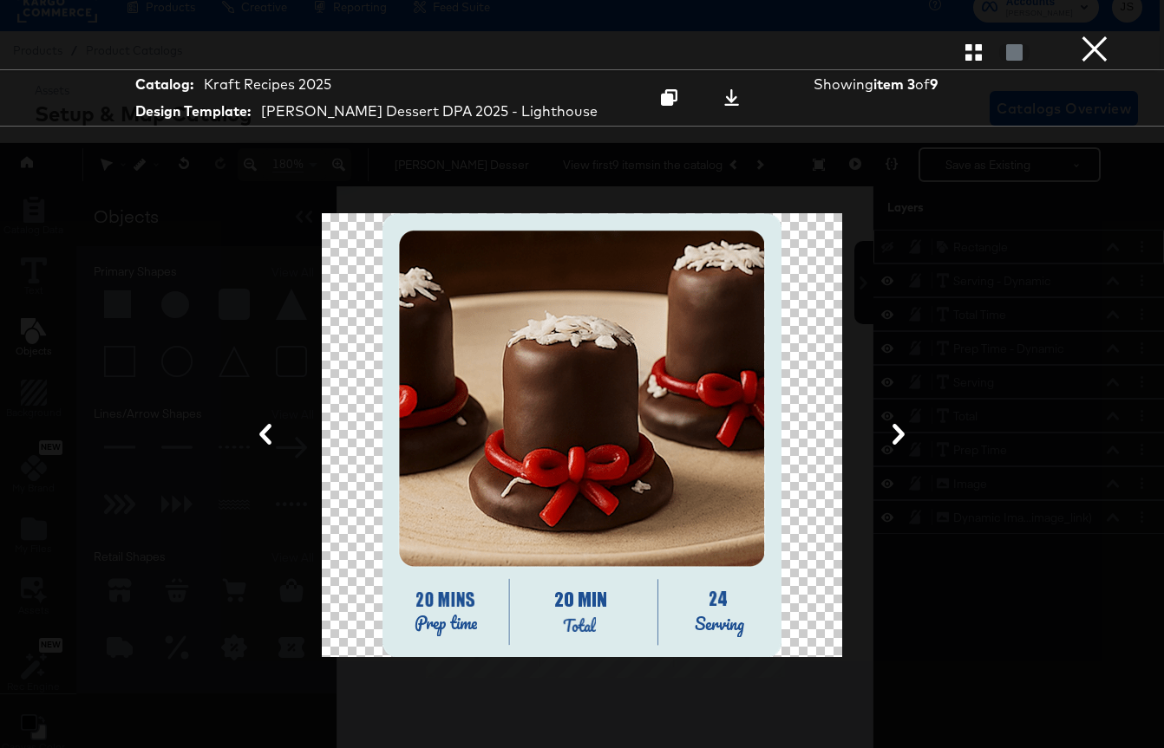
click at [895, 442] on icon at bounding box center [898, 434] width 12 height 21
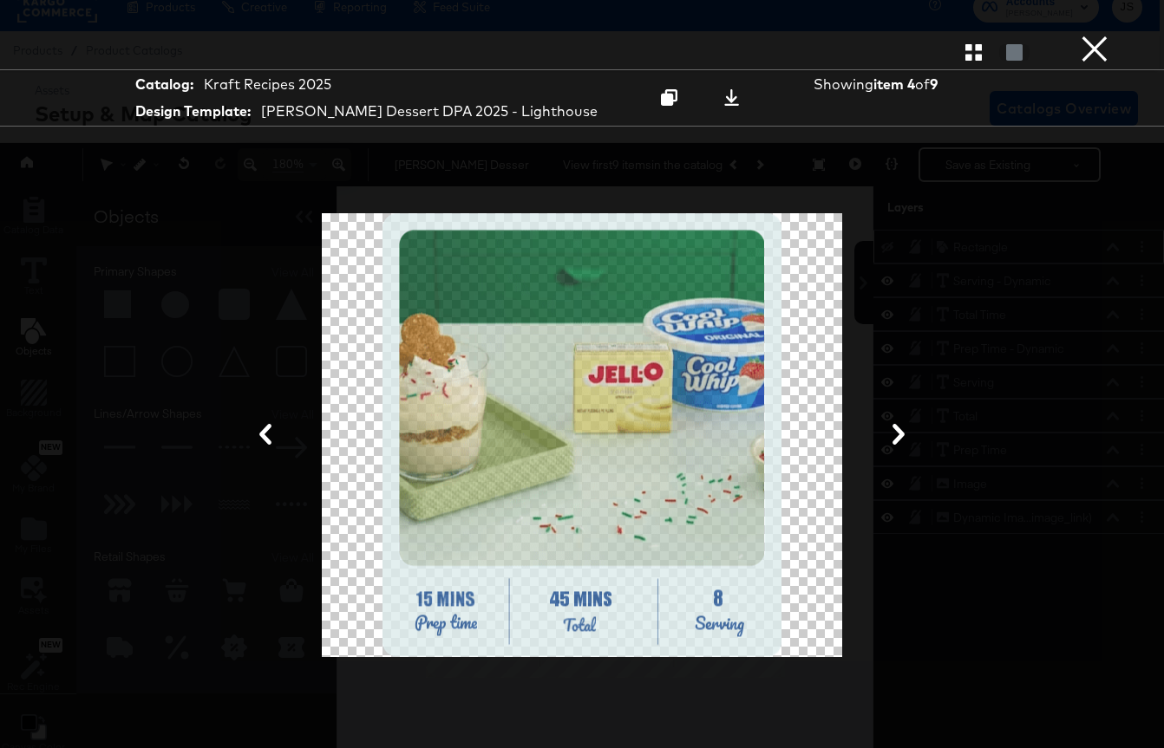
click at [895, 443] on icon at bounding box center [898, 434] width 12 height 21
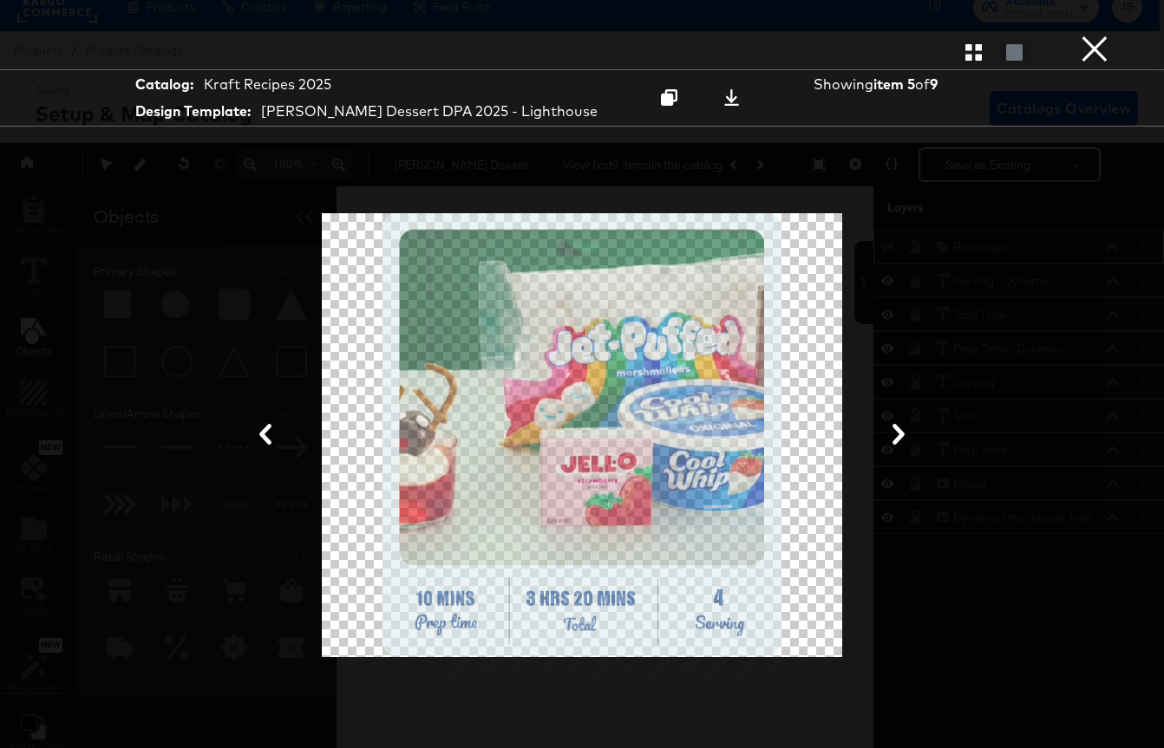
click at [895, 444] on icon at bounding box center [898, 434] width 12 height 21
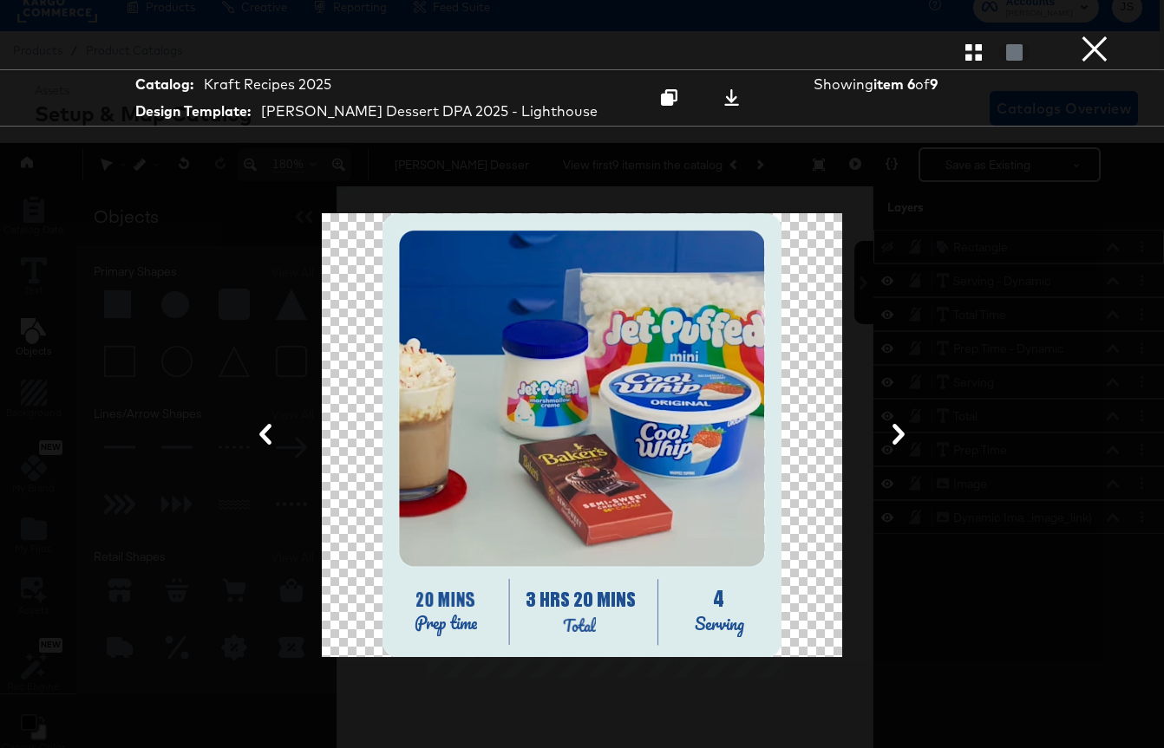
click at [895, 444] on icon at bounding box center [898, 434] width 12 height 21
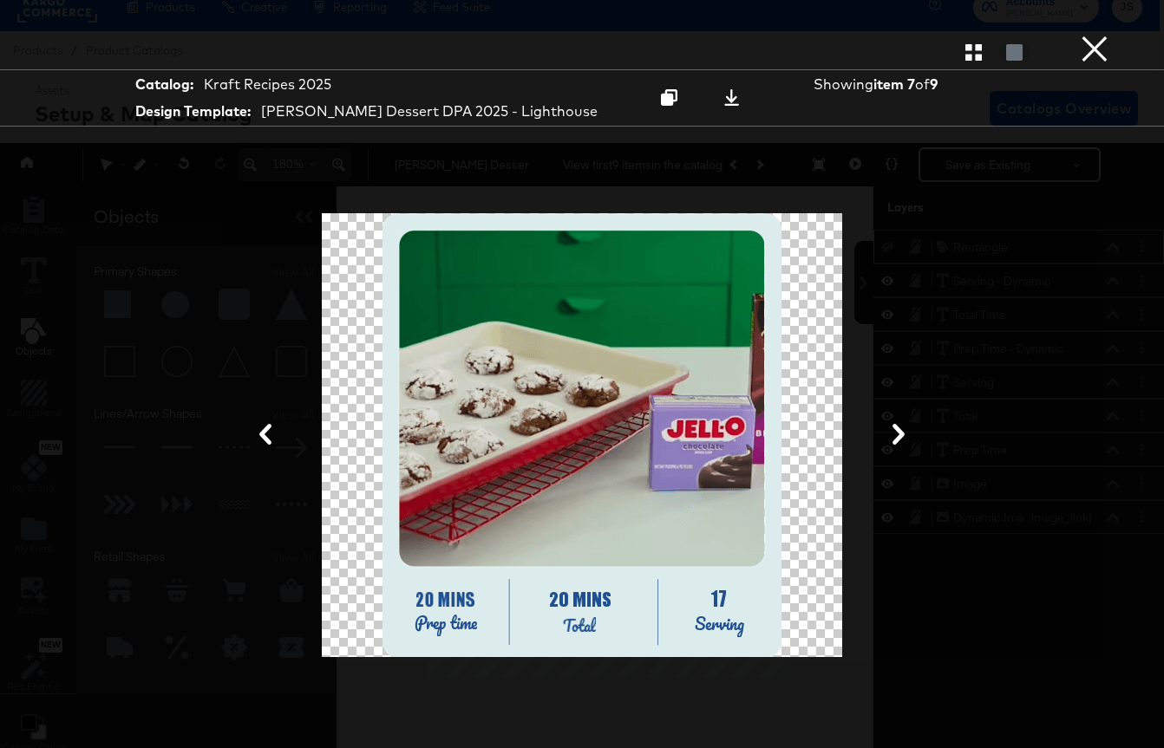
click at [1090, 35] on button "×" at bounding box center [1094, 17] width 35 height 35
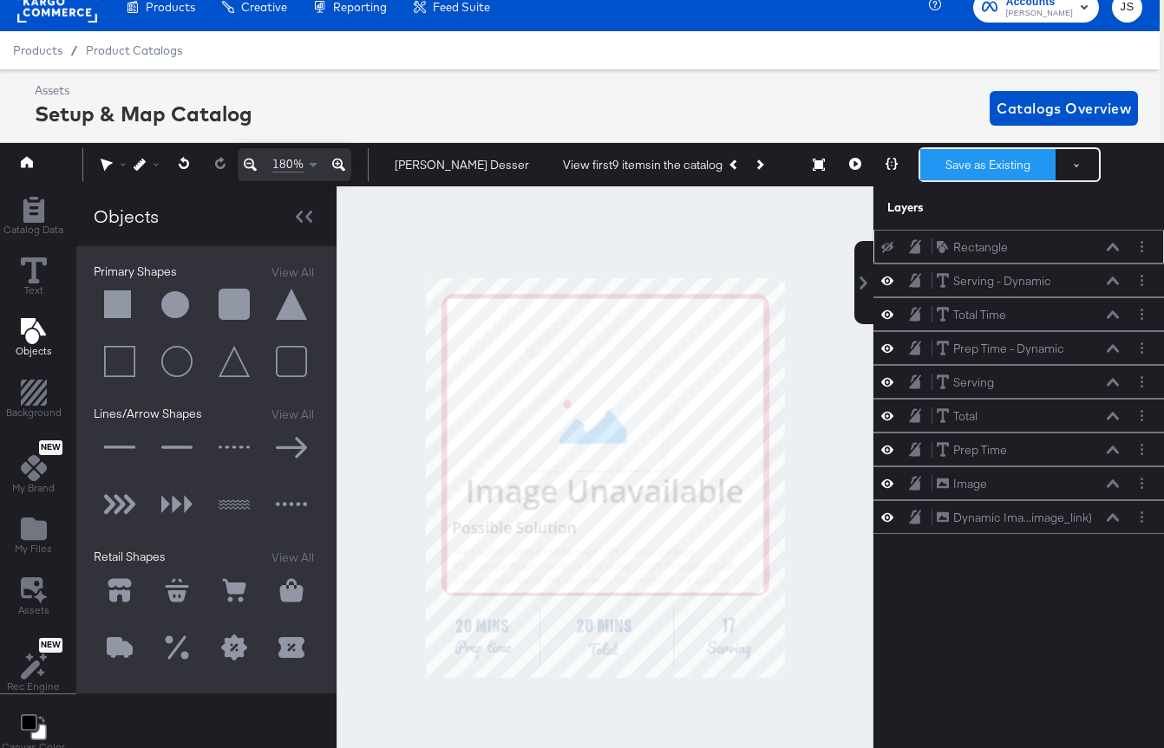
click at [1004, 168] on button "Save as Existing" at bounding box center [987, 164] width 135 height 31
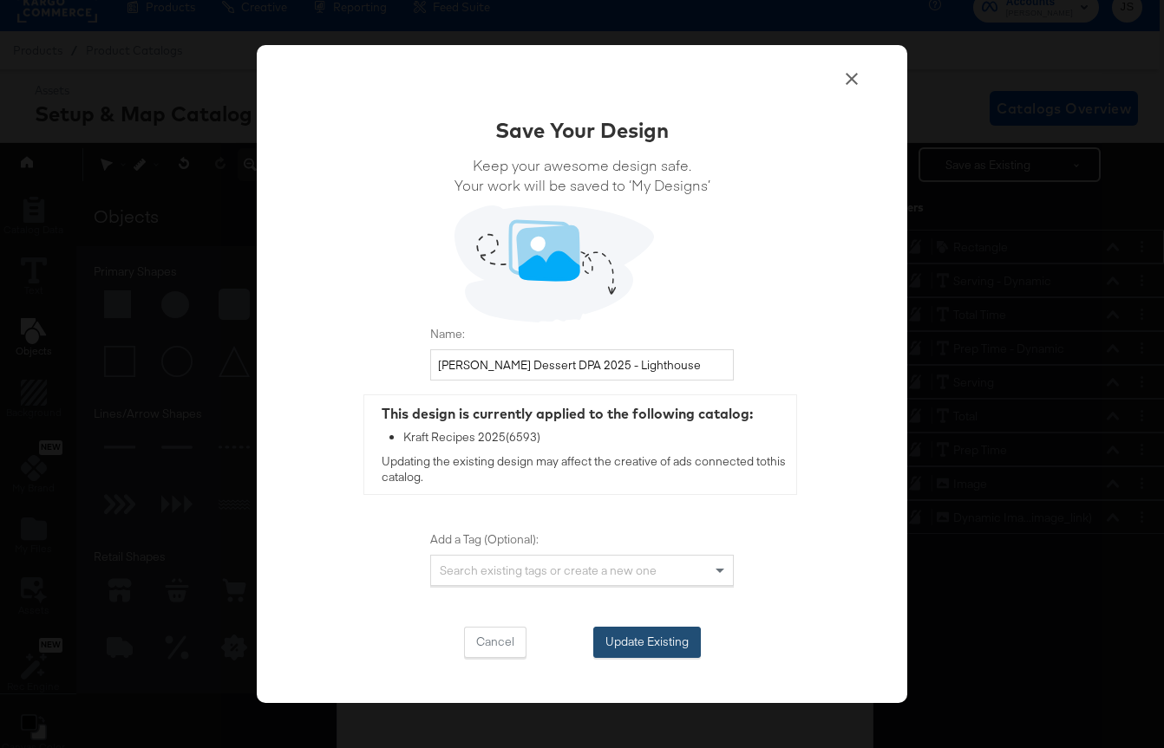
click at [644, 649] on button "Update Existing" at bounding box center [647, 642] width 108 height 31
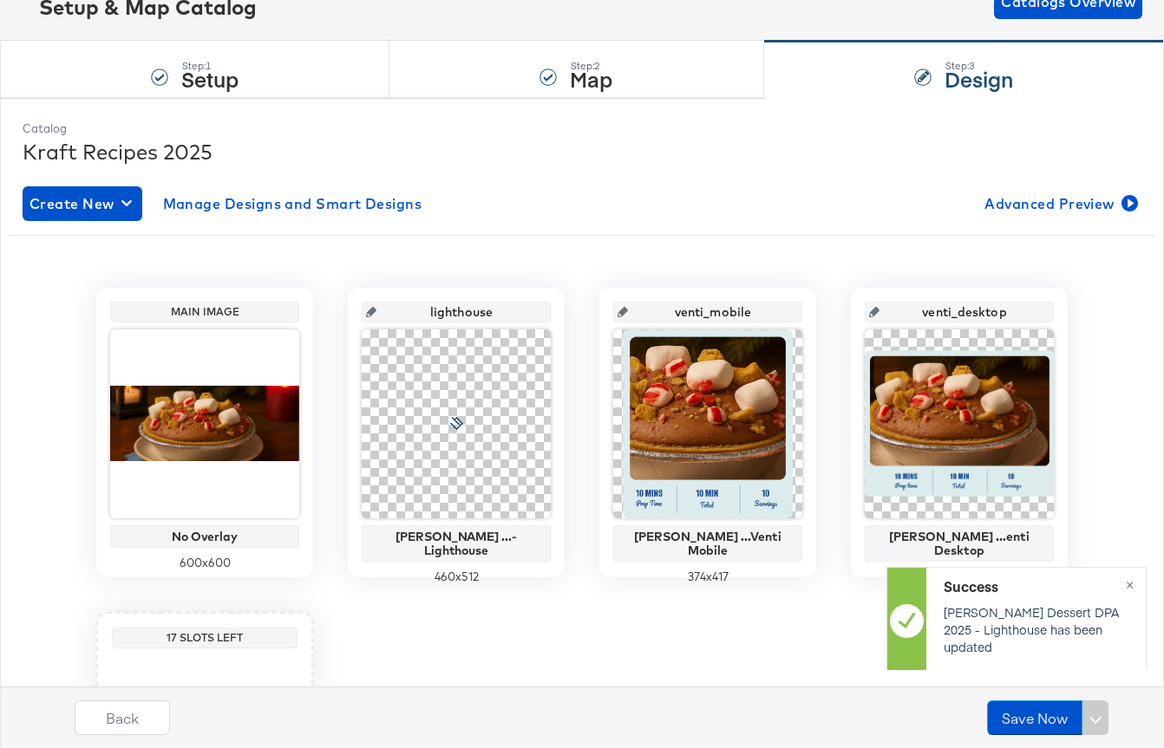
scroll to position [137, 0]
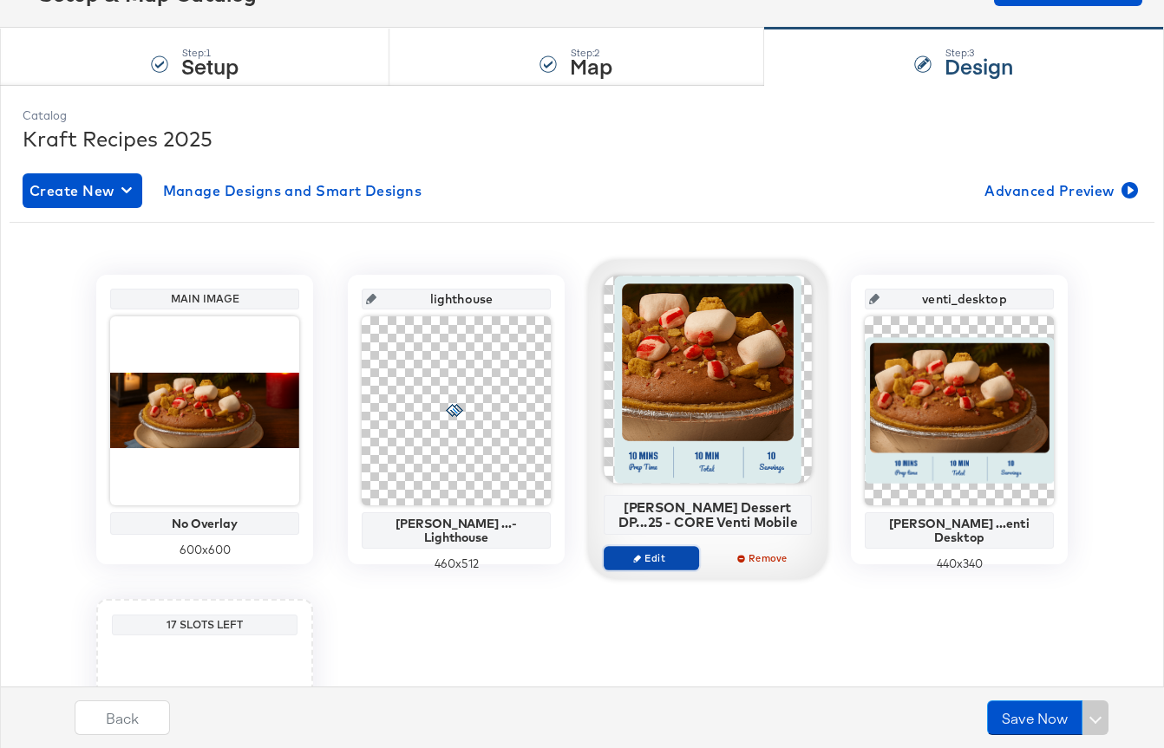
click at [644, 558] on span "Edit" at bounding box center [651, 558] width 80 height 13
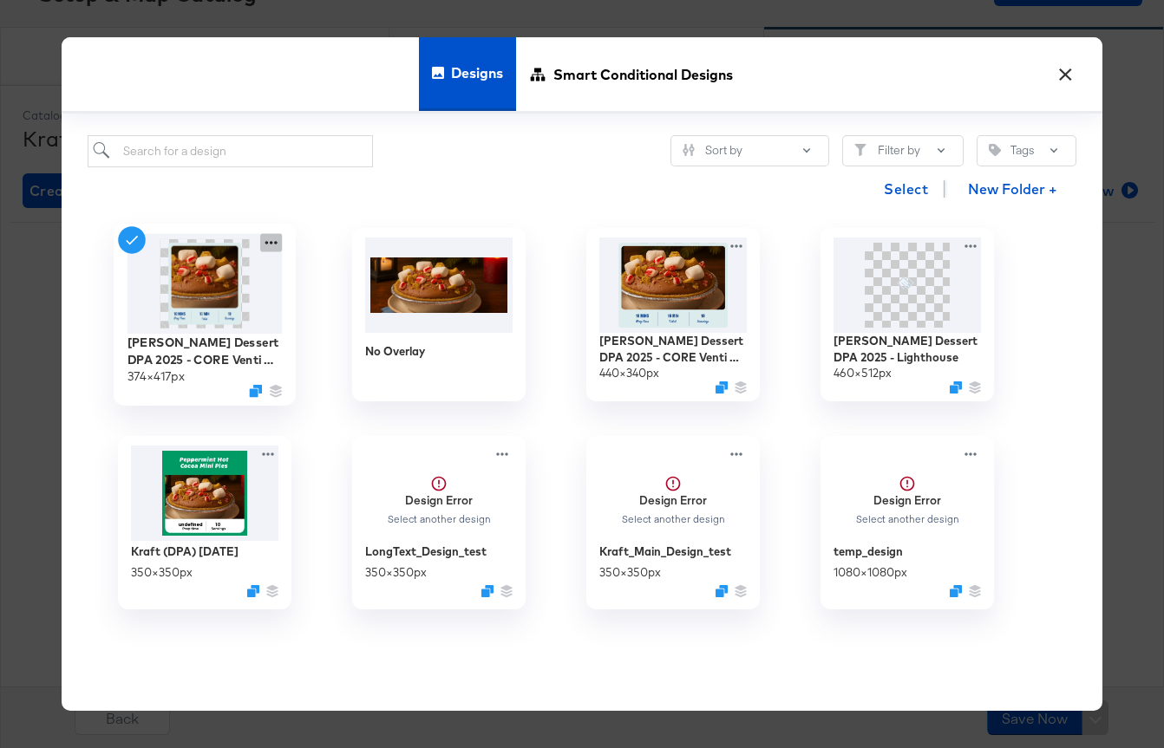
click at [266, 250] on icon at bounding box center [271, 243] width 22 height 18
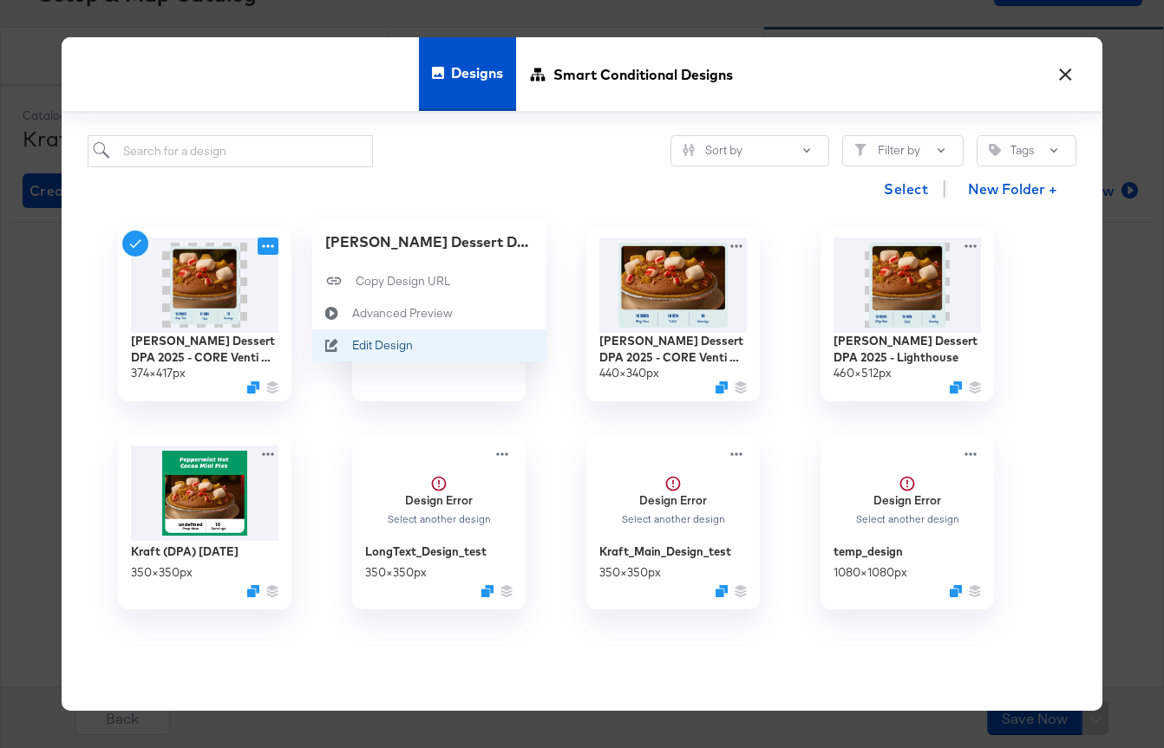
click at [352, 346] on div "Edit Design Edit Design" at bounding box center [352, 346] width 0 height 0
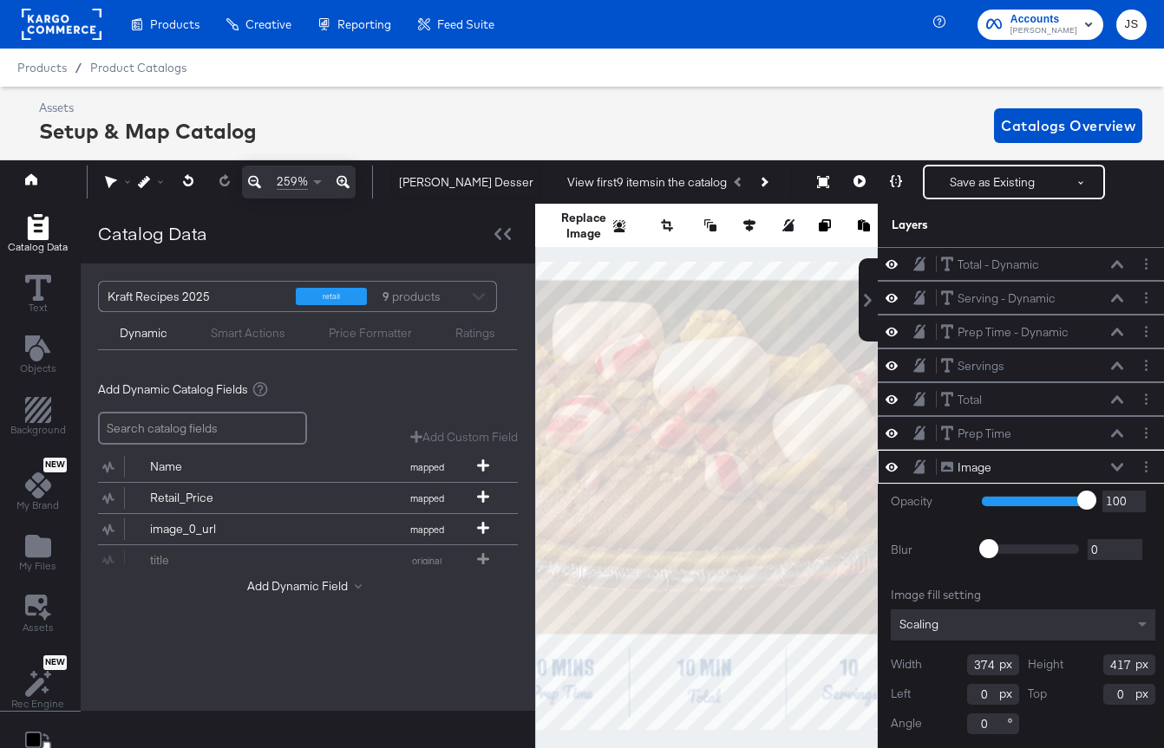
click at [506, 251] on div "Catalog Data" at bounding box center [308, 234] width 454 height 60
click at [504, 245] on div at bounding box center [502, 233] width 30 height 25
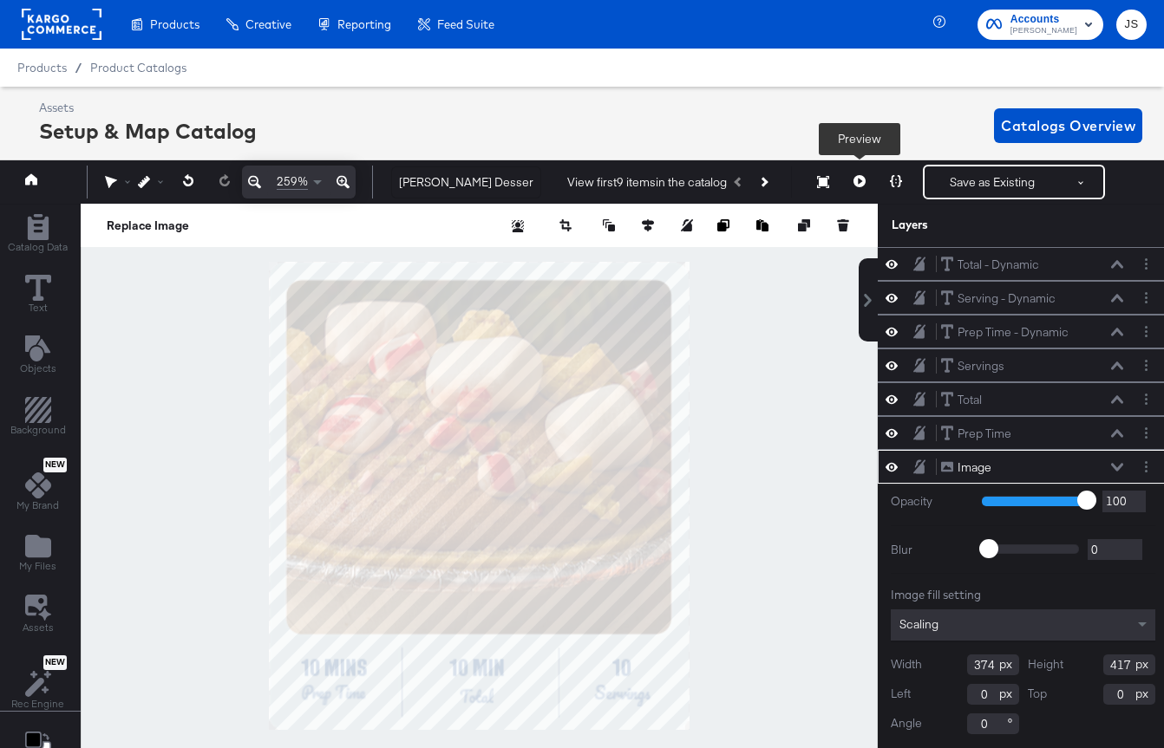
click at [855, 187] on button at bounding box center [859, 182] width 36 height 35
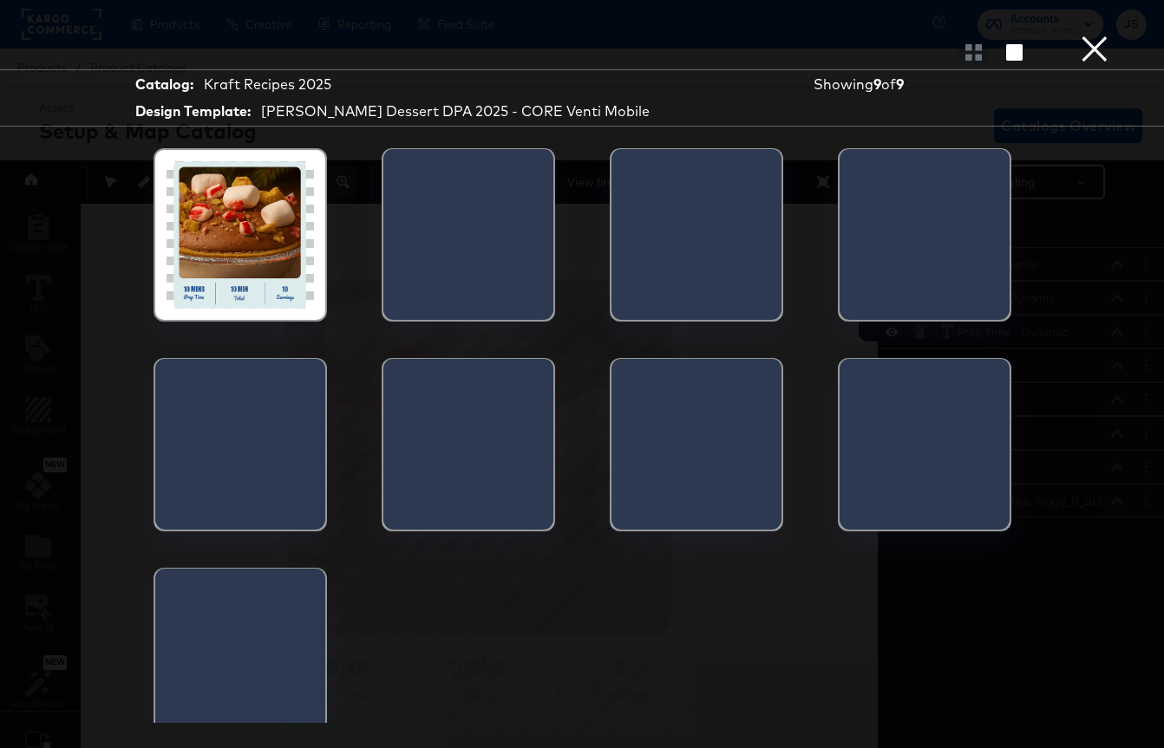
click at [221, 280] on div at bounding box center [239, 234] width 147 height 147
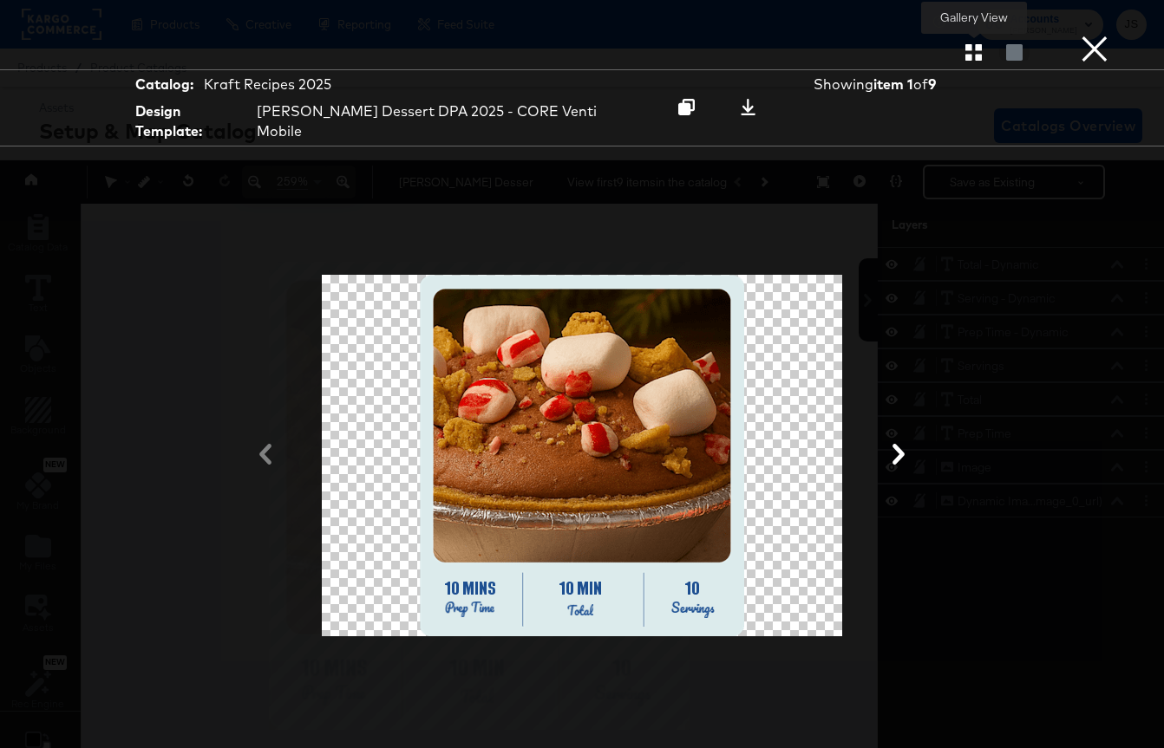
click at [972, 53] on icon "button" at bounding box center [973, 52] width 16 height 16
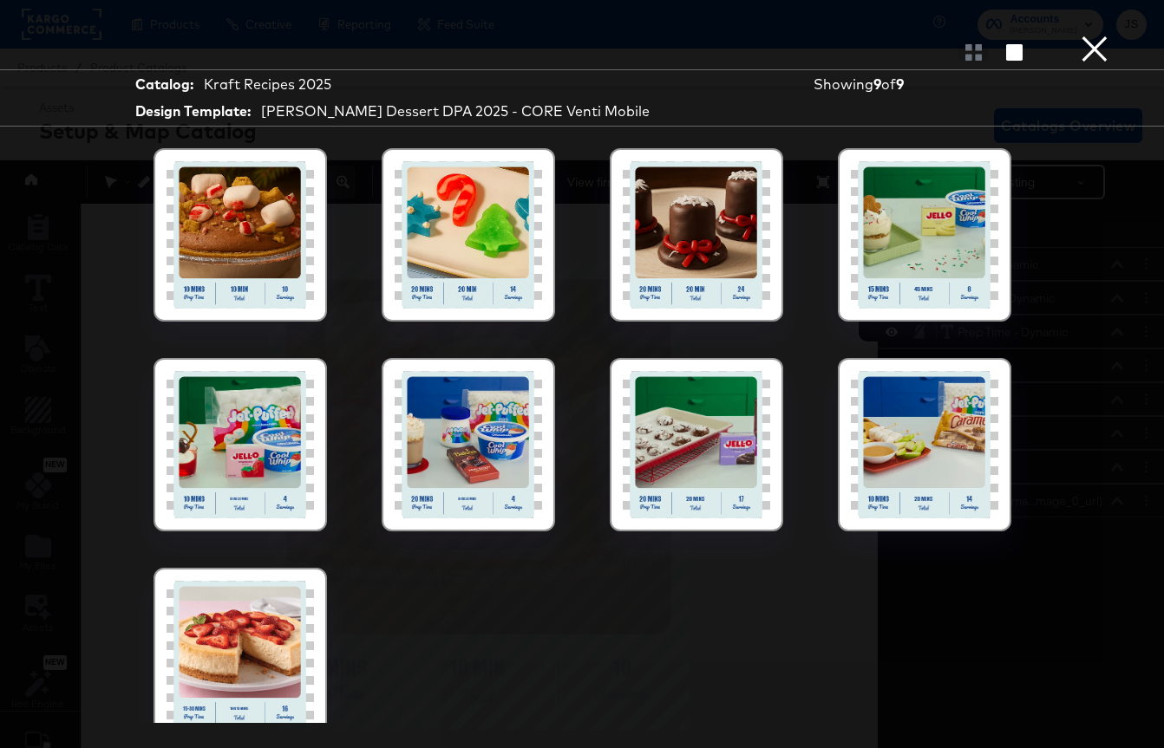
click at [486, 466] on div at bounding box center [468, 444] width 147 height 147
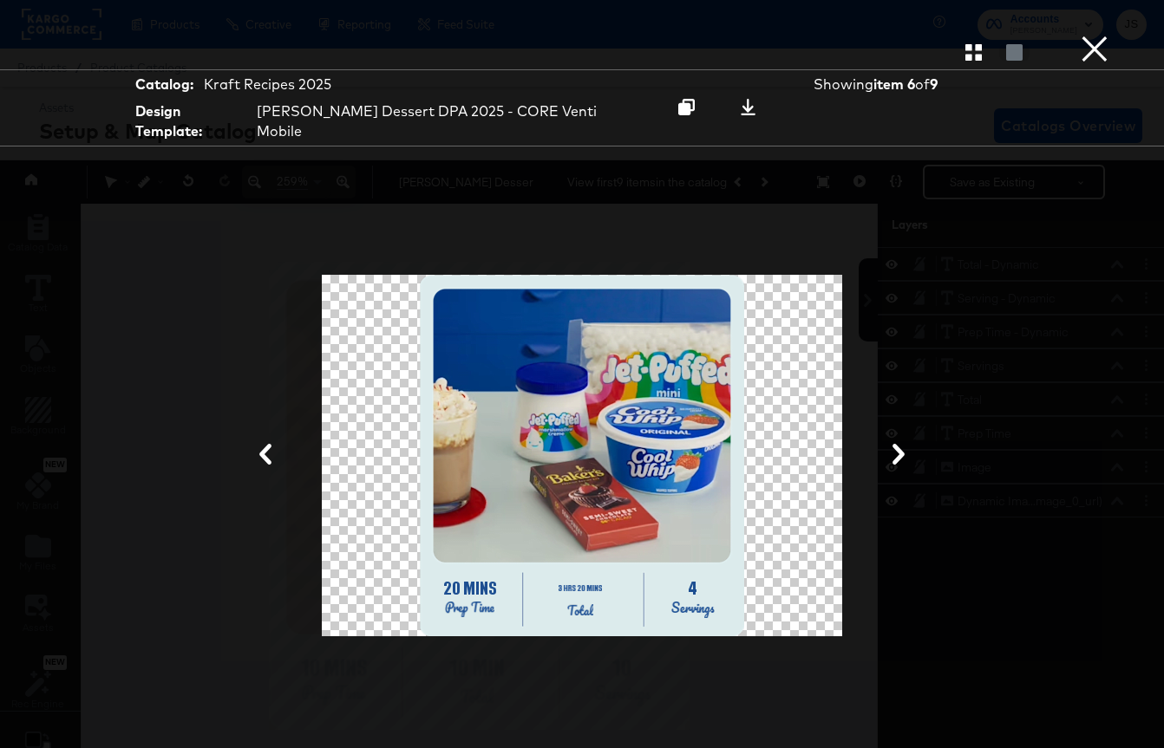
click at [1087, 35] on button "×" at bounding box center [1094, 17] width 35 height 35
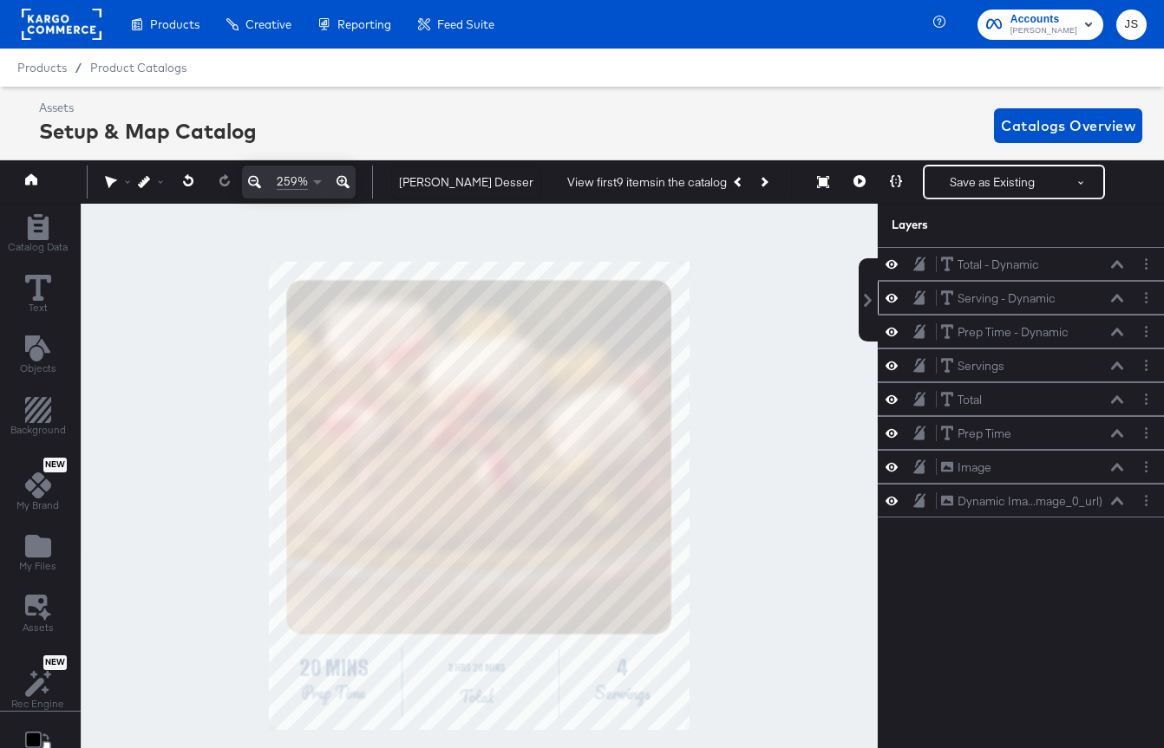
click at [894, 301] on icon at bounding box center [891, 297] width 12 height 15
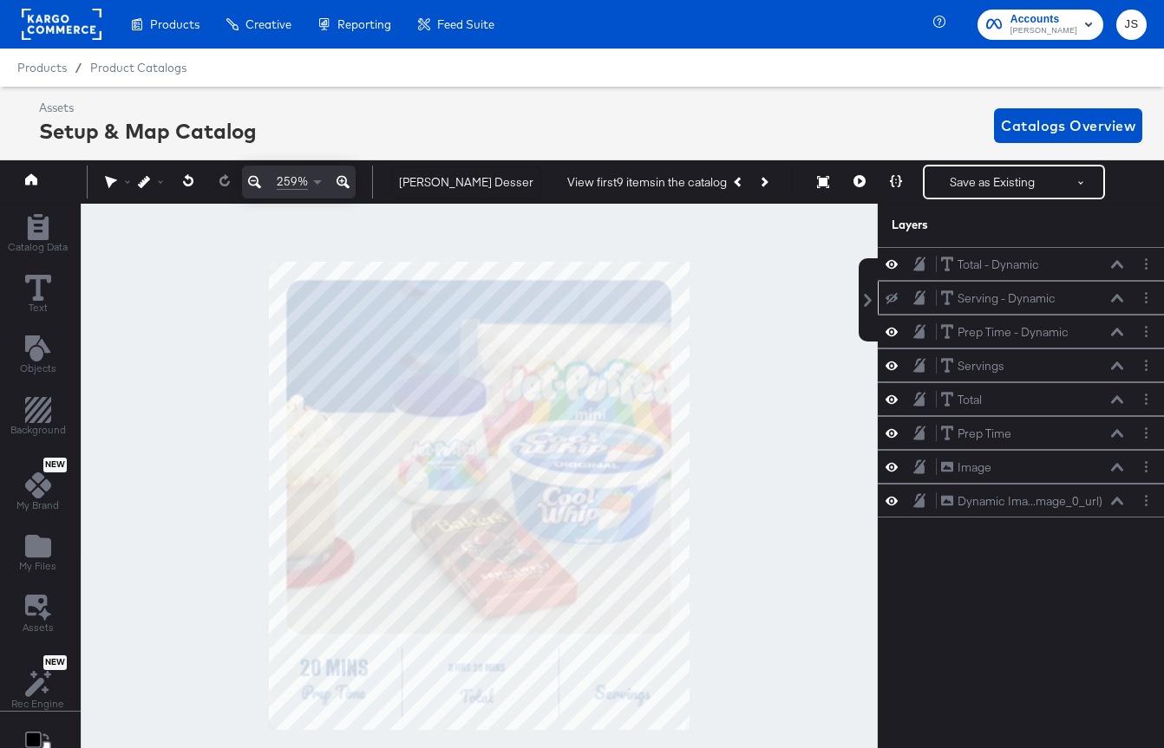
click at [894, 301] on icon at bounding box center [891, 298] width 12 height 11
click at [886, 331] on icon at bounding box center [891, 331] width 12 height 15
click at [886, 331] on icon at bounding box center [891, 332] width 12 height 11
click at [892, 372] on icon at bounding box center [891, 365] width 12 height 15
click at [892, 372] on button at bounding box center [891, 366] width 14 height 14
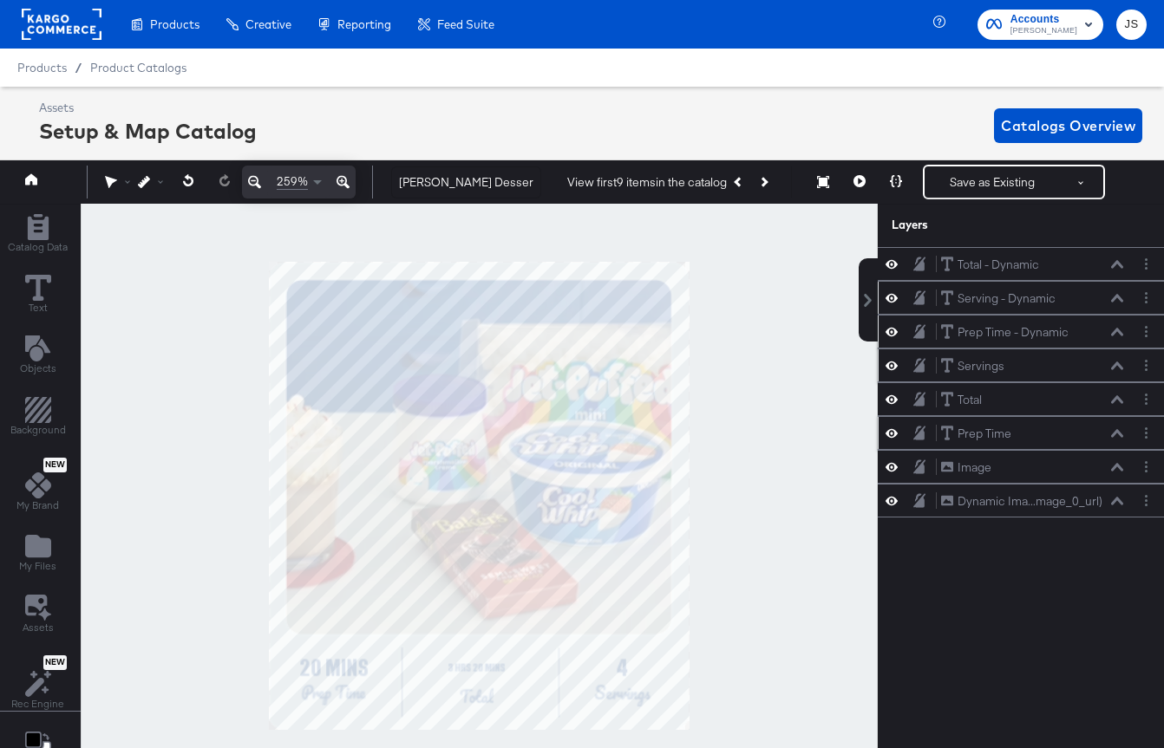
click at [898, 434] on button at bounding box center [891, 433] width 14 height 16
click at [898, 434] on button at bounding box center [891, 434] width 14 height 14
click at [892, 272] on div "Total - Dynamic Total - Dynamic" at bounding box center [1022, 264] width 277 height 18
click at [891, 270] on icon at bounding box center [891, 264] width 12 height 15
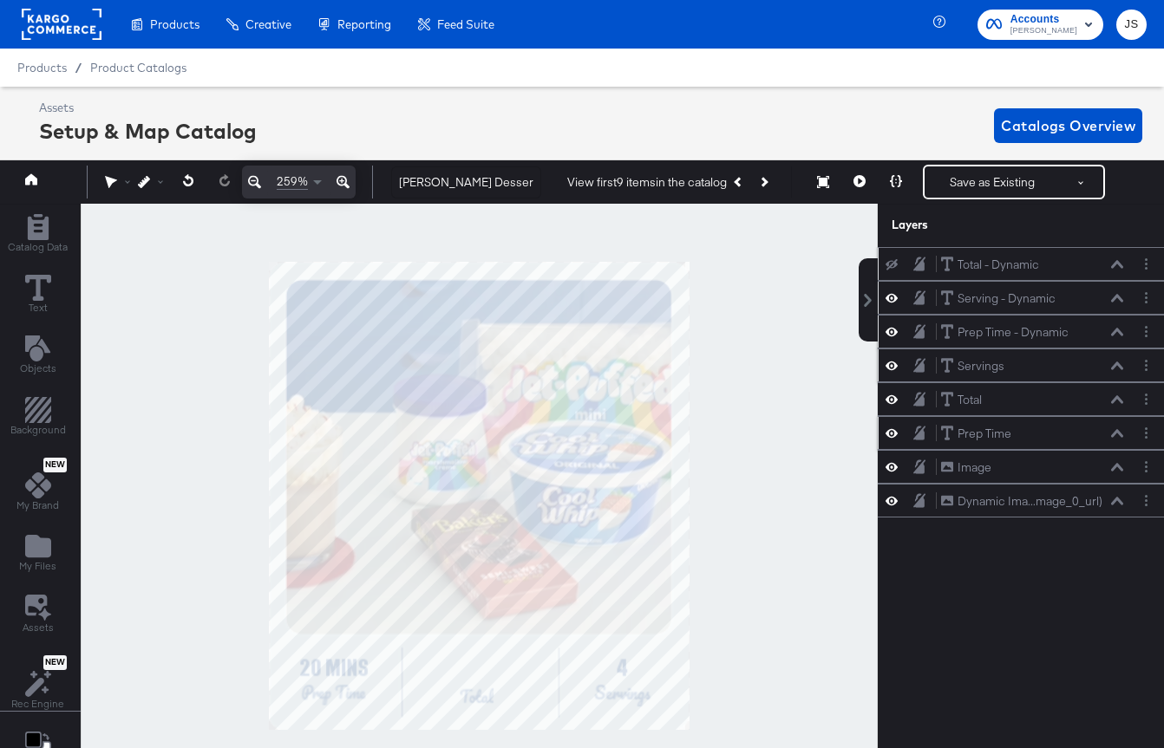
click at [891, 269] on icon at bounding box center [891, 264] width 12 height 11
click at [1120, 263] on icon at bounding box center [1117, 264] width 12 height 9
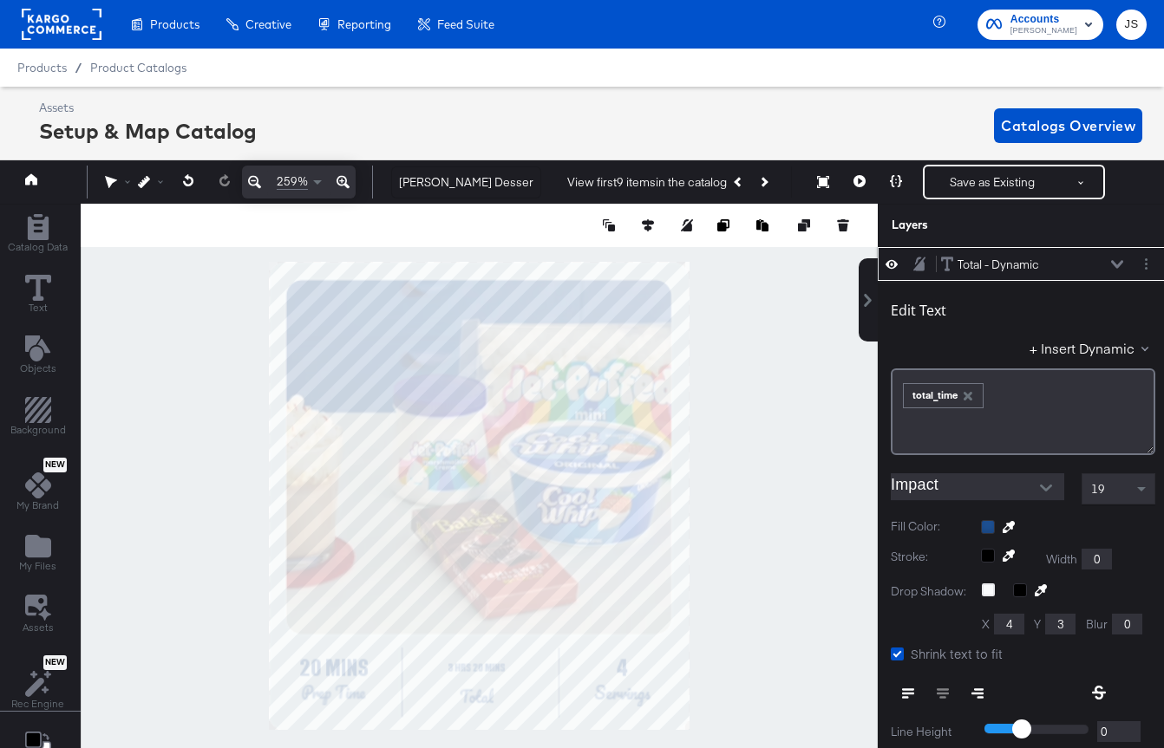
scroll to position [17, 4]
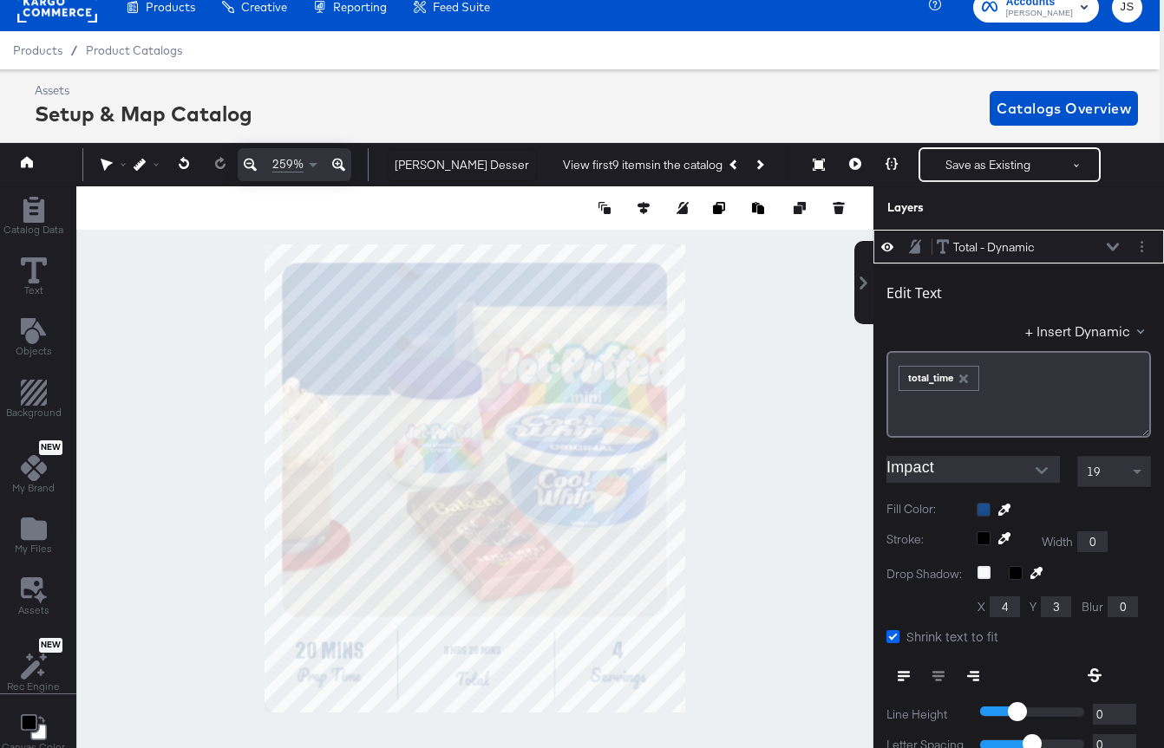
click at [891, 633] on icon at bounding box center [892, 636] width 13 height 13
click at [0, 0] on input "Shrink text to fit" at bounding box center [0, 0] width 0 height 0
type input "81"
type input "170"
type input "113"
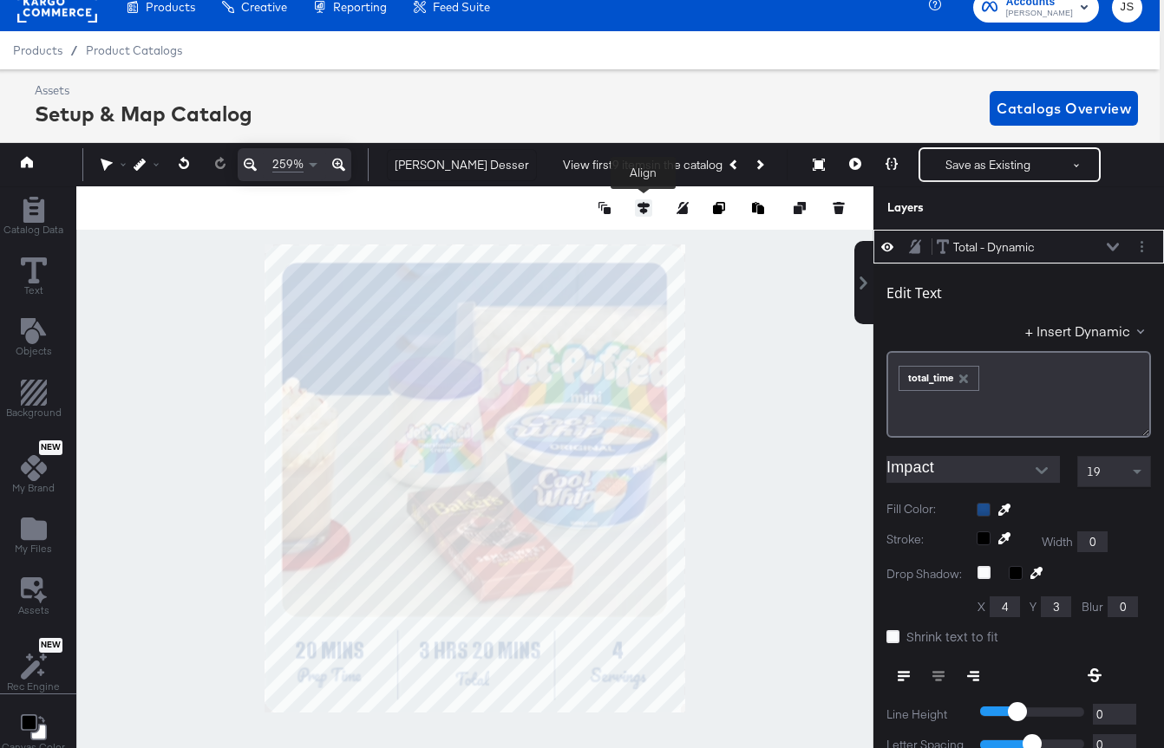
click at [648, 205] on icon at bounding box center [643, 208] width 12 height 12
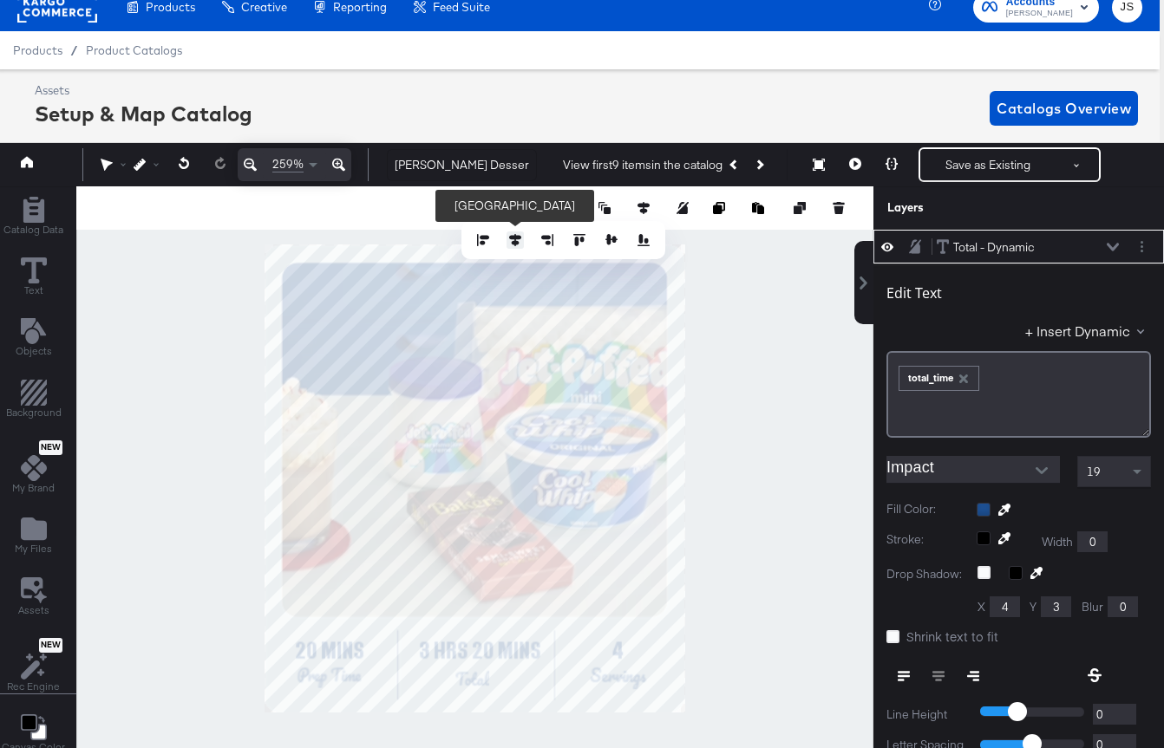
click at [515, 238] on icon at bounding box center [515, 240] width 12 height 12
type input "130"
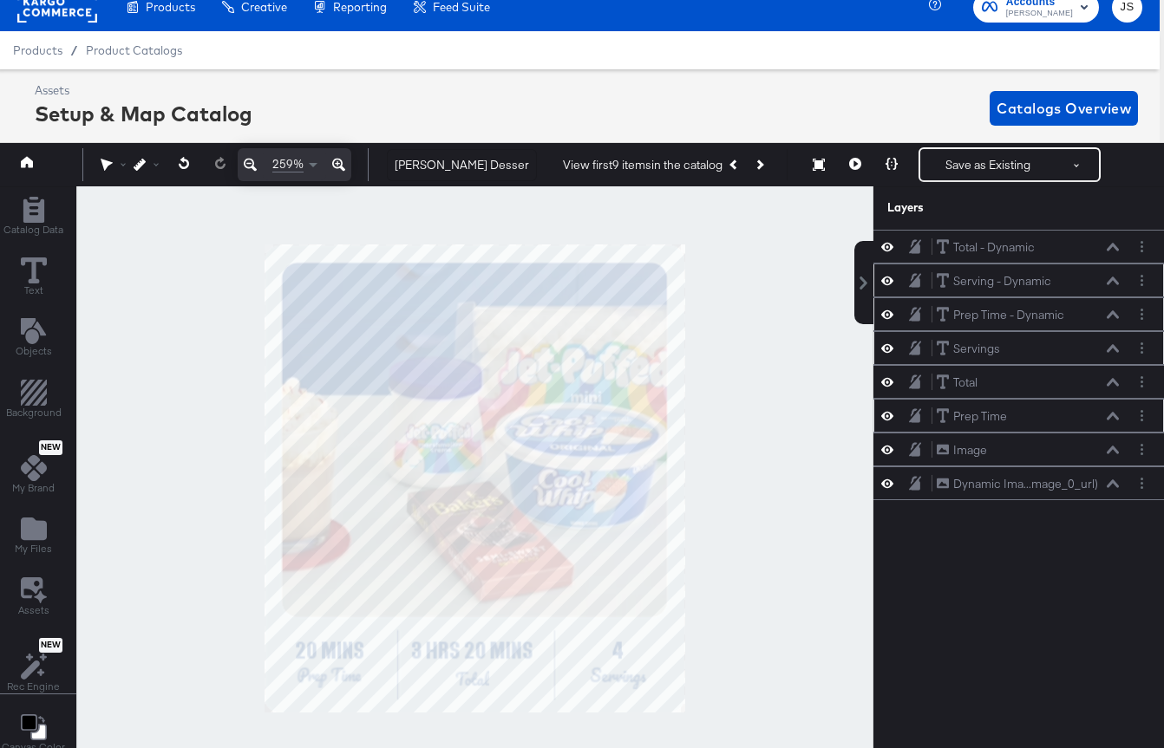
click at [718, 477] on div at bounding box center [474, 478] width 797 height 584
click at [31, 337] on icon "Add Text" at bounding box center [32, 331] width 25 height 26
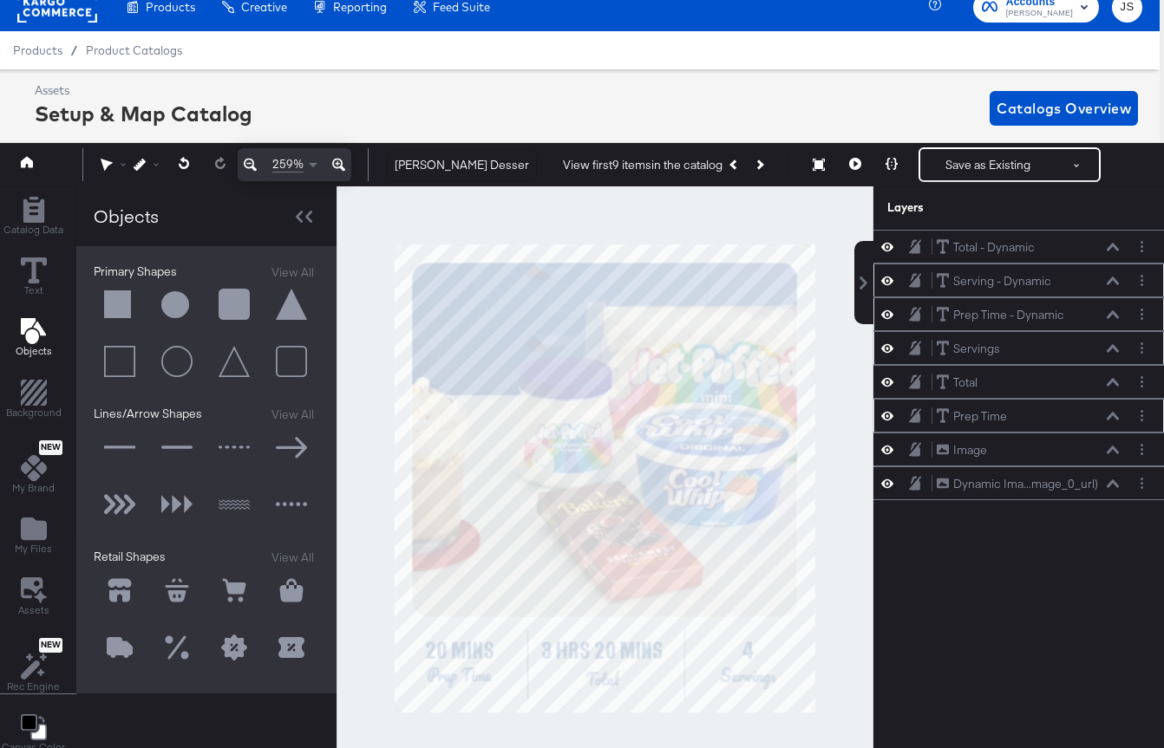
click at [120, 300] on button at bounding box center [120, 305] width 52 height 52
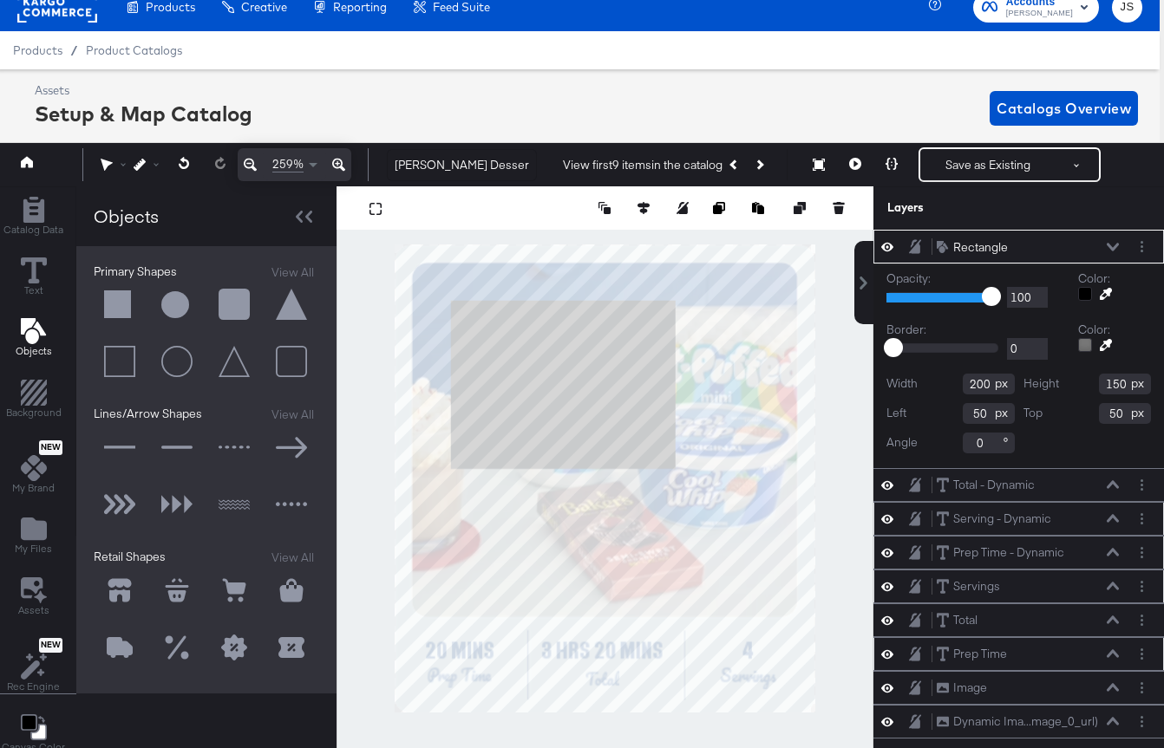
type input "35"
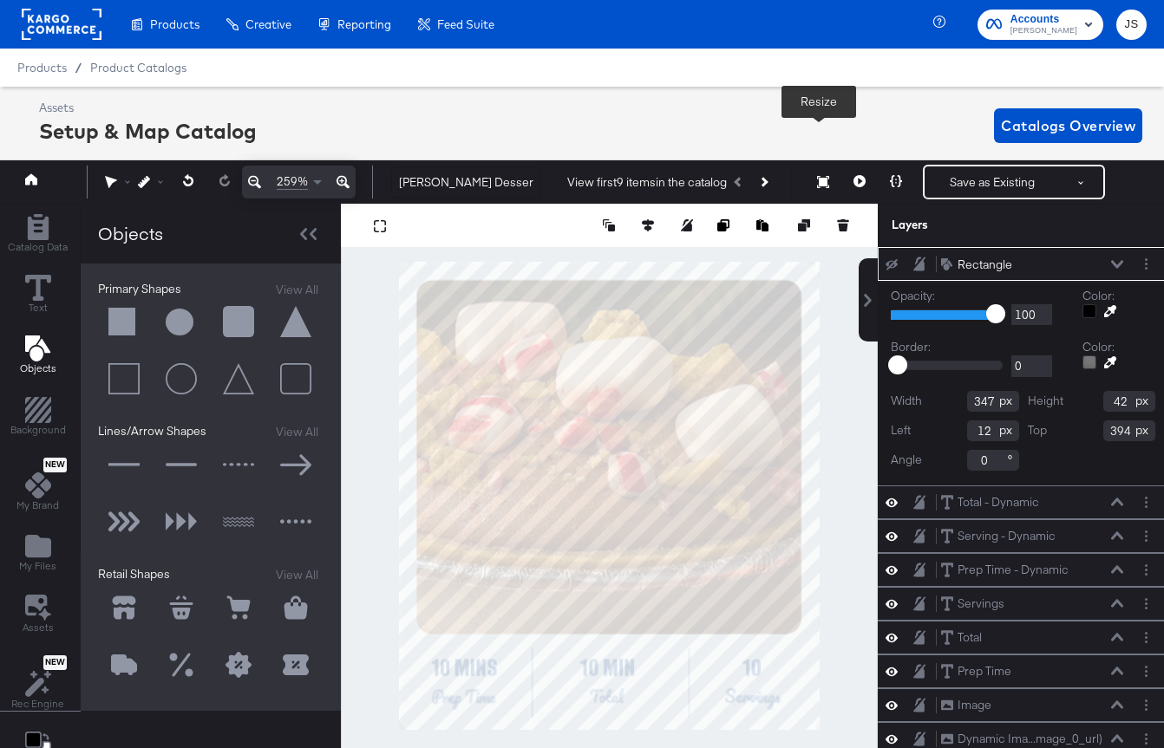
scroll to position [39, 4]
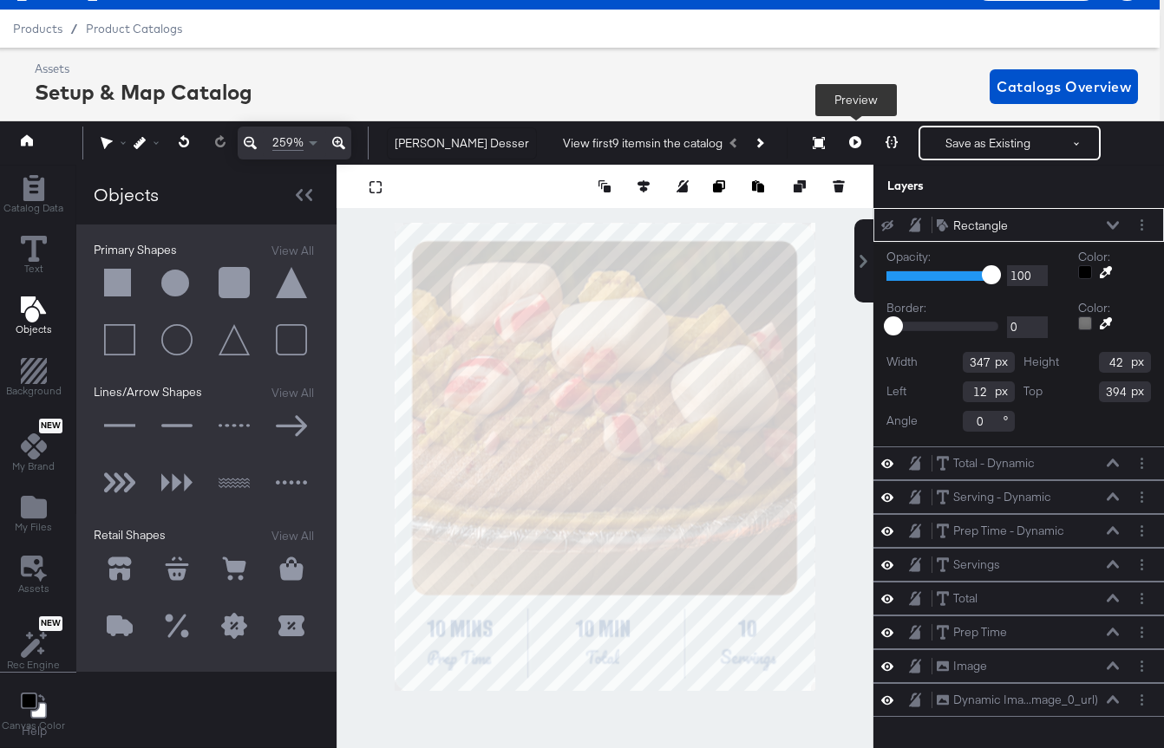
click at [844, 148] on button at bounding box center [855, 143] width 36 height 35
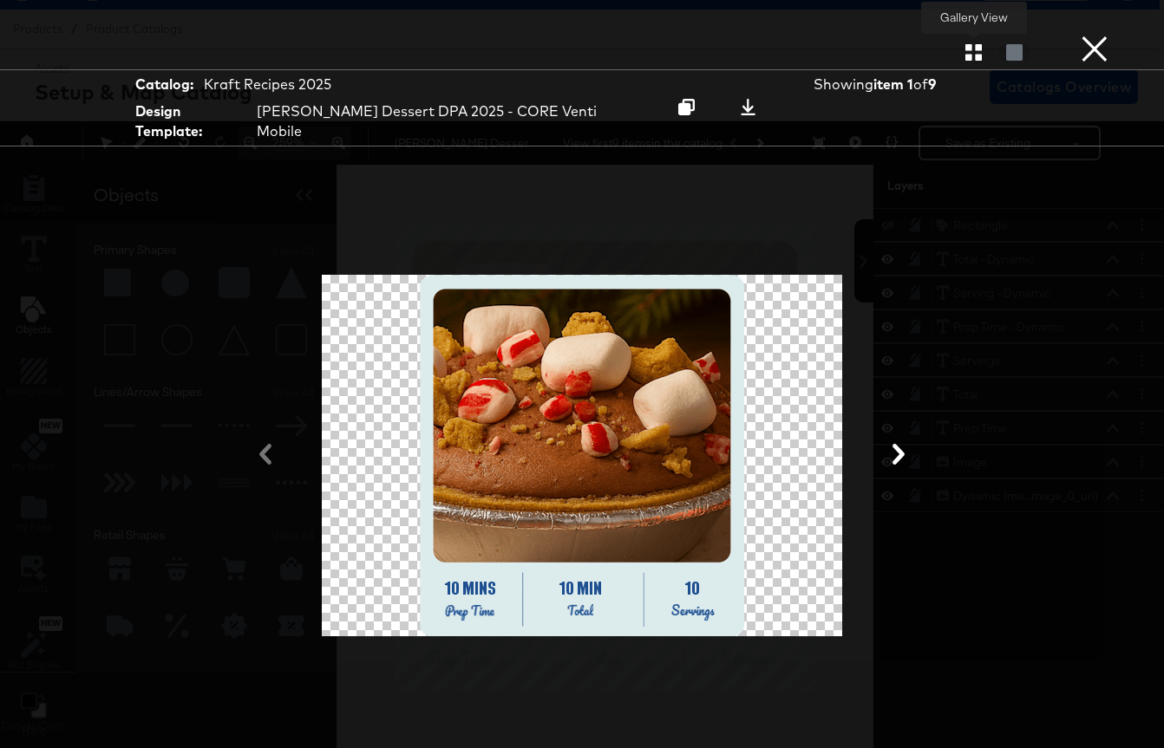
click at [970, 48] on icon "button" at bounding box center [973, 52] width 16 height 16
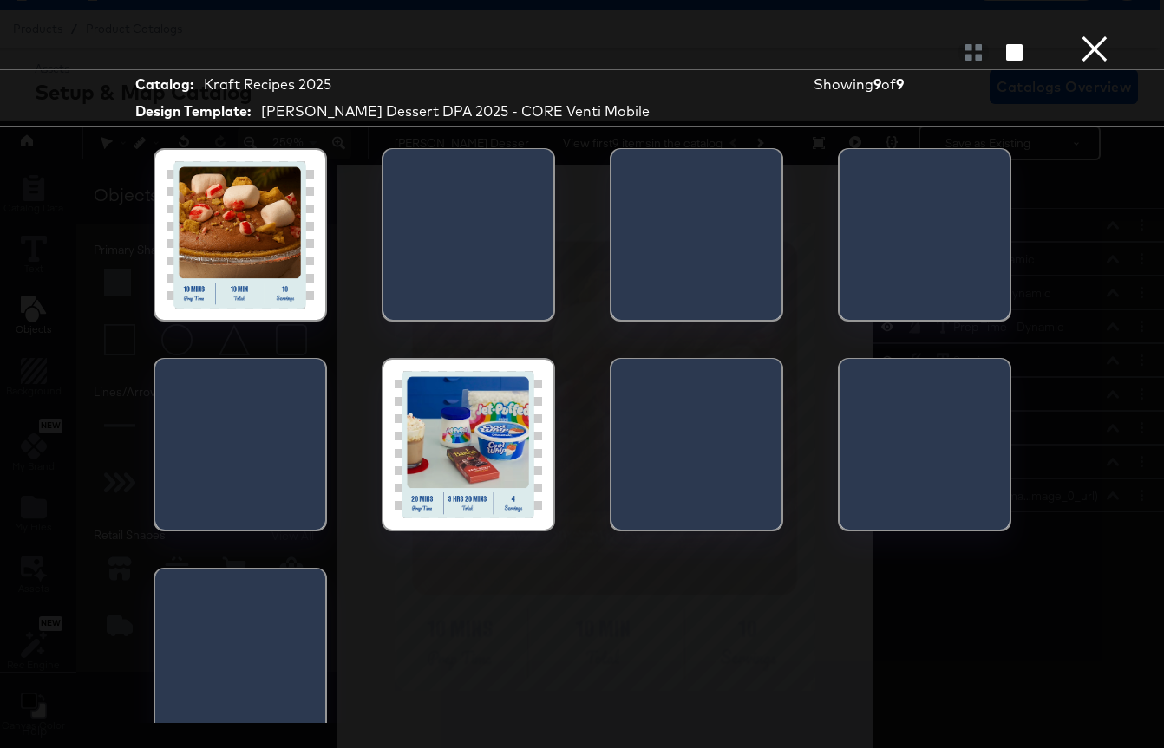
click at [271, 279] on div at bounding box center [239, 234] width 147 height 147
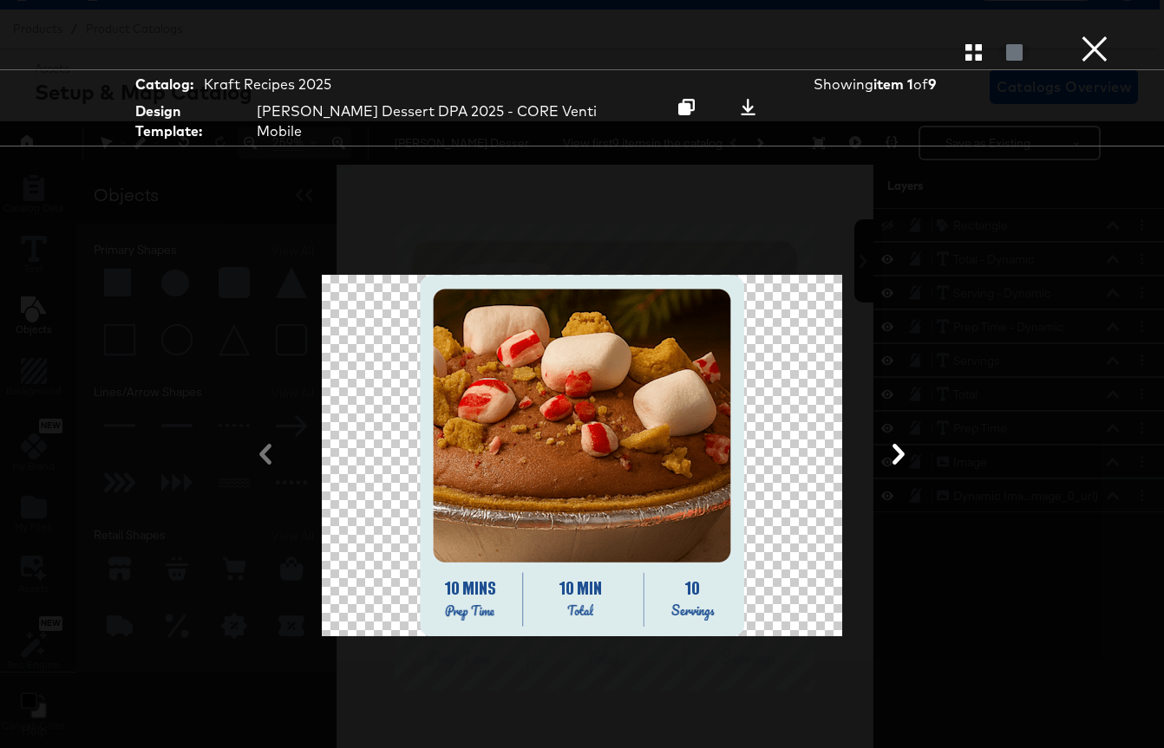
click at [894, 444] on icon at bounding box center [898, 454] width 21 height 21
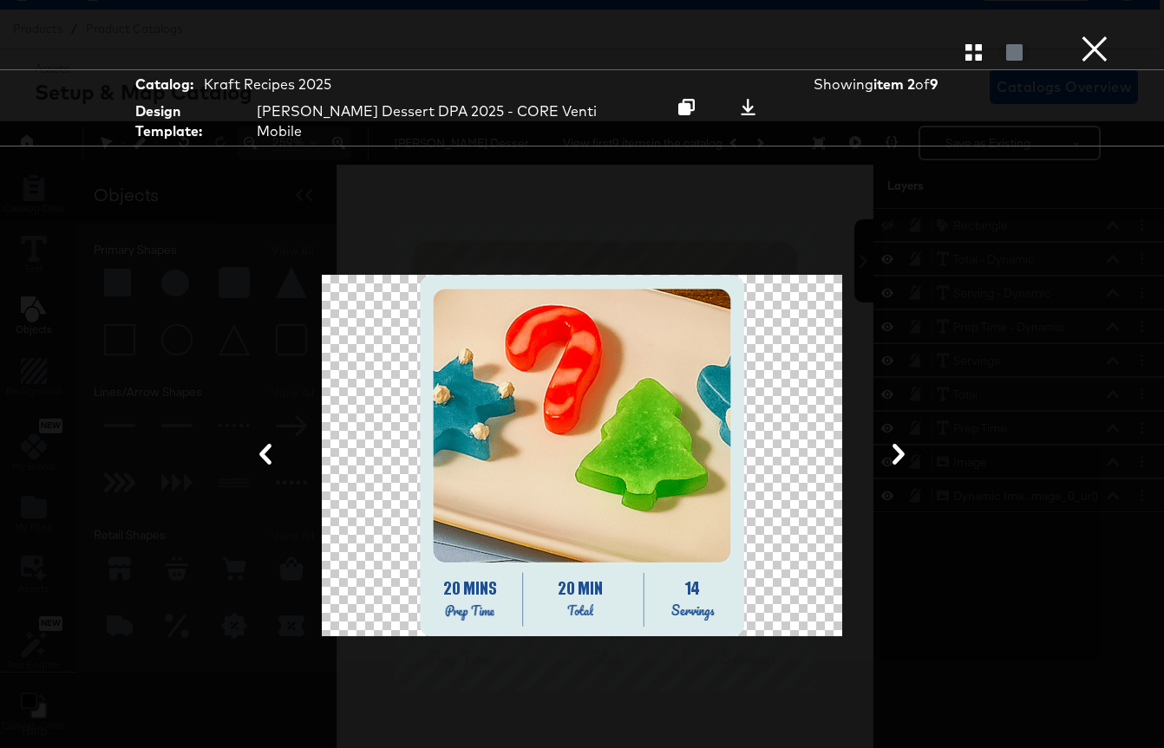
click at [894, 444] on icon at bounding box center [898, 454] width 21 height 21
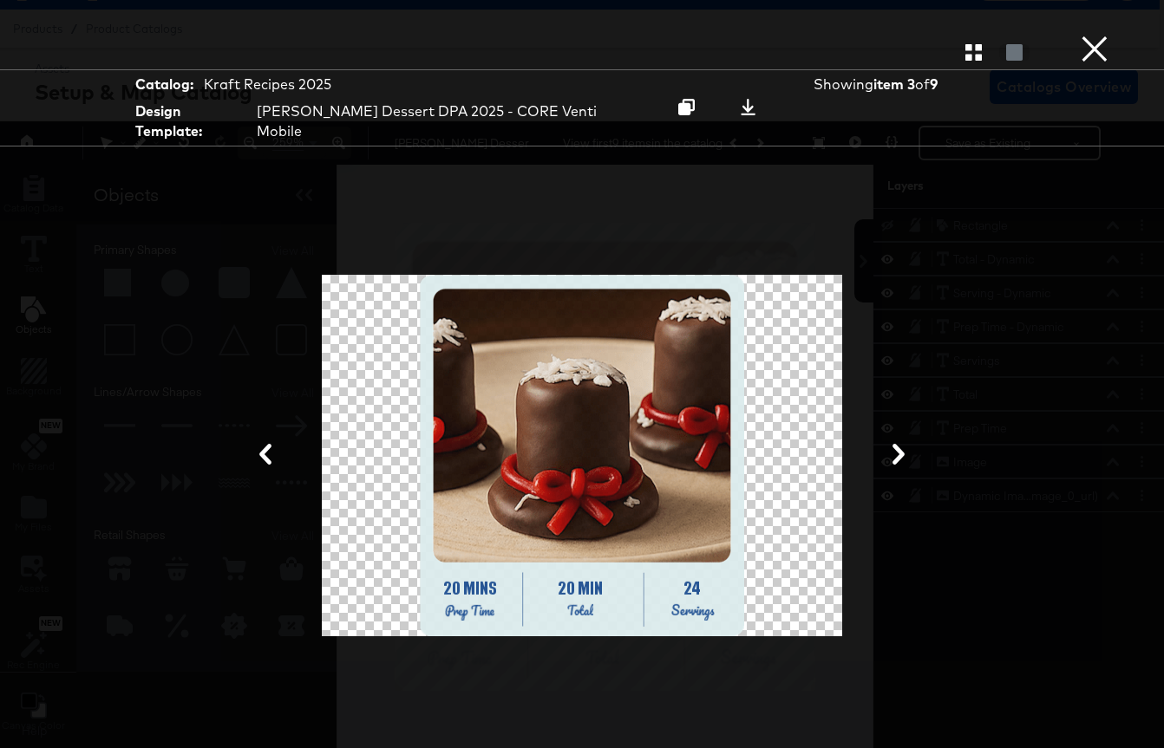
click at [894, 444] on icon at bounding box center [898, 454] width 21 height 21
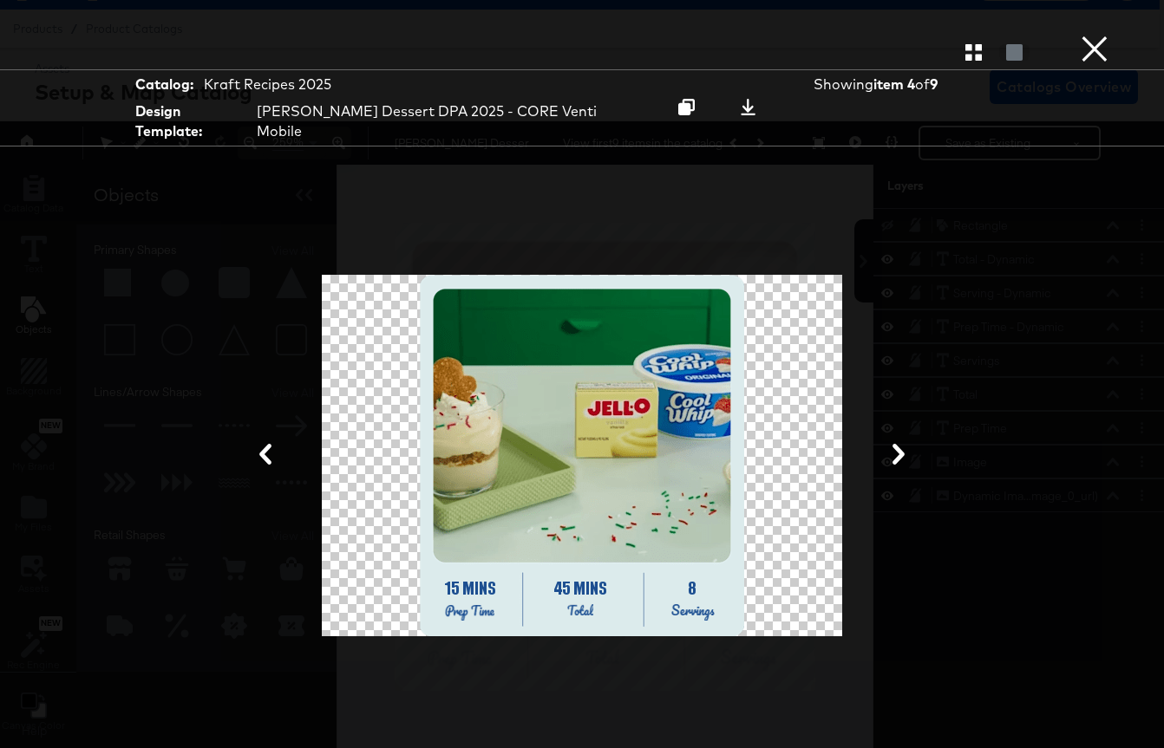
click at [894, 444] on icon at bounding box center [898, 454] width 21 height 21
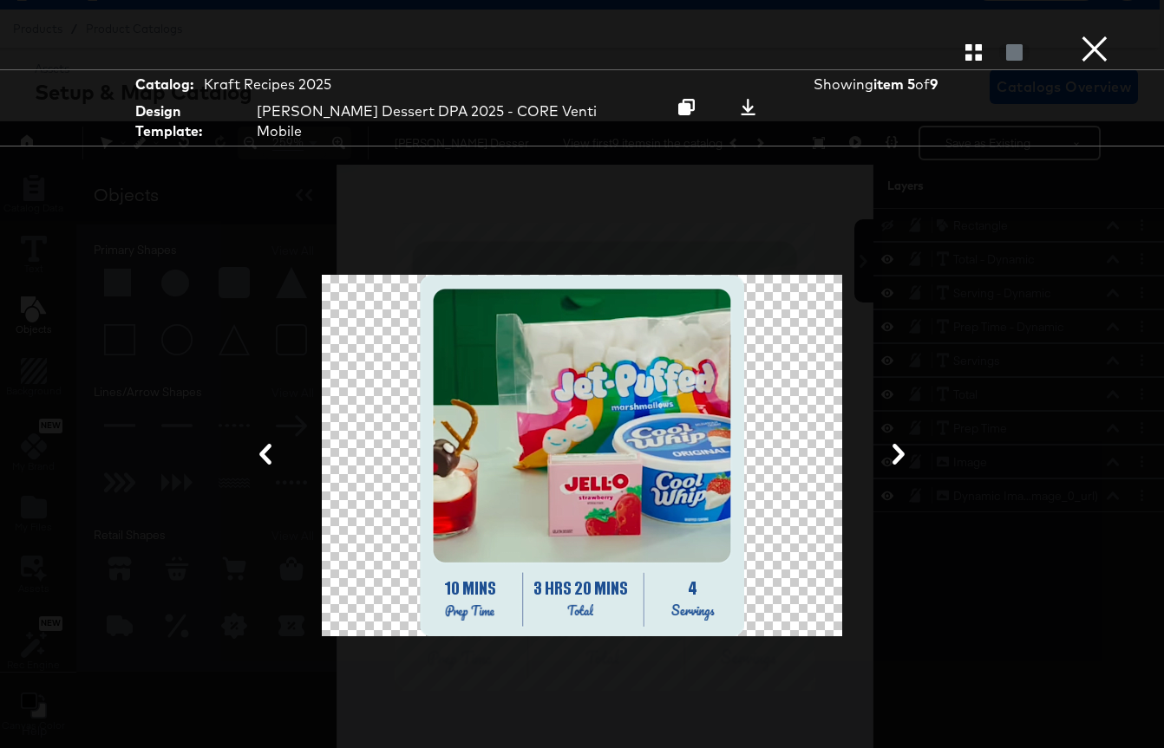
click at [1088, 35] on button "×" at bounding box center [1094, 17] width 35 height 35
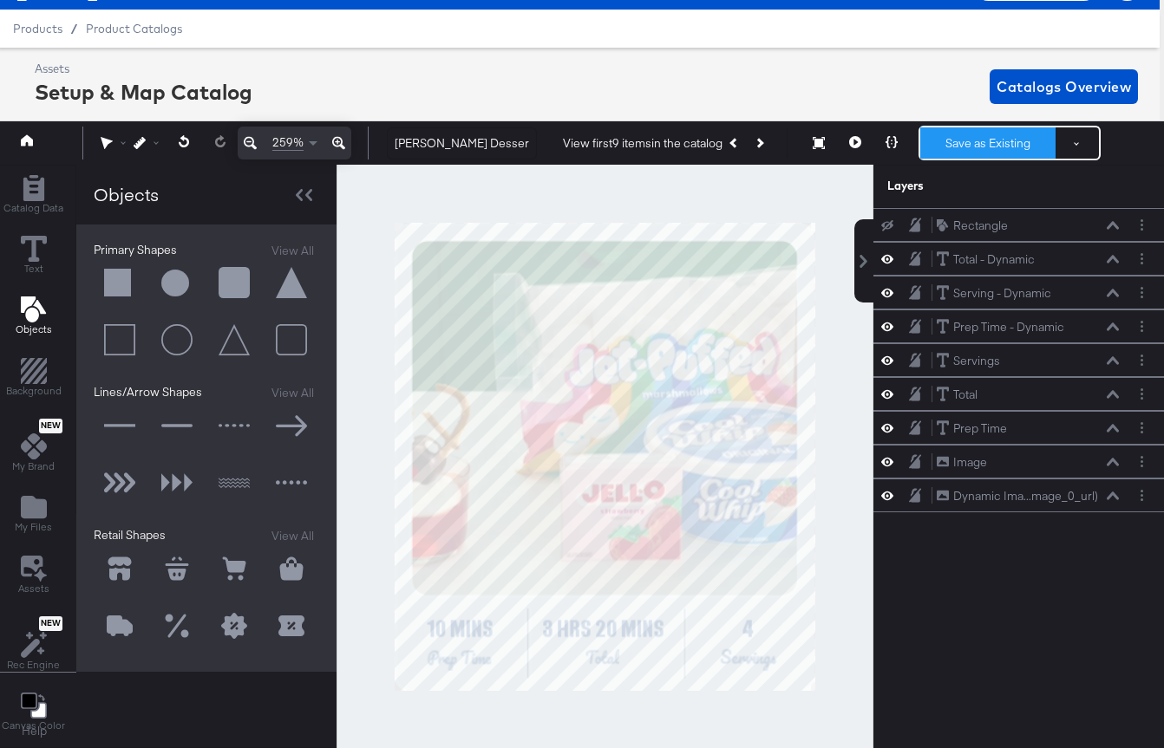
click at [988, 145] on button "Save as Existing" at bounding box center [987, 142] width 135 height 31
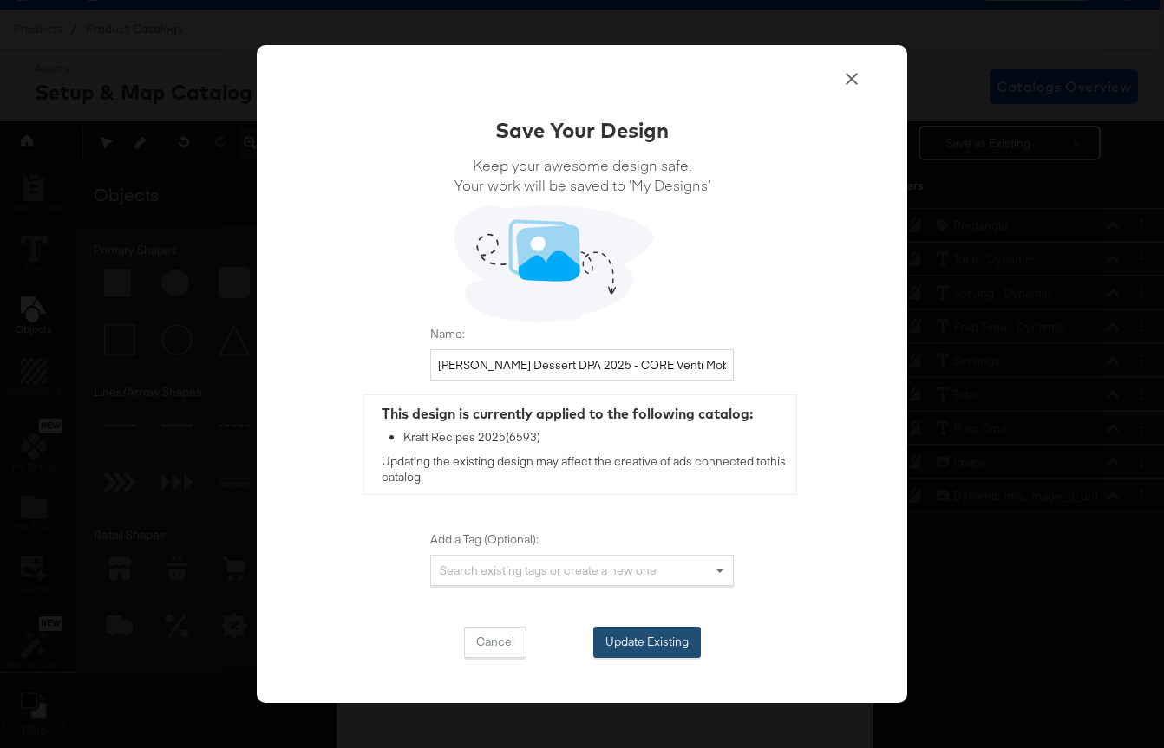
click at [640, 650] on button "Update Existing" at bounding box center [647, 642] width 108 height 31
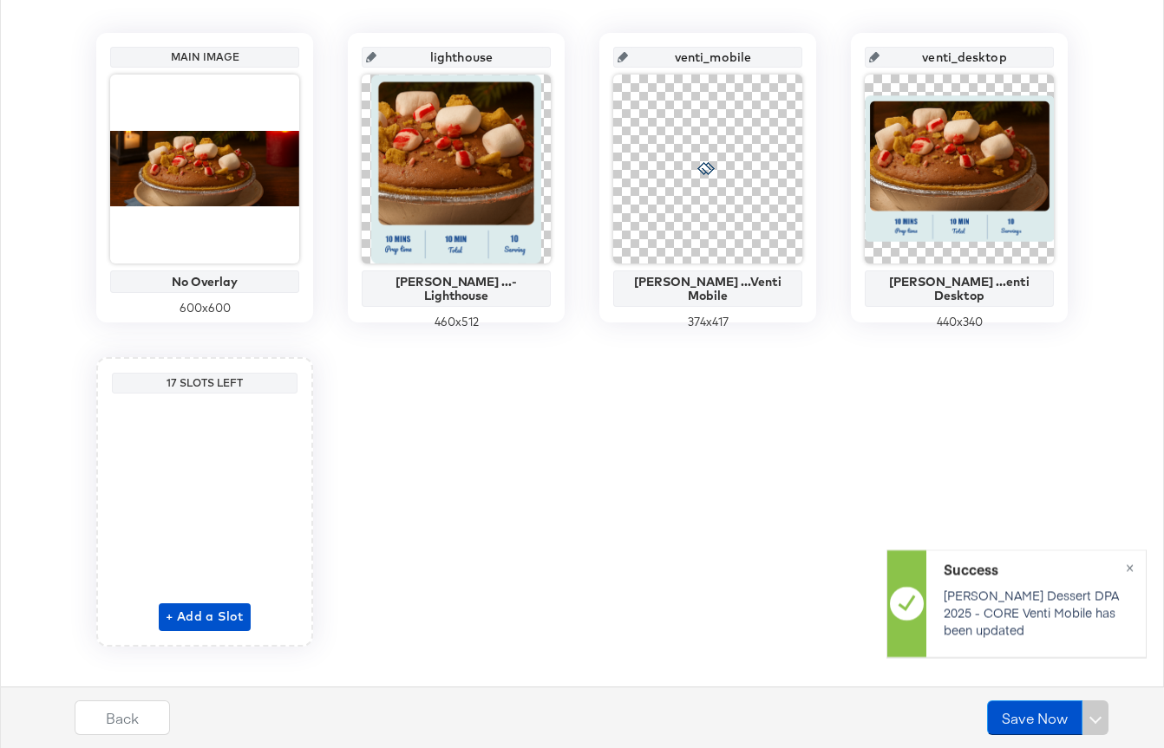
scroll to position [402, 0]
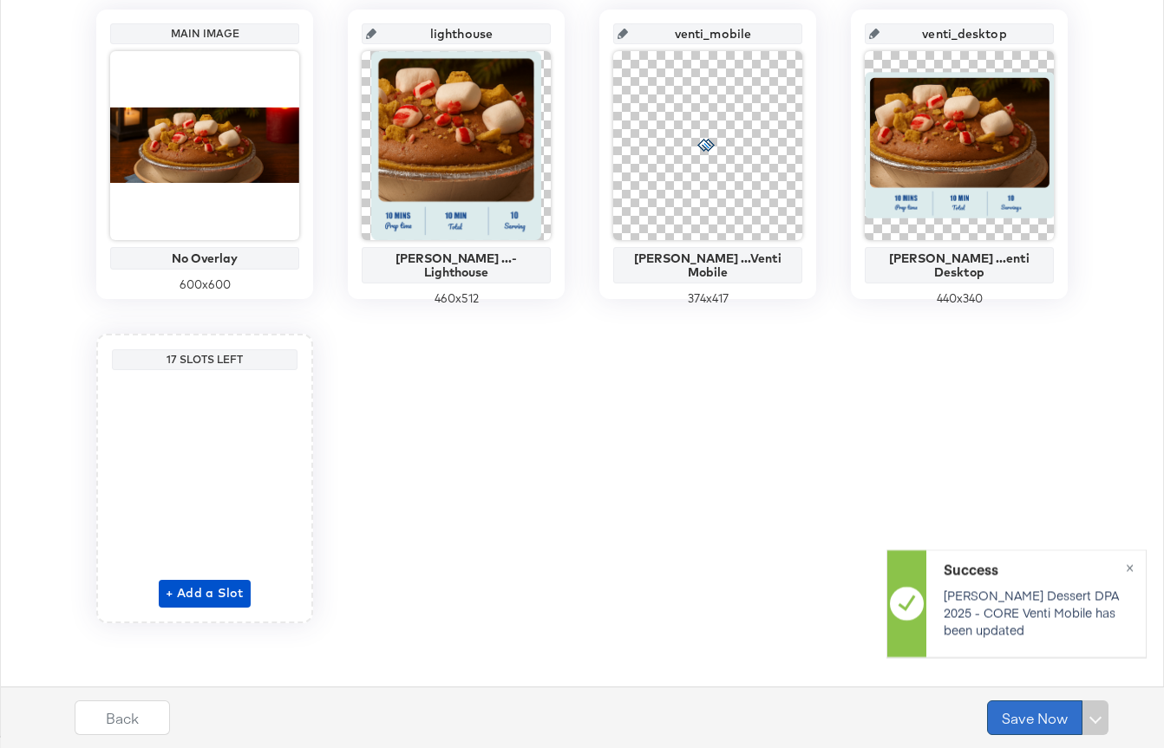
click at [1018, 707] on button "Save Now" at bounding box center [1034, 718] width 95 height 35
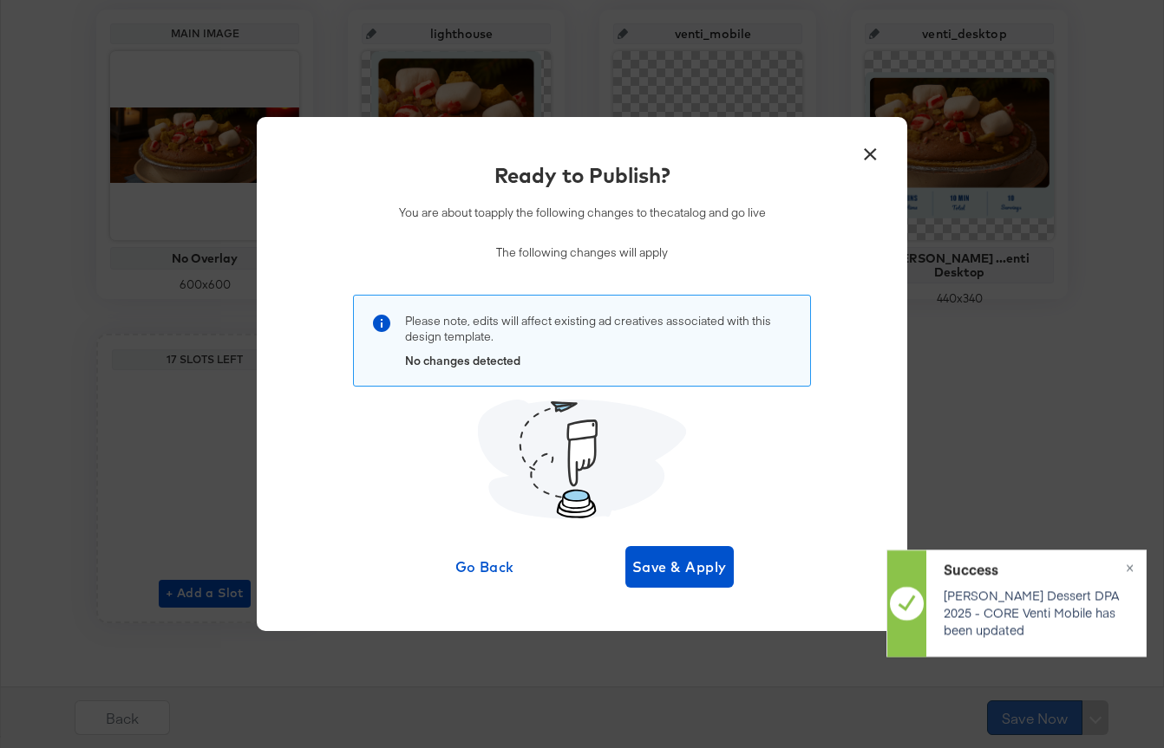
scroll to position [0, 0]
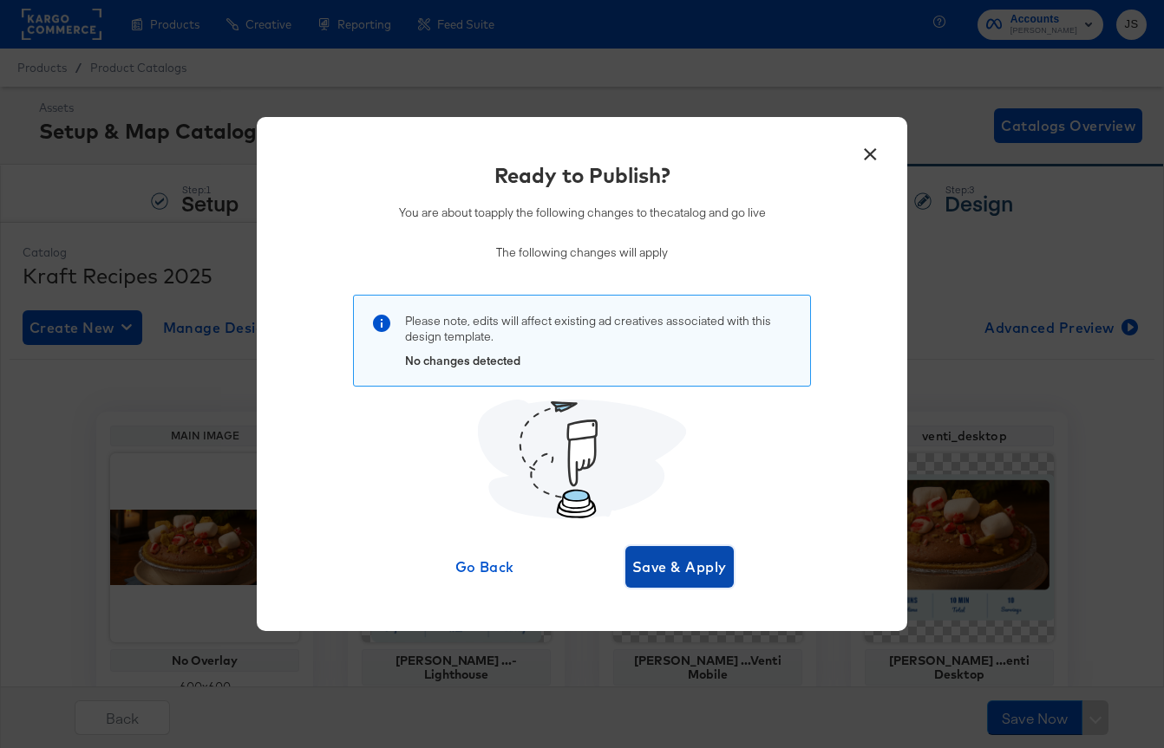
click at [716, 567] on span "Save & Apply" at bounding box center [679, 567] width 95 height 24
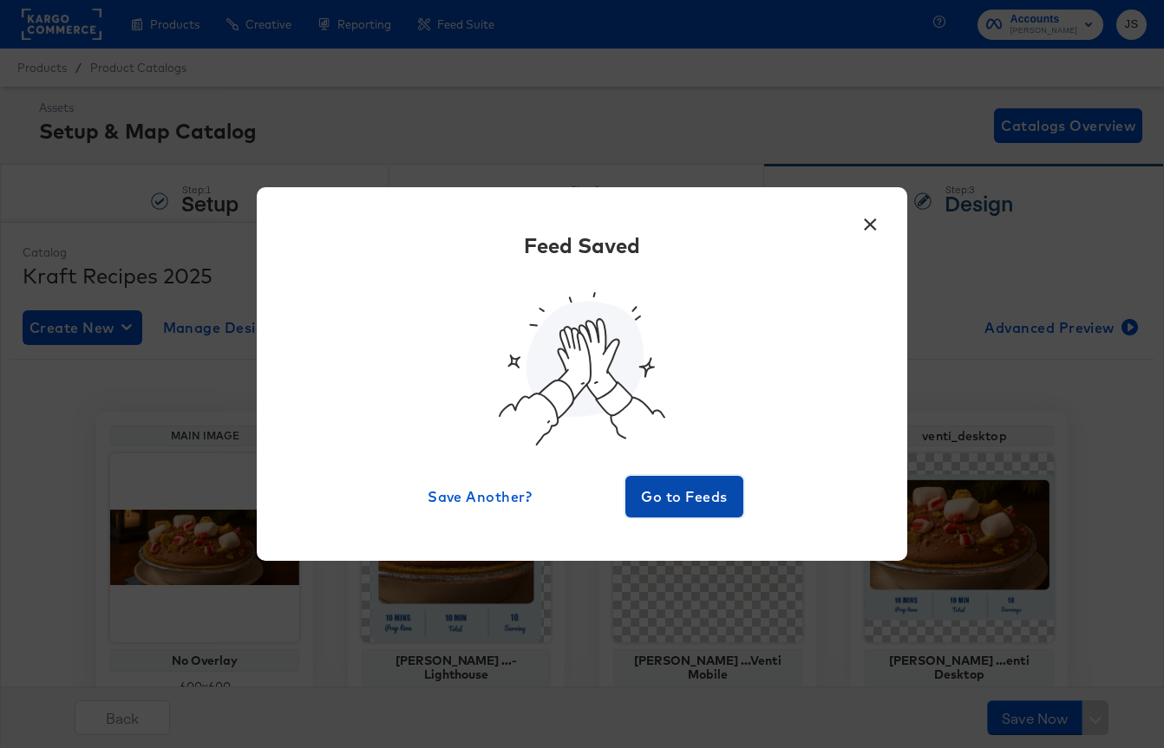
click at [666, 503] on span "Go to Feeds" at bounding box center [684, 497] width 104 height 24
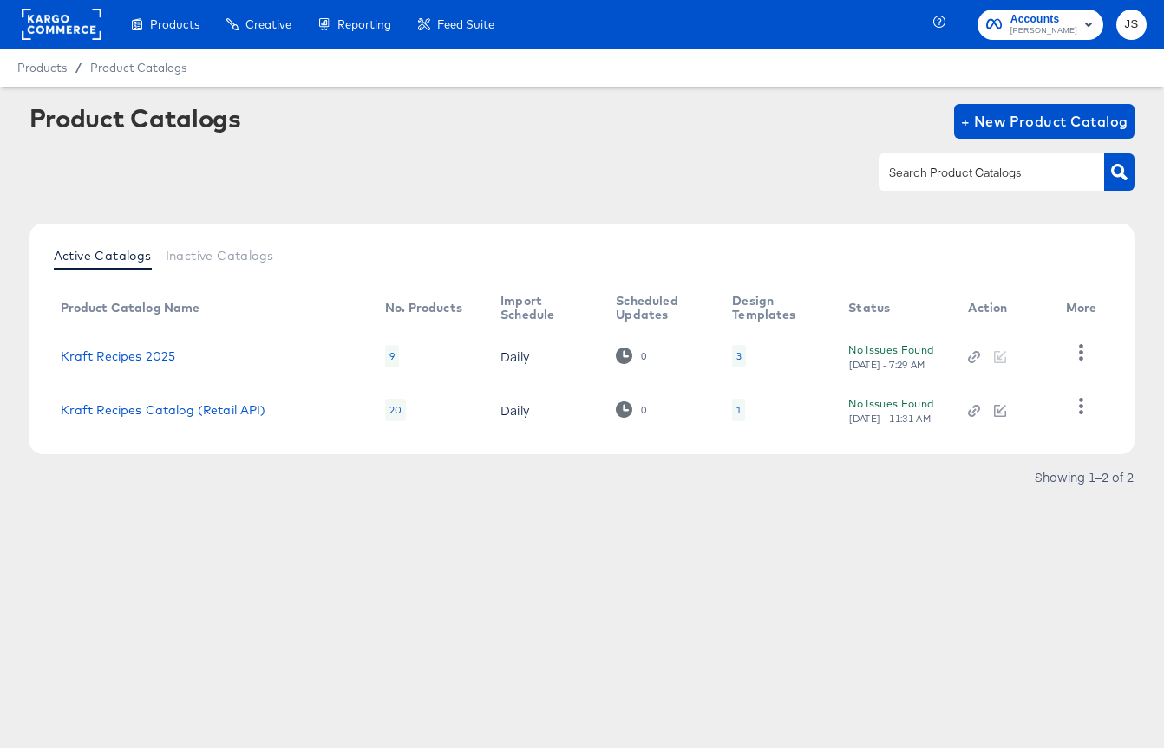
click at [732, 362] on div "3" at bounding box center [739, 356] width 14 height 23
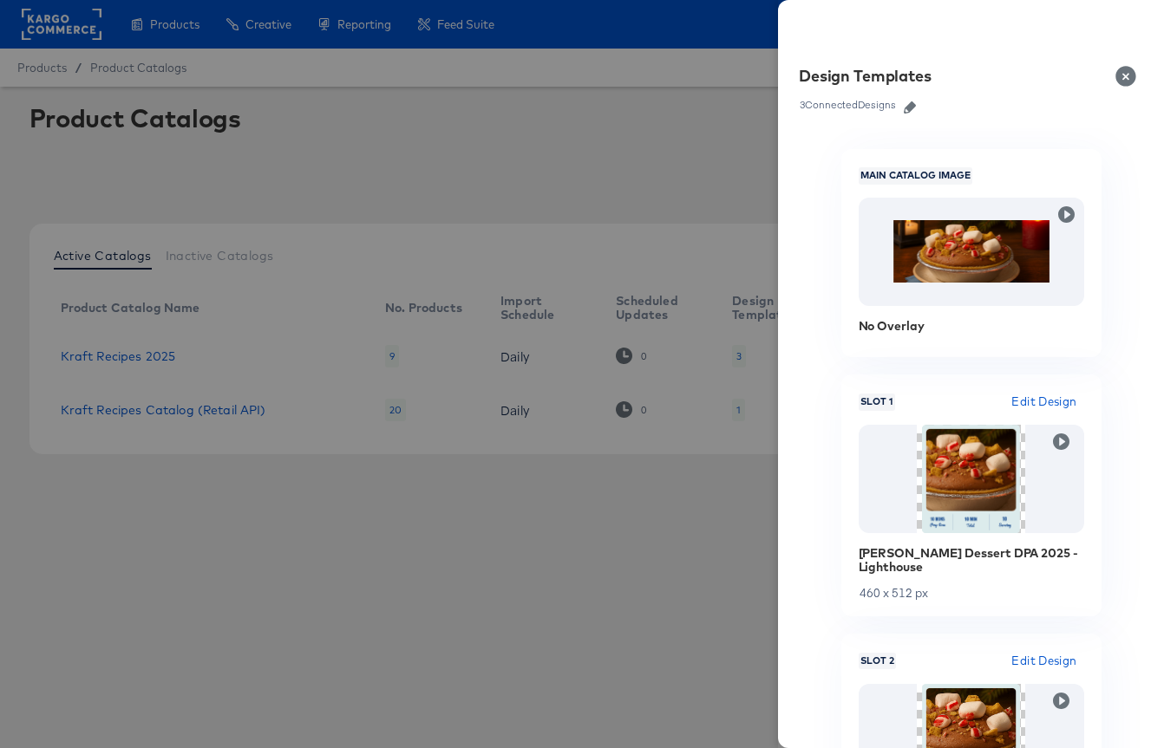
click at [912, 111] on icon "button" at bounding box center [910, 107] width 12 height 12
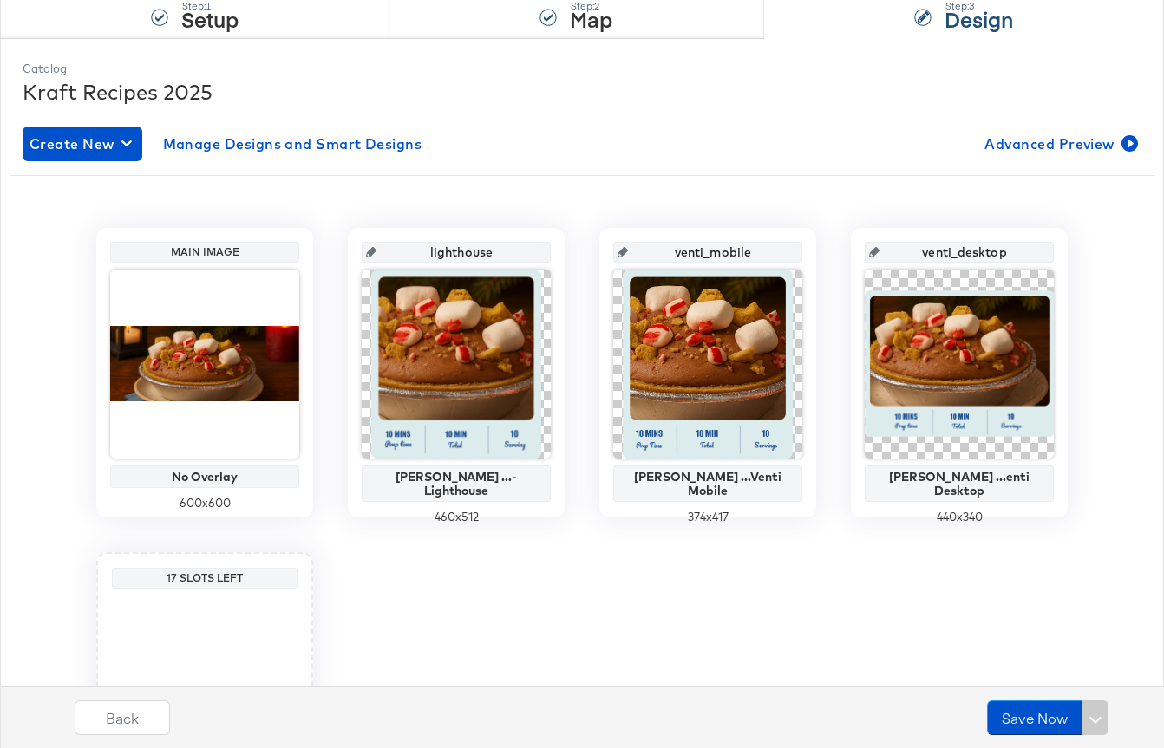
scroll to position [187, 0]
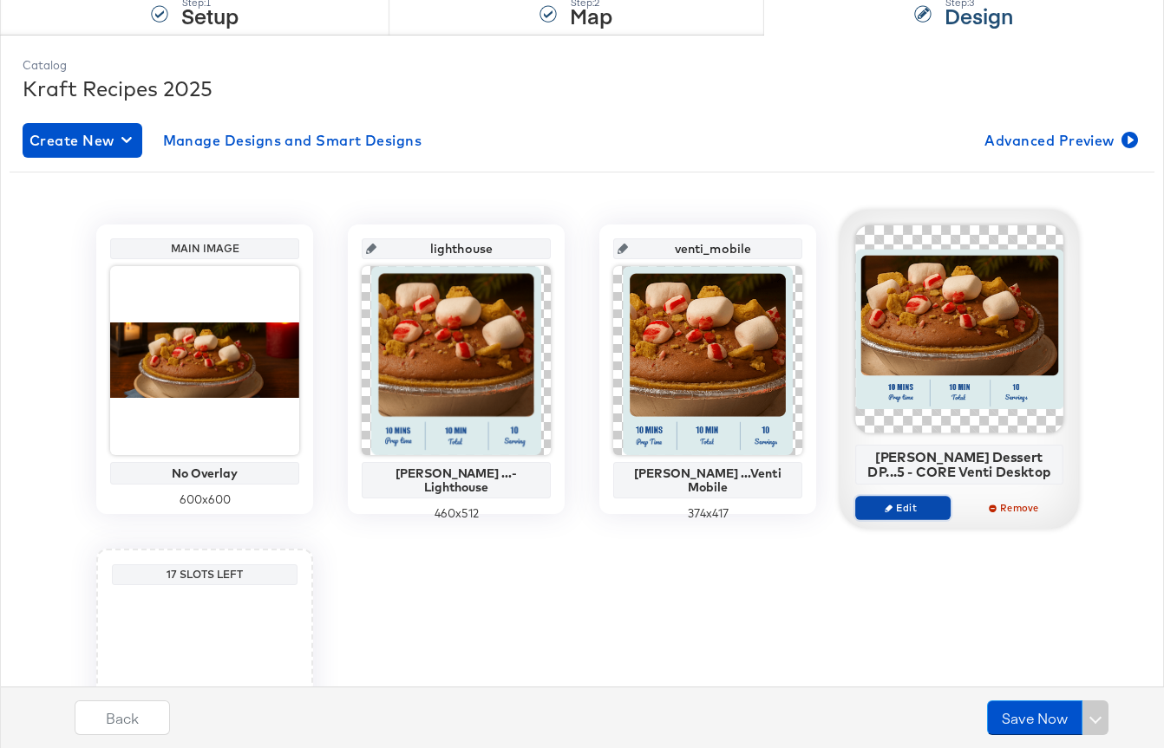
click at [907, 512] on span "Edit" at bounding box center [903, 507] width 80 height 13
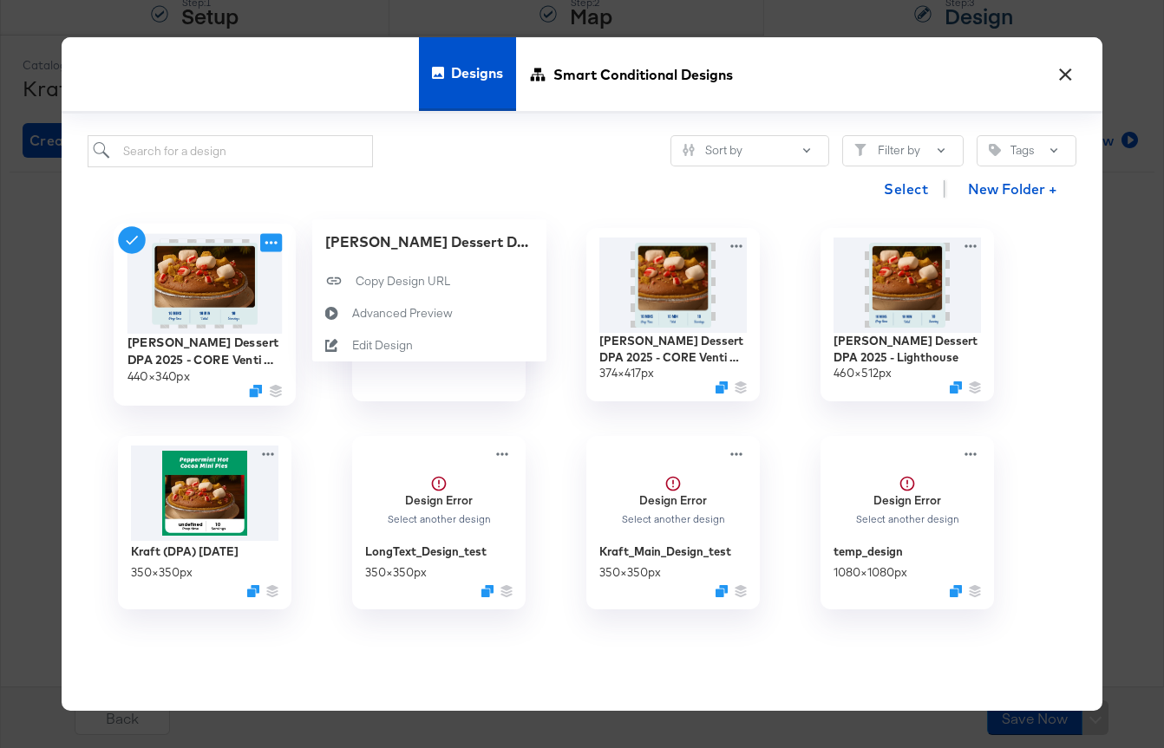
click at [274, 237] on icon at bounding box center [271, 243] width 22 height 18
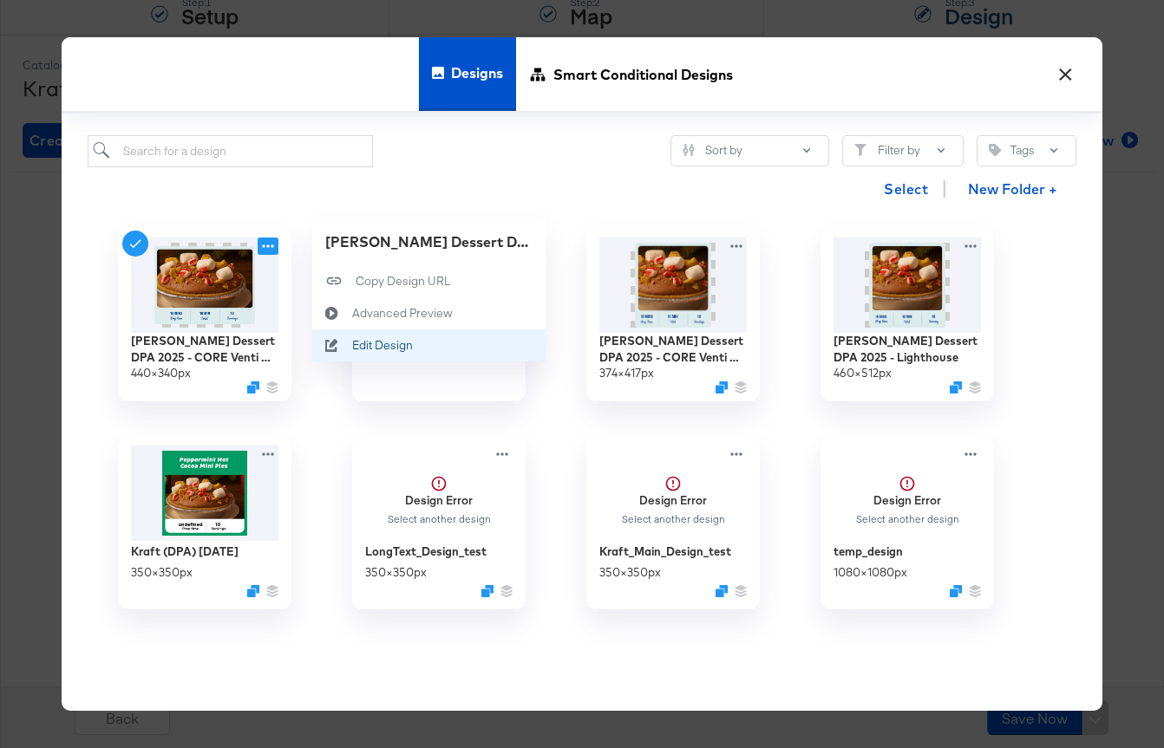
click at [352, 346] on div "Edit Design Edit Design" at bounding box center [352, 346] width 0 height 0
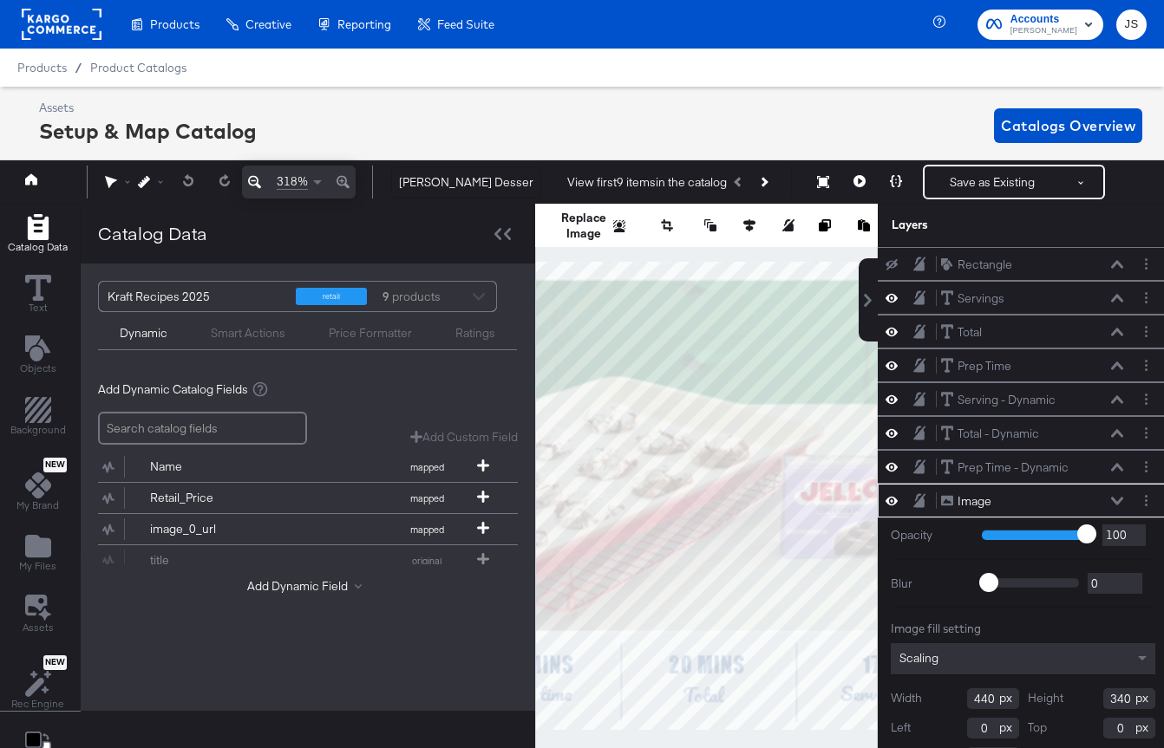
scroll to position [39, 0]
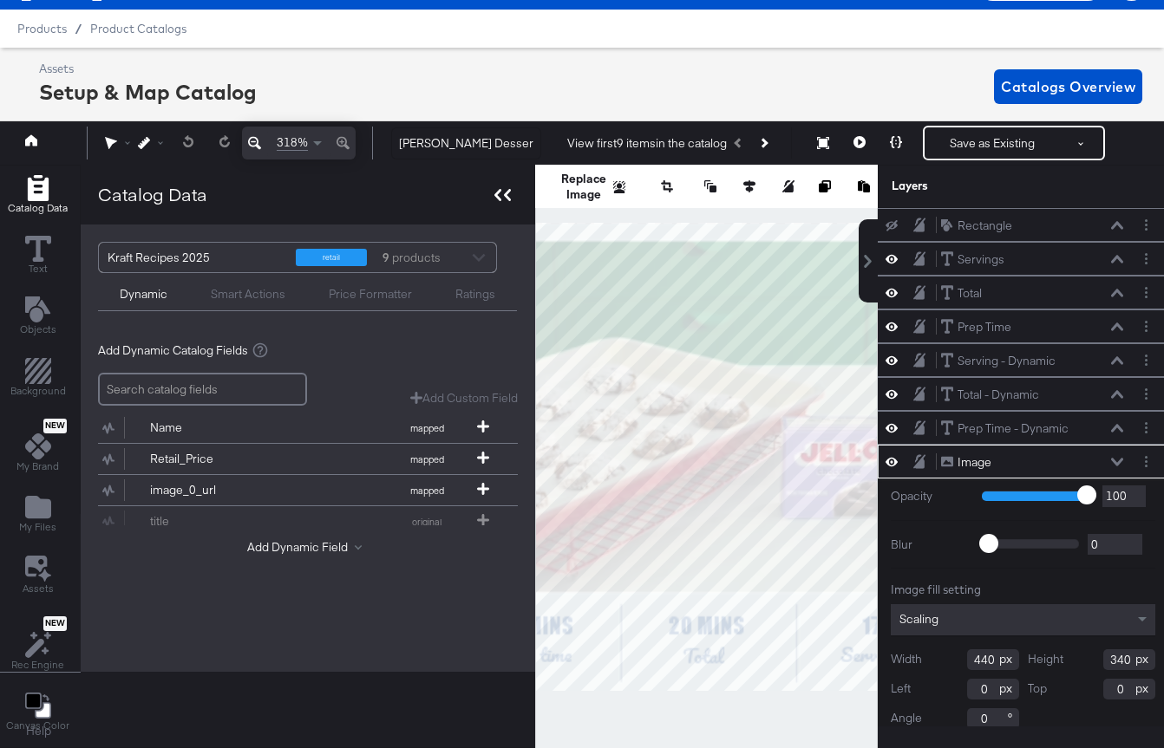
click at [491, 199] on div at bounding box center [502, 194] width 30 height 25
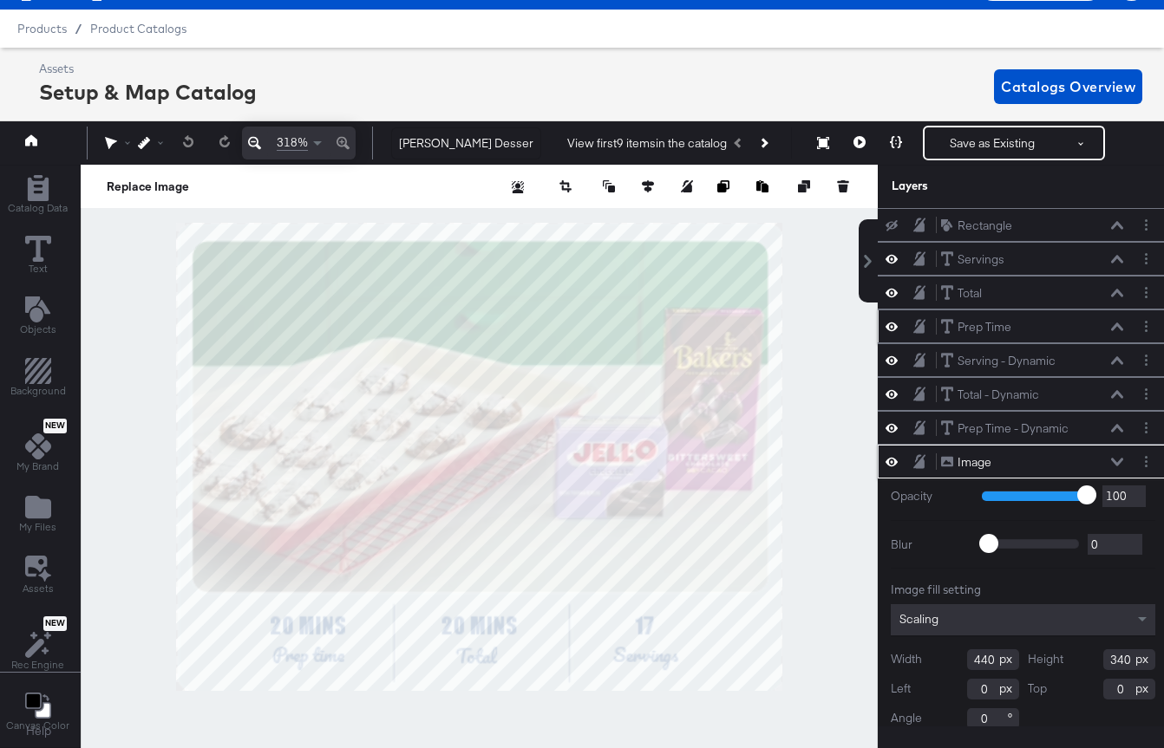
click at [1113, 324] on icon at bounding box center [1117, 327] width 12 height 9
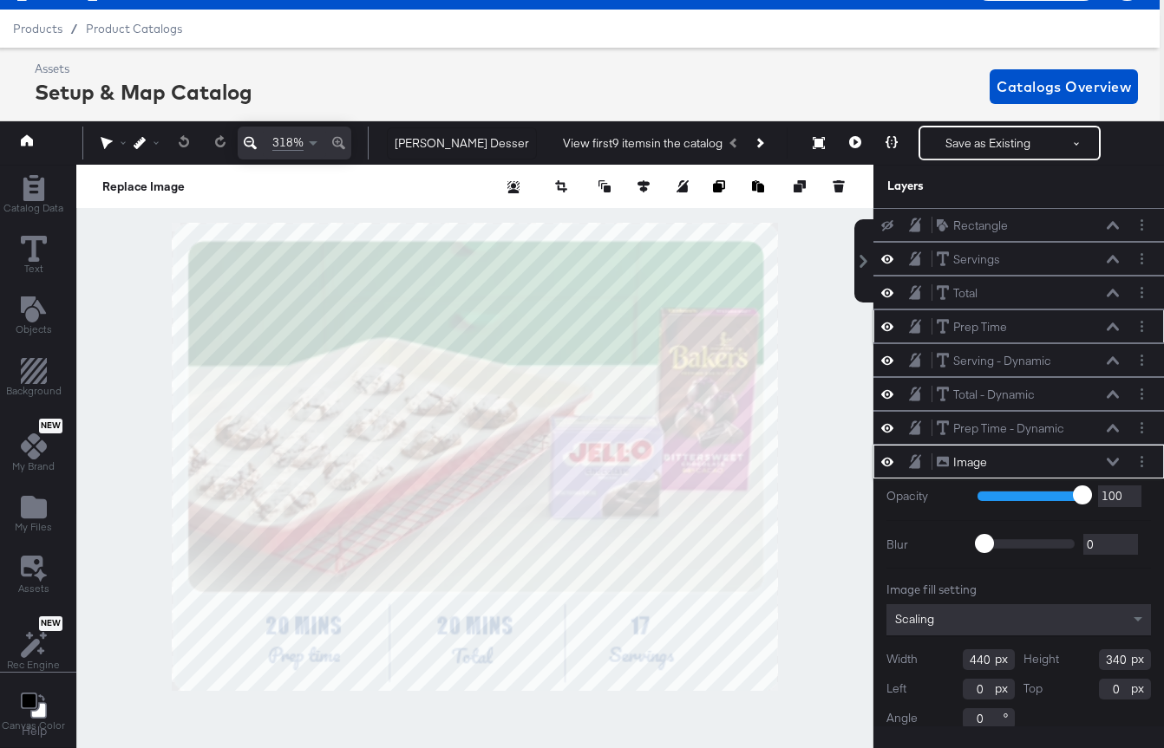
scroll to position [101, 0]
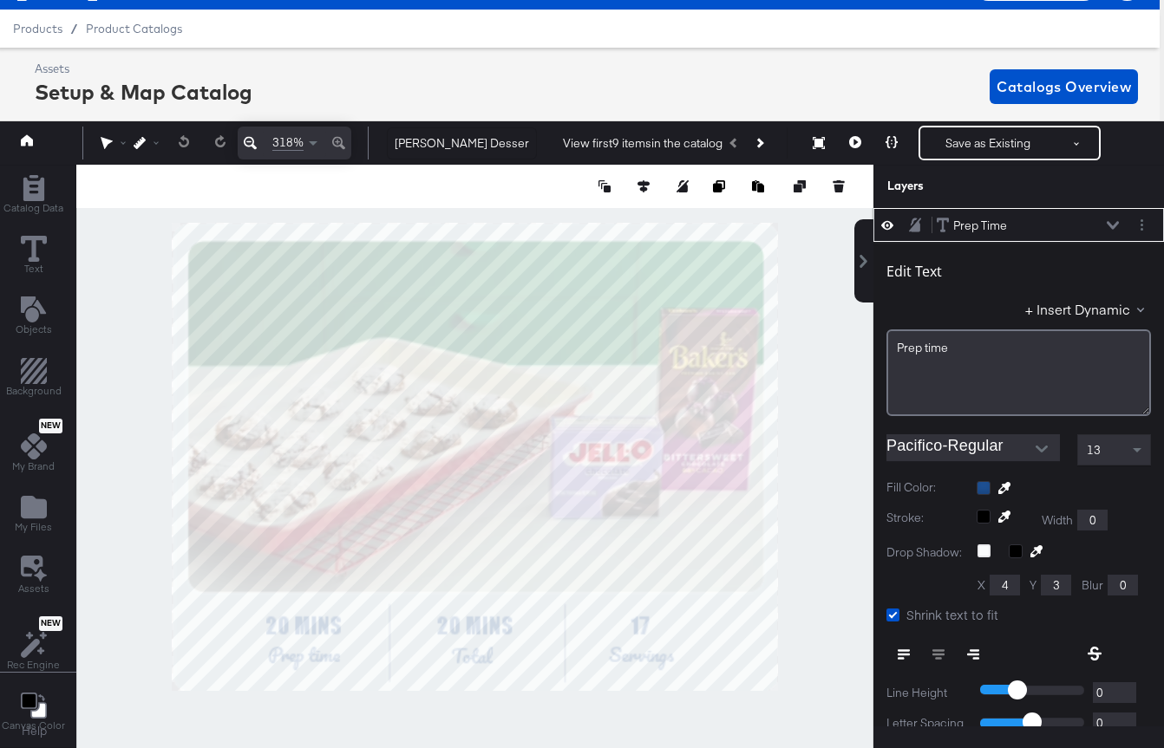
click at [1114, 225] on icon at bounding box center [1112, 225] width 12 height 9
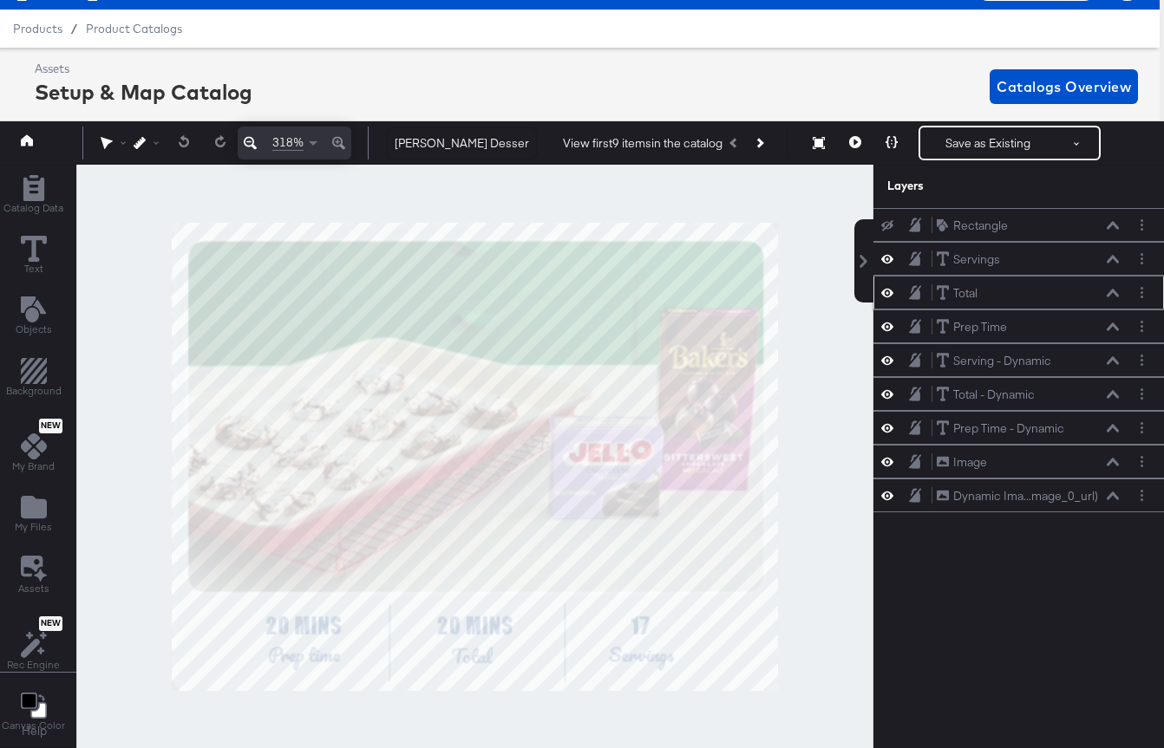
click at [1107, 290] on icon at bounding box center [1112, 293] width 12 height 9
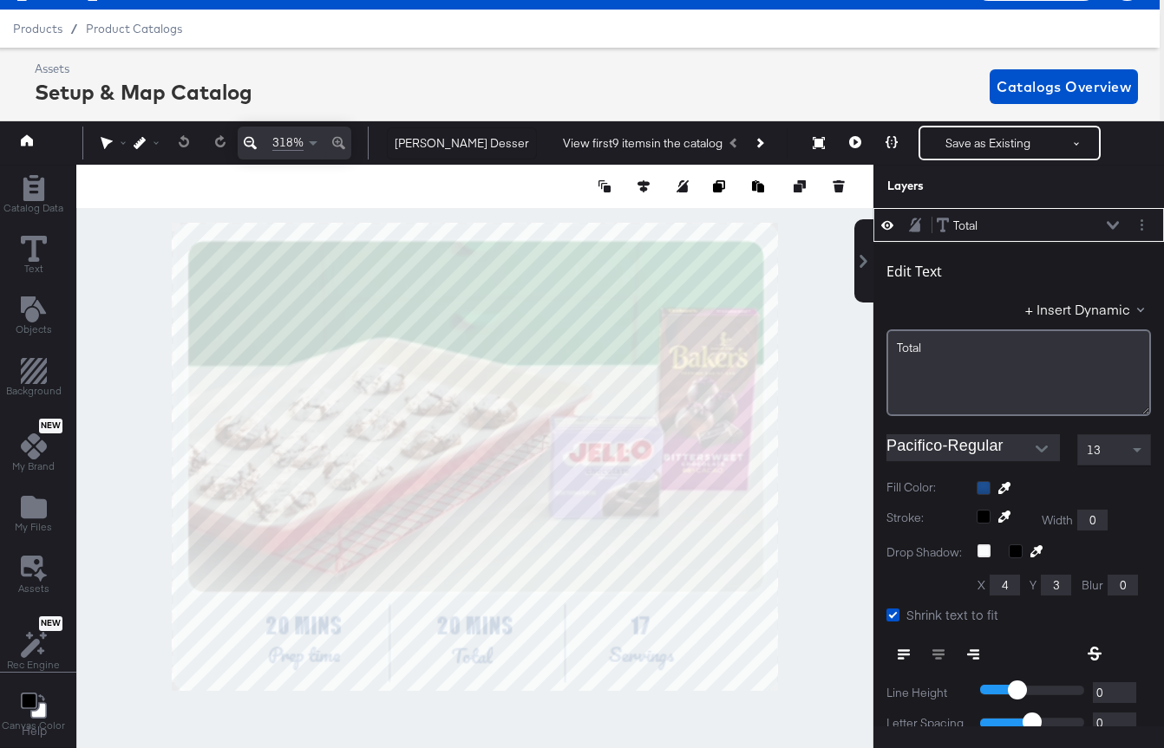
click at [1107, 290] on div "Edit Text + Insert Dynamic Total" at bounding box center [1018, 332] width 264 height 167
click at [1113, 218] on div "Total Total" at bounding box center [1028, 226] width 184 height 18
click at [1113, 223] on icon at bounding box center [1112, 225] width 12 height 9
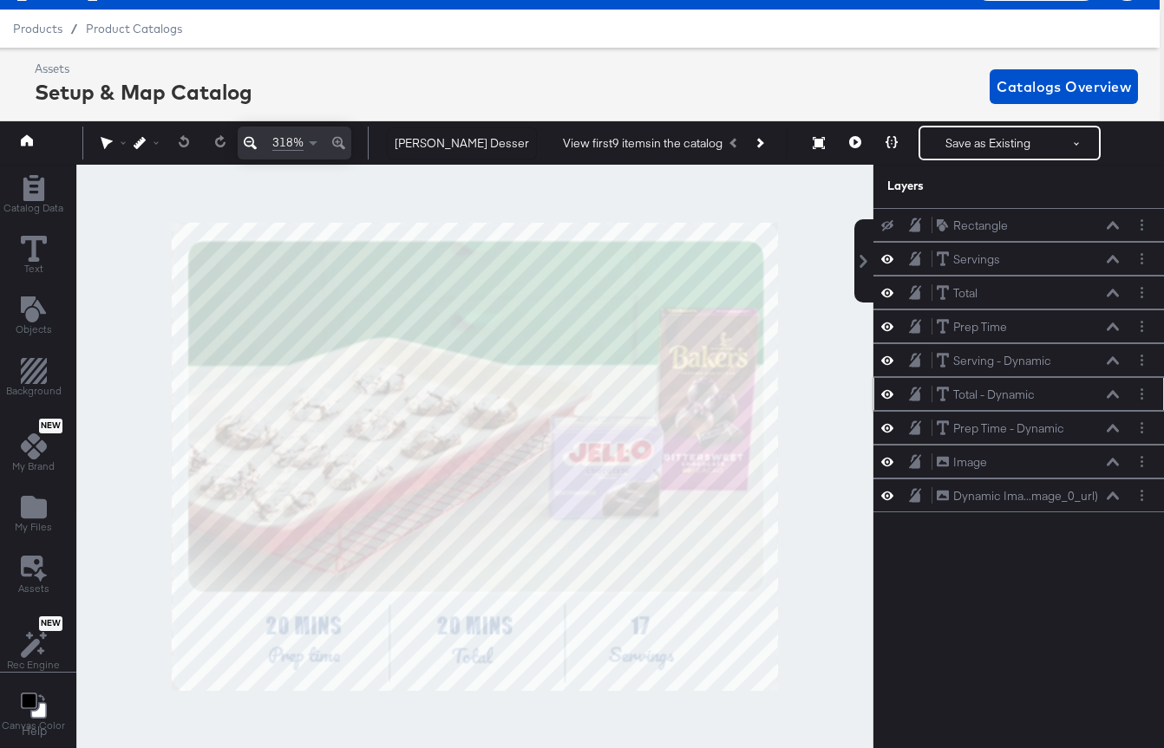
click at [1113, 394] on icon at bounding box center [1112, 394] width 12 height 8
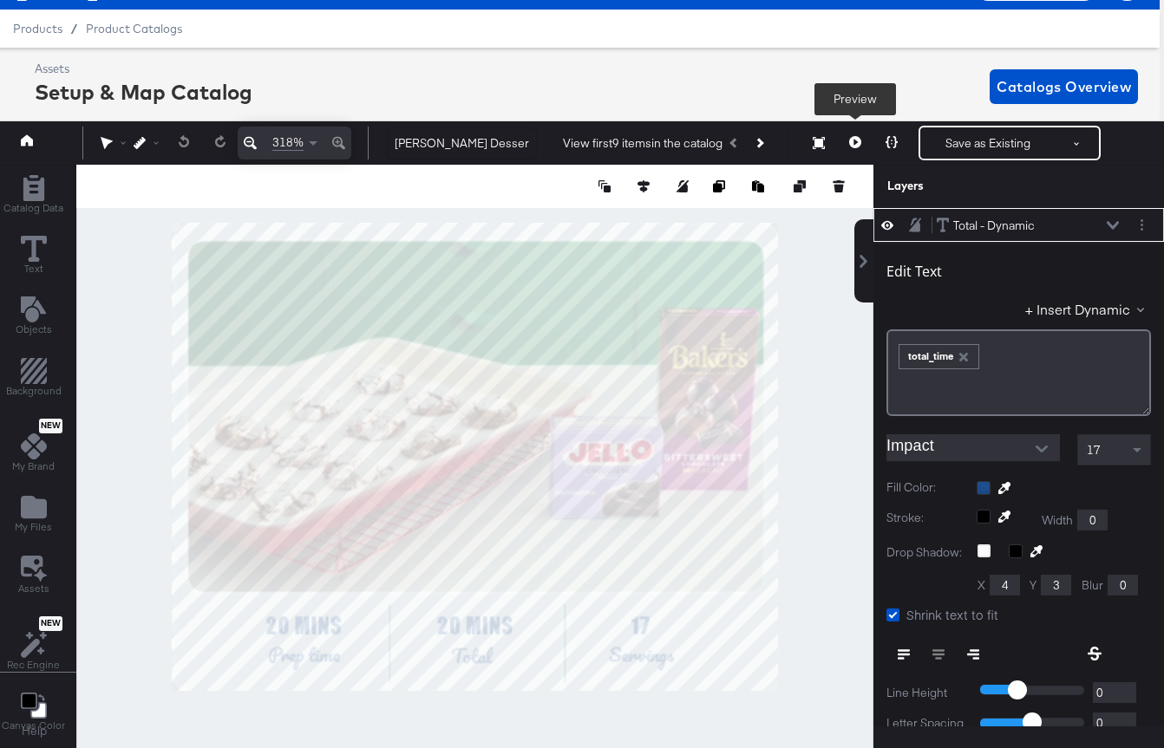
click at [854, 138] on icon at bounding box center [855, 142] width 12 height 12
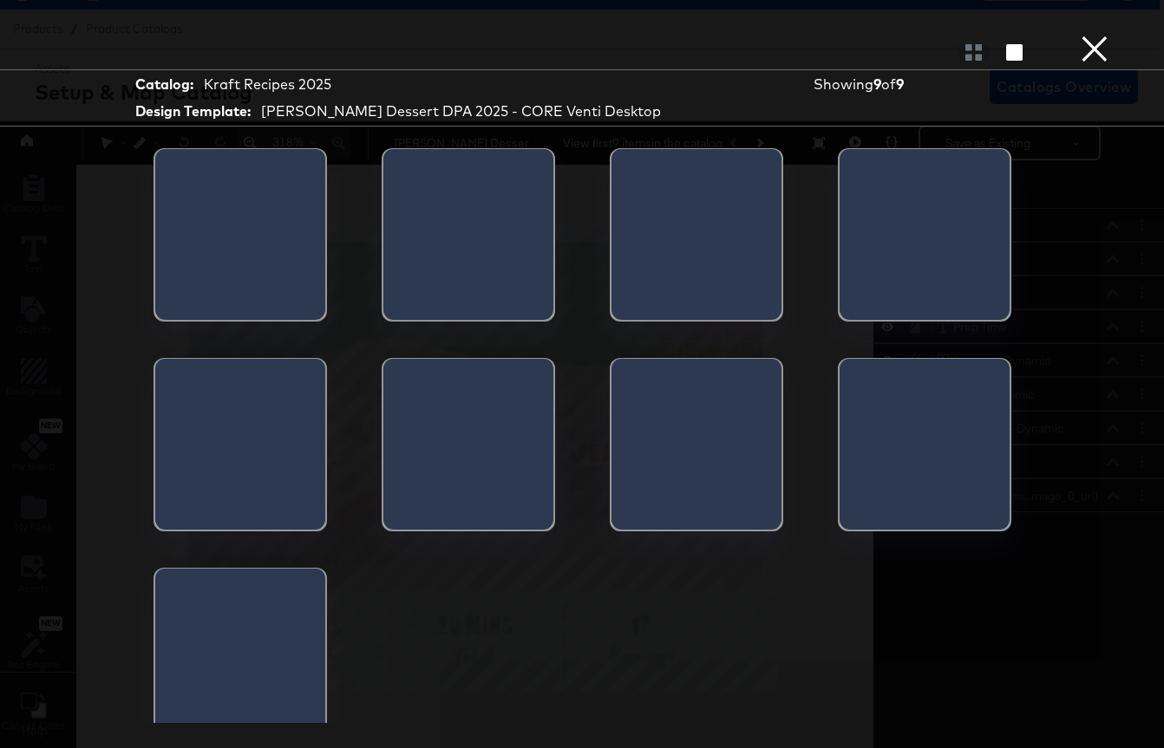
scroll to position [0, 0]
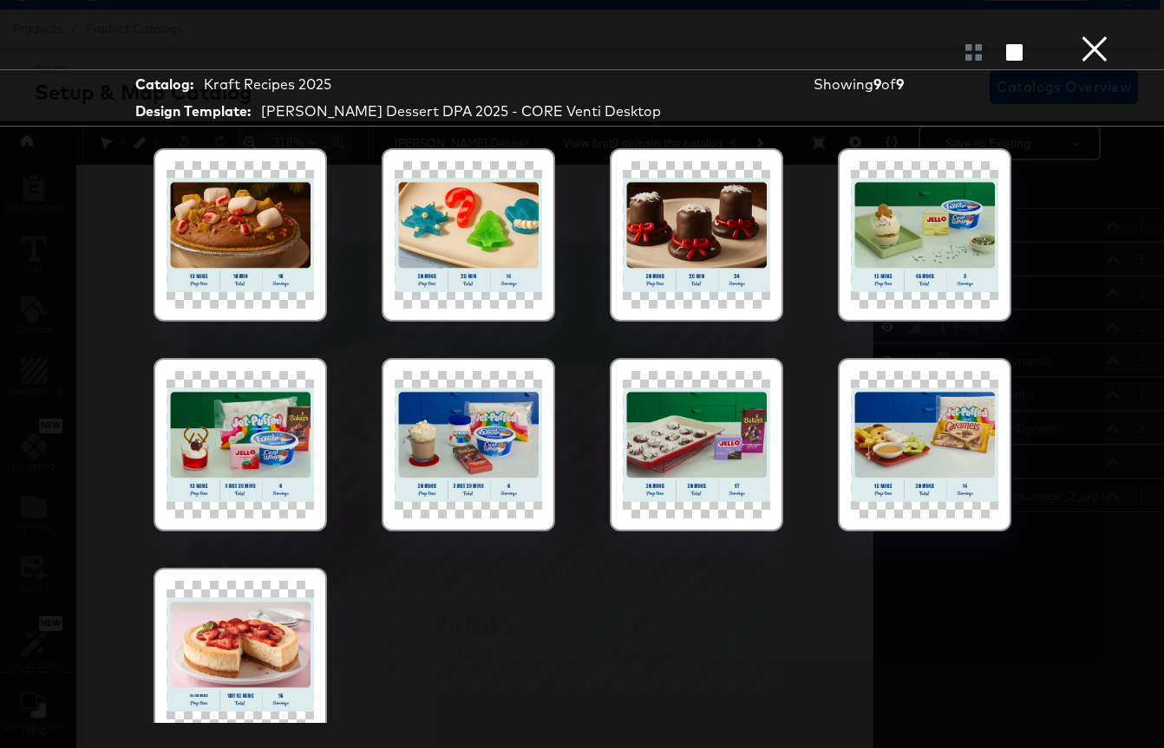
click at [489, 441] on div at bounding box center [468, 444] width 147 height 147
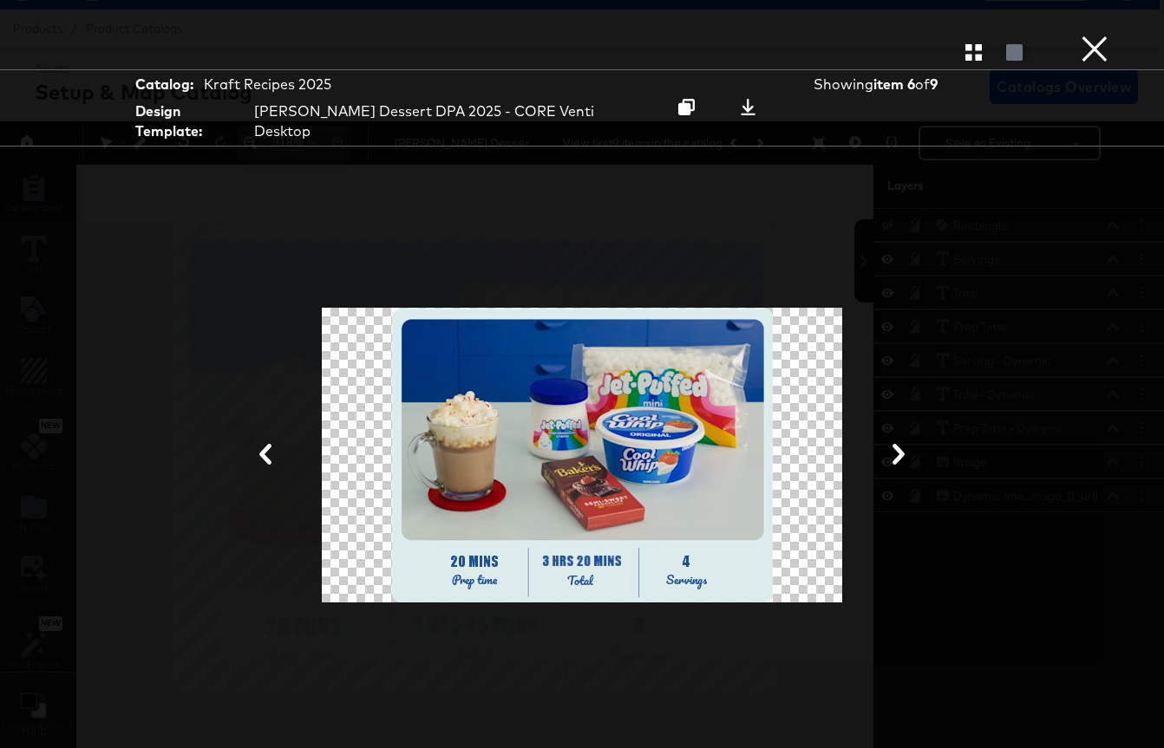
click at [1095, 35] on button "×" at bounding box center [1094, 17] width 35 height 35
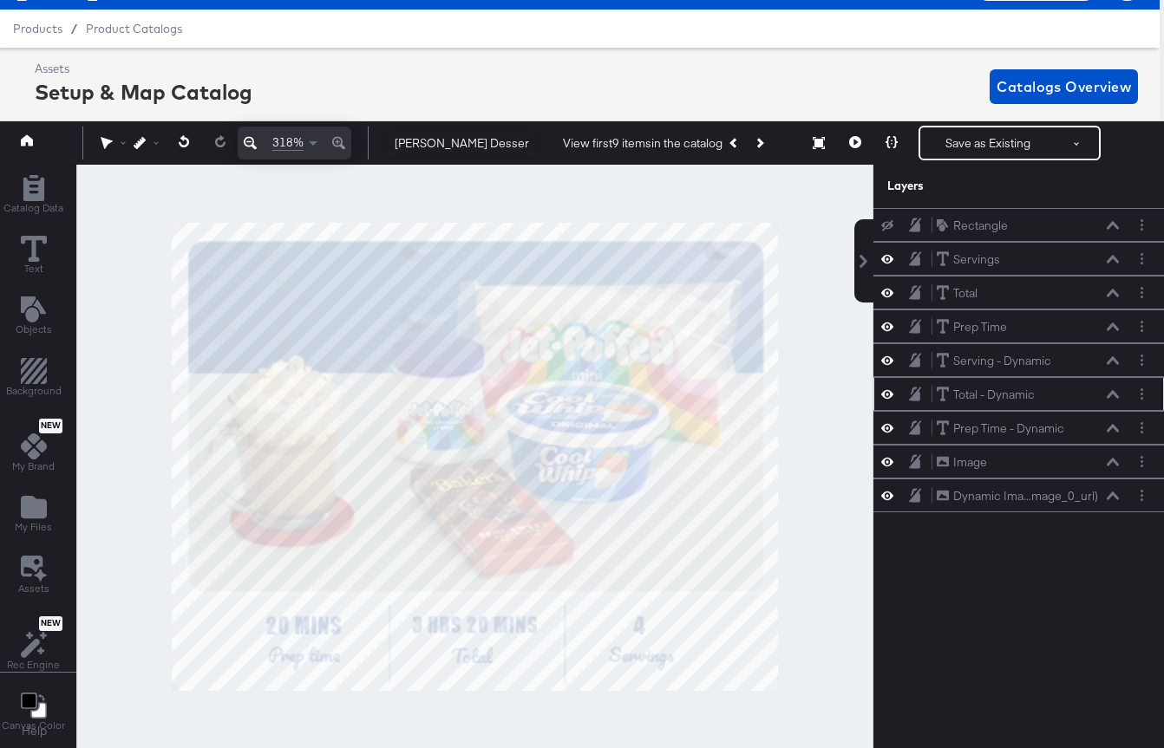
click at [1113, 391] on icon at bounding box center [1112, 394] width 12 height 8
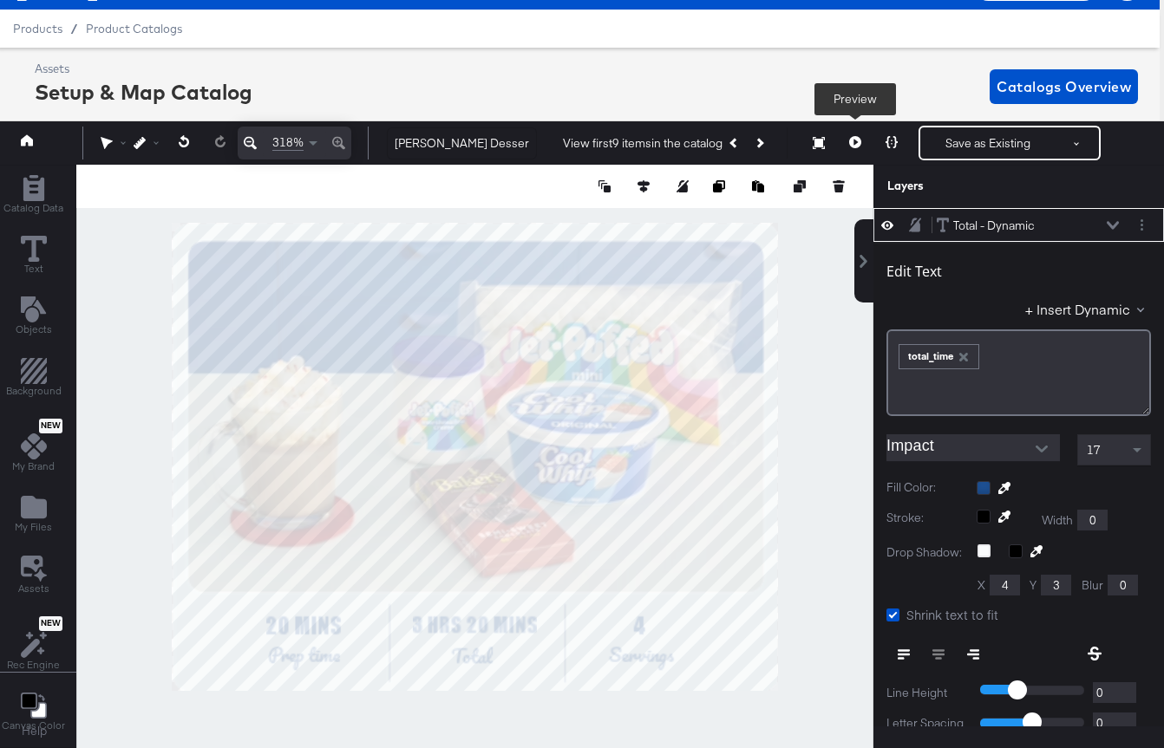
click at [853, 140] on icon at bounding box center [855, 142] width 12 height 12
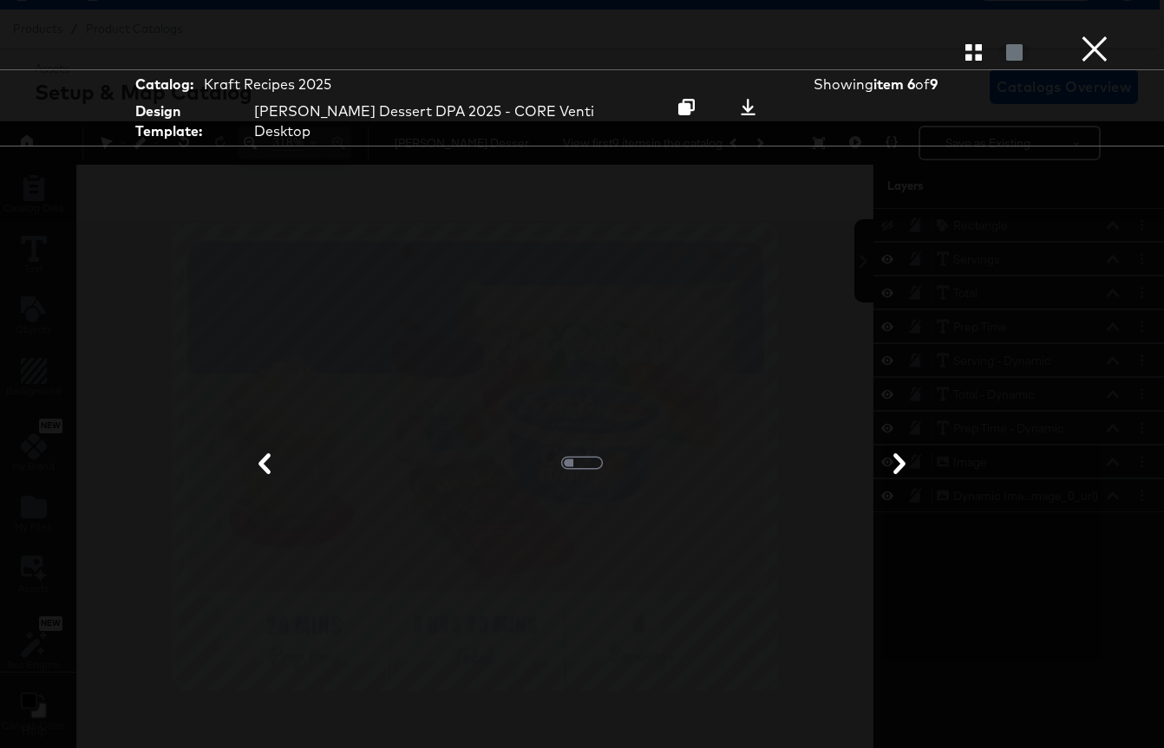
scroll to position [0, 0]
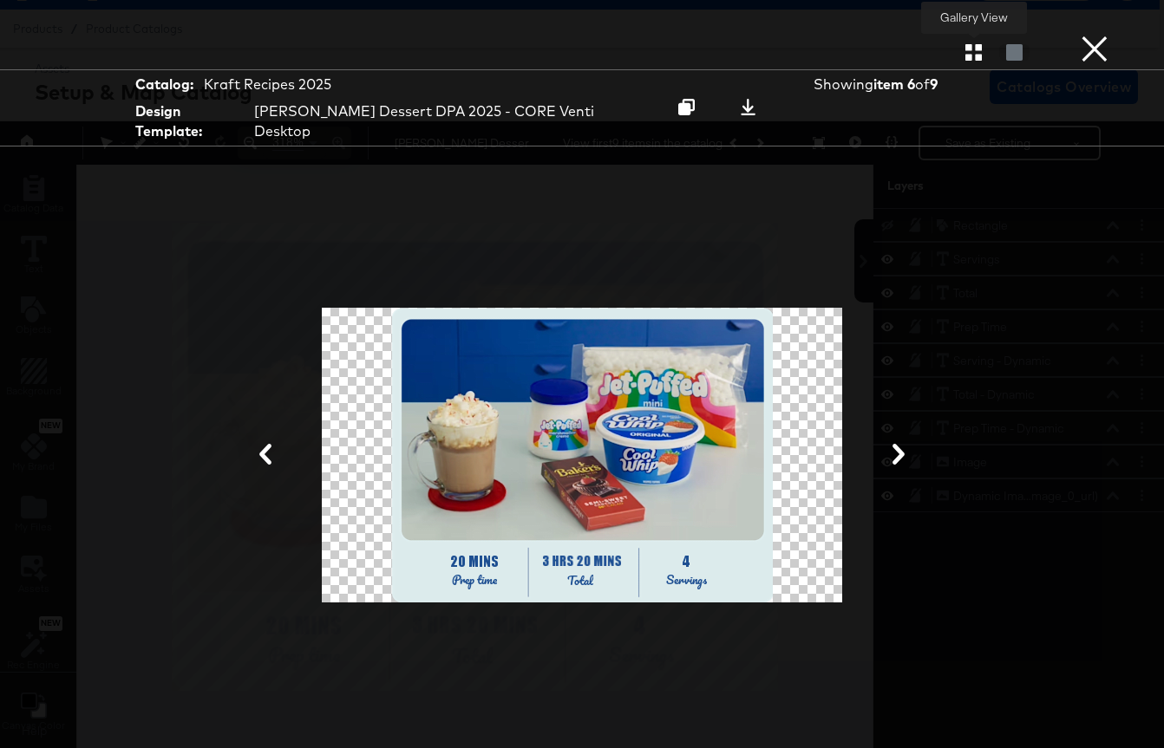
click at [971, 55] on icon "button" at bounding box center [973, 52] width 16 height 16
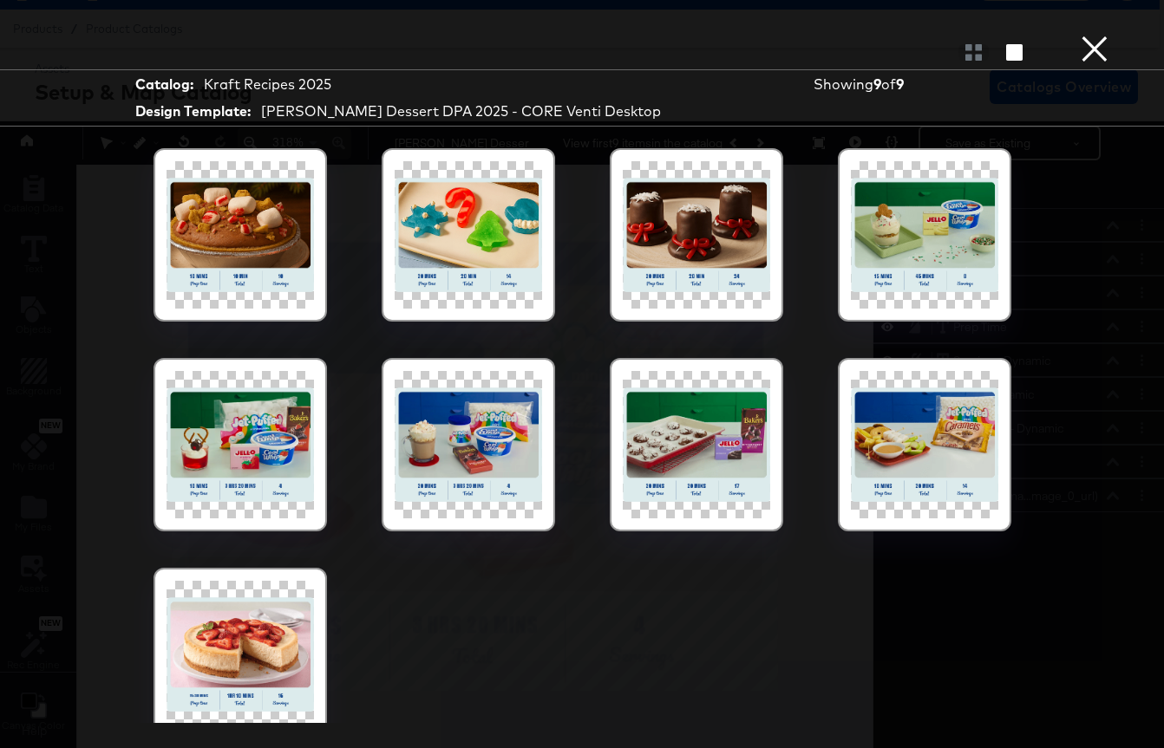
click at [1093, 35] on button "×" at bounding box center [1094, 17] width 35 height 35
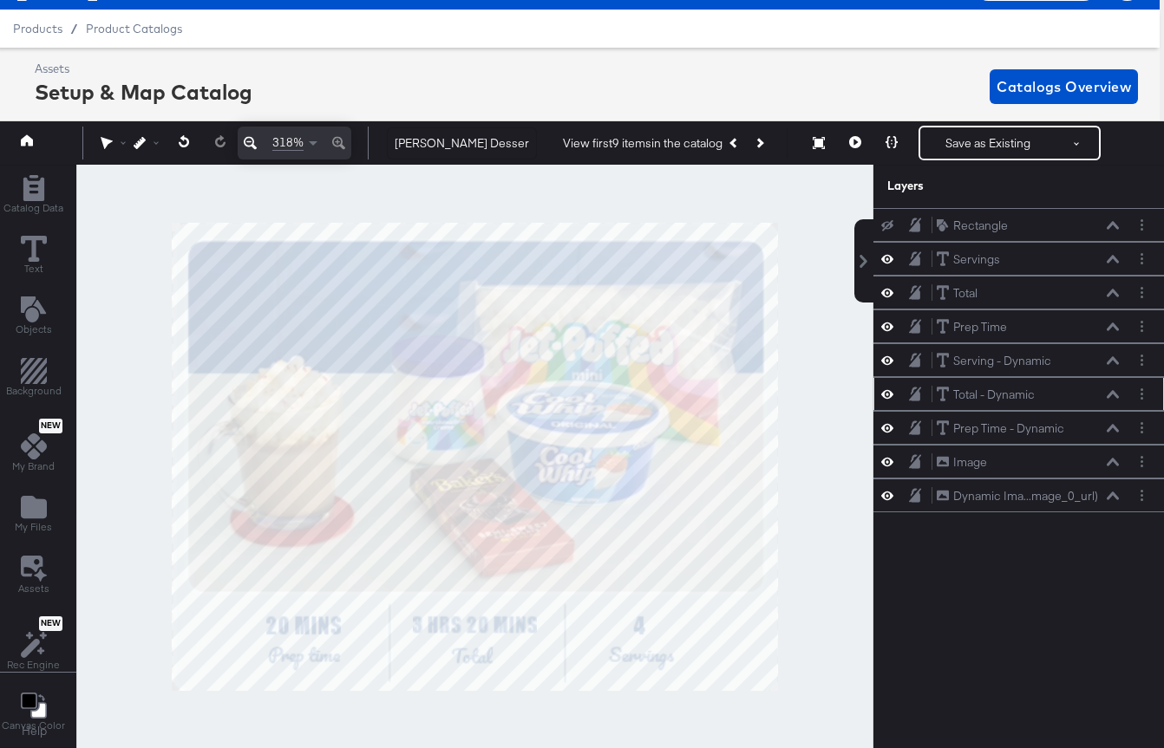
click at [1107, 395] on icon at bounding box center [1112, 394] width 12 height 9
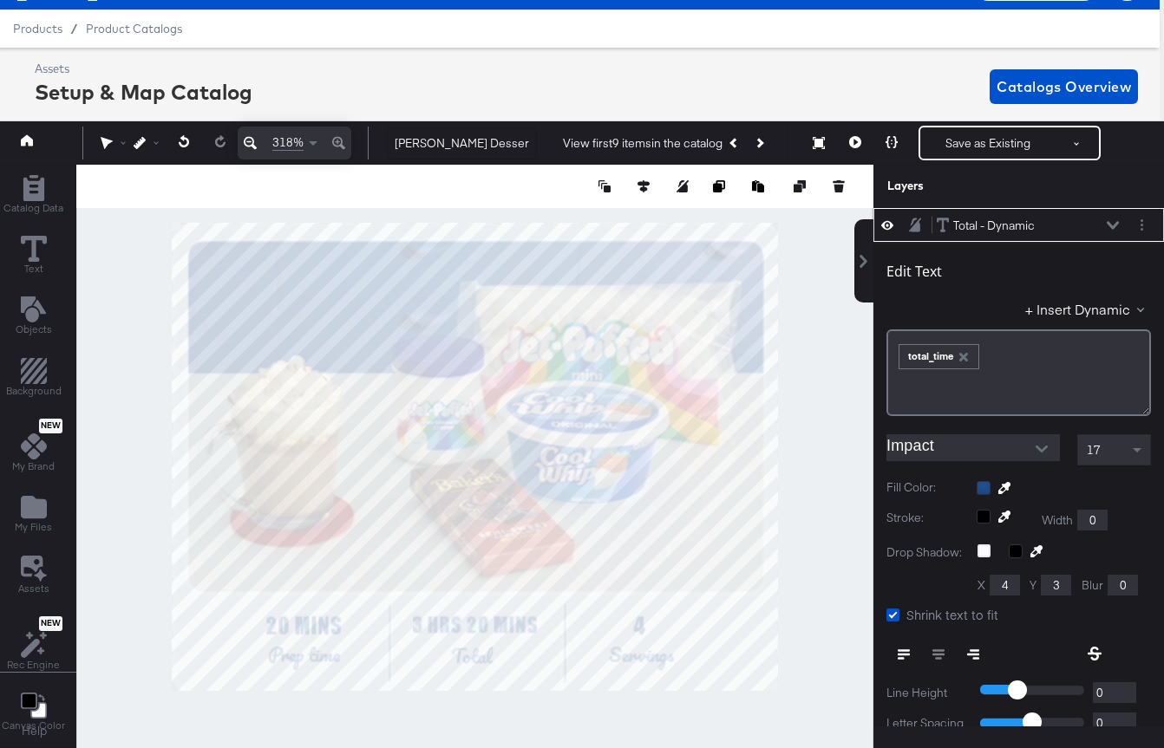
click at [1113, 227] on icon at bounding box center [1112, 225] width 12 height 8
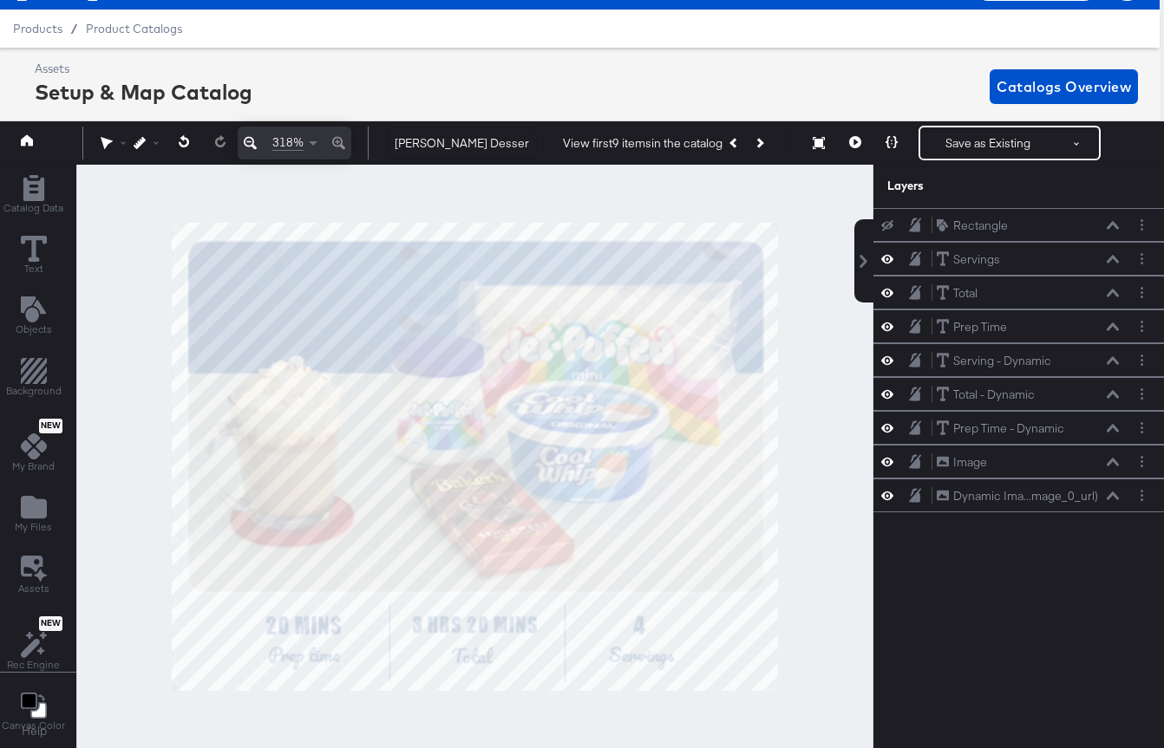
scroll to position [0, 4]
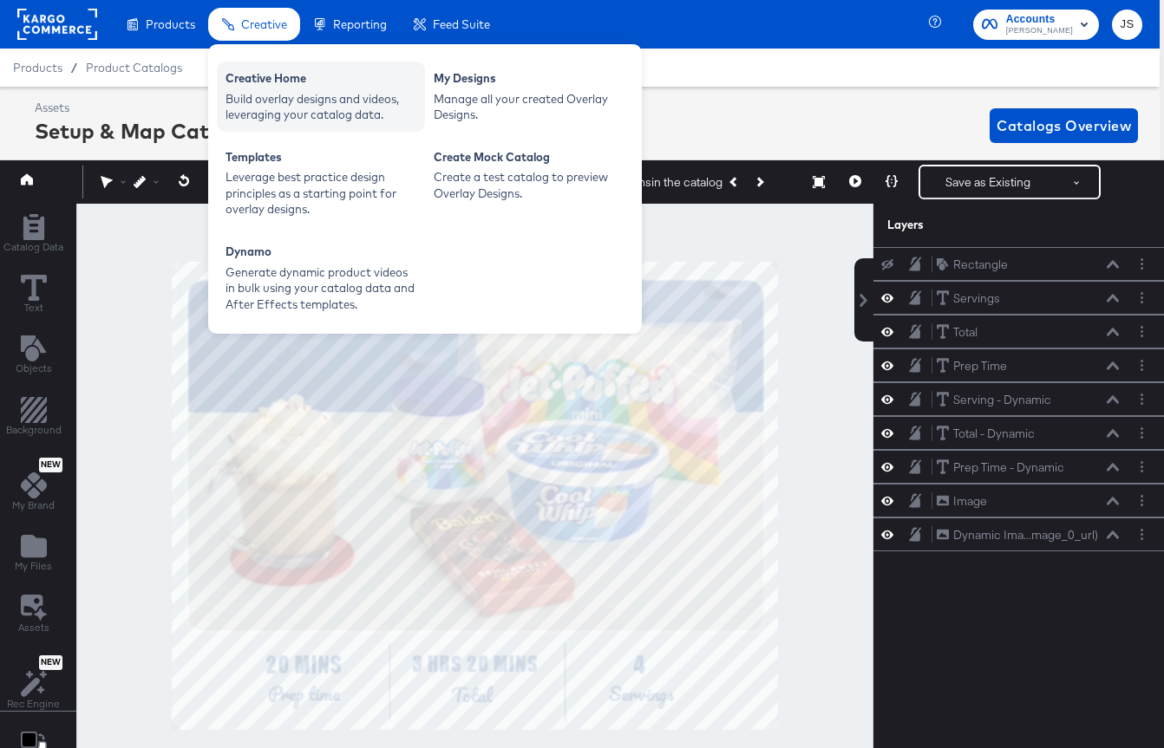
click at [285, 114] on div "Build overlay designs and videos, leveraging your catalog data." at bounding box center [320, 107] width 191 height 32
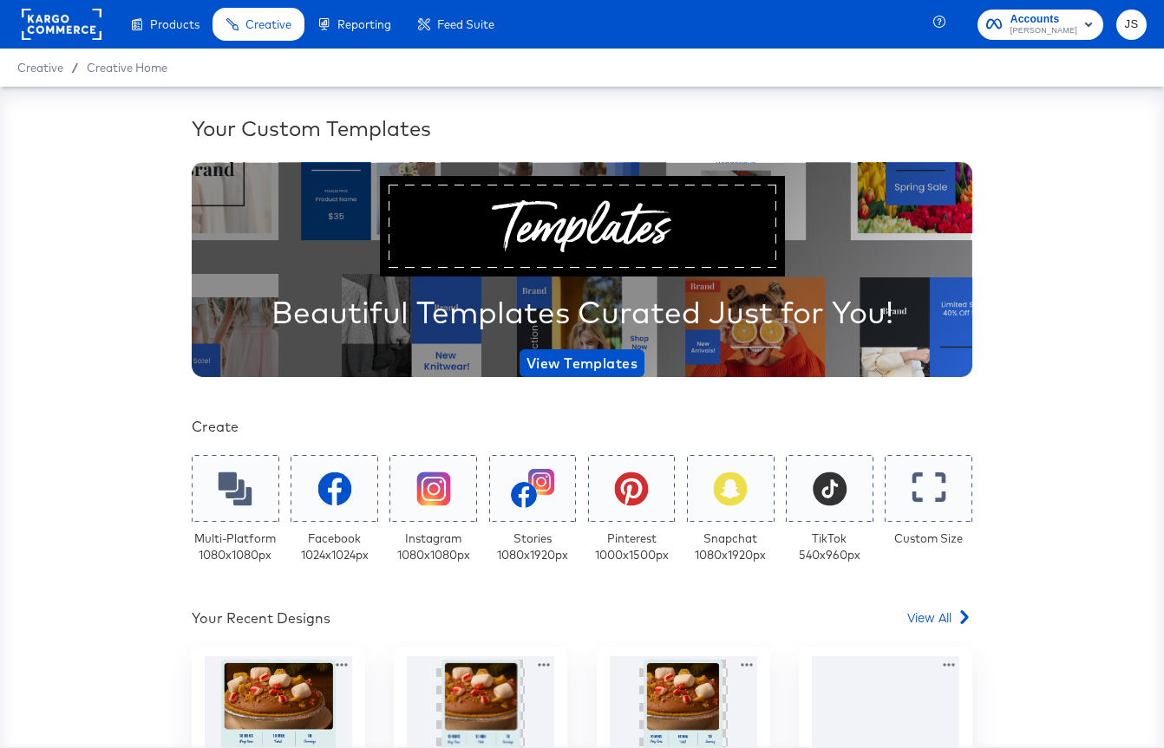
scroll to position [253, 0]
